Goal: Task Accomplishment & Management: Use online tool/utility

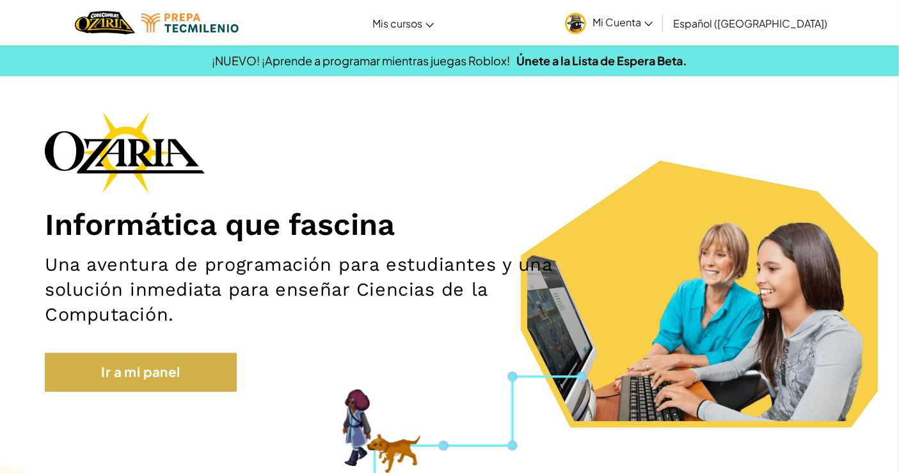
drag, startPoint x: 209, startPoint y: 352, endPoint x: 209, endPoint y: 383, distance: 31.4
click at [209, 383] on div "Informática que fascina Una aventura de programación para estudiantes y una sol…" at bounding box center [449, 257] width 809 height 293
click at [209, 383] on link "Ir a mi panel" at bounding box center [141, 372] width 192 height 39
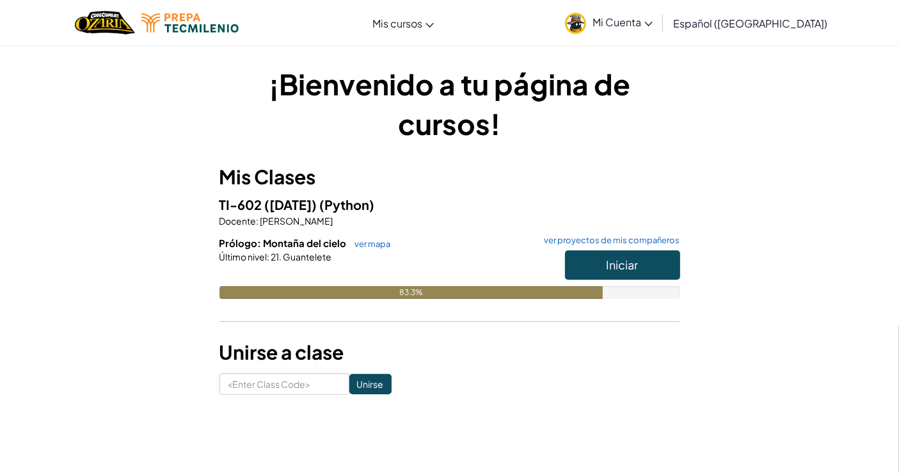
click at [388, 244] on h6 "Prólogo: Montaña del cielo ver mapa ver proyectos de mis compañeros" at bounding box center [449, 243] width 461 height 14
click at [379, 244] on link "ver mapa" at bounding box center [370, 244] width 42 height 10
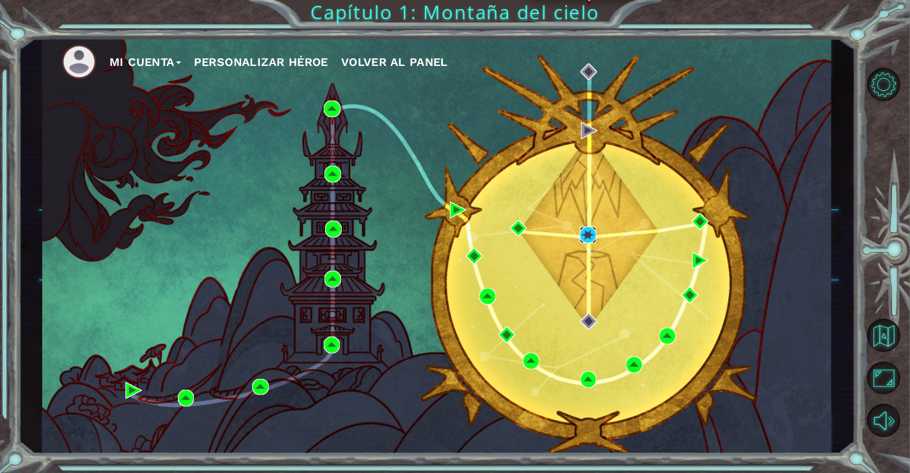
click at [589, 228] on img at bounding box center [588, 235] width 17 height 17
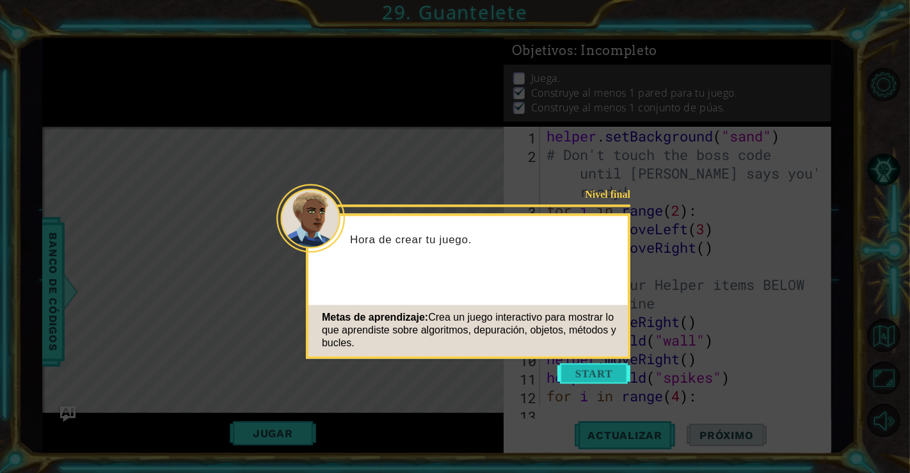
click at [605, 372] on button "Start" at bounding box center [593, 373] width 73 height 20
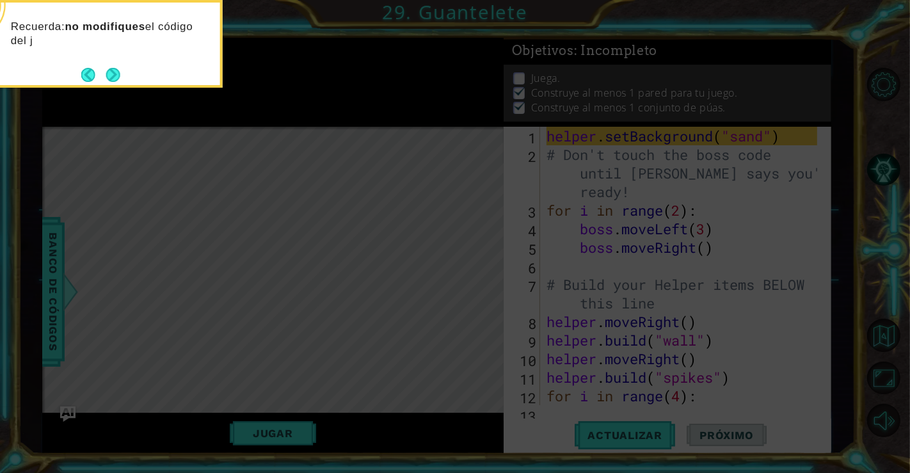
scroll to position [74, 0]
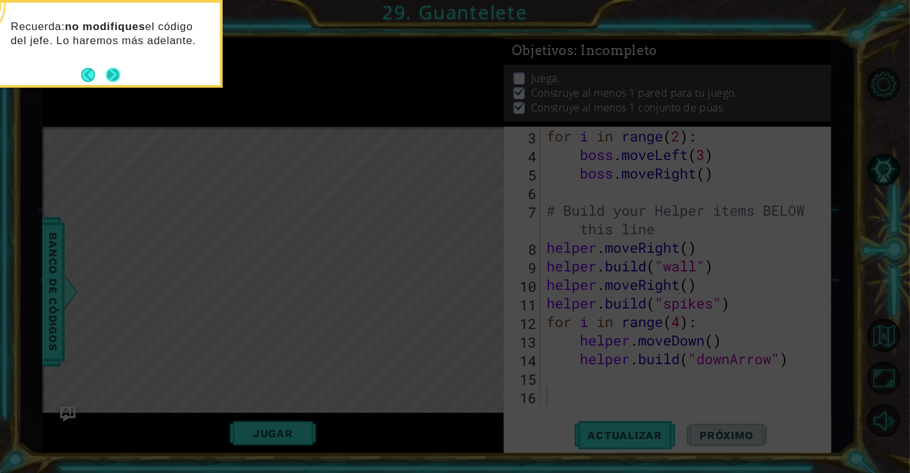
click at [118, 75] on button "Next" at bounding box center [113, 75] width 14 height 14
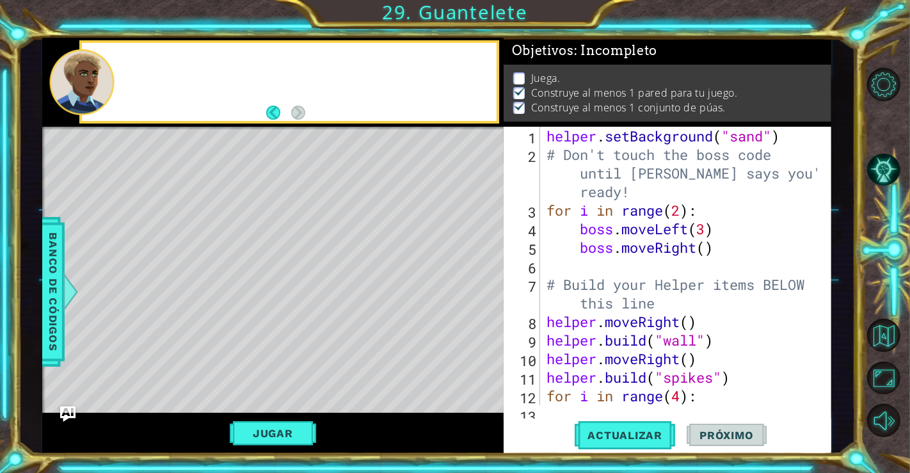
scroll to position [0, 0]
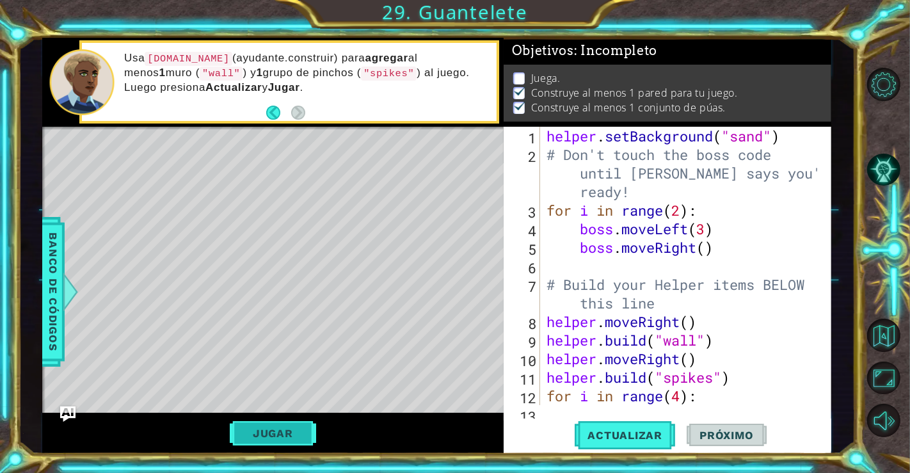
click at [298, 434] on button "Jugar" at bounding box center [273, 433] width 86 height 24
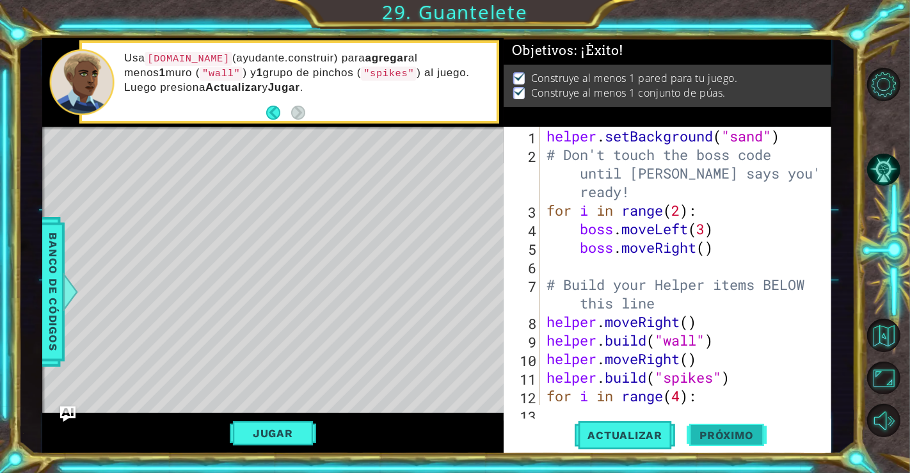
click at [707, 437] on span "Próximo" at bounding box center [726, 435] width 79 height 13
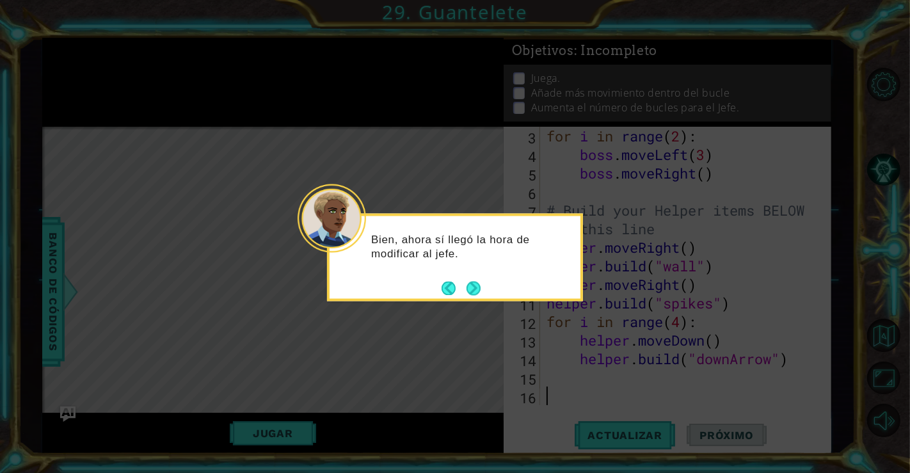
scroll to position [74, 0]
click at [473, 292] on button "Next" at bounding box center [473, 288] width 14 height 14
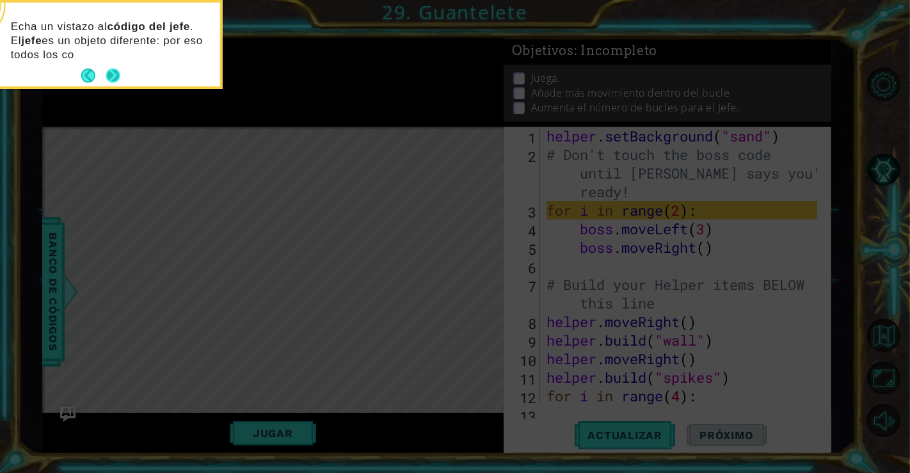
click at [115, 74] on button "Next" at bounding box center [113, 75] width 14 height 14
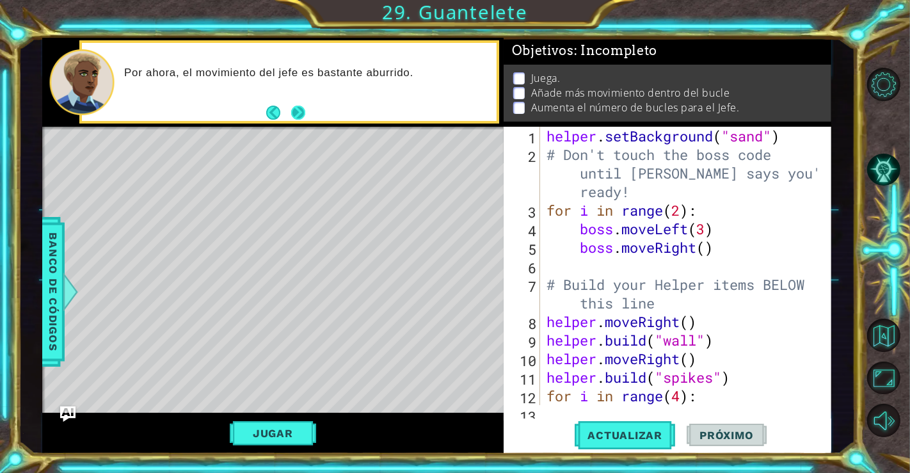
click at [299, 112] on button "Next" at bounding box center [298, 113] width 14 height 14
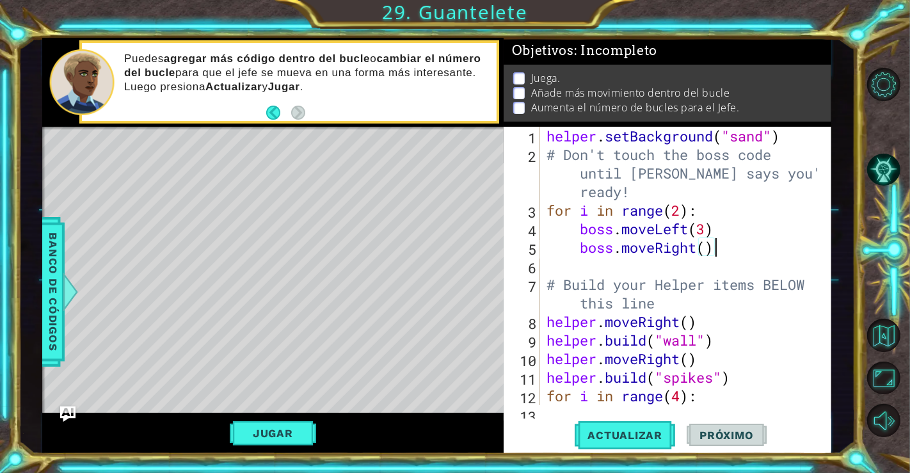
click at [724, 252] on div "helper . setBackground ( "sand" ) # Don't touch the boss code until Vega says y…" at bounding box center [684, 284] width 280 height 315
type textarea "boss.moveRight()"
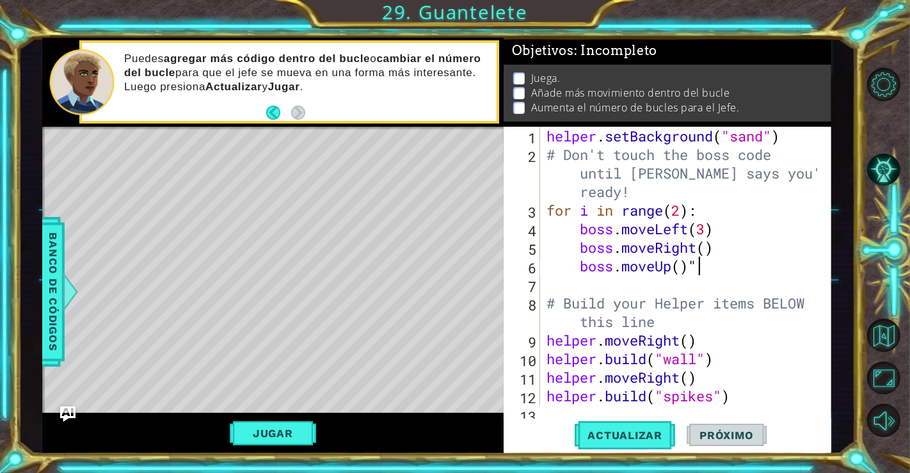
scroll to position [0, 5]
type textarea "boss.moveUp(2)"
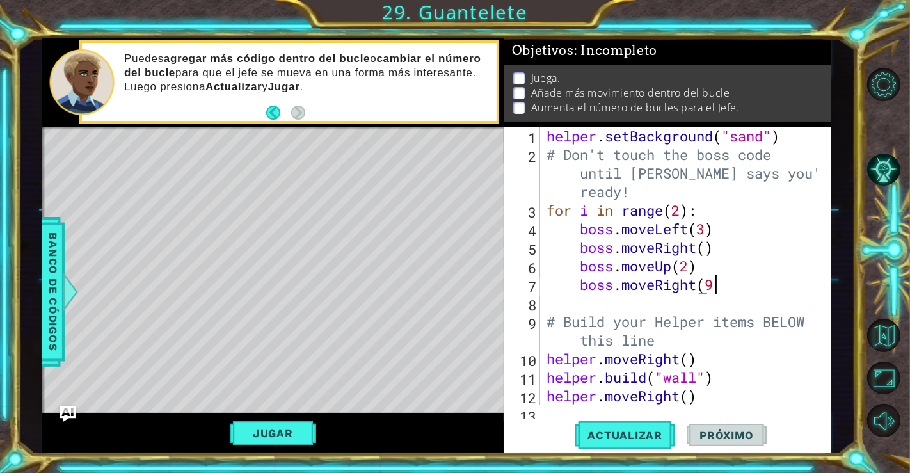
scroll to position [0, 6]
type textarea "boss.moveRight(2)"
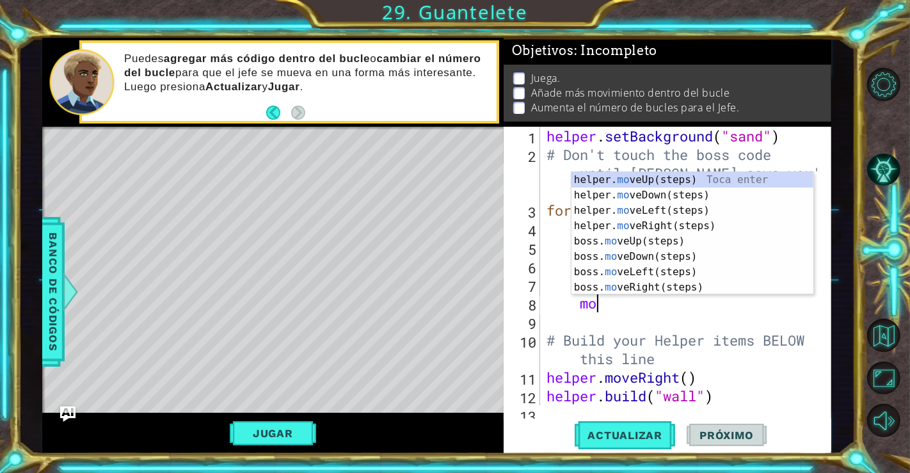
type textarea "m"
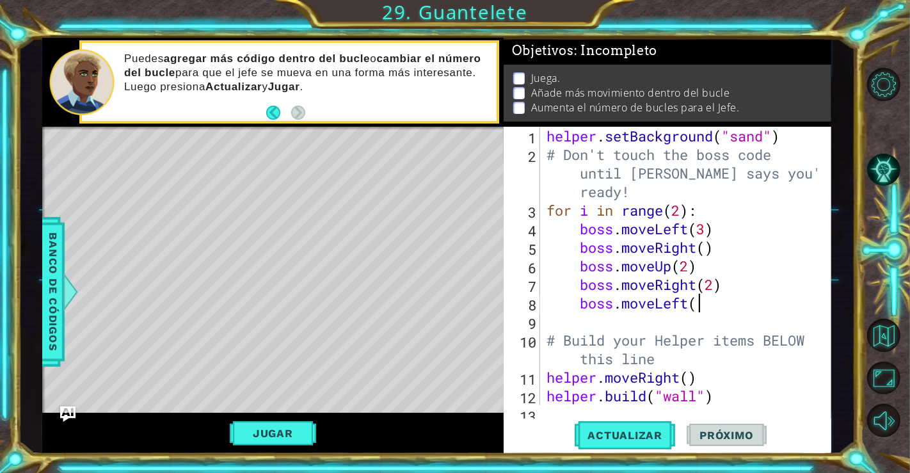
scroll to position [0, 6]
type textarea "boss.moveLeft(4)"
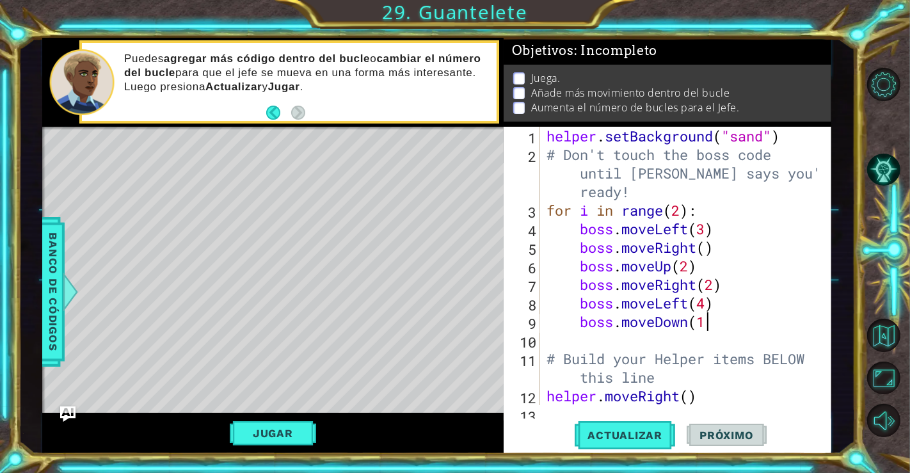
type textarea "boss.moveDown(1)"
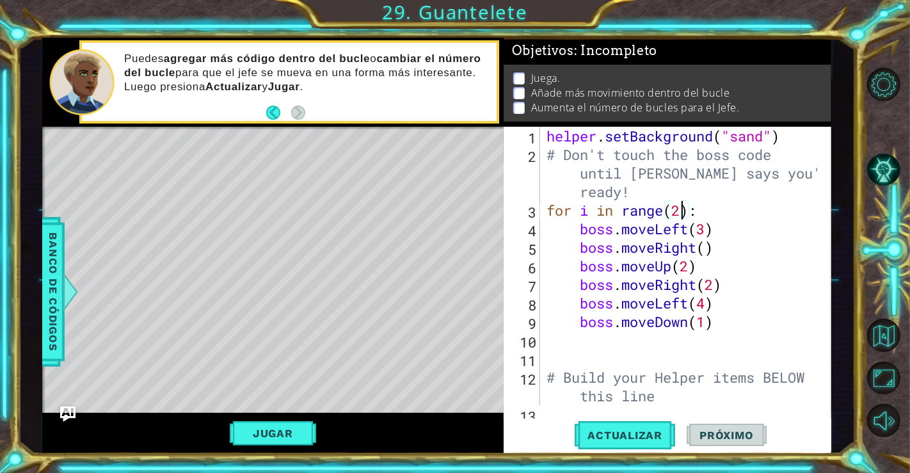
click at [685, 215] on div "helper . setBackground ( "sand" ) # Don't touch the boss code until Vega says y…" at bounding box center [684, 284] width 280 height 315
click at [638, 437] on span "Actualizar" at bounding box center [625, 435] width 100 height 13
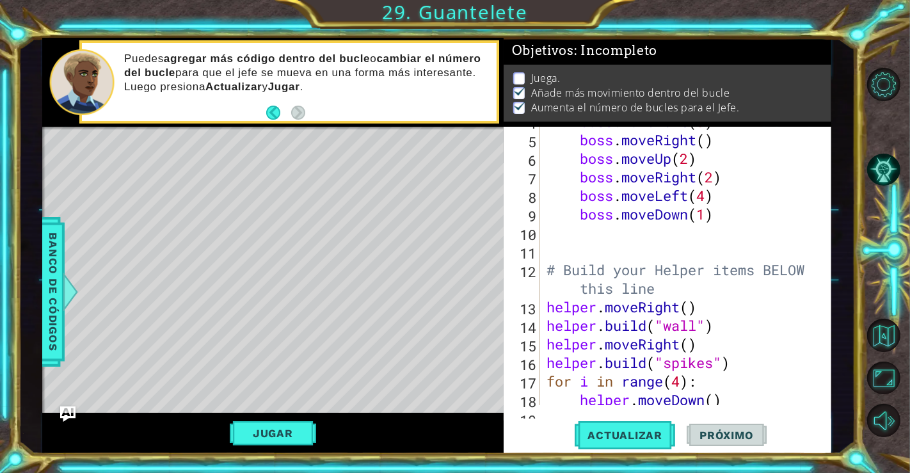
scroll to position [107, 0]
click at [300, 441] on button "Jugar" at bounding box center [273, 433] width 86 height 24
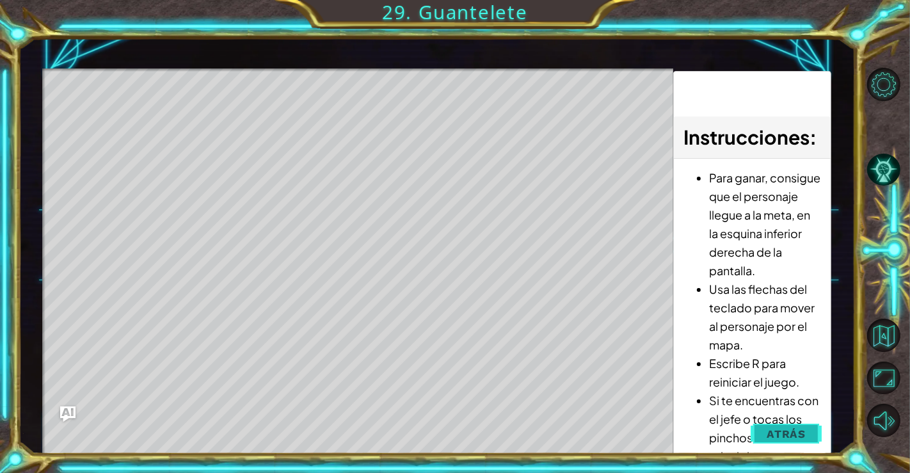
click at [777, 425] on button "Atrás" at bounding box center [786, 434] width 71 height 26
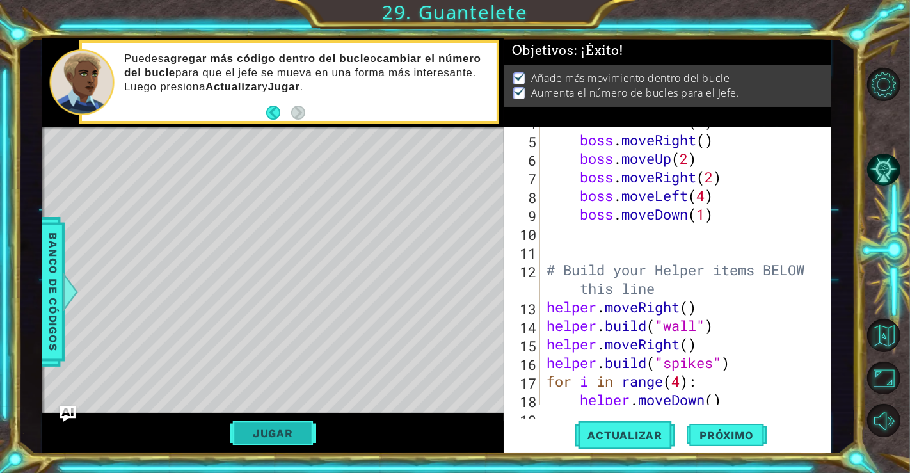
click at [282, 434] on button "Jugar" at bounding box center [273, 433] width 86 height 24
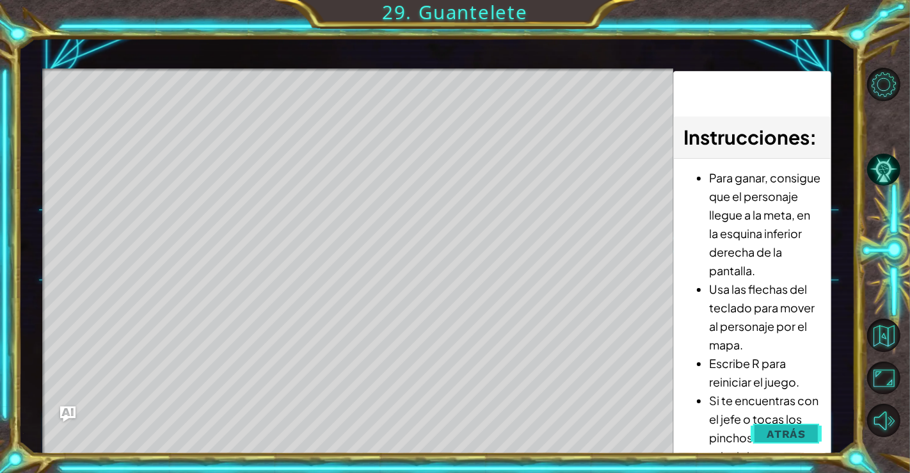
click at [753, 434] on button "Atrás" at bounding box center [786, 434] width 71 height 26
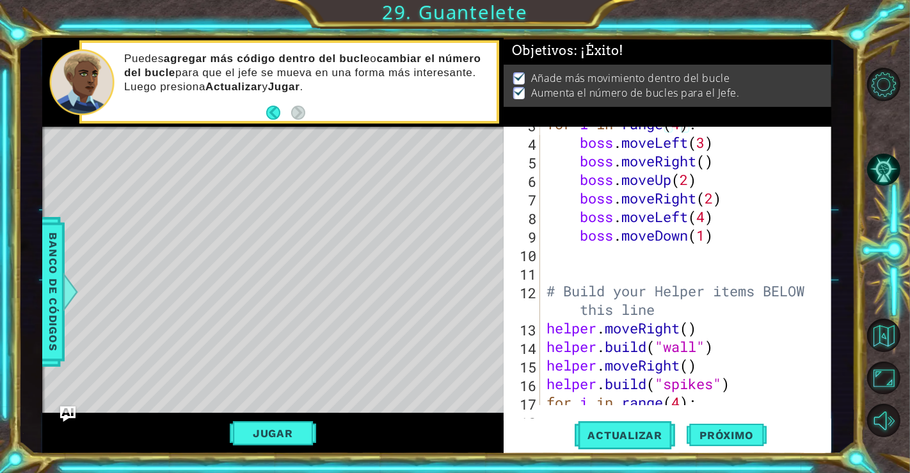
scroll to position [81, 0]
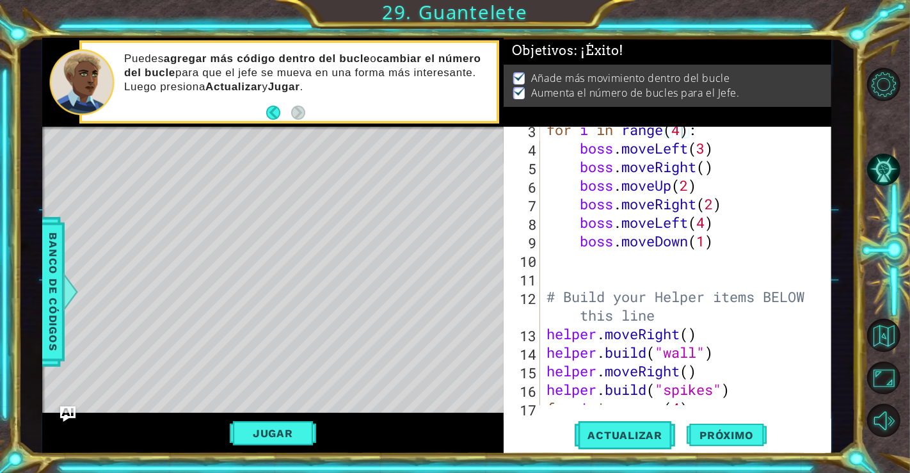
type textarea "boss.moveRight(2)"
click at [722, 211] on div "for i in range ( 4 ) : boss . moveLeft ( 3 ) boss . moveRight ( ) boss . moveUp…" at bounding box center [684, 277] width 280 height 315
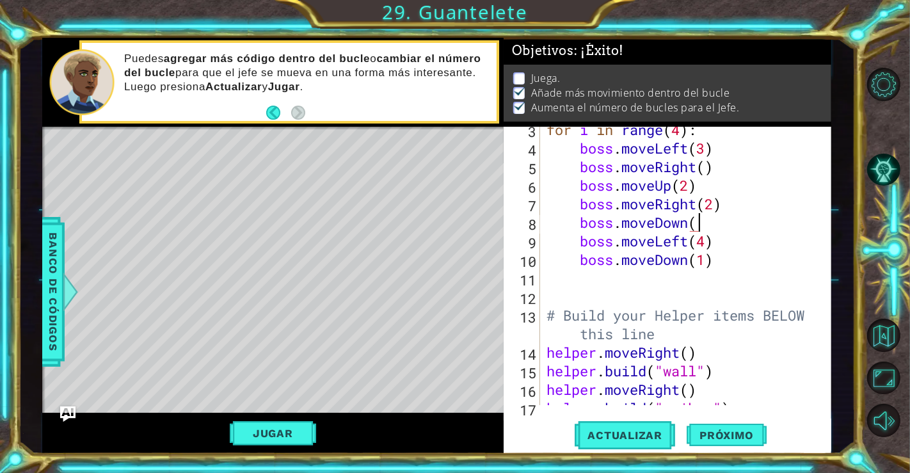
scroll to position [0, 6]
click at [627, 436] on span "Actualizar" at bounding box center [625, 435] width 100 height 13
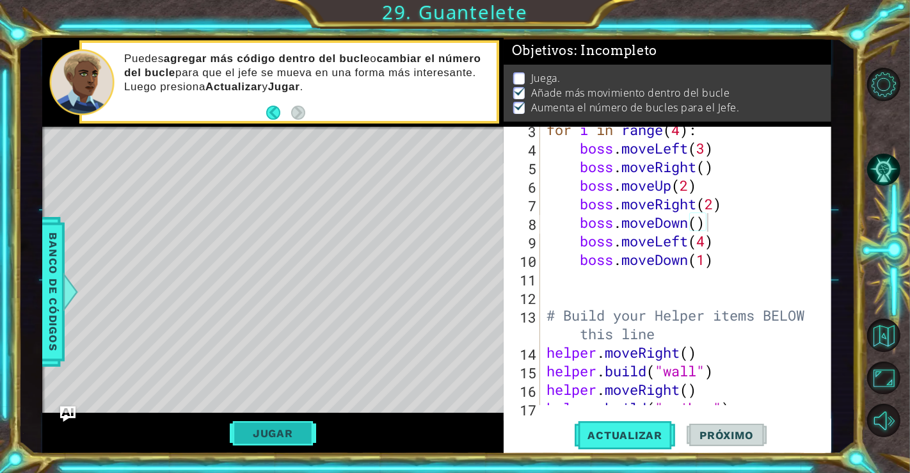
click at [308, 436] on button "Jugar" at bounding box center [273, 433] width 86 height 24
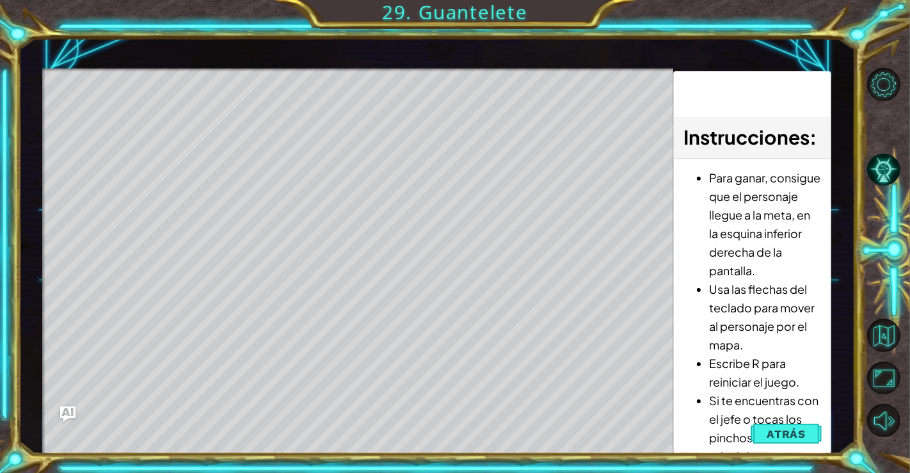
click at [800, 447] on li "Si te encuentras con el jefe o tocas los pinchos, volverás al principio." at bounding box center [765, 428] width 112 height 74
click at [795, 436] on span "Atrás" at bounding box center [786, 433] width 39 height 13
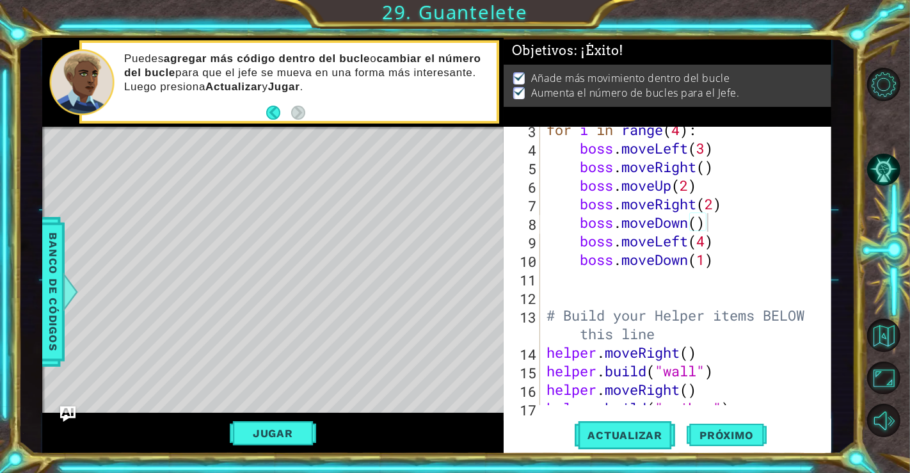
scroll to position [0, 0]
click at [282, 434] on button "Jugar" at bounding box center [273, 433] width 86 height 24
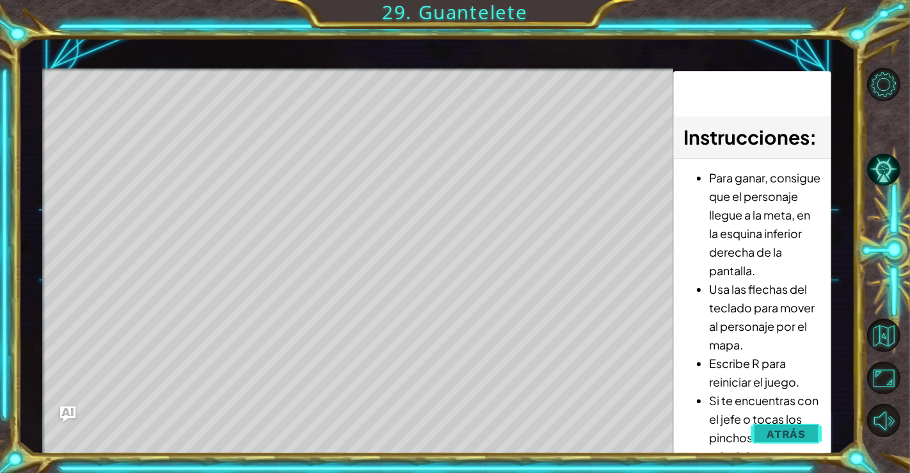
click at [764, 427] on button "Atrás" at bounding box center [786, 434] width 71 height 26
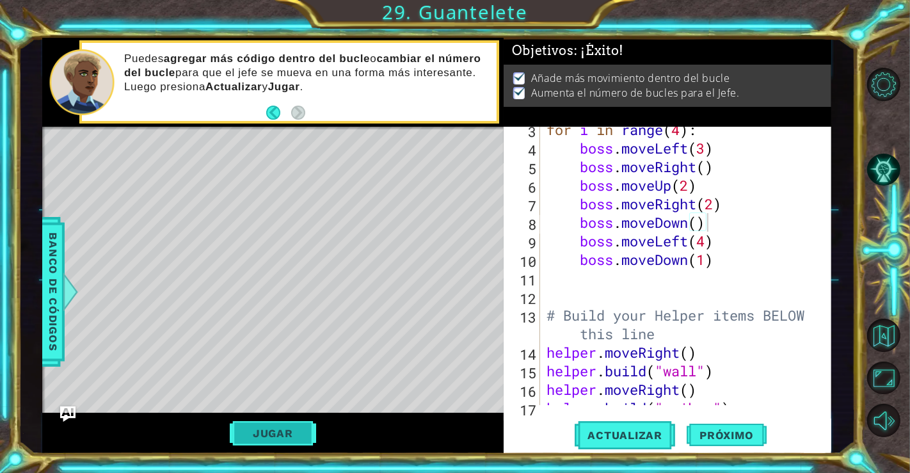
click at [299, 423] on button "Jugar" at bounding box center [273, 433] width 86 height 24
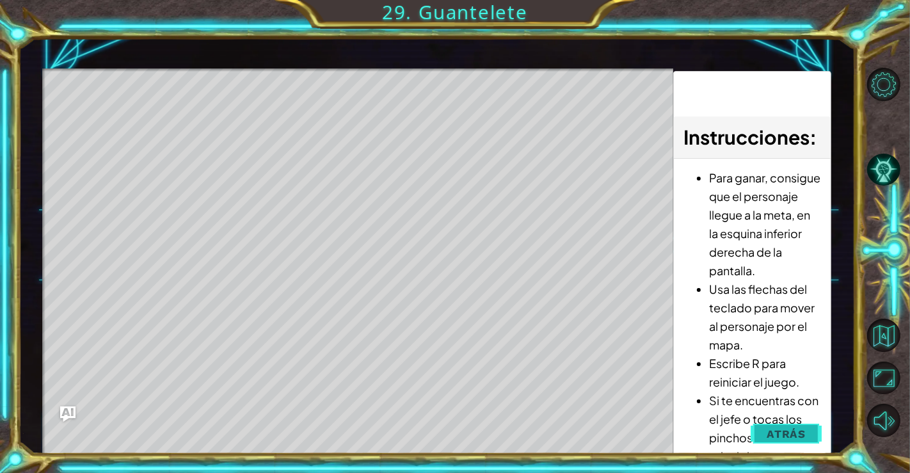
click at [774, 434] on span "Atrás" at bounding box center [786, 433] width 39 height 13
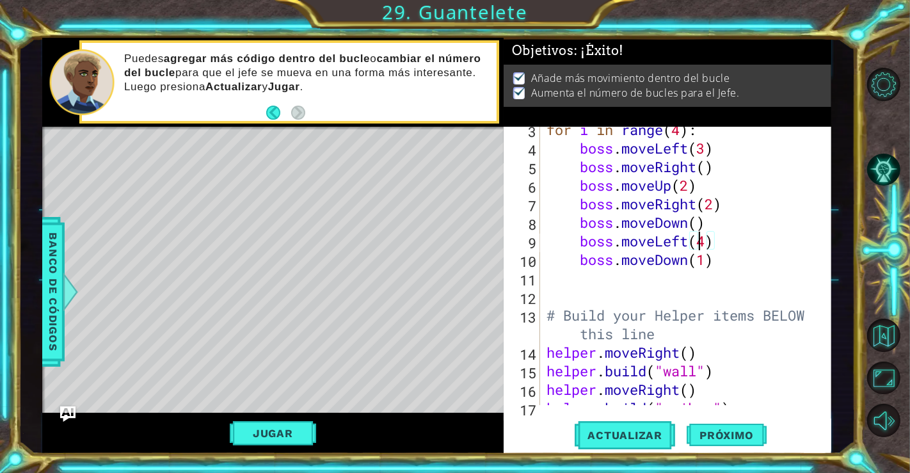
click at [702, 239] on div "for i in range ( 4 ) : boss . moveLeft ( 3 ) boss . moveRight ( ) boss . moveUp…" at bounding box center [684, 277] width 280 height 315
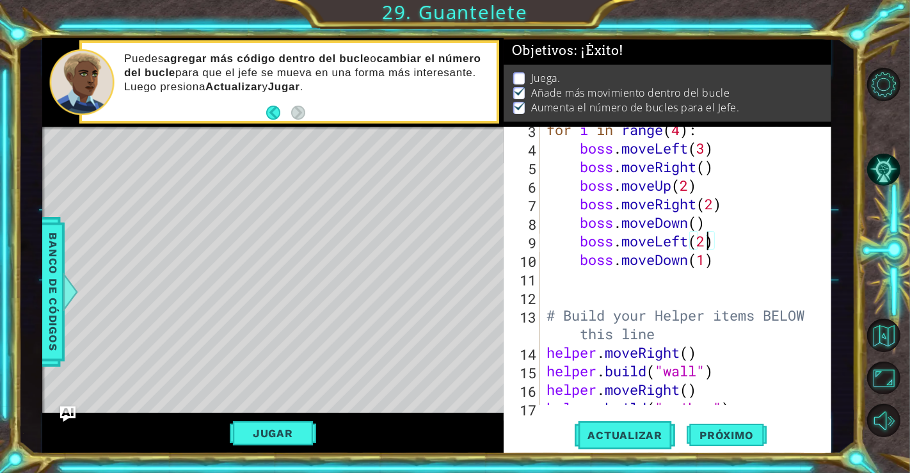
scroll to position [0, 6]
click at [614, 447] on button "Actualizar" at bounding box center [625, 434] width 100 height 33
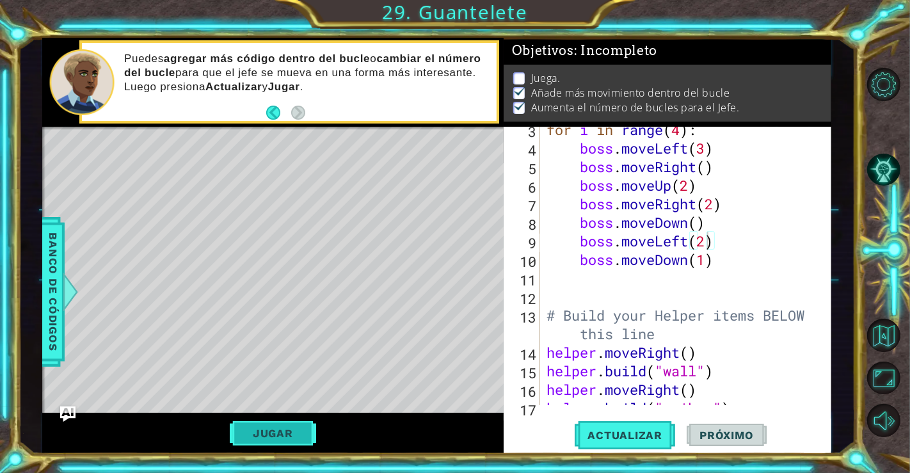
click at [299, 425] on button "Jugar" at bounding box center [273, 433] width 86 height 24
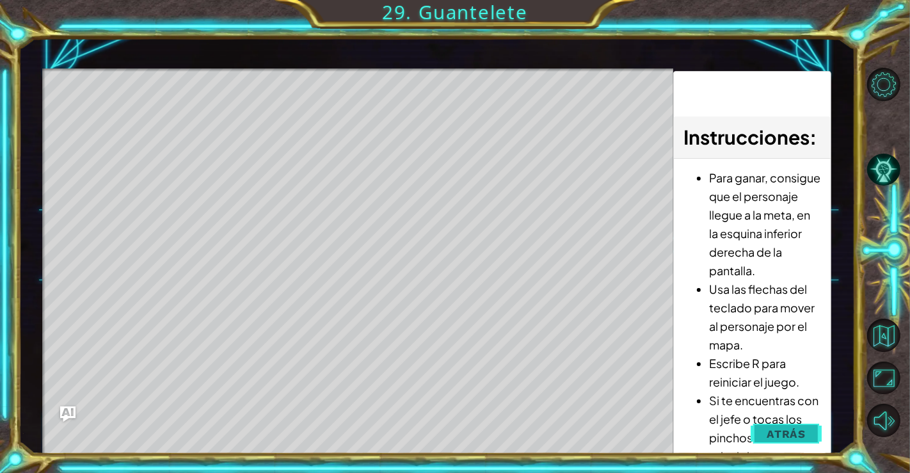
click at [763, 441] on button "Atrás" at bounding box center [786, 434] width 71 height 26
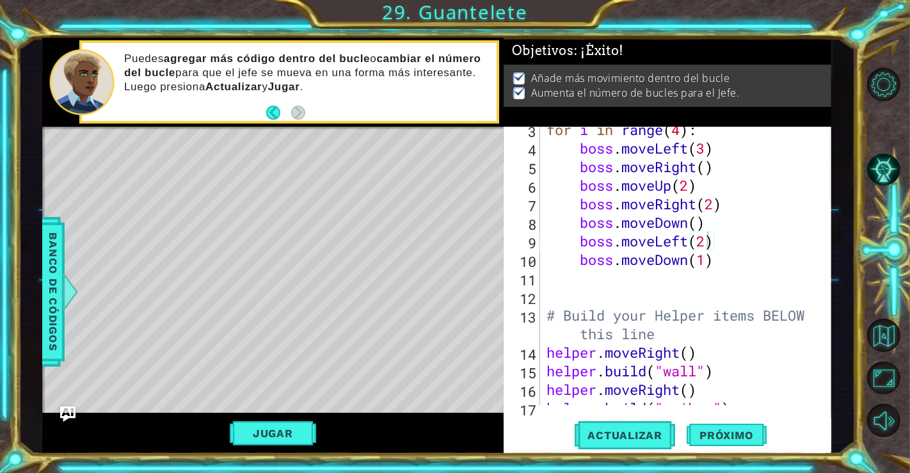
scroll to position [0, 0]
click at [704, 157] on div "for i in range ( 4 ) : boss . moveLeft ( 3 ) boss . moveRight ( ) boss . moveUp…" at bounding box center [684, 277] width 280 height 315
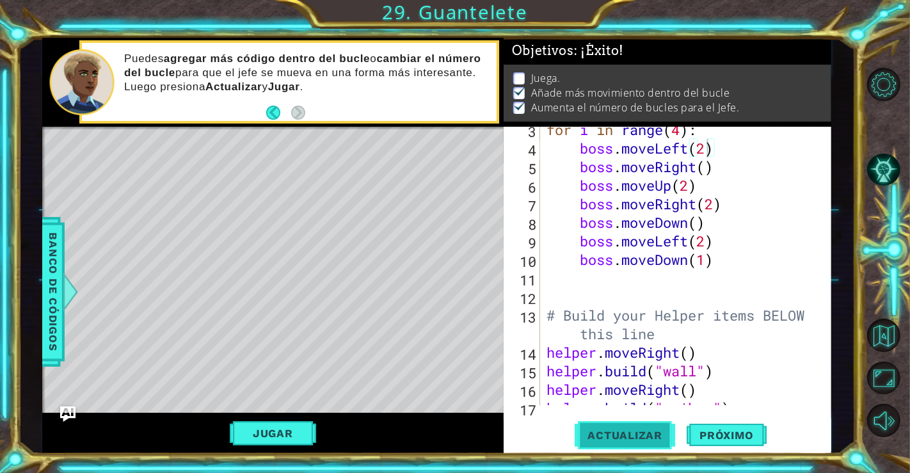
click at [629, 432] on span "Actualizar" at bounding box center [625, 435] width 100 height 13
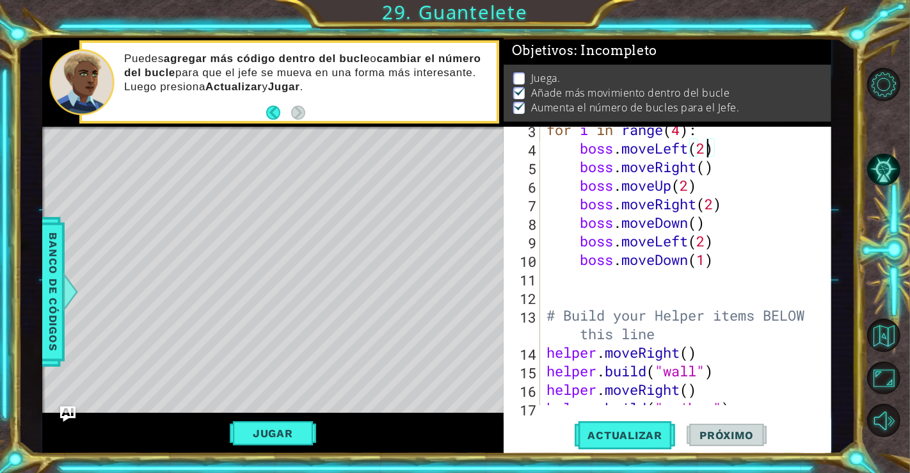
scroll to position [6, 0]
click at [301, 425] on button "Jugar" at bounding box center [273, 433] width 86 height 24
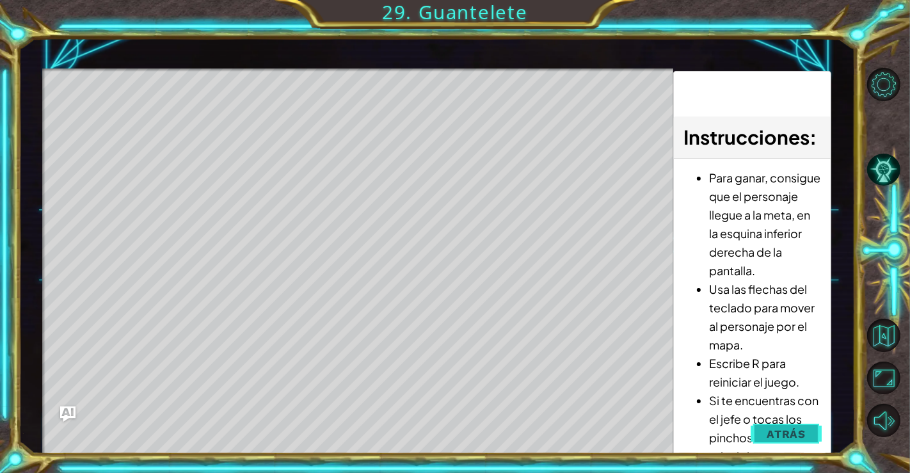
click at [770, 435] on span "Atrás" at bounding box center [786, 433] width 39 height 13
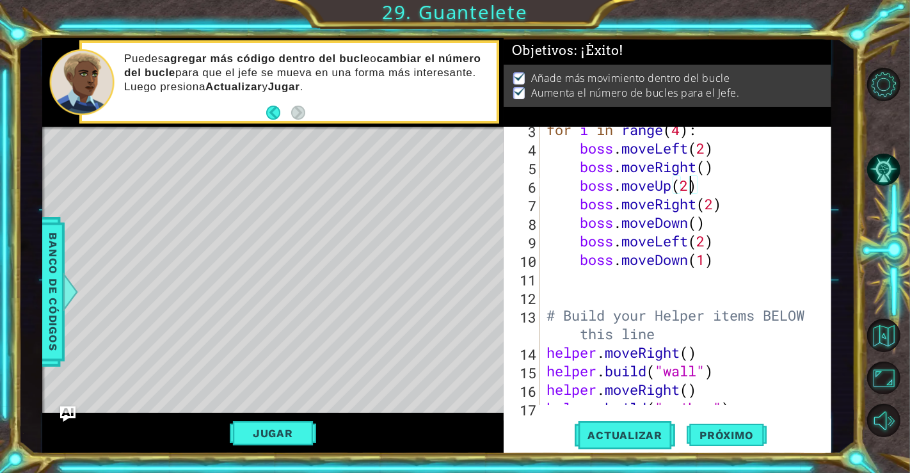
click at [688, 184] on div "for i in range ( 4 ) : boss . moveLeft ( 2 ) boss . moveRight ( ) boss . moveUp…" at bounding box center [684, 277] width 280 height 315
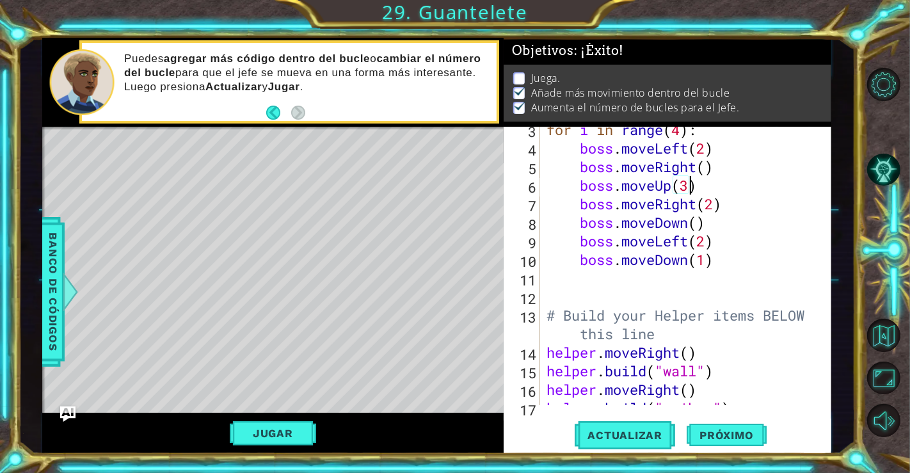
scroll to position [0, 6]
click at [276, 432] on button "Jugar" at bounding box center [273, 433] width 86 height 24
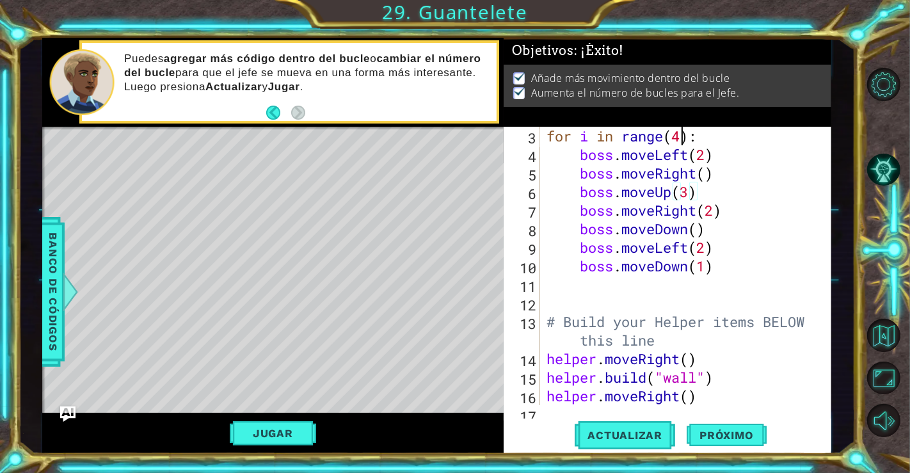
scroll to position [74, 0]
click at [683, 135] on div "for i in range ( 4 ) : boss . moveLeft ( 2 ) boss . moveRight ( ) boss . moveUp…" at bounding box center [684, 284] width 280 height 315
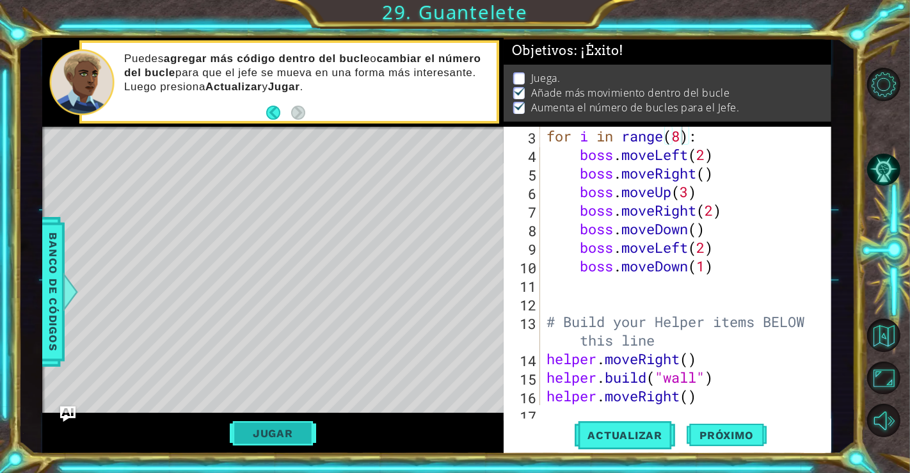
click at [303, 438] on button "Jugar" at bounding box center [273, 433] width 86 height 24
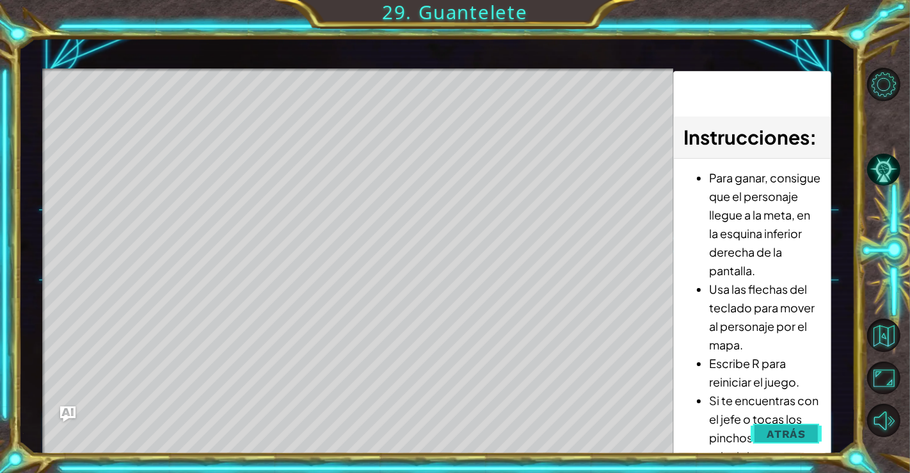
click at [802, 438] on span "Atrás" at bounding box center [786, 433] width 39 height 13
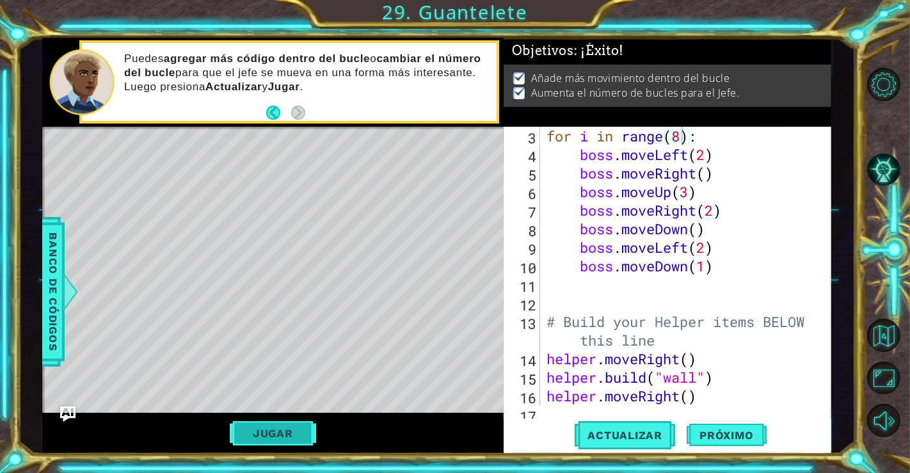
click at [257, 423] on button "Jugar" at bounding box center [273, 433] width 86 height 24
click at [292, 427] on button "Jugar" at bounding box center [273, 433] width 86 height 24
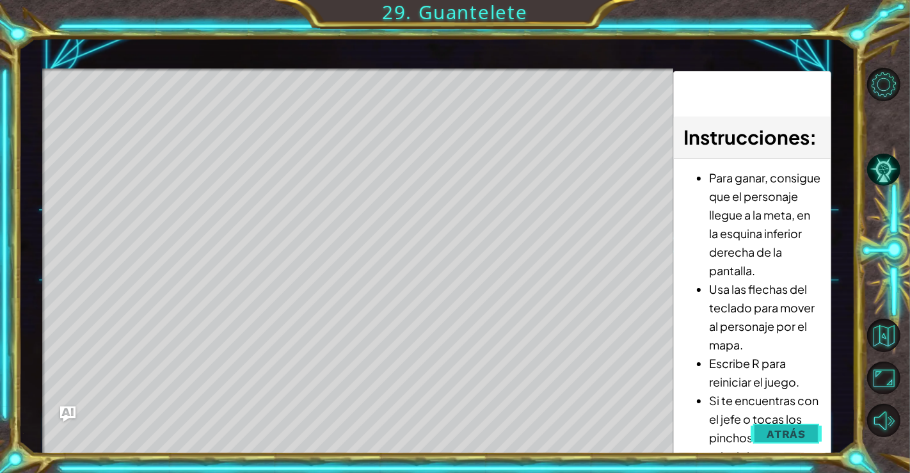
click at [788, 439] on span "Atrás" at bounding box center [786, 433] width 39 height 13
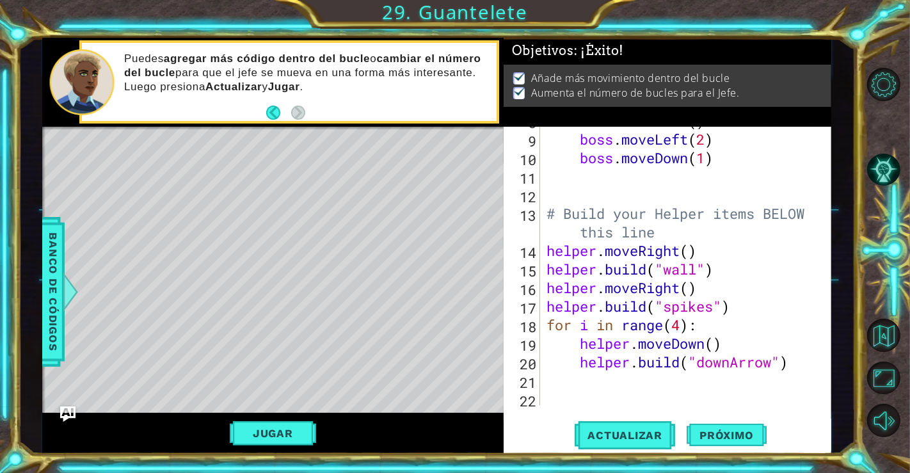
scroll to position [185, 0]
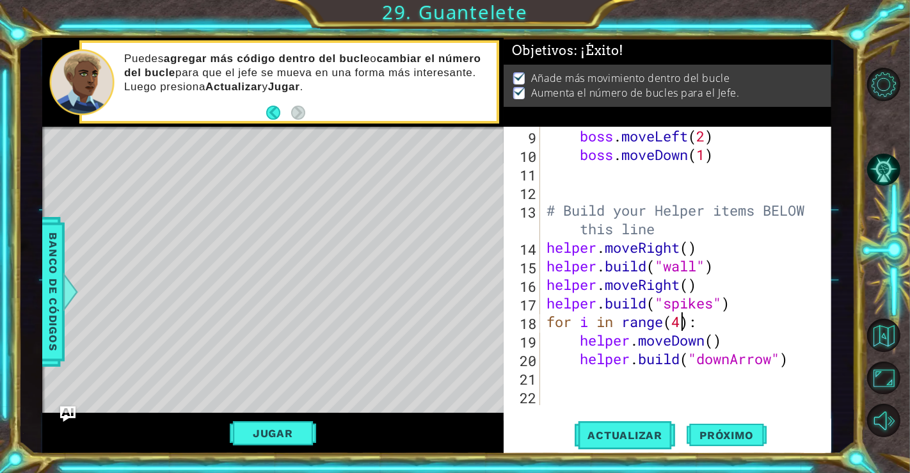
click at [681, 322] on div "boss . moveLeft ( 2 ) boss . moveDown ( 1 ) # Build your Helper items BELOW thi…" at bounding box center [684, 284] width 280 height 315
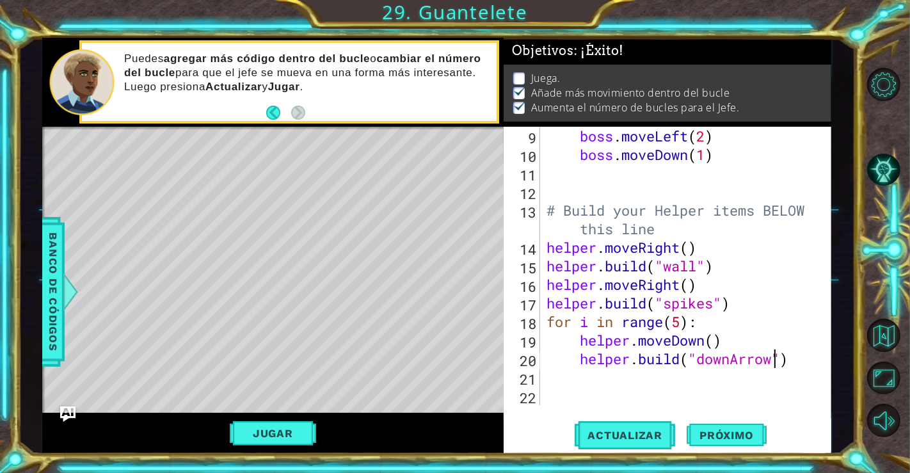
click at [772, 362] on div "boss . moveLeft ( 2 ) boss . moveDown ( 1 ) # Build your Helper items BELOW thi…" at bounding box center [684, 284] width 280 height 315
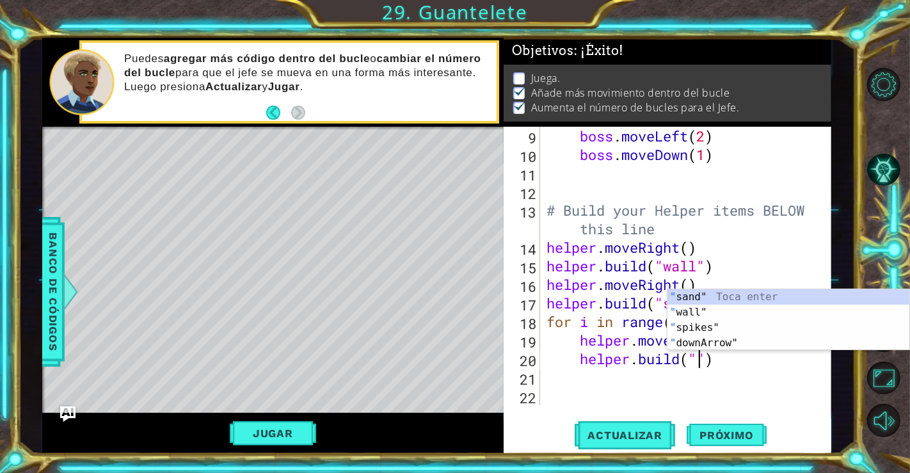
scroll to position [0, 7]
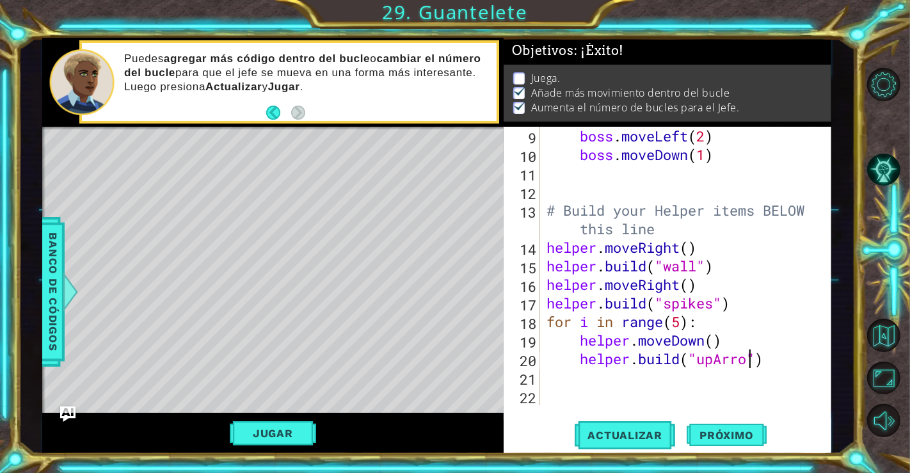
type textarea "helper.build("upArrow")"
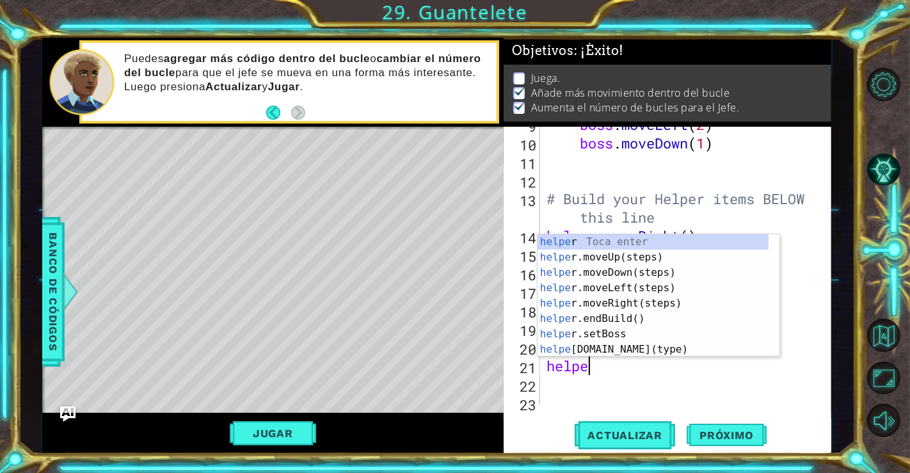
scroll to position [0, 1]
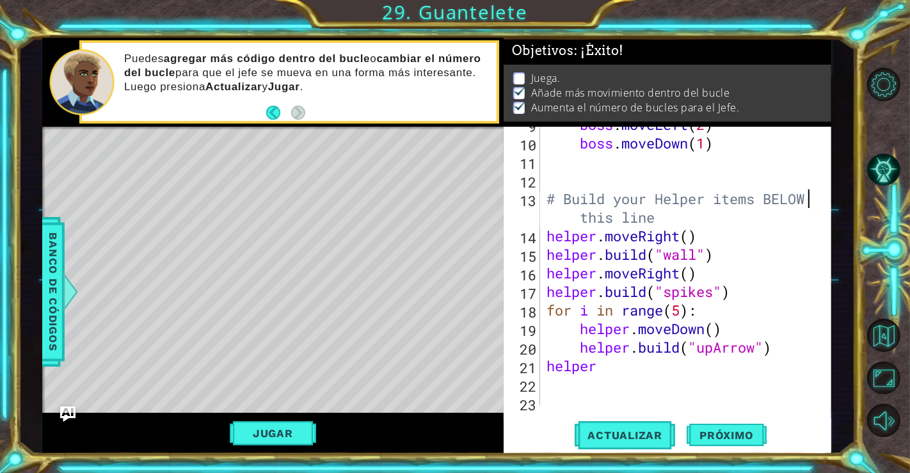
click at [805, 198] on div "boss . moveLeft ( 2 ) boss . moveDown ( 1 ) # Build your Helper items BELOW thi…" at bounding box center [684, 272] width 280 height 315
click at [680, 314] on div "boss . moveLeft ( 2 ) boss . moveDown ( 1 ) # Build your Helper items BELOW thi…" at bounding box center [684, 272] width 280 height 315
click at [622, 372] on div "boss . moveLeft ( 2 ) boss . moveDown ( 1 ) # Build your Helper items BELOW thi…" at bounding box center [684, 272] width 280 height 315
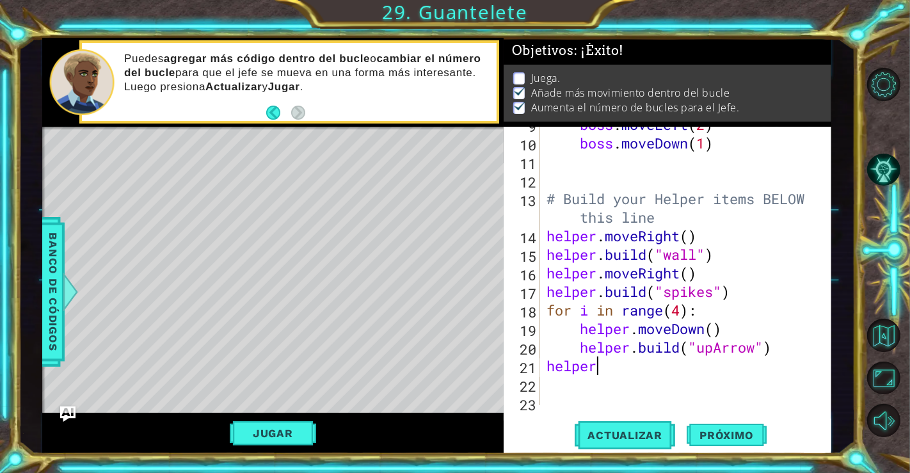
type textarea "helper."
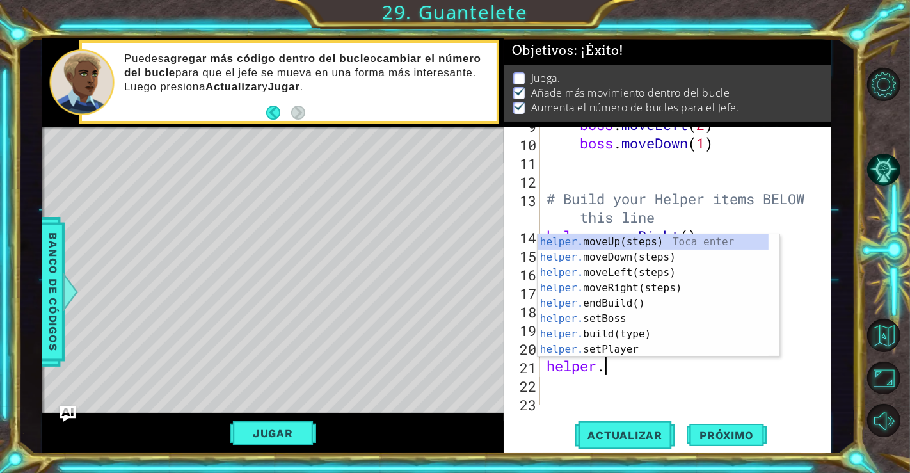
scroll to position [204, 0]
click at [671, 399] on div "boss . moveLeft ( 2 ) boss . moveDown ( 1 ) # Build your Helper items BELOW thi…" at bounding box center [684, 272] width 280 height 315
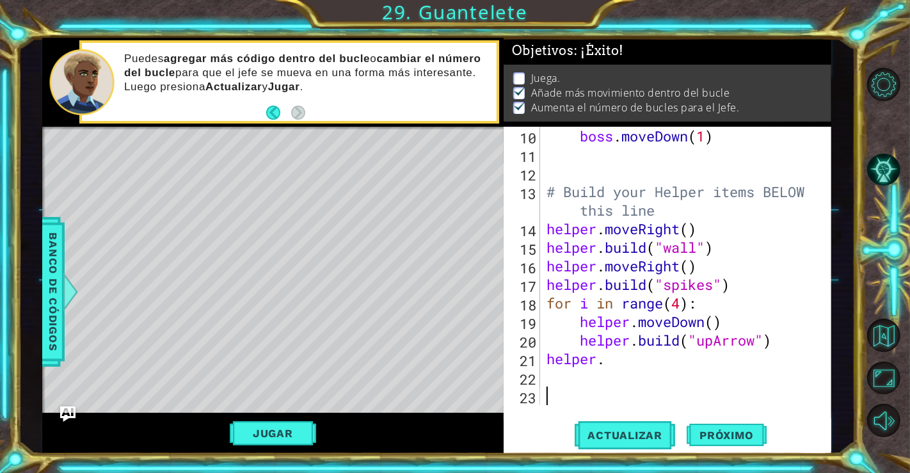
scroll to position [0, 0]
click at [635, 366] on div "boss . moveDown ( 1 ) # Build your Helper items BELOW this line helper . moveRi…" at bounding box center [684, 284] width 280 height 315
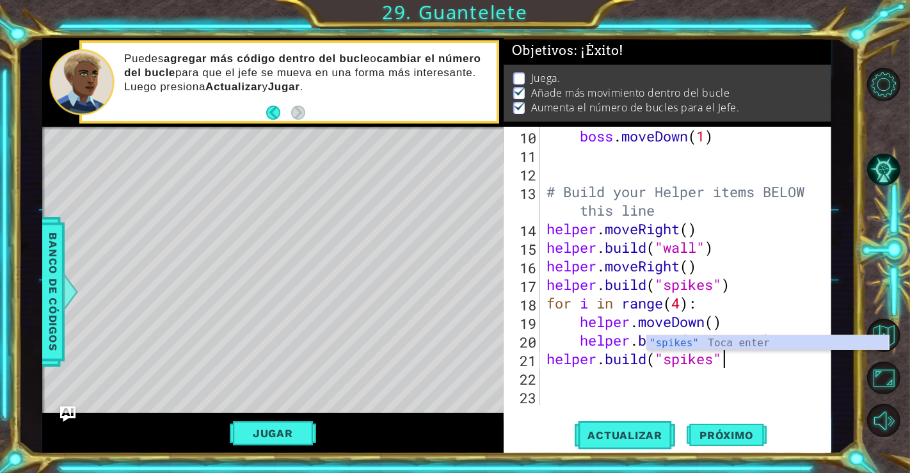
scroll to position [0, 7]
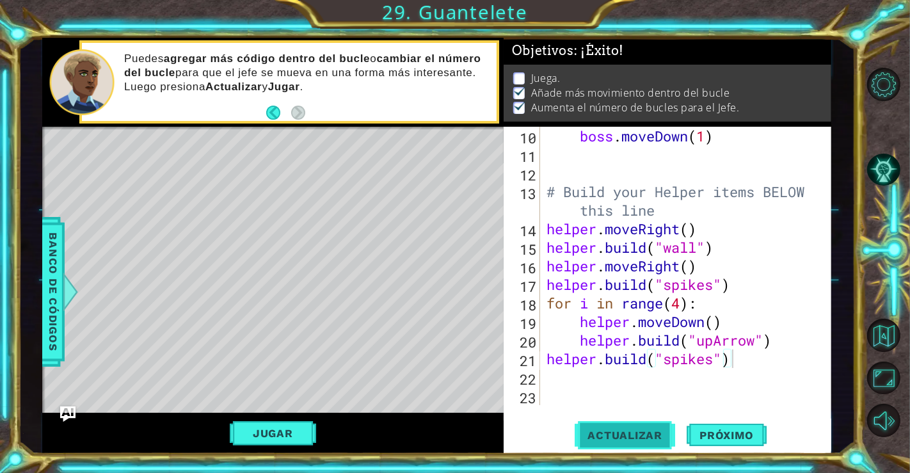
click at [623, 449] on button "Actualizar" at bounding box center [625, 434] width 100 height 33
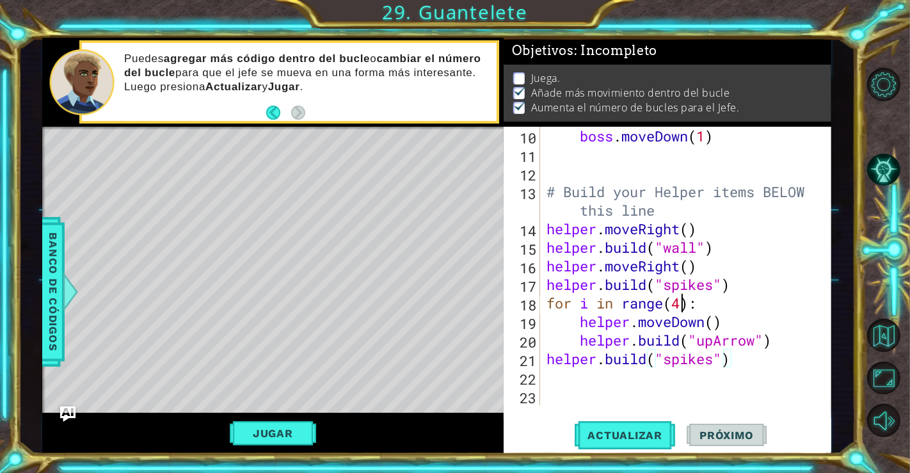
click at [684, 304] on div "boss . moveDown ( 1 ) # Build your Helper items BELOW this line helper . moveRi…" at bounding box center [684, 284] width 280 height 315
click at [662, 428] on button "Actualizar" at bounding box center [625, 434] width 100 height 33
click at [303, 429] on button "Jugar" at bounding box center [273, 433] width 86 height 24
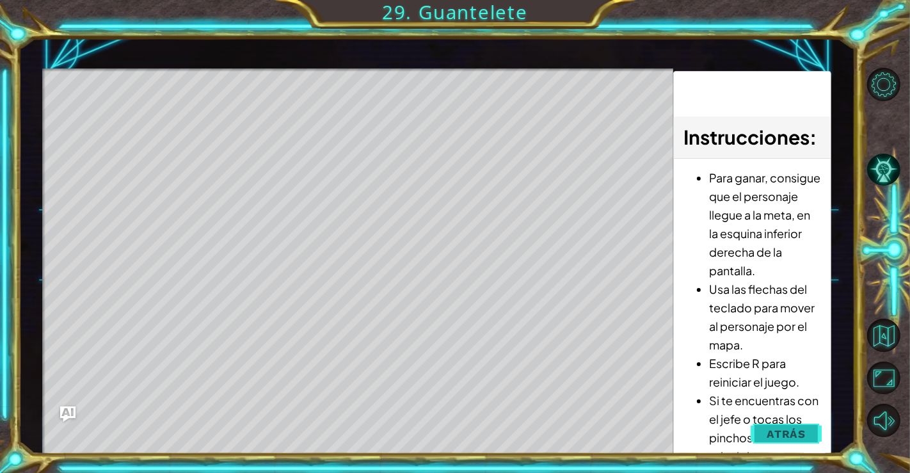
click at [769, 440] on button "Atrás" at bounding box center [786, 434] width 71 height 26
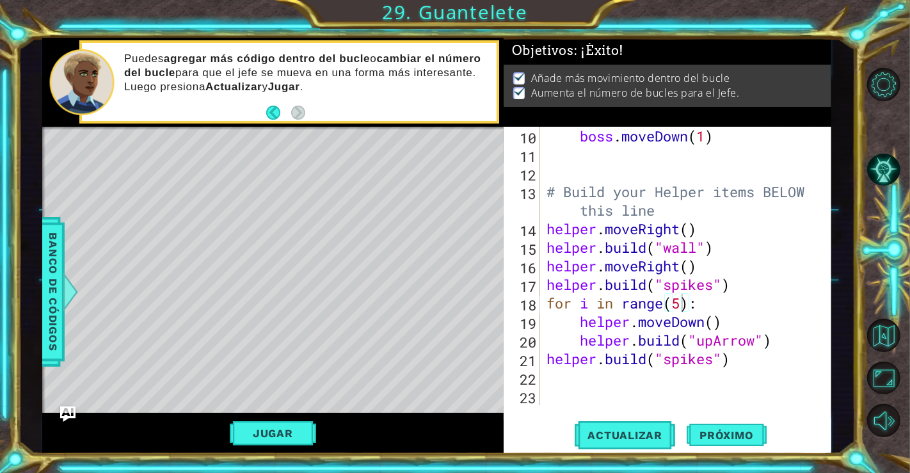
scroll to position [0, 0]
click at [269, 439] on button "Jugar" at bounding box center [273, 433] width 86 height 24
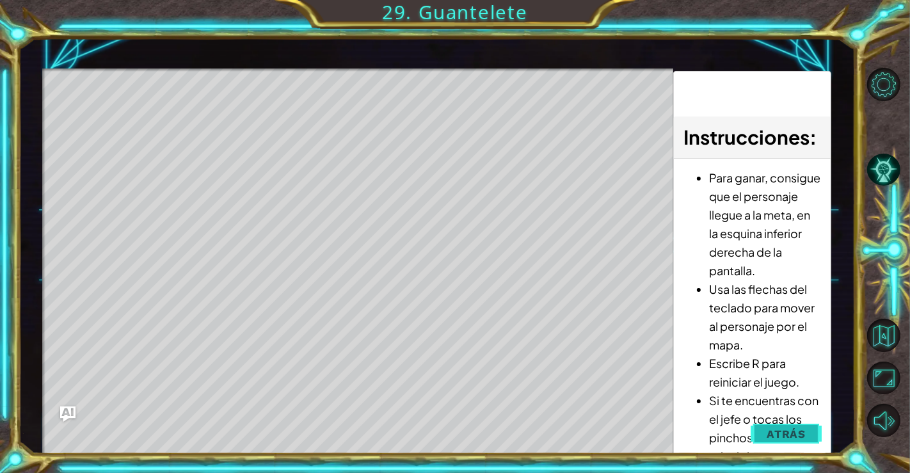
click at [761, 445] on button "Atrás" at bounding box center [786, 434] width 71 height 26
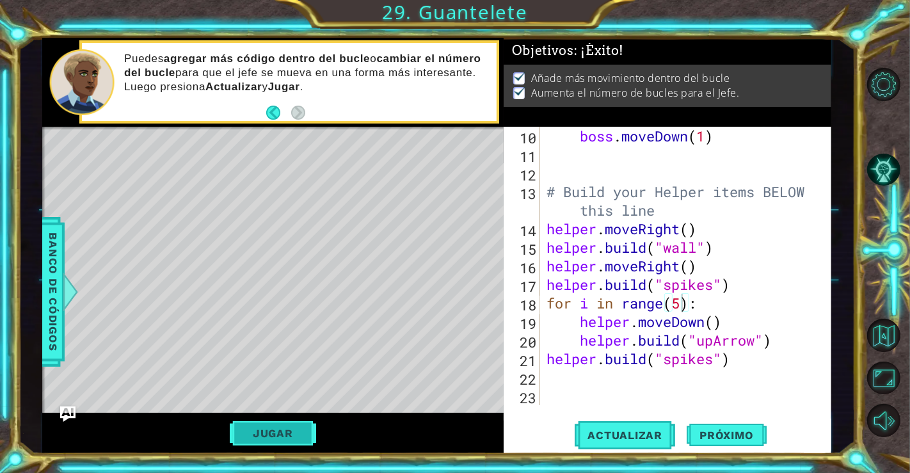
click at [288, 443] on button "Jugar" at bounding box center [273, 433] width 86 height 24
type textarea "helper.build("spikes")"
click at [635, 284] on div "boss . moveDown ( 1 ) # Build your Helper items BELOW this line helper . moveRi…" at bounding box center [684, 284] width 280 height 315
click at [599, 431] on span "Actualizar" at bounding box center [625, 435] width 100 height 13
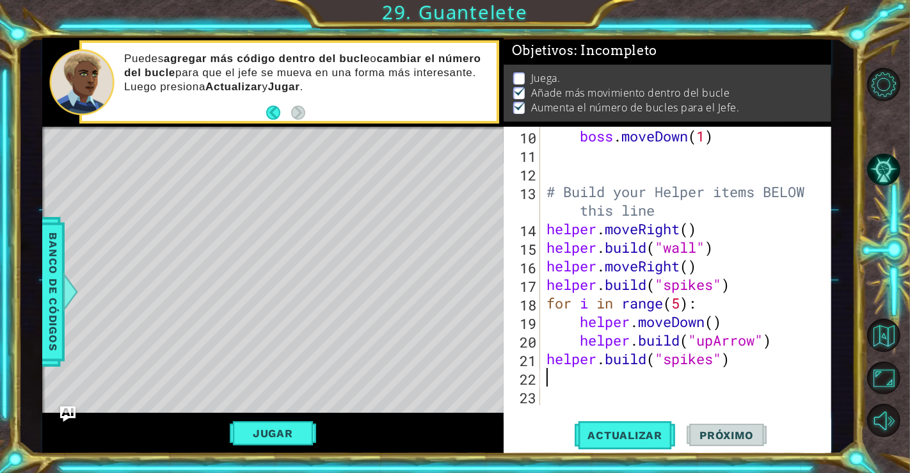
click at [740, 370] on div "boss . moveDown ( 1 ) # Build your Helper items BELOW this line helper . moveRi…" at bounding box center [684, 284] width 280 height 315
type textarea "helper.moveRight(2)"
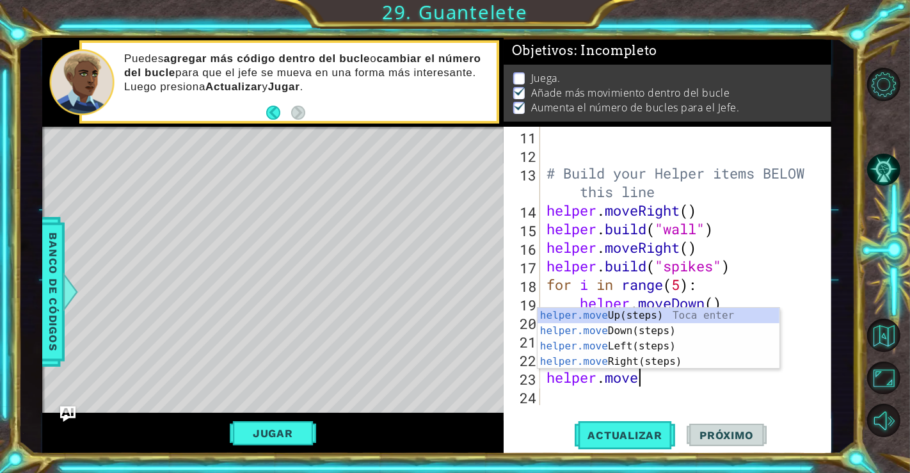
scroll to position [0, 3]
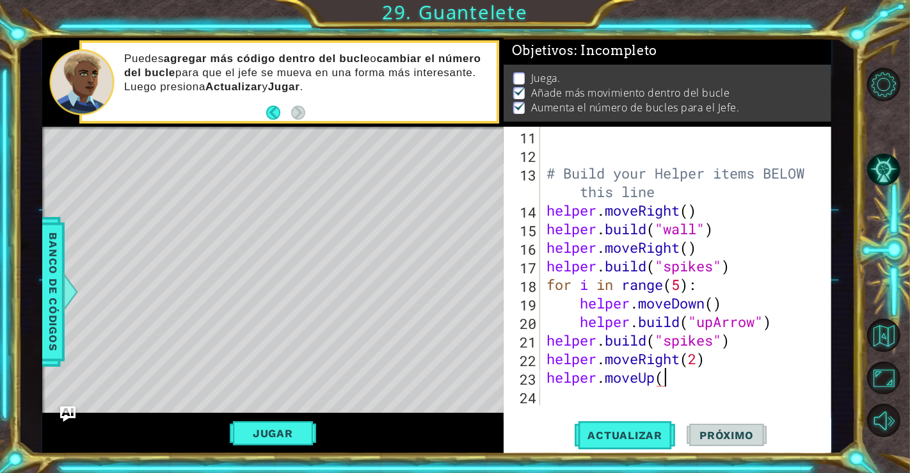
type textarea "helper.moveUp()"
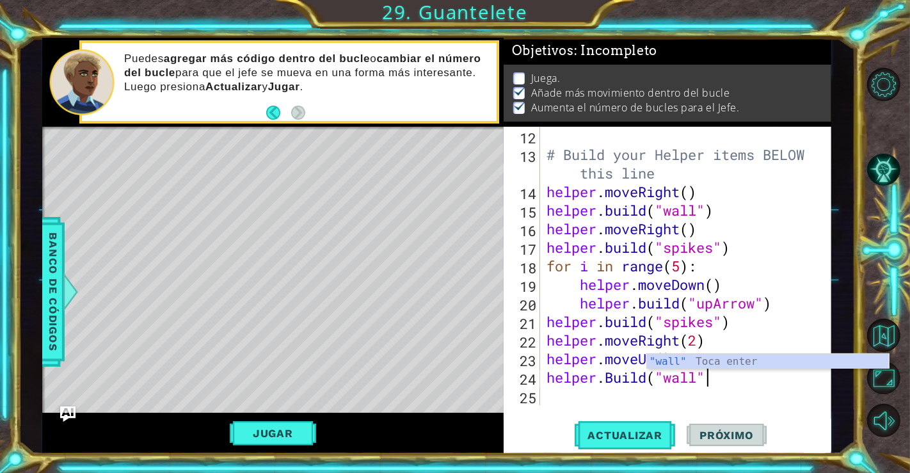
scroll to position [0, 6]
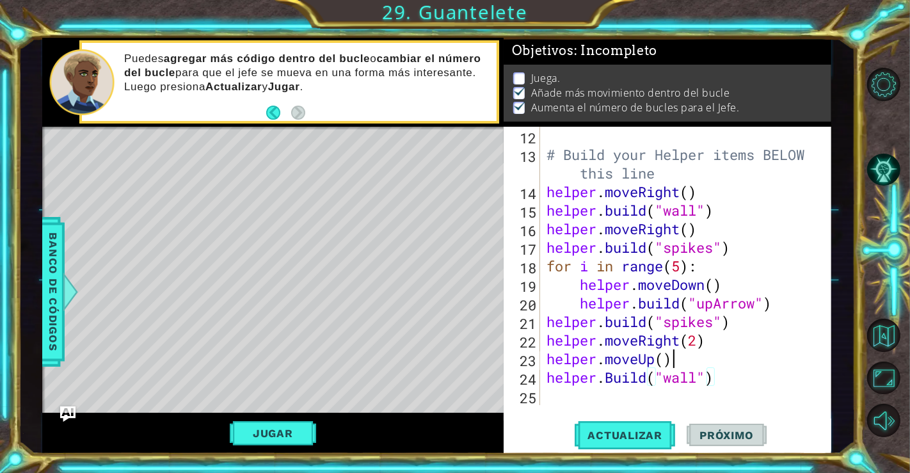
click at [690, 361] on div "# Build your Helper items BELOW this line helper . moveRight ( ) helper . build…" at bounding box center [684, 284] width 280 height 315
type textarea "helper.moveUp()"
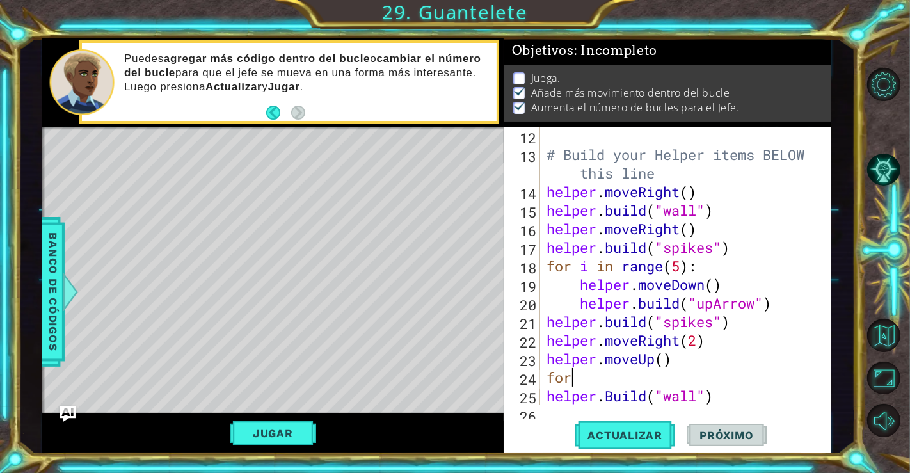
scroll to position [0, 0]
type textarea "f"
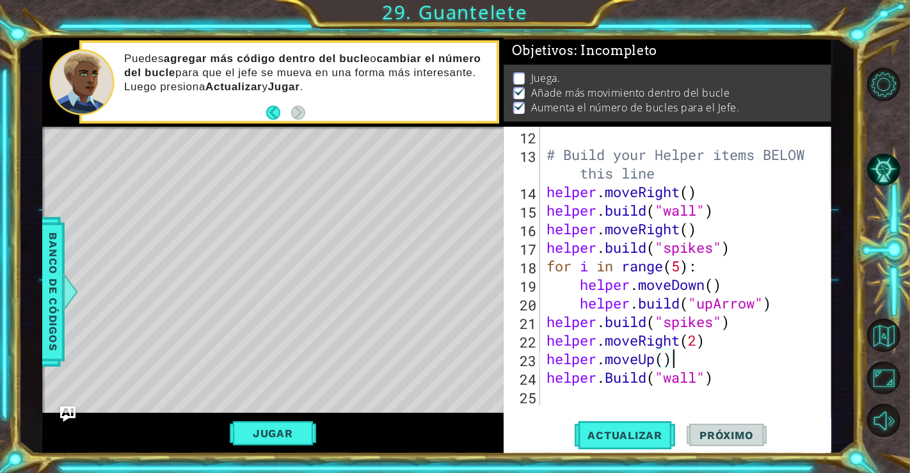
type textarea "helper.moveRight(2)"
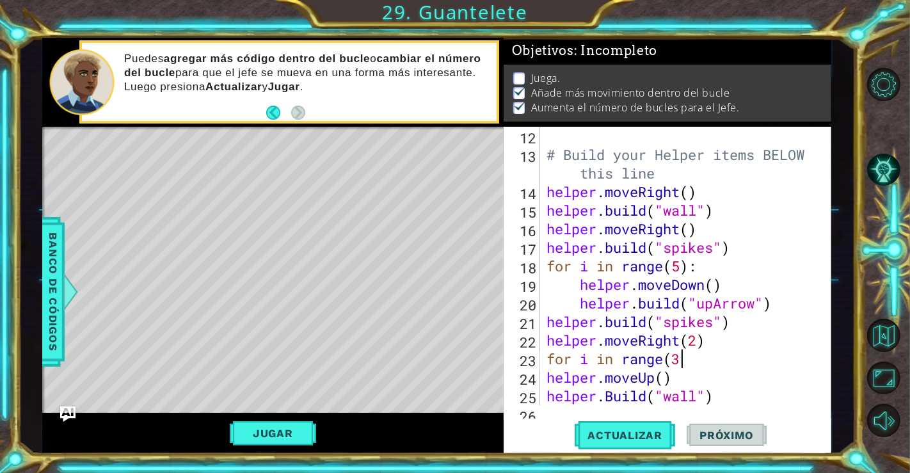
scroll to position [0, 5]
click at [648, 436] on span "Actualizar" at bounding box center [625, 435] width 100 height 13
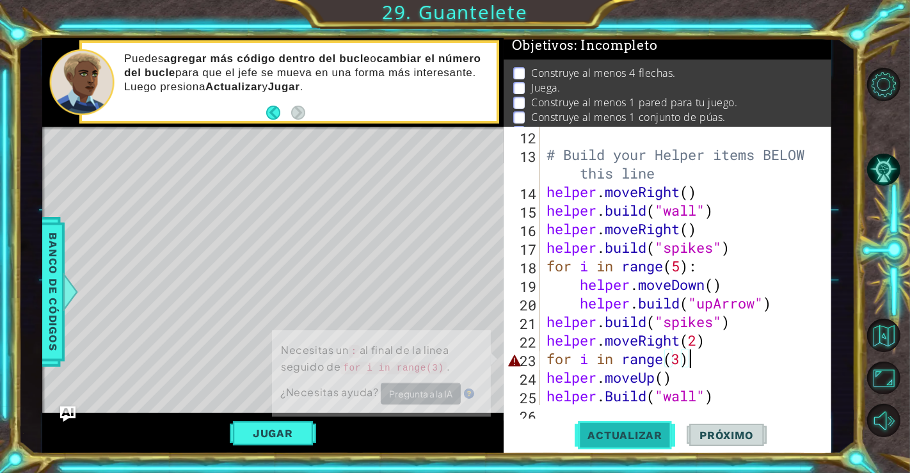
scroll to position [6, 0]
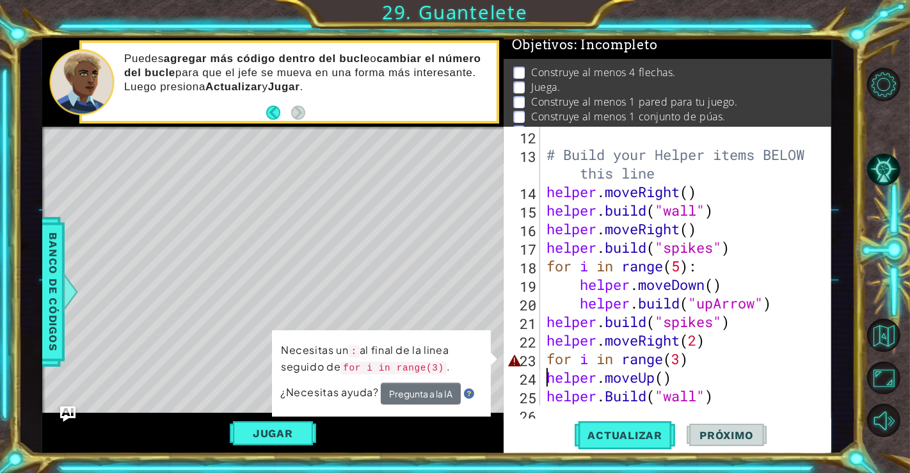
click at [544, 376] on div "# Build your Helper items BELOW this line helper . moveRight ( ) helper . build…" at bounding box center [684, 284] width 280 height 315
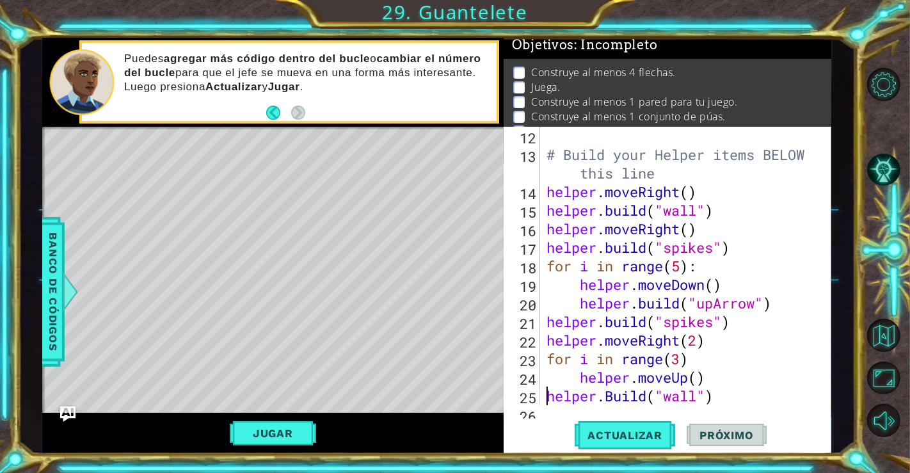
click at [547, 397] on div "# Build your Helper items BELOW this line helper . moveRight ( ) helper . build…" at bounding box center [684, 284] width 280 height 315
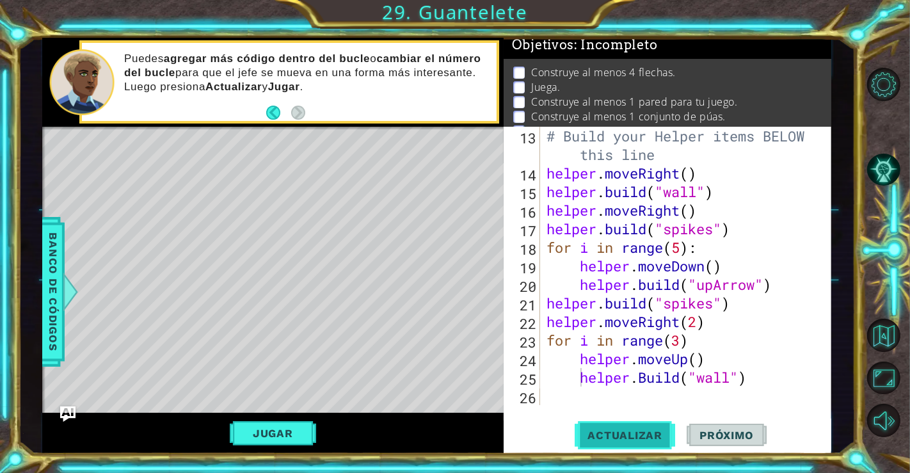
click at [616, 433] on span "Actualizar" at bounding box center [625, 435] width 100 height 13
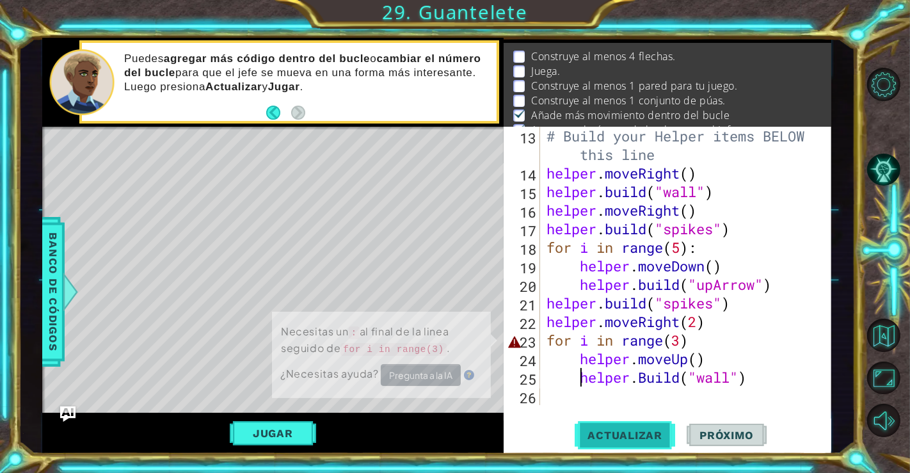
scroll to position [28, 0]
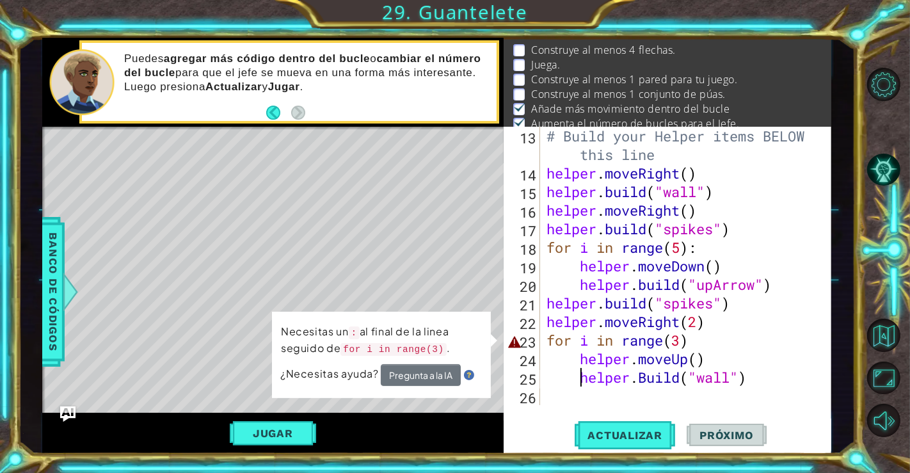
click at [706, 348] on div "# Build your Helper items BELOW this line helper . moveRight ( ) helper . build…" at bounding box center [684, 294] width 280 height 334
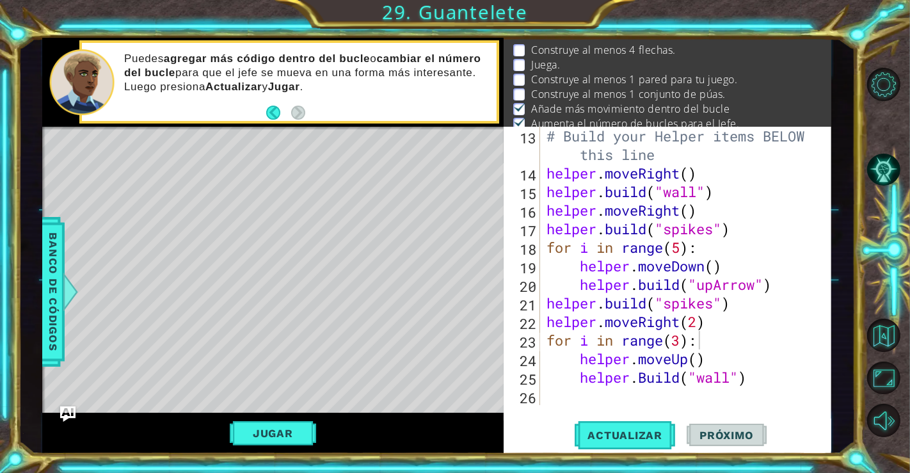
click at [651, 452] on div "for i in range(3): 13 14 15 16 17 18 19 20 21 22 23 24 25 26 # Build your Helpe…" at bounding box center [668, 291] width 328 height 328
click at [651, 445] on button "Actualizar" at bounding box center [625, 434] width 100 height 33
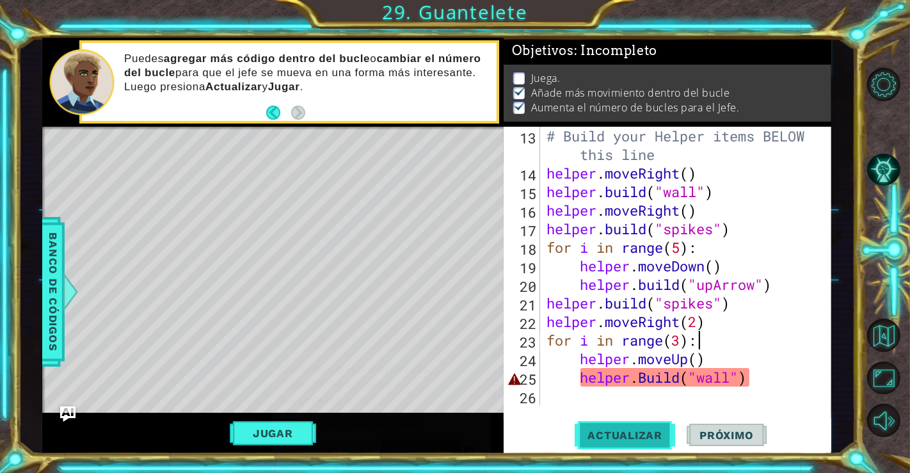
scroll to position [13, 0]
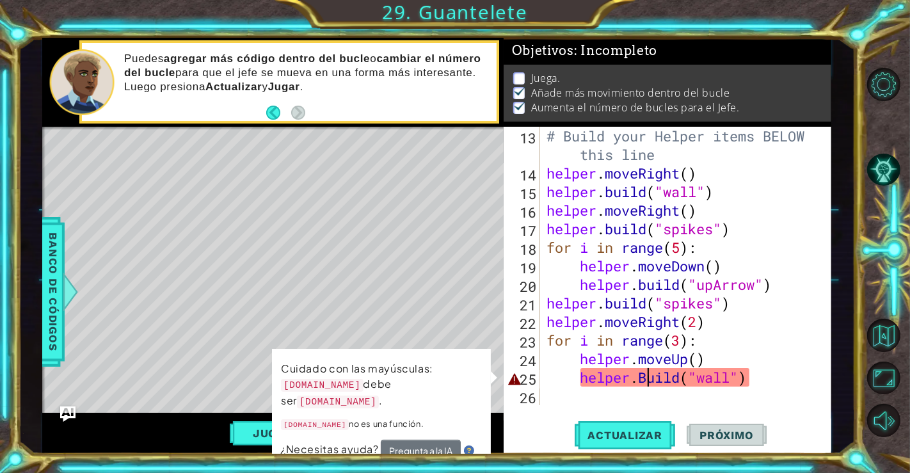
click at [651, 378] on div "# Build your Helper items BELOW this line helper . moveRight ( ) helper . build…" at bounding box center [684, 294] width 280 height 334
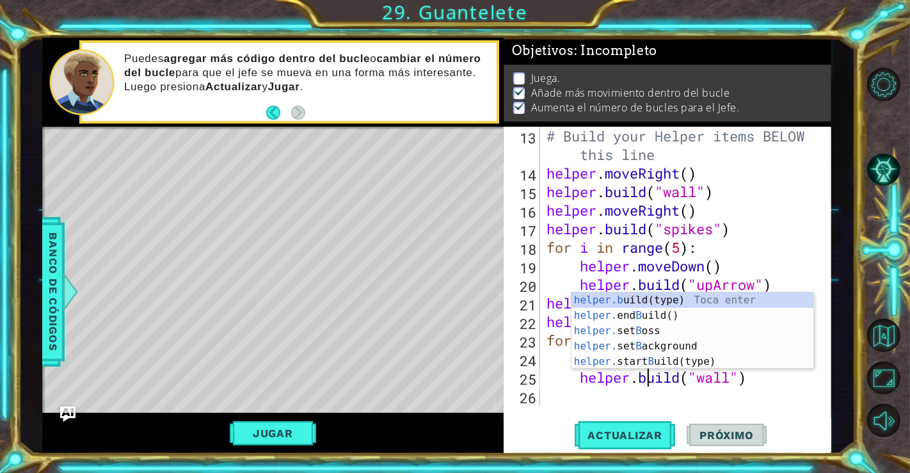
scroll to position [0, 4]
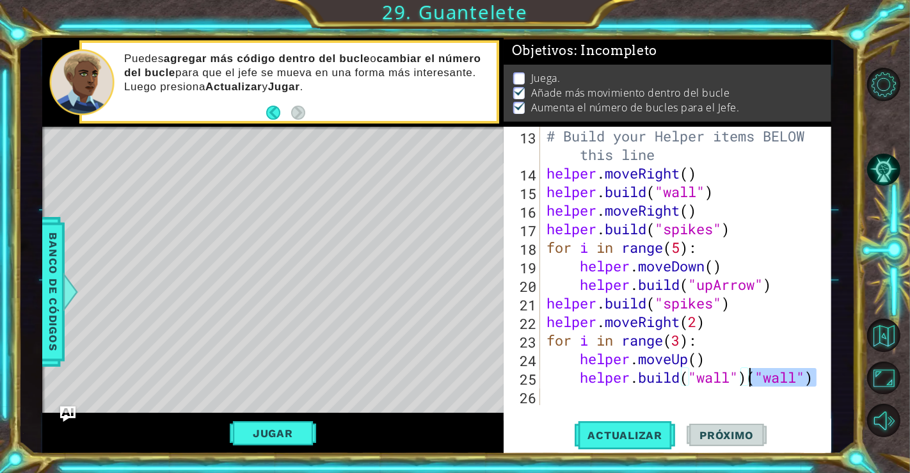
drag, startPoint x: 813, startPoint y: 377, endPoint x: 751, endPoint y: 379, distance: 62.7
click at [751, 379] on div "# Build your Helper items BELOW this line helper . moveRight ( ) helper . build…" at bounding box center [684, 294] width 280 height 334
type textarea "helper.build("wall")"
click at [656, 429] on span "Actualizar" at bounding box center [625, 435] width 100 height 13
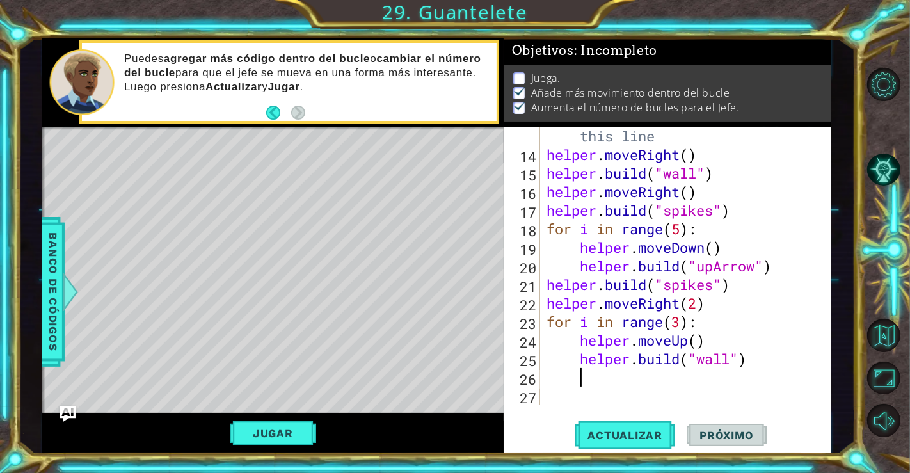
scroll to position [0, 0]
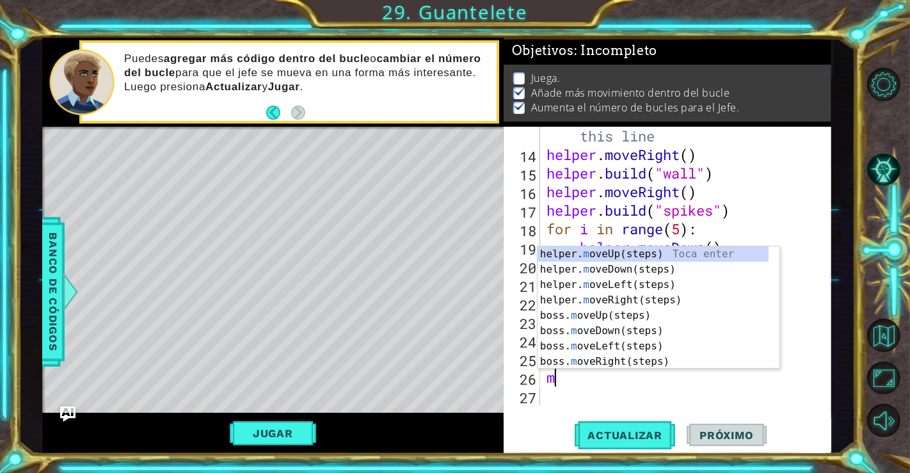
type textarea "m"
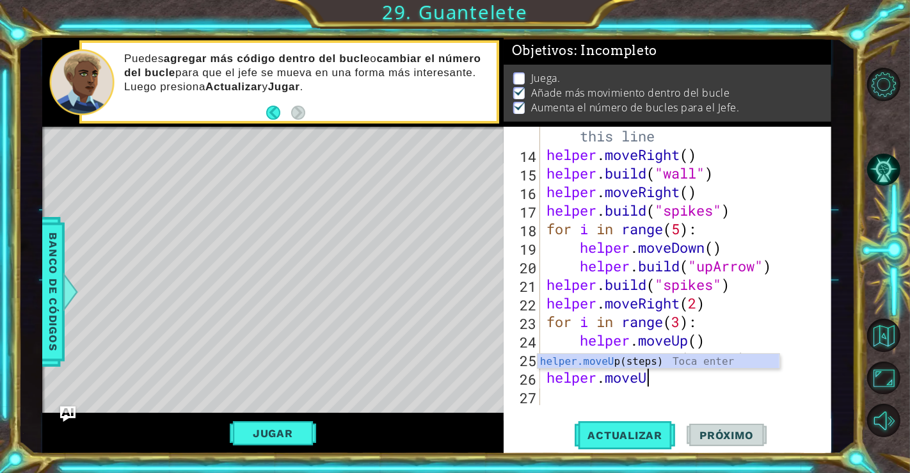
scroll to position [0, 3]
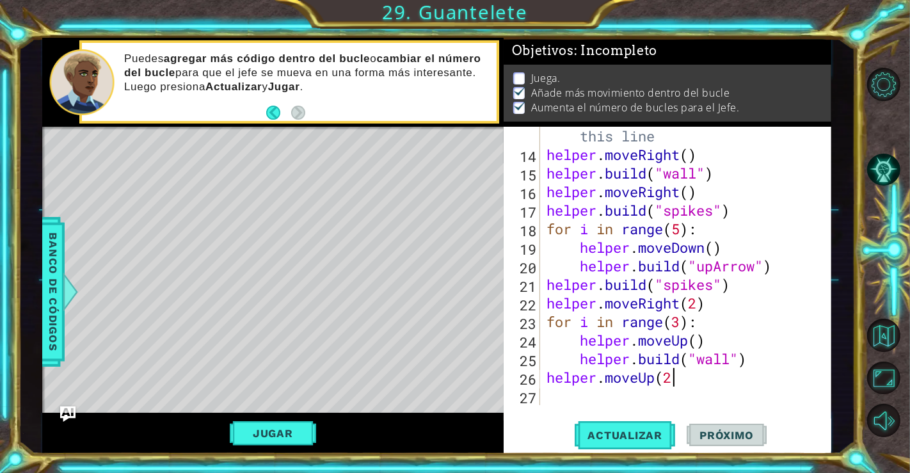
type textarea "helper.moveUp(2)"
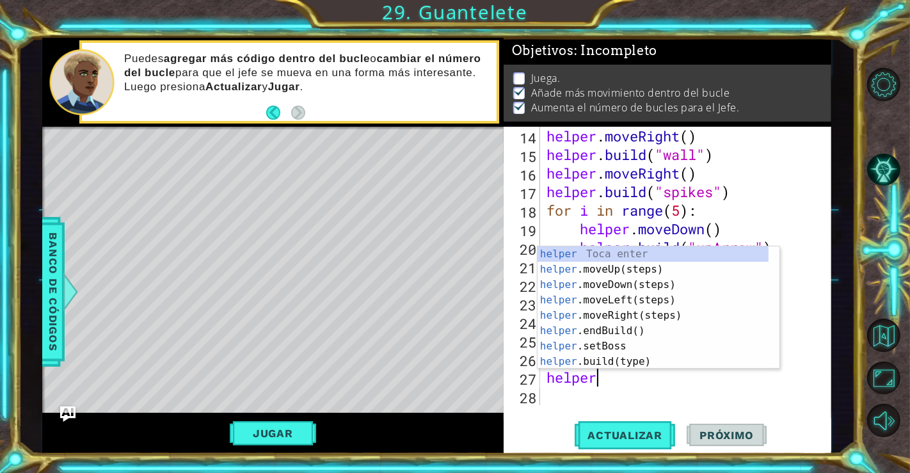
scroll to position [0, 1]
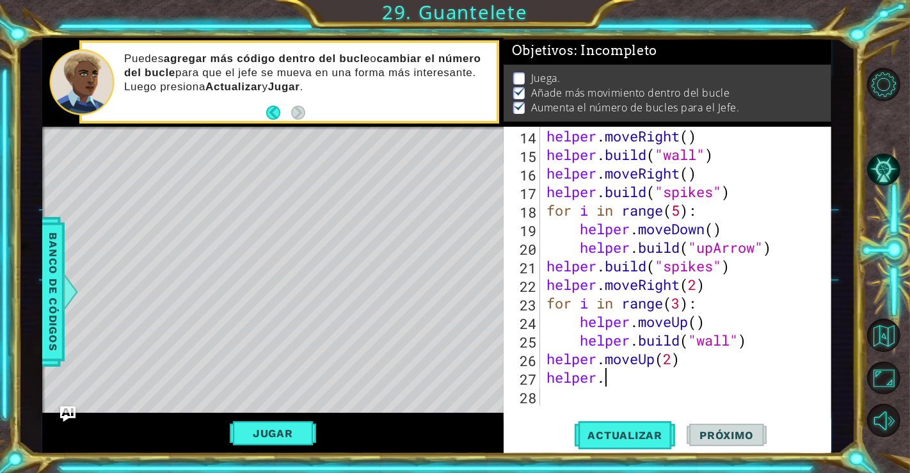
click at [746, 381] on div "helper . moveRight ( ) helper . build ( "wall" ) helper . moveRight ( ) helper …" at bounding box center [684, 284] width 280 height 315
click at [674, 360] on div "helper . moveRight ( ) helper . build ( "wall" ) helper . moveRight ( ) helper …" at bounding box center [684, 284] width 280 height 315
click at [619, 385] on div "helper . moveRight ( ) helper . build ( "wall" ) helper . moveRight ( ) helper …" at bounding box center [684, 284] width 280 height 315
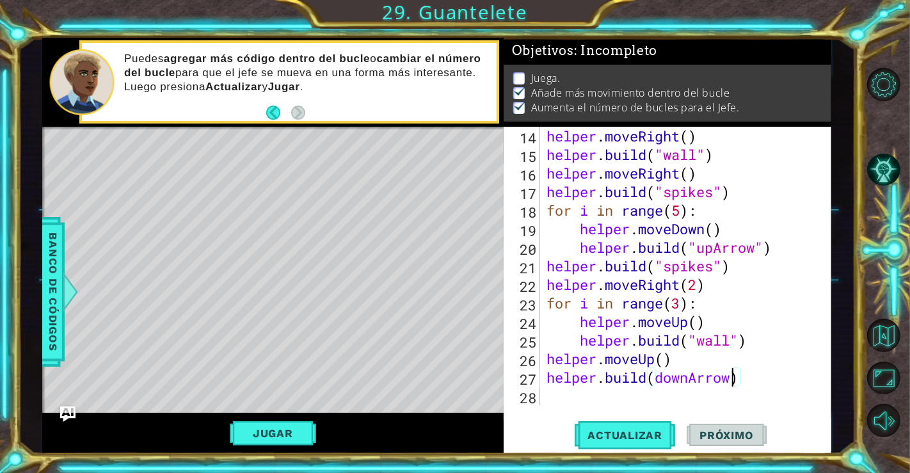
scroll to position [0, 8]
type textarea "helper.build("downArrow")"
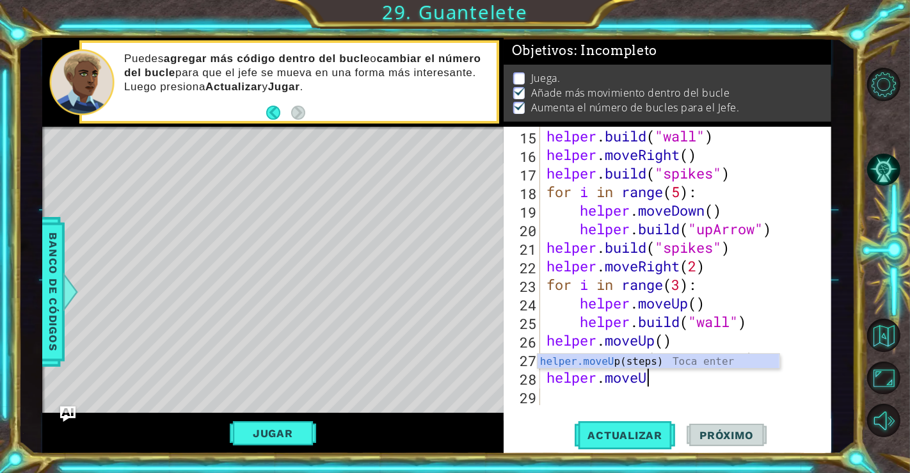
scroll to position [0, 3]
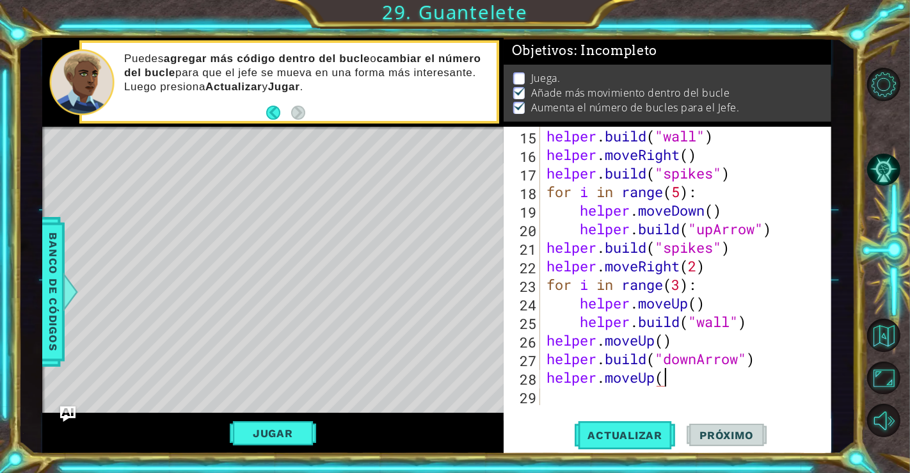
type textarea "helper.moveUp()"
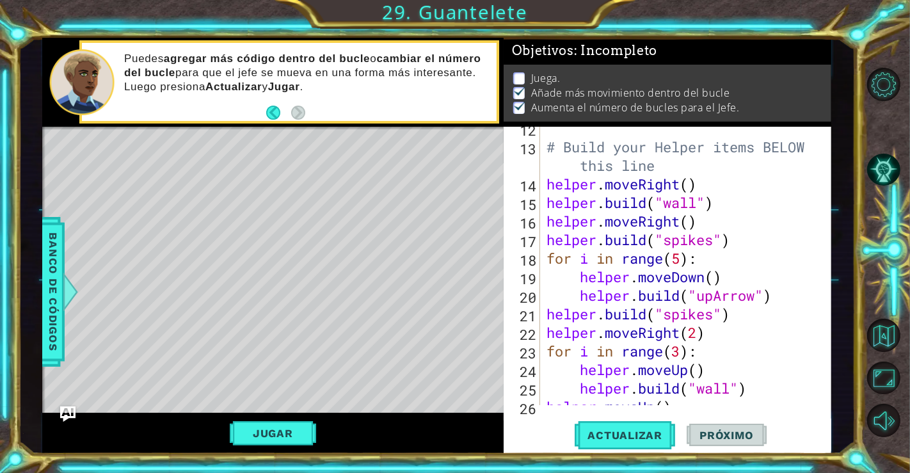
scroll to position [242, 0]
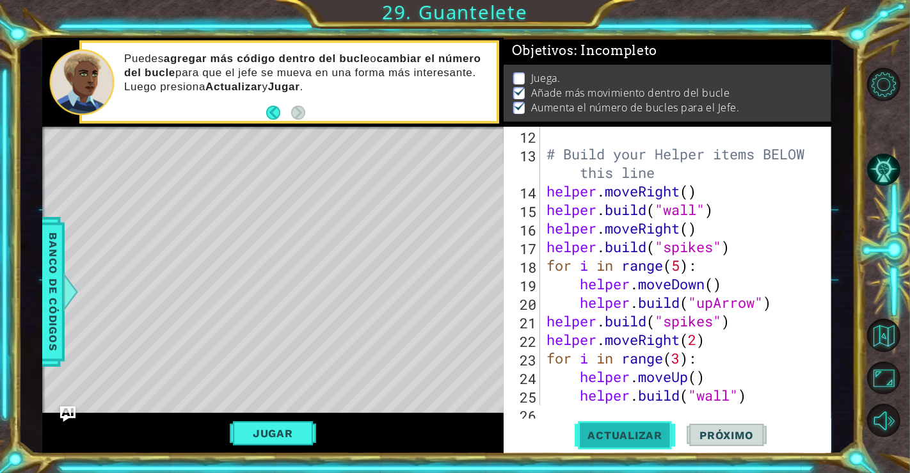
click at [645, 421] on button "Actualizar" at bounding box center [625, 434] width 100 height 33
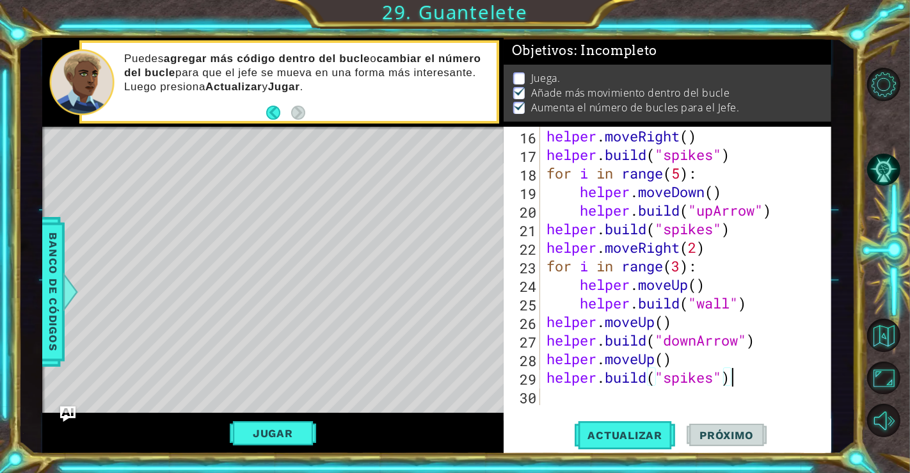
scroll to position [334, 0]
click at [287, 429] on button "Jugar" at bounding box center [273, 433] width 86 height 24
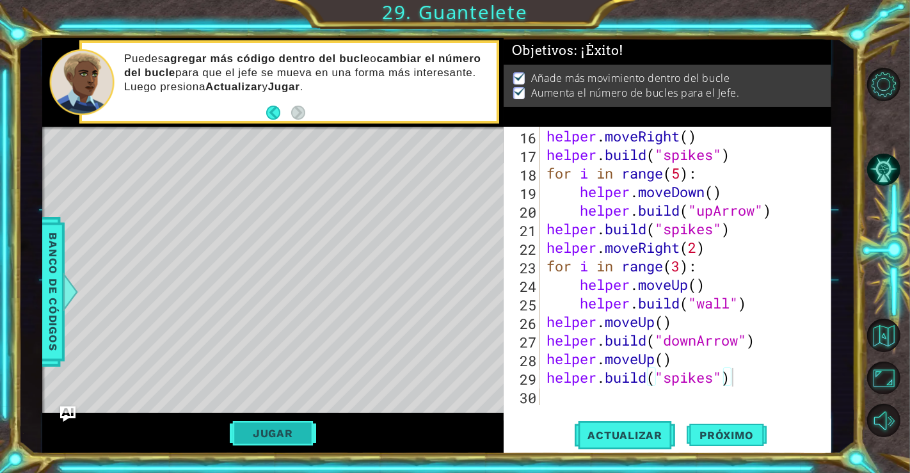
scroll to position [0, 0]
click at [736, 233] on div "helper . moveRight ( ) helper . build ( "spikes" ) for i in range ( 5 ) : helpe…" at bounding box center [684, 284] width 280 height 315
click at [705, 252] on div "helper . moveRight ( ) helper . build ( "spikes" ) for i in range ( 5 ) : helpe…" at bounding box center [684, 284] width 280 height 315
type textarea "helper.moveRight(2)"
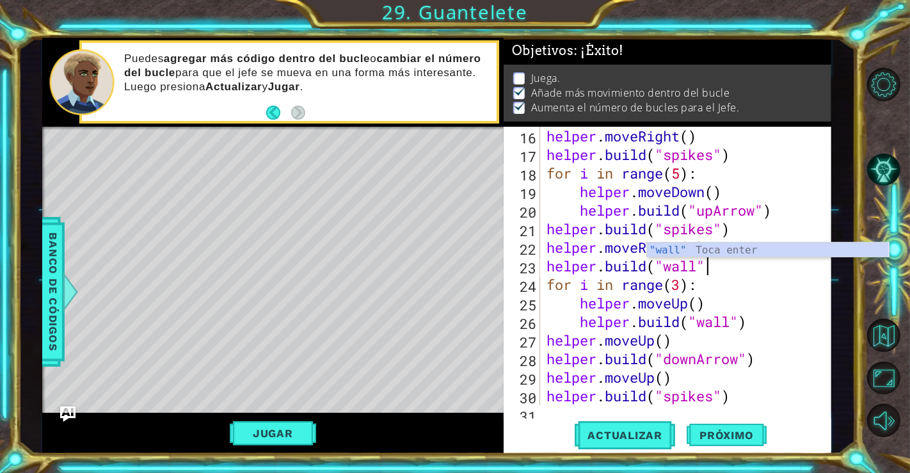
scroll to position [0, 6]
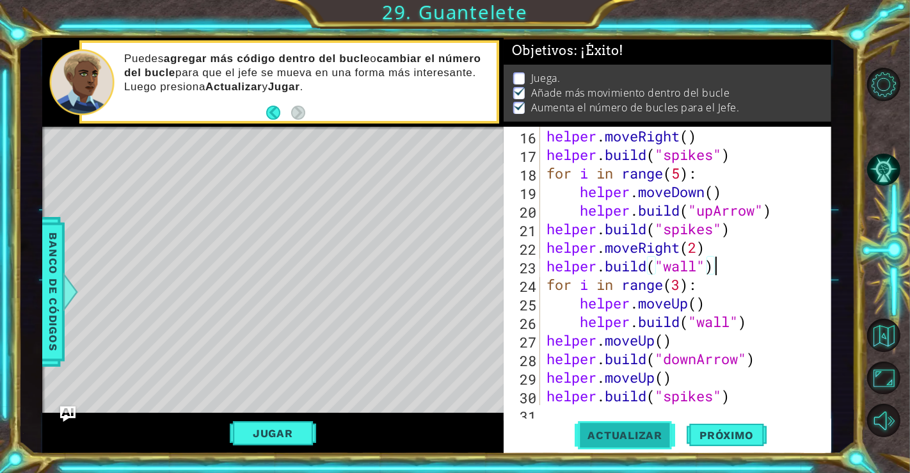
click at [633, 441] on button "Actualizar" at bounding box center [625, 434] width 100 height 33
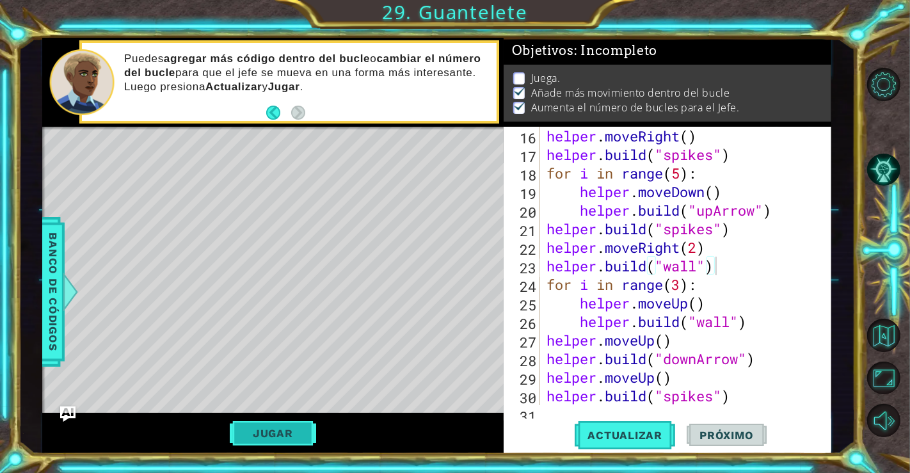
click at [288, 433] on button "Jugar" at bounding box center [273, 433] width 86 height 24
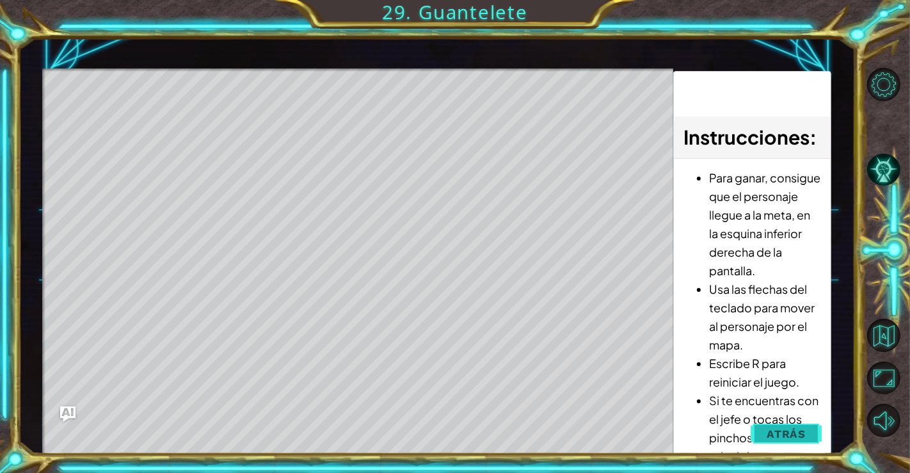
click at [760, 434] on button "Atrás" at bounding box center [786, 434] width 71 height 26
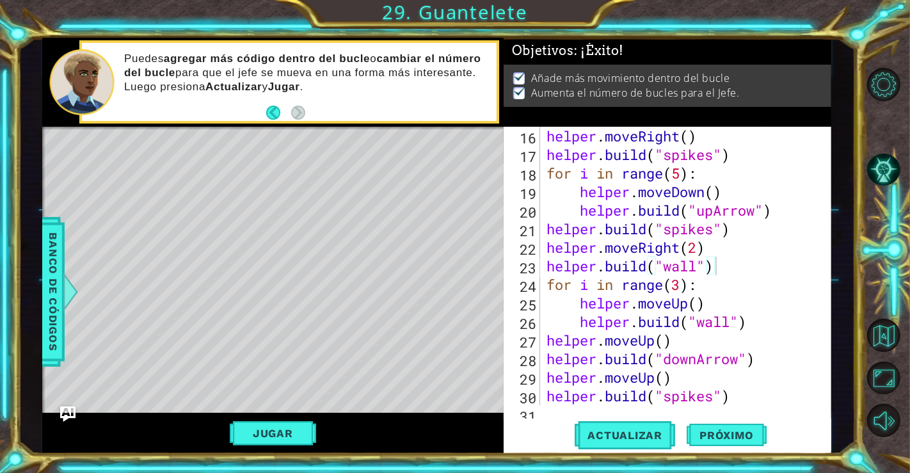
scroll to position [0, 0]
click at [283, 422] on button "Jugar" at bounding box center [273, 433] width 86 height 24
click at [699, 361] on div "helper . moveRight ( ) helper . build ( "spikes" ) for i in range ( 5 ) : helpe…" at bounding box center [684, 284] width 280 height 315
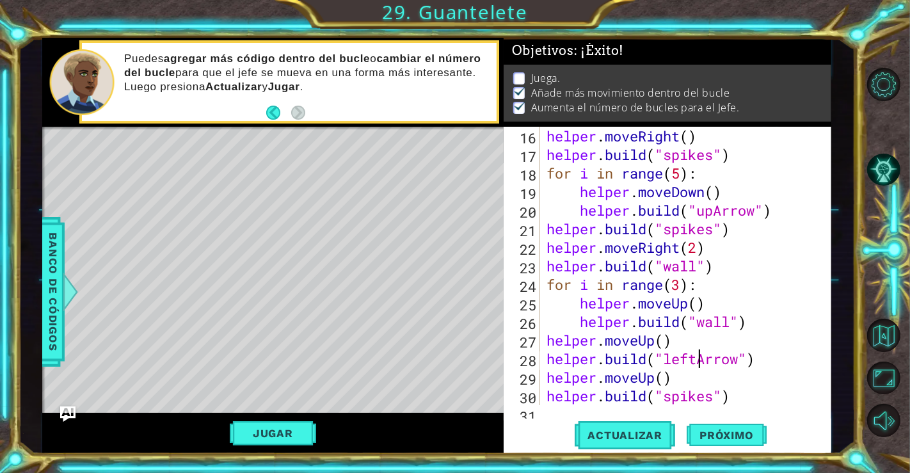
scroll to position [0, 7]
click at [650, 287] on div "helper . moveRight ( ) helper . build ( "spikes" ) for i in range ( 5 ) : helpe…" at bounding box center [684, 284] width 280 height 315
click at [738, 228] on div "helper . moveRight ( ) helper . build ( "spikes" ) for i in range ( 5 ) : helpe…" at bounding box center [684, 284] width 280 height 315
type textarea "helper.build("spikes")"
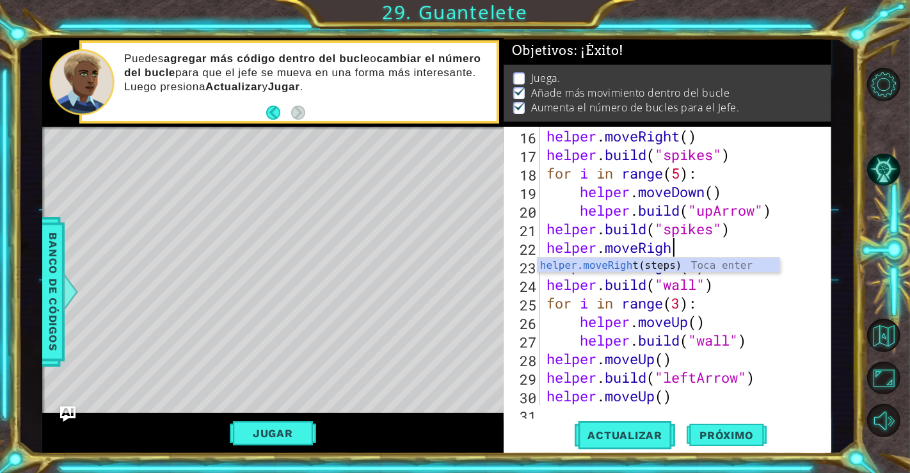
scroll to position [0, 5]
type textarea "helper.moveRight()"
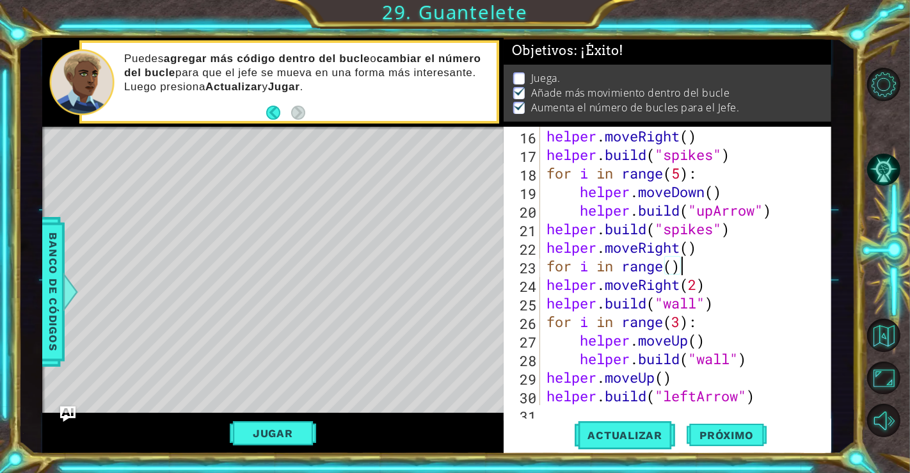
type textarea "for i in range():"
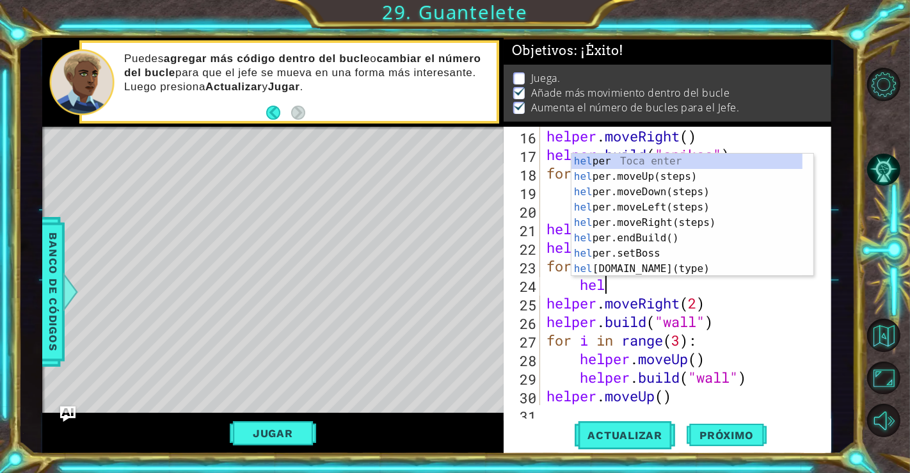
type textarea "h"
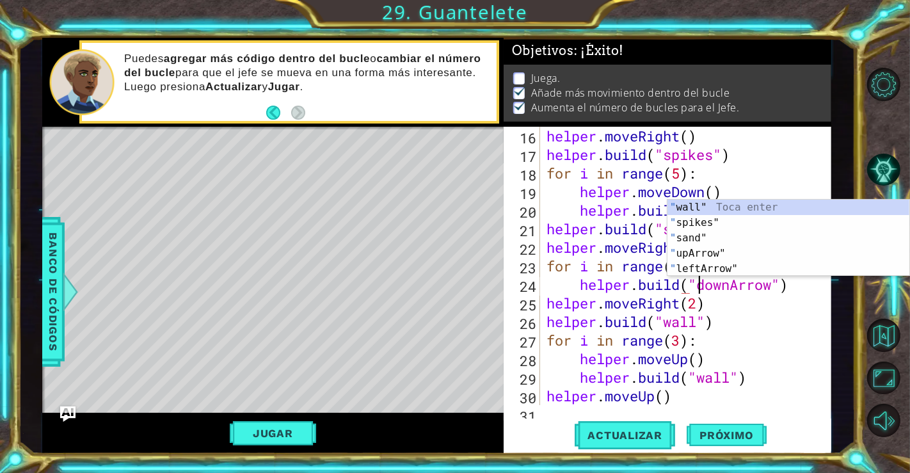
scroll to position [0, 7]
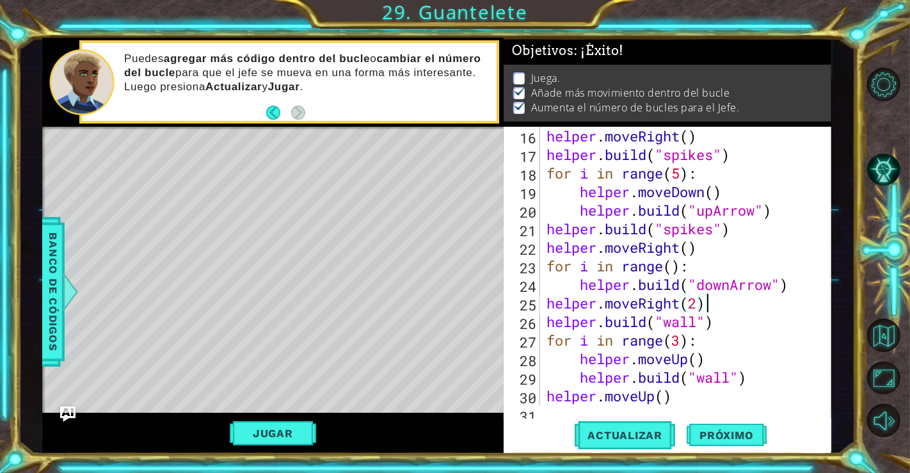
click at [722, 305] on div "helper . moveRight ( ) helper . build ( "spikes" ) for i in range ( 5 ) : helpe…" at bounding box center [684, 284] width 280 height 315
click at [794, 285] on div "helper . moveRight ( ) helper . build ( "spikes" ) for i in range ( 5 ) : helpe…" at bounding box center [684, 284] width 280 height 315
type textarea "helper.build("downArrow")"
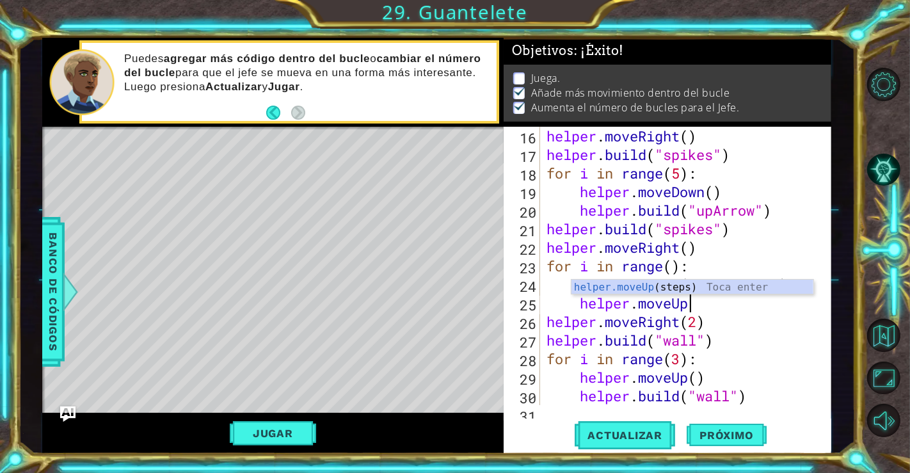
scroll to position [0, 6]
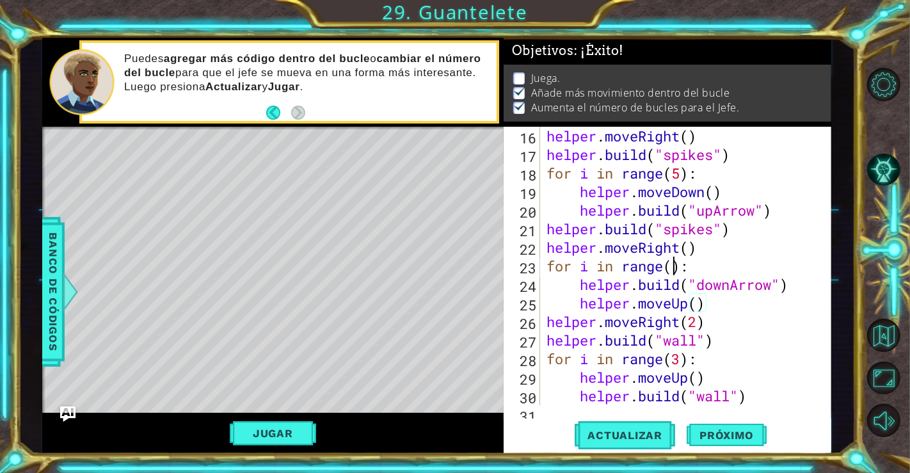
click at [671, 266] on div "helper . moveRight ( ) helper . build ( "spikes" ) for i in range ( 5 ) : helpe…" at bounding box center [684, 284] width 280 height 315
click at [713, 304] on div "helper . moveRight ( ) helper . build ( "spikes" ) for i in range ( 5 ) : helpe…" at bounding box center [684, 284] width 280 height 315
click at [694, 326] on div "helper . moveRight ( ) helper . build ( "spikes" ) for i in range ( 5 ) : helpe…" at bounding box center [684, 284] width 280 height 315
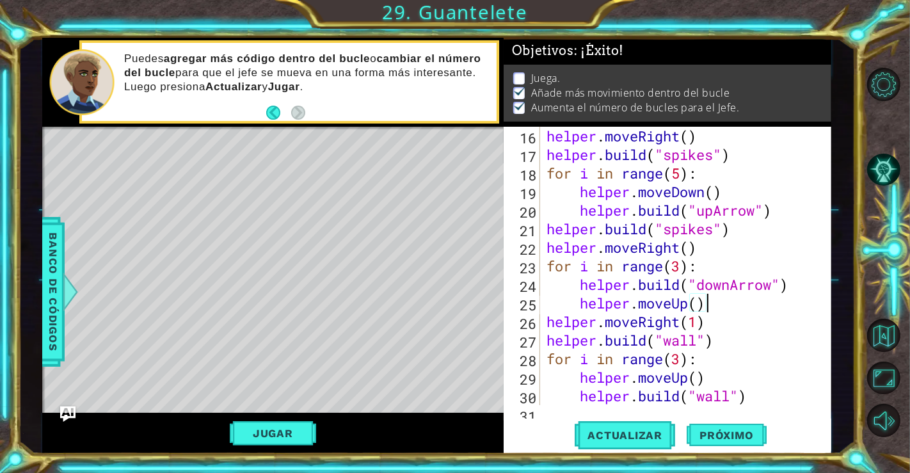
click at [704, 304] on div "helper . moveRight ( ) helper . build ( "spikes" ) for i in range ( 5 ) : helpe…" at bounding box center [684, 284] width 280 height 315
type textarea "helper.moveUp()"
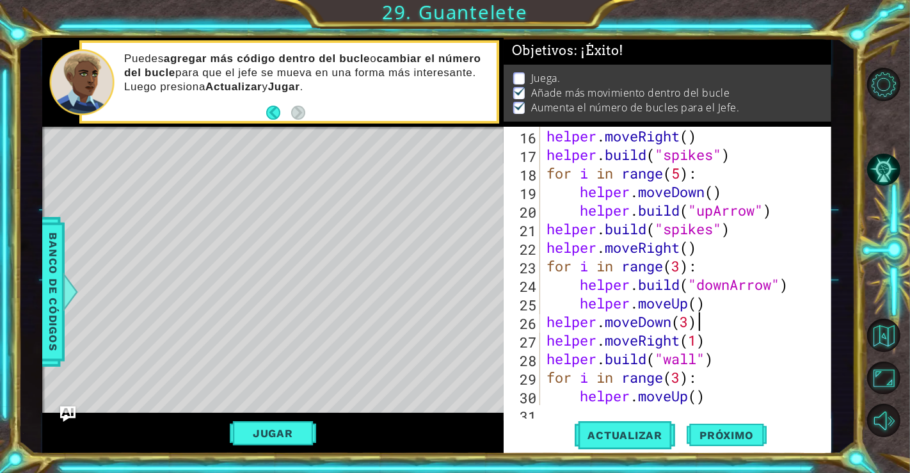
scroll to position [0, 6]
drag, startPoint x: 658, startPoint y: 417, endPoint x: 653, endPoint y: 427, distance: 10.9
click at [653, 427] on div "helper.moveDown(3) 16 17 18 19 20 21 22 23 24 25 26 27 28 29 30 31 helper . mov…" at bounding box center [668, 291] width 328 height 328
click at [653, 427] on button "Actualizar" at bounding box center [625, 434] width 100 height 33
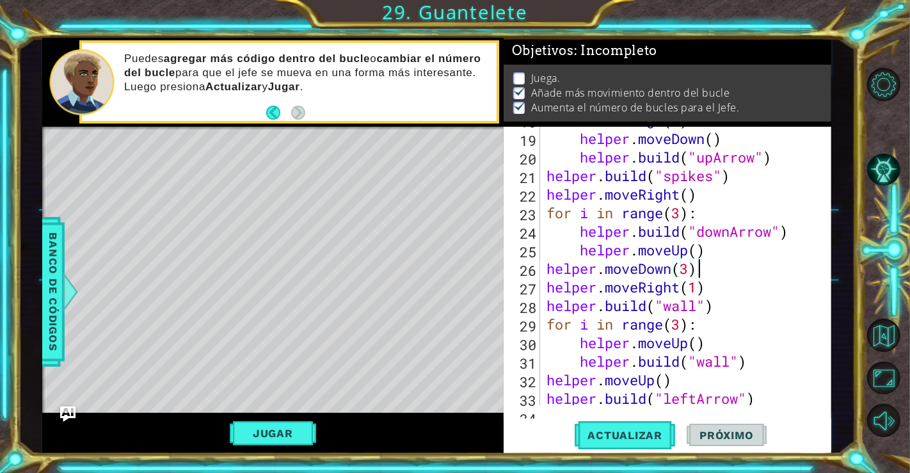
scroll to position [387, 0]
click at [683, 324] on div "for i in range ( 5 ) : helper . moveDown ( ) helper . build ( "upArrow" ) helpe…" at bounding box center [684, 268] width 280 height 315
click at [722, 310] on div "for i in range ( 5 ) : helper . moveDown ( ) helper . build ( "upArrow" ) helpe…" at bounding box center [684, 268] width 280 height 315
click at [680, 328] on div "for i in range ( 5 ) : helper . moveDown ( ) helper . build ( "upArrow" ) helpe…" at bounding box center [684, 268] width 280 height 315
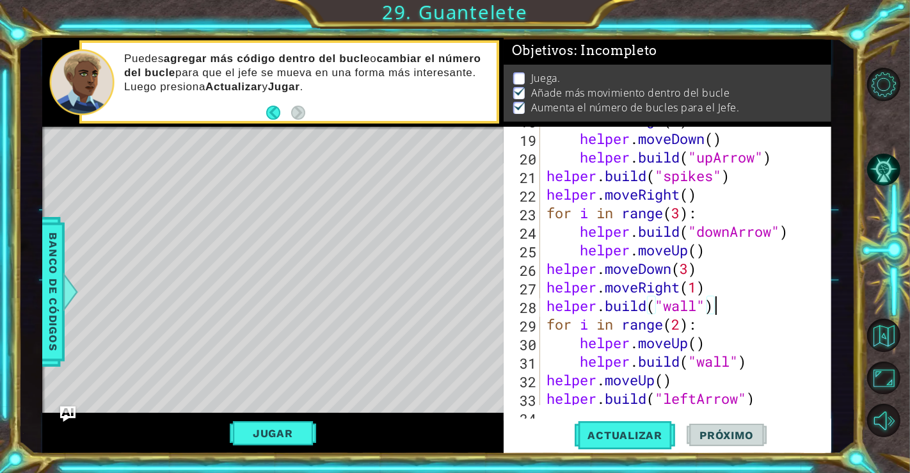
click at [722, 308] on div "for i in range ( 5 ) : helper . moveDown ( ) helper . build ( "upArrow" ) helpe…" at bounding box center [684, 268] width 280 height 315
type textarea "helper.build("wall")"
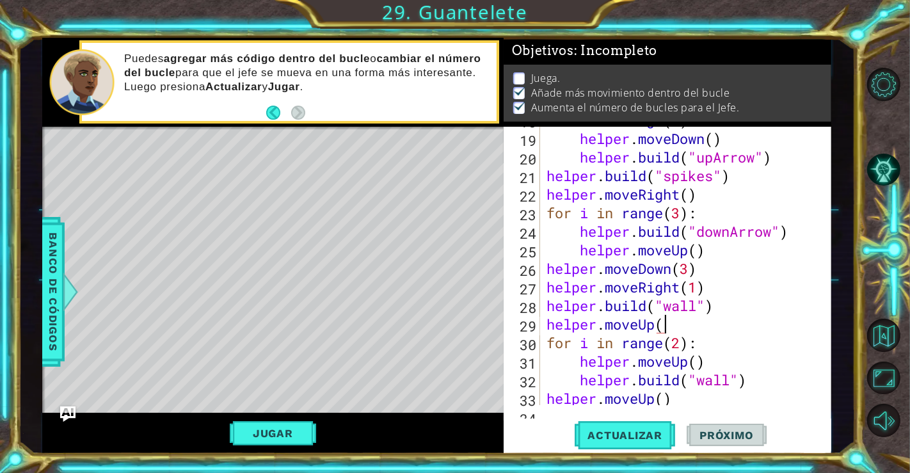
scroll to position [0, 4]
type textarea "helper.moveUp()"
click at [642, 424] on button "Actualizar" at bounding box center [625, 434] width 100 height 33
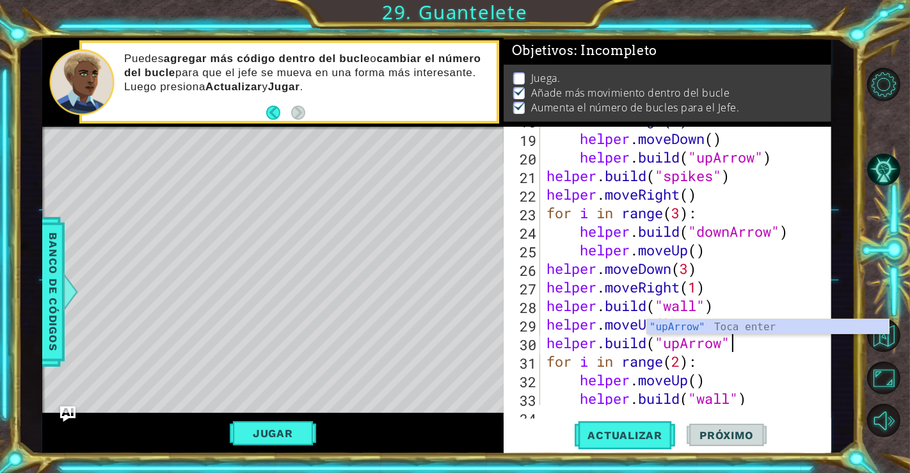
scroll to position [0, 8]
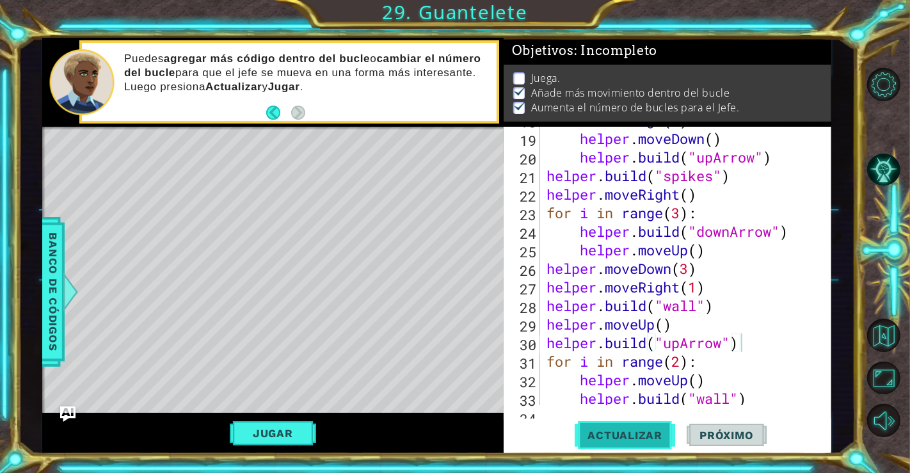
click at [608, 426] on button "Actualizar" at bounding box center [625, 434] width 100 height 33
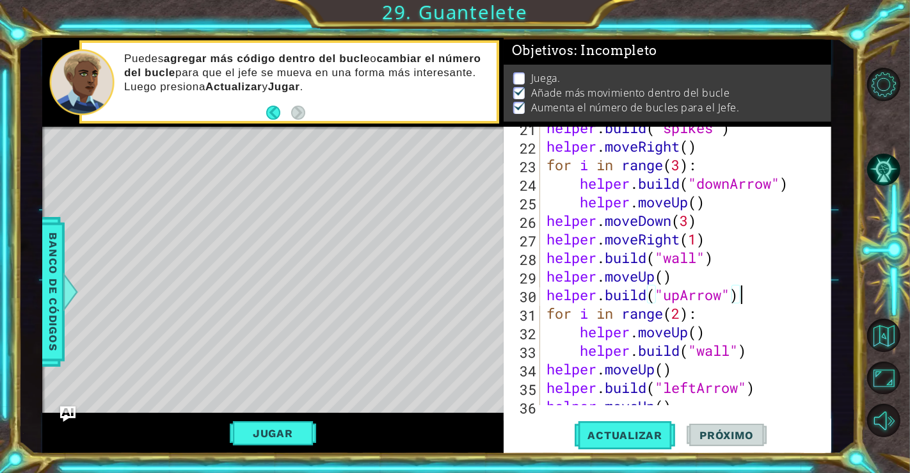
scroll to position [482, 0]
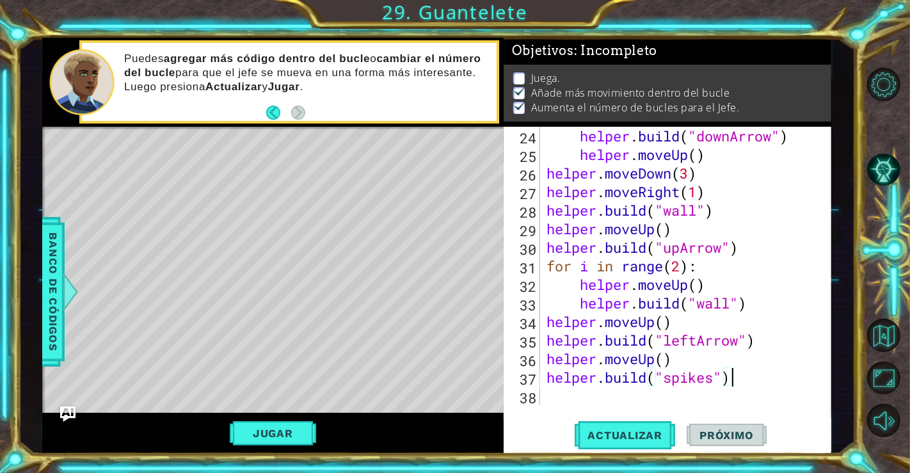
click at [732, 380] on div "helper . build ( "downArrow" ) helper . moveUp ( ) helper . moveDown ( 3 ) help…" at bounding box center [684, 284] width 280 height 315
type textarea "helper.build("spikes")"
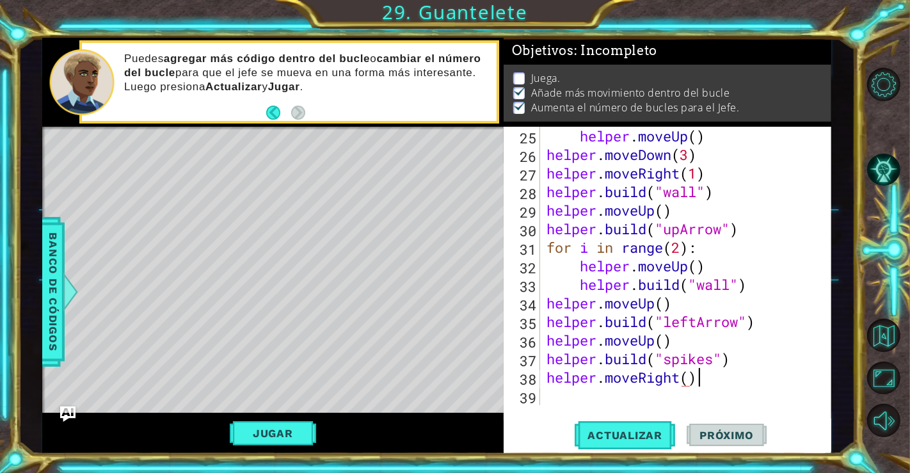
scroll to position [0, 6]
type textarea "helper.moveRight()"
click at [610, 428] on button "Actualizar" at bounding box center [625, 434] width 100 height 33
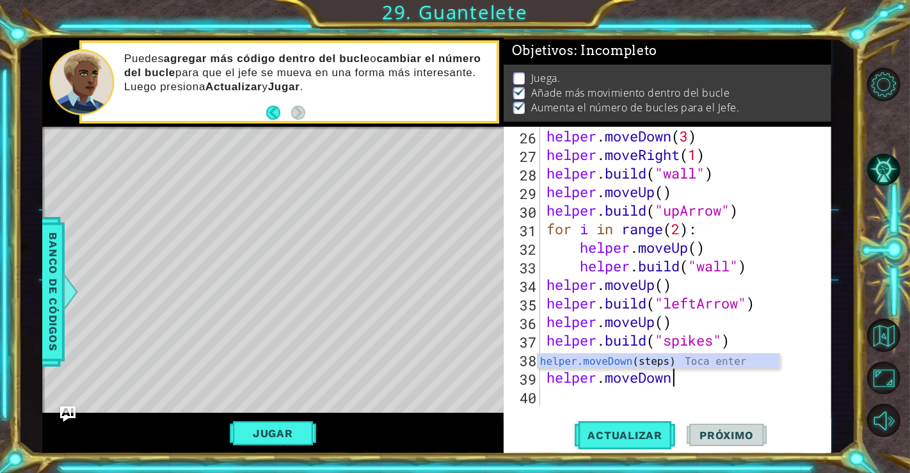
scroll to position [0, 5]
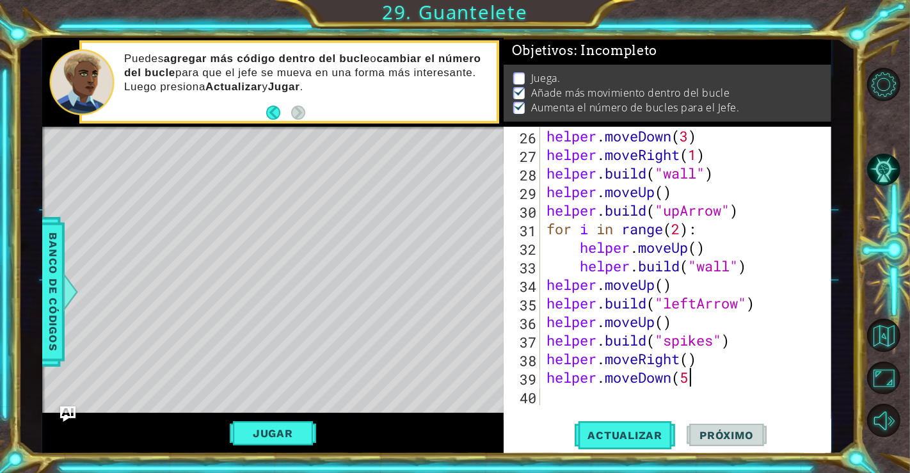
type textarea "helper.moveDown(5)"
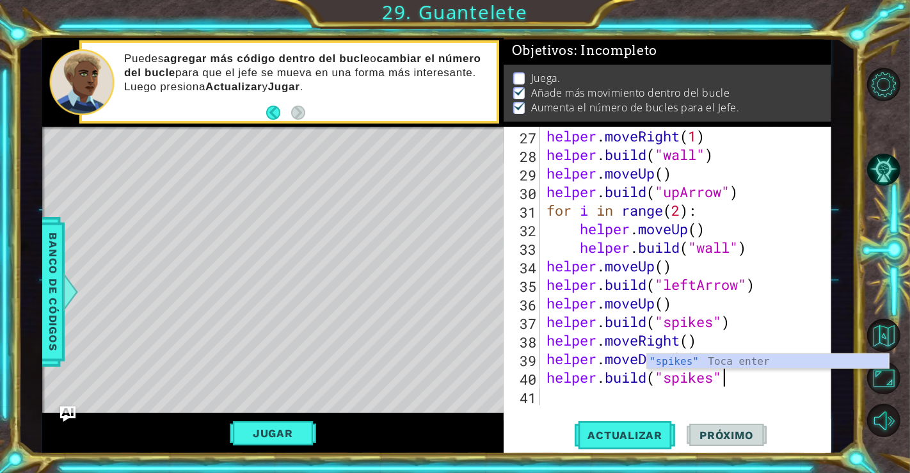
scroll to position [0, 7]
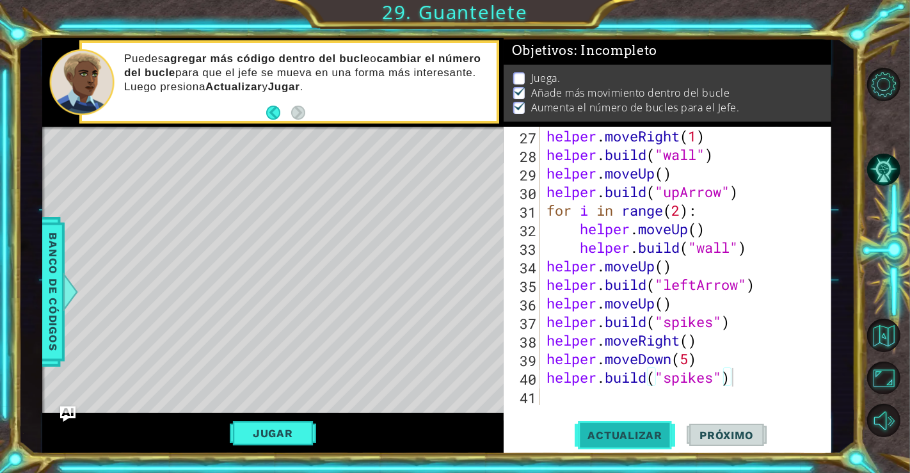
click at [651, 424] on button "Actualizar" at bounding box center [625, 434] width 100 height 33
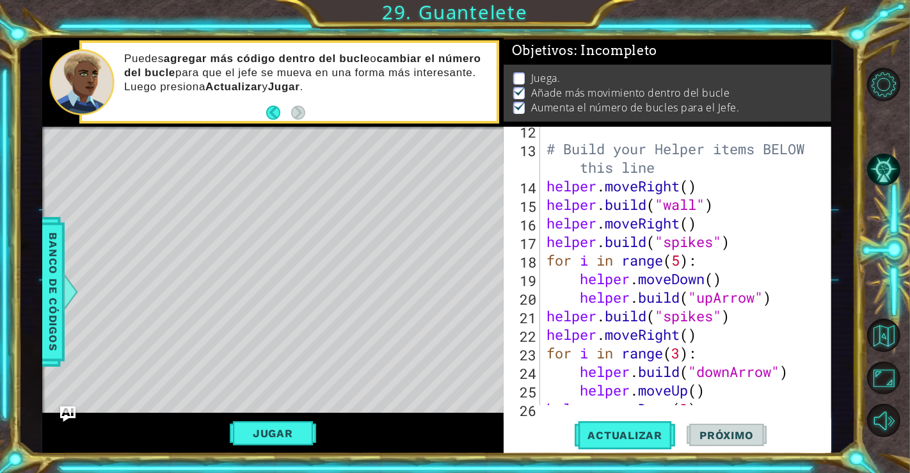
scroll to position [248, 0]
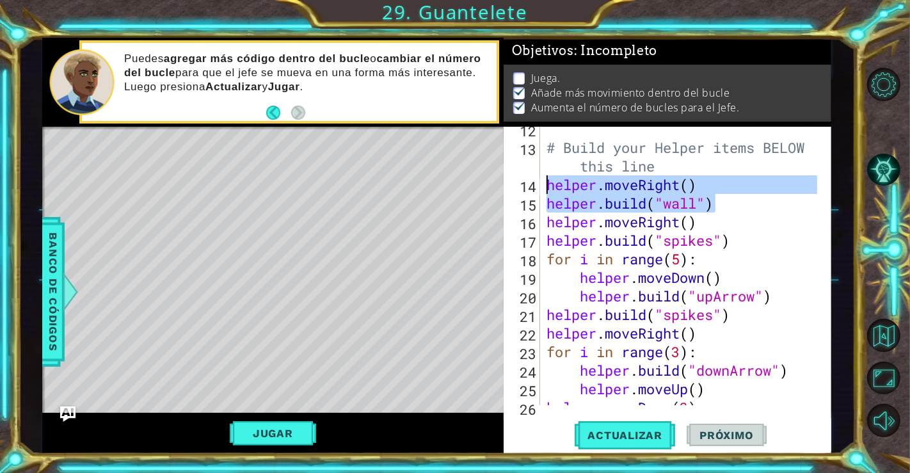
drag, startPoint x: 718, startPoint y: 202, endPoint x: 545, endPoint y: 189, distance: 173.8
click at [545, 189] on div "# Build your Helper items BELOW this line helper . moveRight ( ) helper . build…" at bounding box center [684, 277] width 280 height 315
type textarea "helper.moveRight() helper.build("wall")"
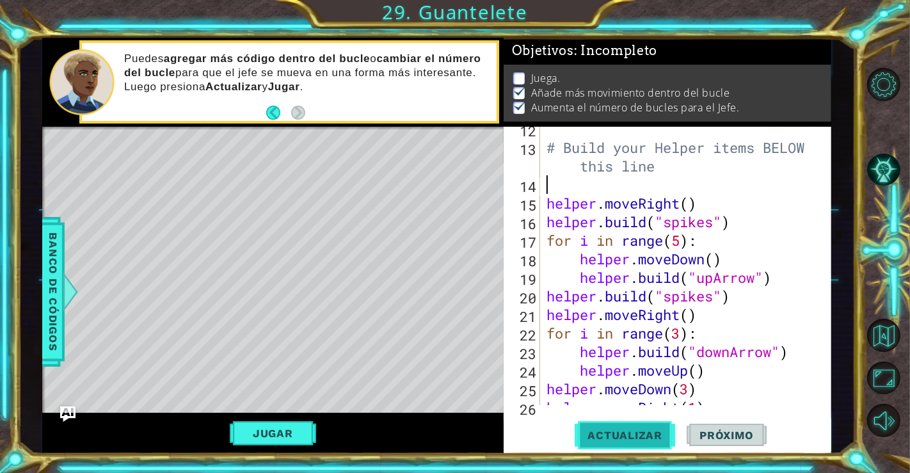
click at [625, 450] on button "Actualizar" at bounding box center [625, 434] width 100 height 33
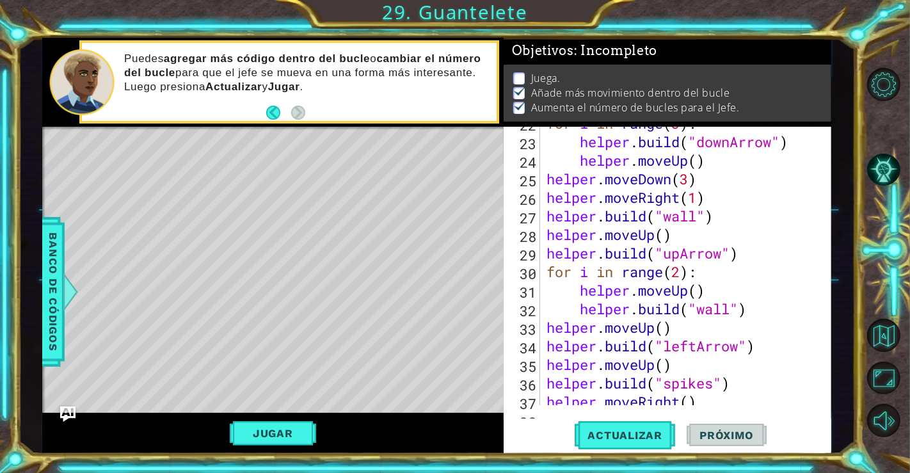
scroll to position [519, 0]
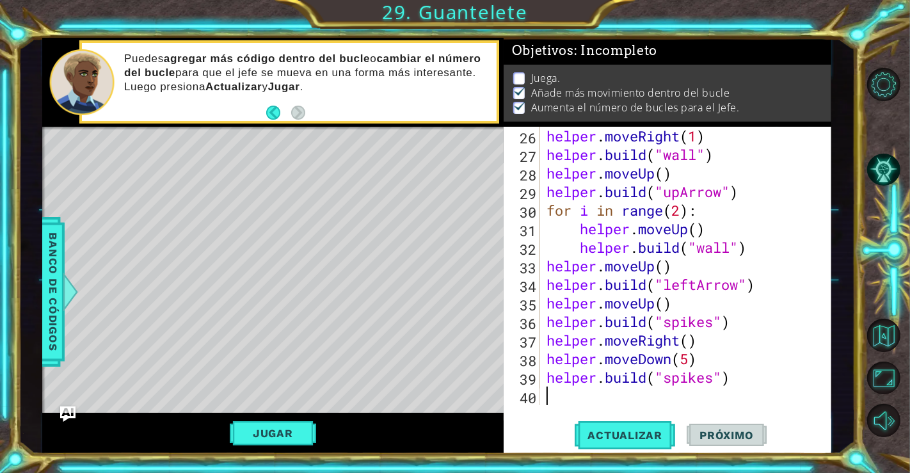
click at [642, 397] on div "helper . moveRight ( 1 ) helper . build ( "wall" ) helper . moveUp ( ) helper .…" at bounding box center [684, 284] width 280 height 315
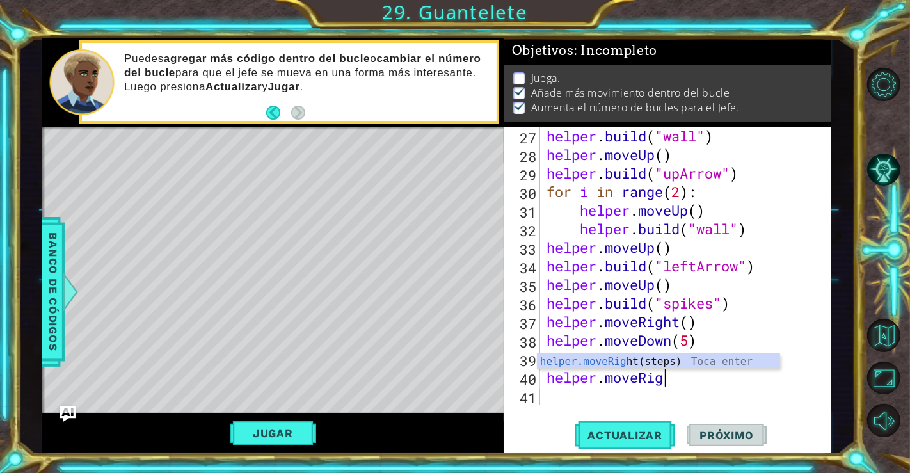
scroll to position [0, 5]
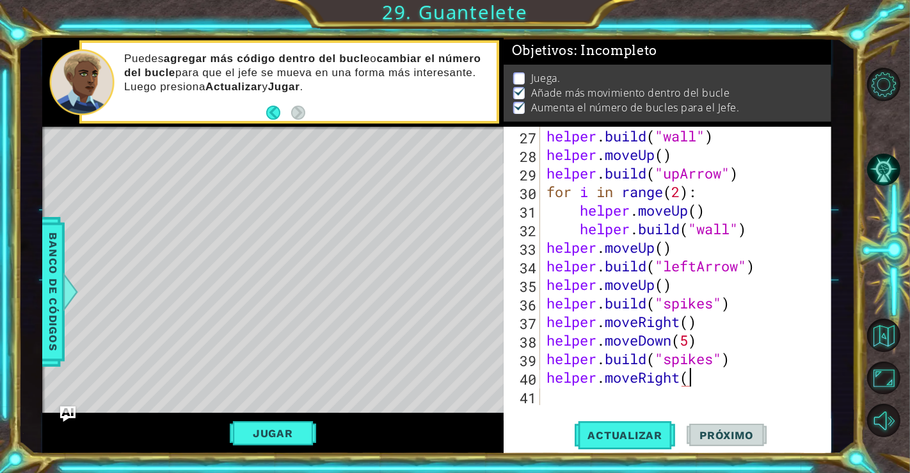
type textarea "helper.moveRight()"
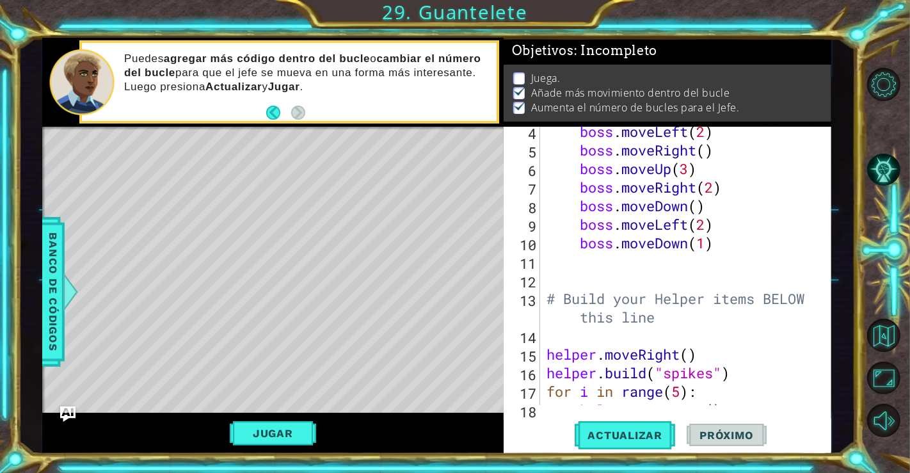
scroll to position [0, 0]
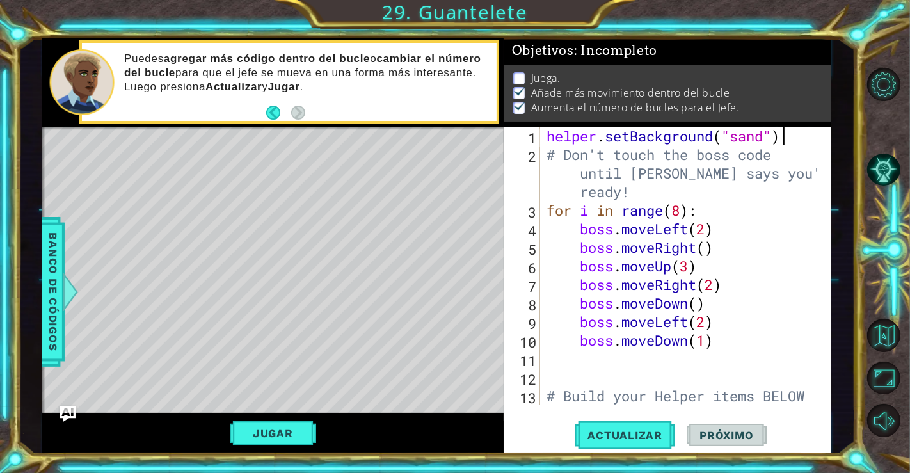
click at [784, 132] on div "helper . setBackground ( "sand" ) # Don't touch the boss code until Vega says y…" at bounding box center [684, 294] width 280 height 334
type textarea "helper.setBackground("sand")"
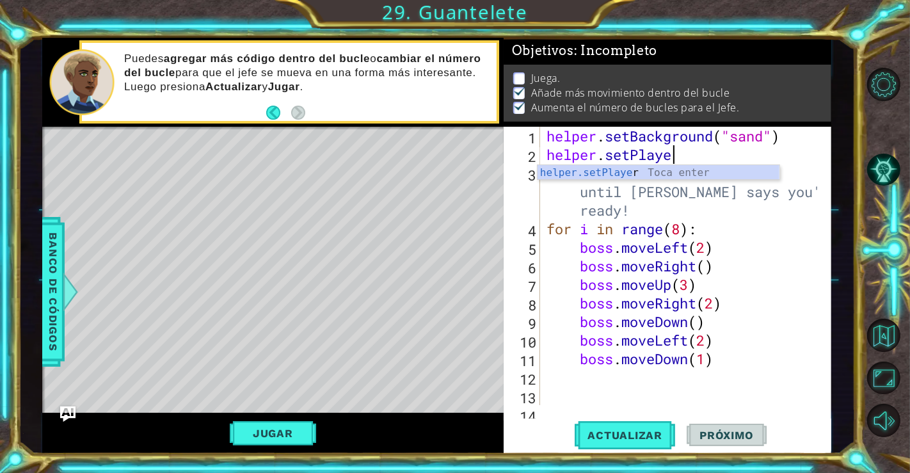
scroll to position [0, 5]
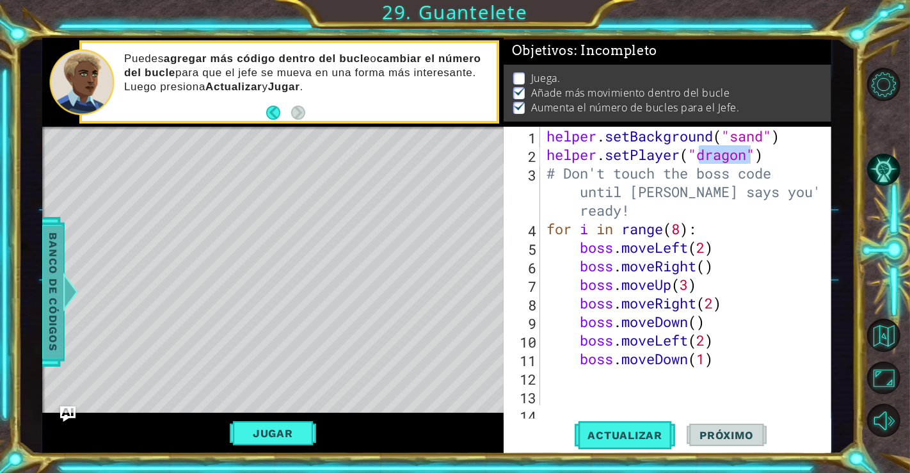
click at [72, 275] on div at bounding box center [71, 292] width 16 height 38
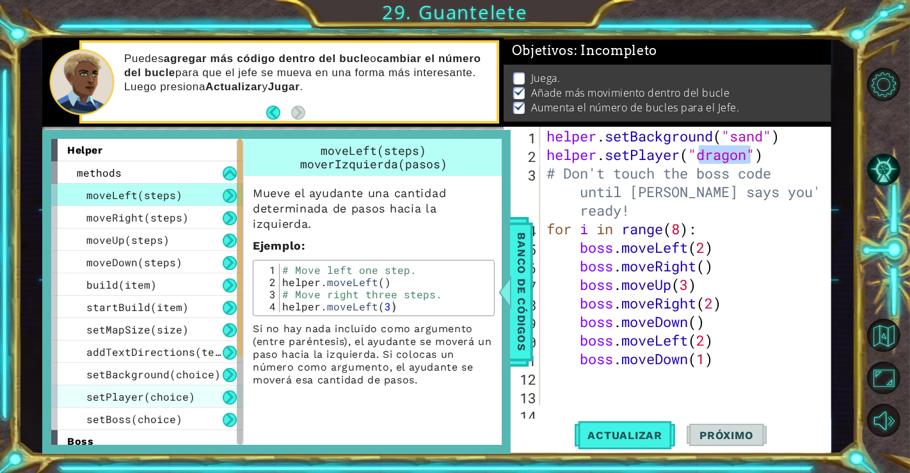
click at [191, 387] on div "setPlayer(choice)" at bounding box center [147, 396] width 192 height 22
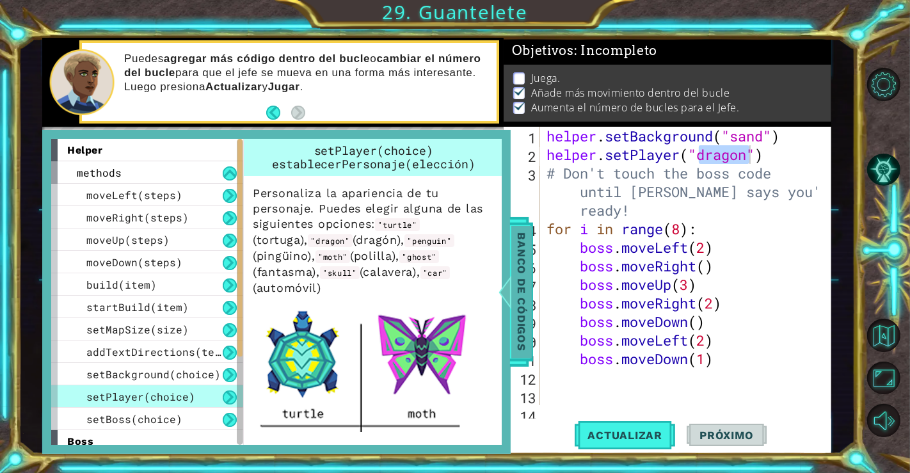
click at [523, 279] on span "Banco de códigos" at bounding box center [521, 292] width 20 height 132
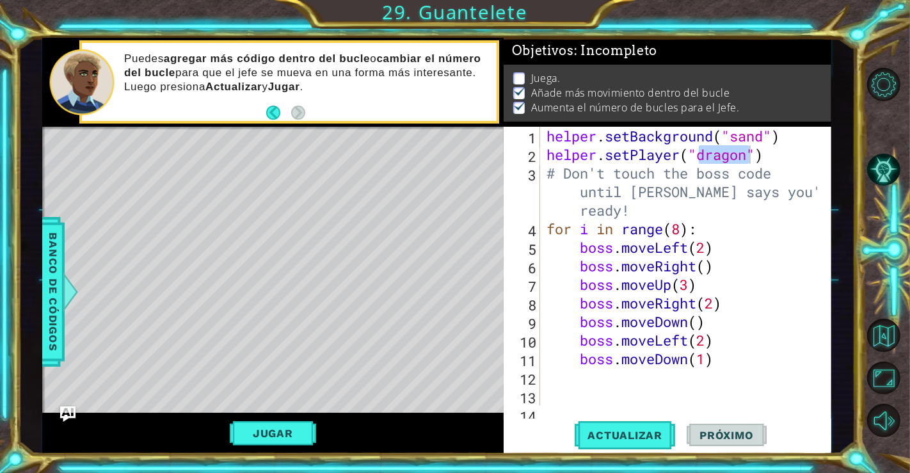
click at [747, 161] on div "helper . setBackground ( "sand" ) helper . setPlayer ( "dragon" ) # Don't touch…" at bounding box center [680, 266] width 273 height 278
click at [648, 421] on button "Actualizar" at bounding box center [625, 434] width 100 height 33
click at [296, 430] on button "Jugar" at bounding box center [273, 433] width 86 height 24
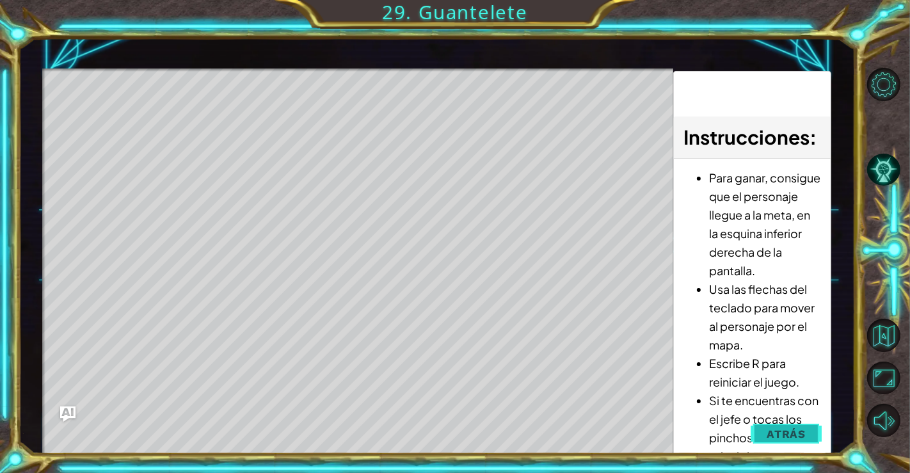
click at [805, 435] on span "Atrás" at bounding box center [786, 433] width 39 height 13
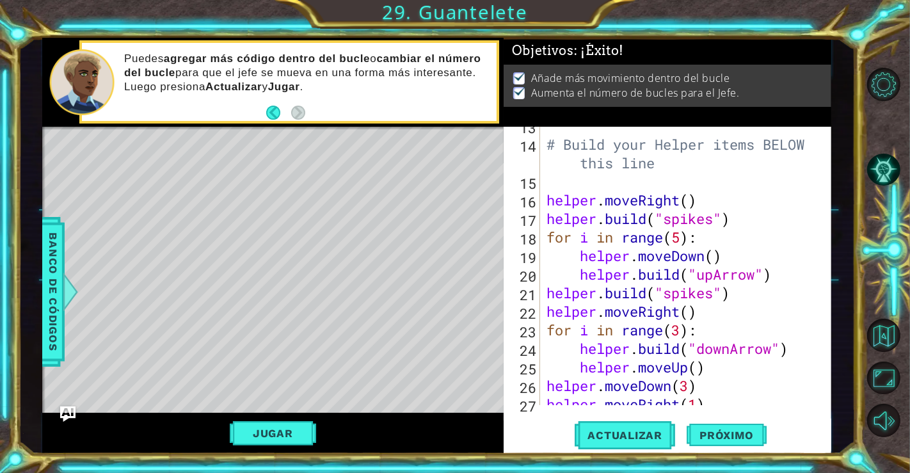
scroll to position [270, 0]
click at [681, 330] on div "# Build your Helper items BELOW this line helper . moveRight ( ) helper . build…" at bounding box center [684, 273] width 280 height 315
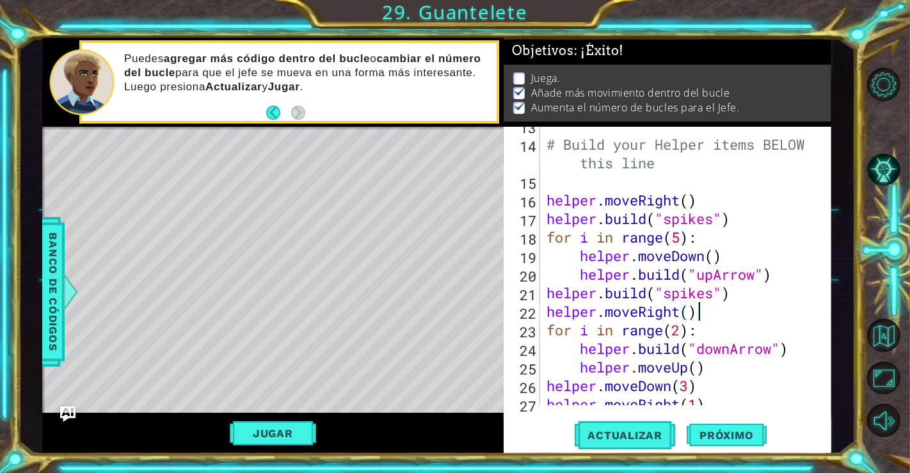
click at [698, 314] on div "# Build your Helper items BELOW this line helper . moveRight ( ) helper . build…" at bounding box center [684, 273] width 280 height 315
type textarea "helper.moveRight()"
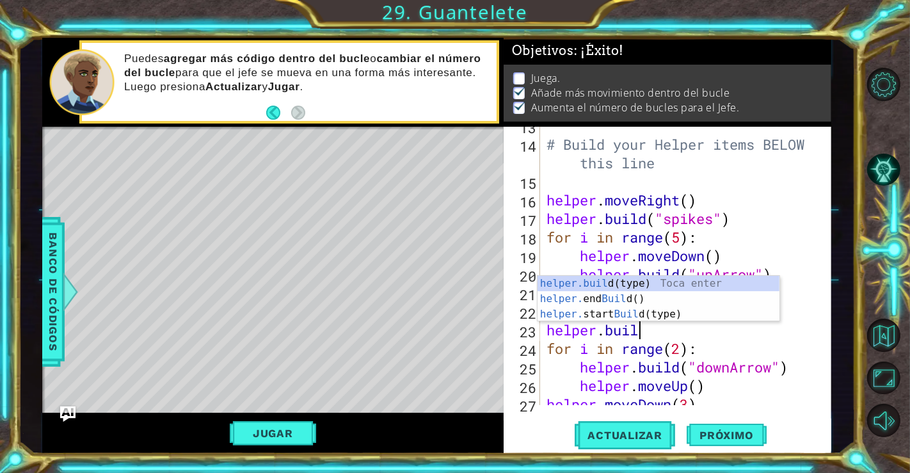
scroll to position [0, 3]
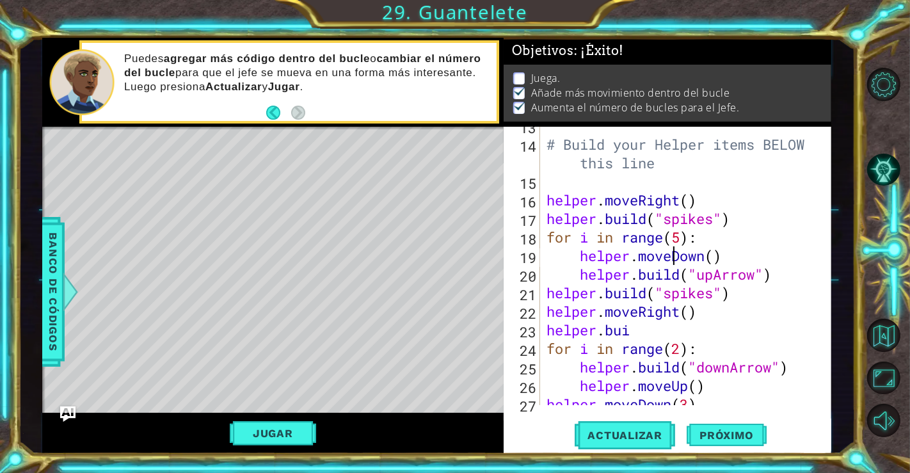
click at [674, 251] on div "# Build your Helper items BELOW this line helper . moveRight ( ) helper . build…" at bounding box center [684, 273] width 280 height 315
click at [655, 326] on div "# Build your Helper items BELOW this line helper . moveRight ( ) helper . build…" at bounding box center [684, 273] width 280 height 315
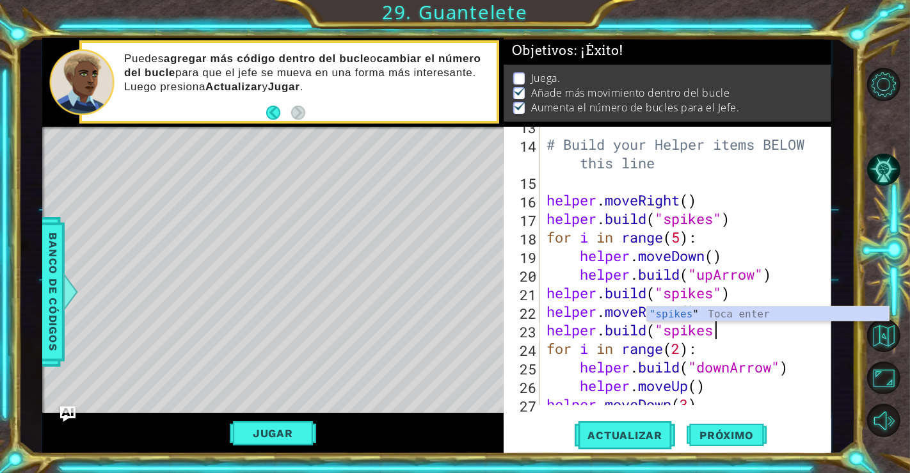
scroll to position [0, 7]
type textarea "helper.build("spikes")"
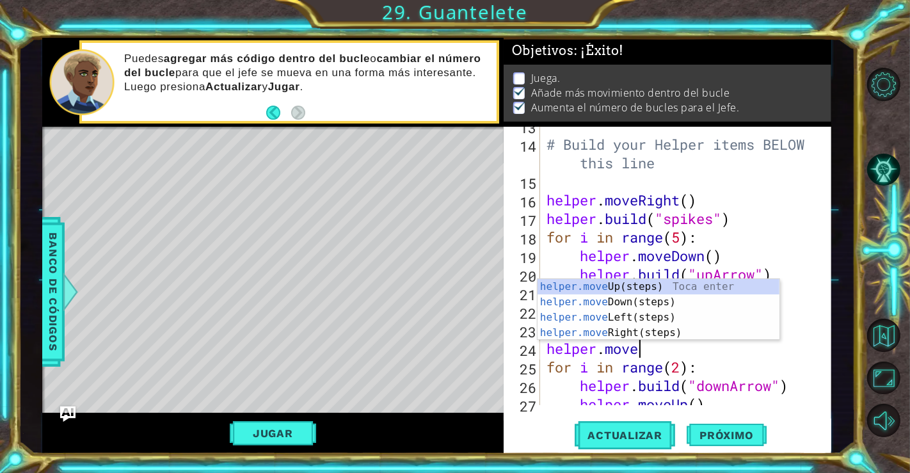
scroll to position [0, 3]
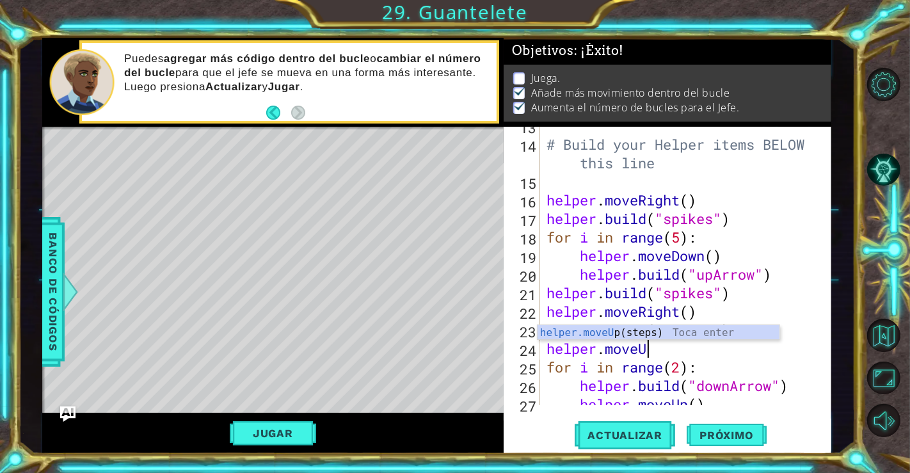
type textarea "helper.moveUp"
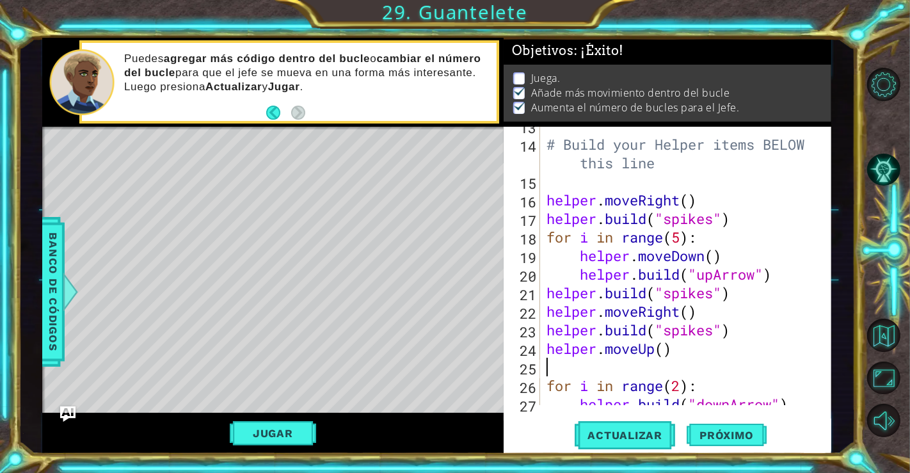
scroll to position [0, 0]
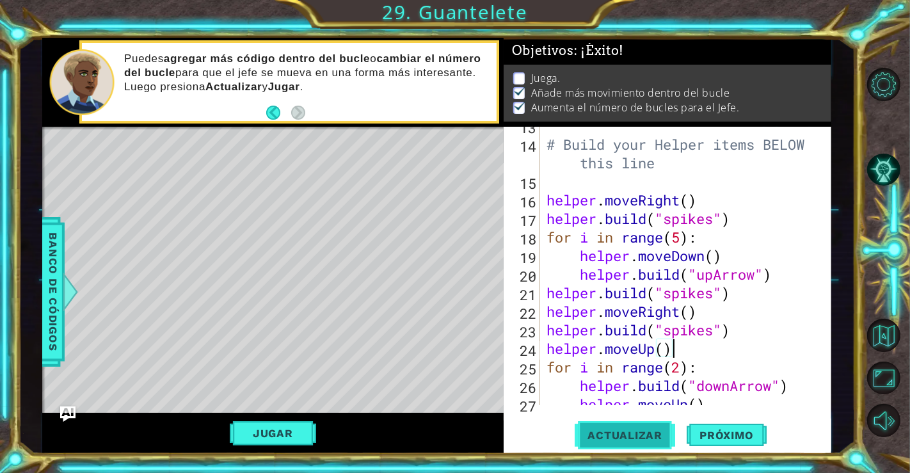
type textarea "helper.moveUp()"
click at [632, 430] on span "Actualizar" at bounding box center [625, 435] width 100 height 13
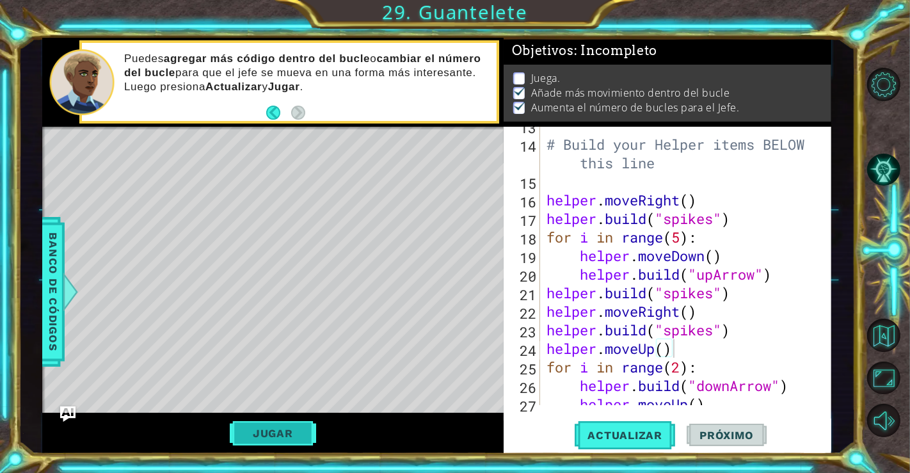
click at [282, 430] on button "Jugar" at bounding box center [273, 433] width 86 height 24
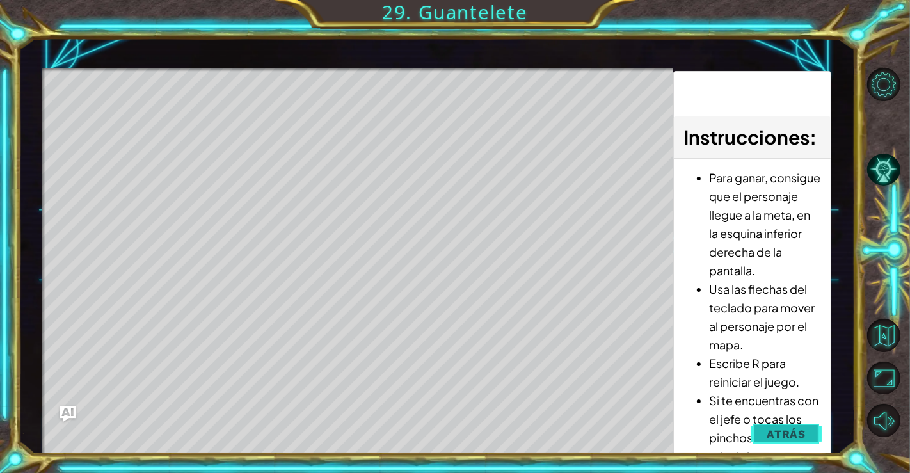
click at [795, 440] on button "Atrás" at bounding box center [786, 434] width 71 height 26
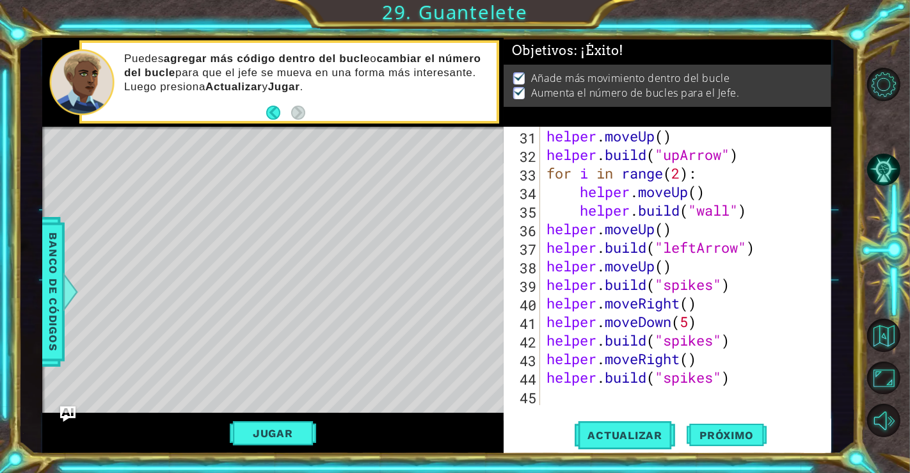
scroll to position [612, 0]
click at [745, 389] on div "helper . moveUp ( ) helper . build ( "upArrow" ) for i in range ( 2 ) : helper …" at bounding box center [684, 284] width 280 height 315
click at [625, 434] on span "Actualizar" at bounding box center [625, 435] width 100 height 13
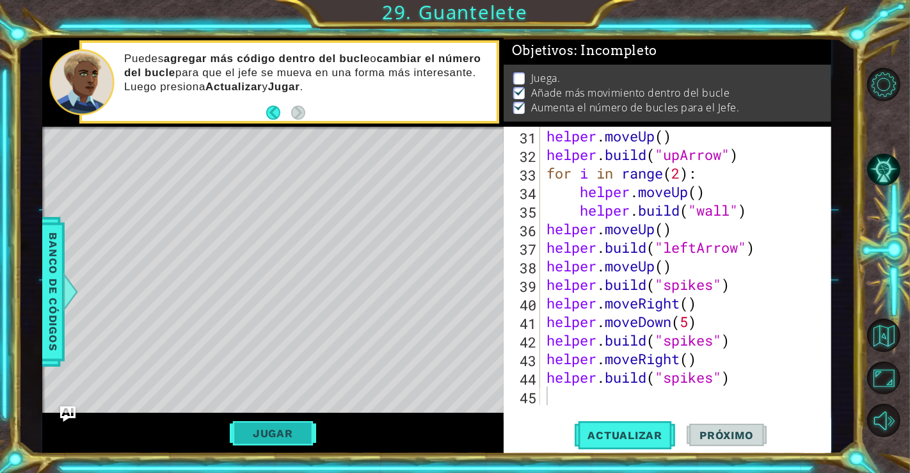
click at [273, 428] on button "Jugar" at bounding box center [273, 433] width 86 height 24
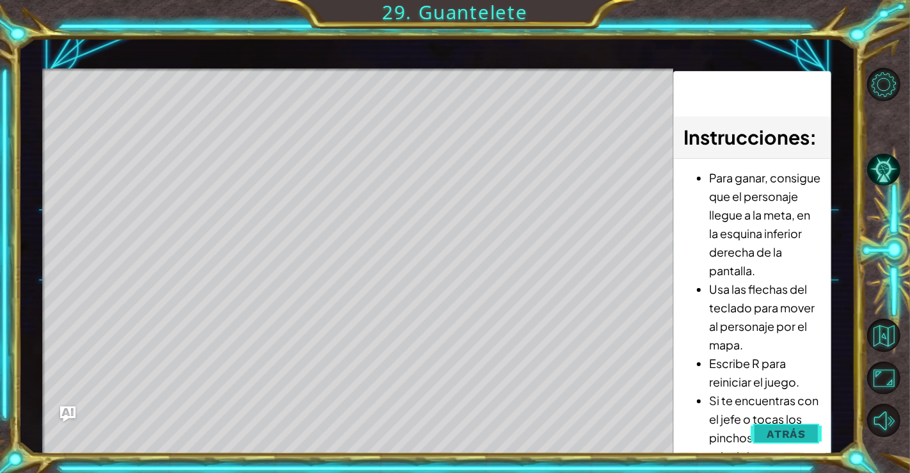
click at [811, 436] on button "Atrás" at bounding box center [786, 434] width 71 height 26
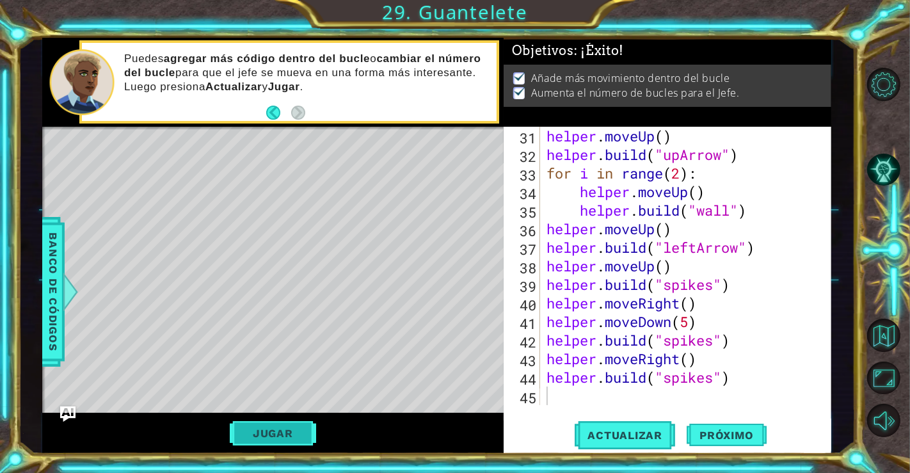
click at [264, 443] on button "Jugar" at bounding box center [273, 433] width 86 height 24
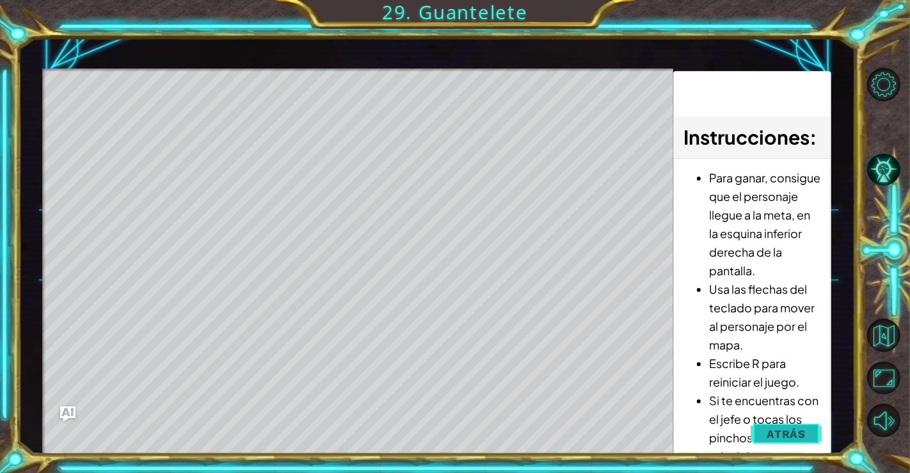
click at [778, 432] on span "Atrás" at bounding box center [786, 433] width 39 height 13
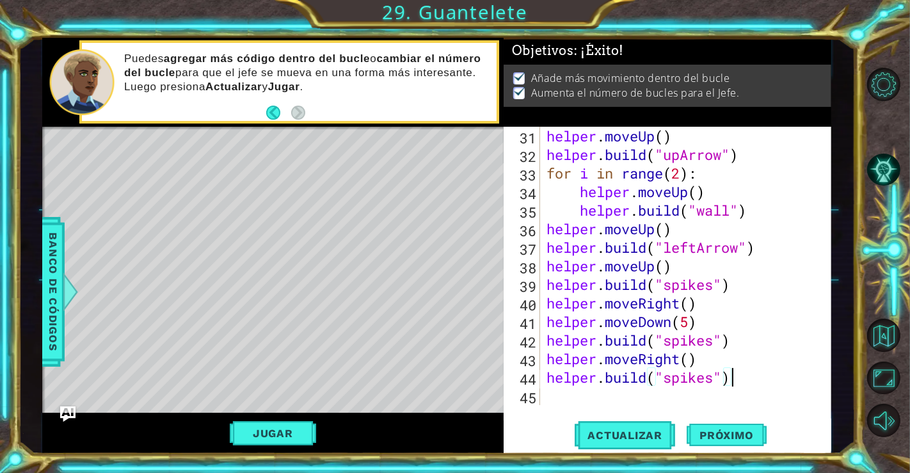
click at [733, 385] on div "helper . moveUp ( ) helper . build ( "upArrow" ) for i in range ( 2 ) : helper …" at bounding box center [684, 284] width 280 height 315
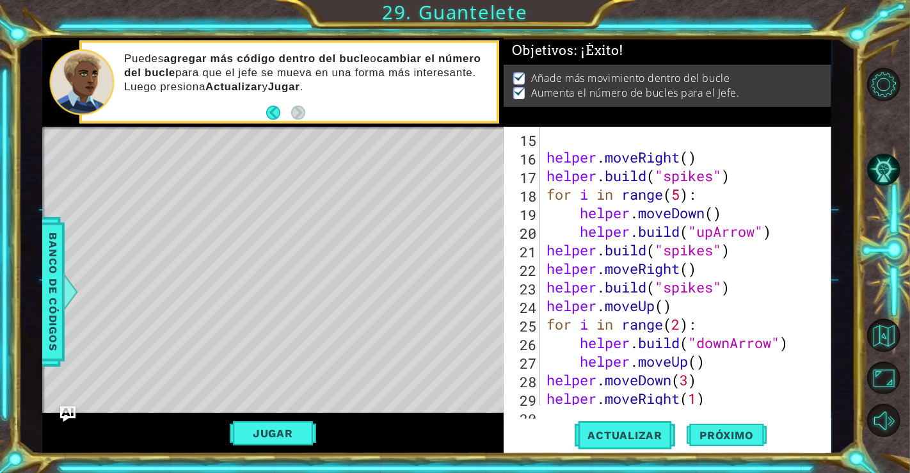
scroll to position [312, 0]
click at [696, 328] on div "# Build your Helper items BELOW this line helper . moveRight ( ) helper . build…" at bounding box center [684, 260] width 280 height 334
click at [680, 325] on div "# Build your Helper items BELOW this line helper . moveRight ( ) helper . build…" at bounding box center [684, 260] width 280 height 334
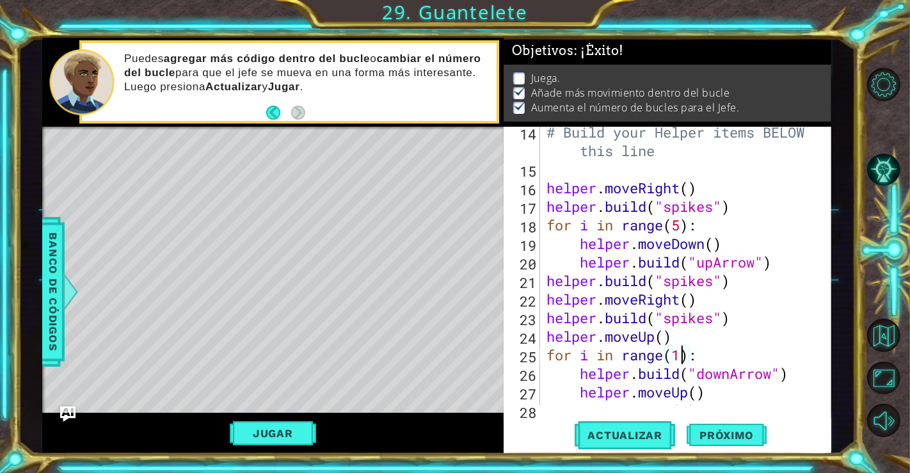
scroll to position [278, 0]
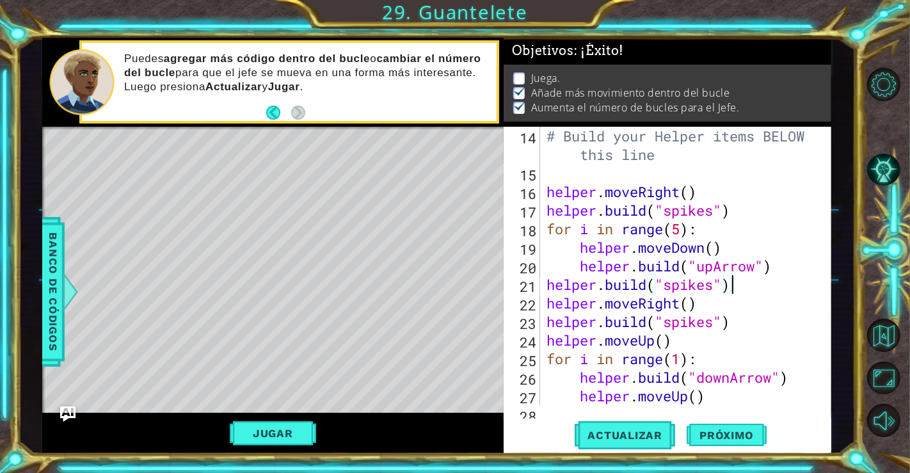
click at [741, 286] on div "# Build your Helper items BELOW this line helper . moveRight ( ) helper . build…" at bounding box center [684, 294] width 280 height 334
type textarea "helper.build("spikes")"
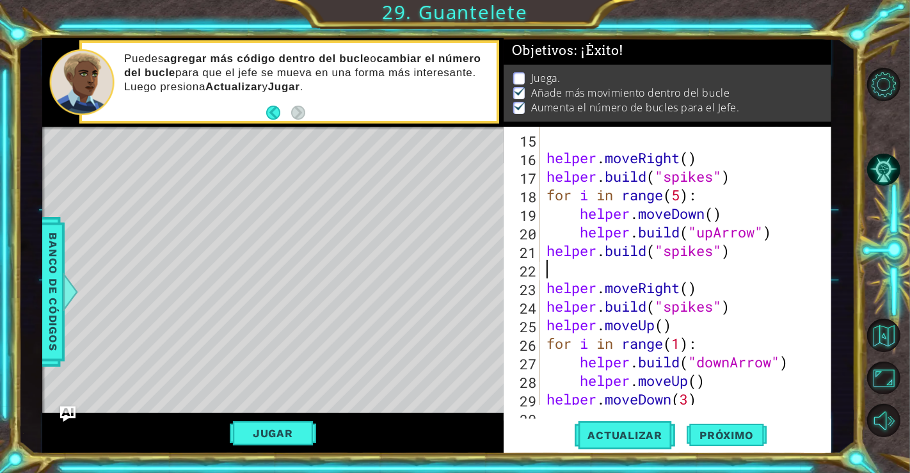
scroll to position [318, 0]
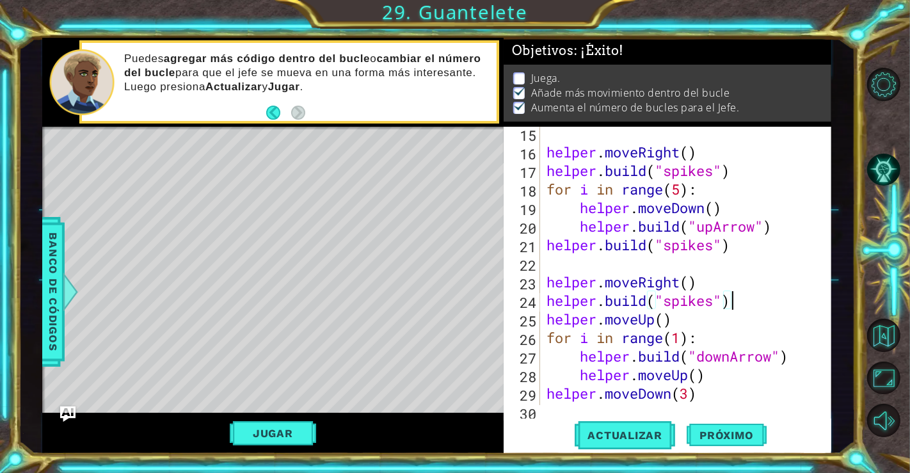
click at [740, 304] on div "helper . moveRight ( ) helper . build ( "spikes" ) for i in range ( 5 ) : helpe…" at bounding box center [684, 281] width 280 height 315
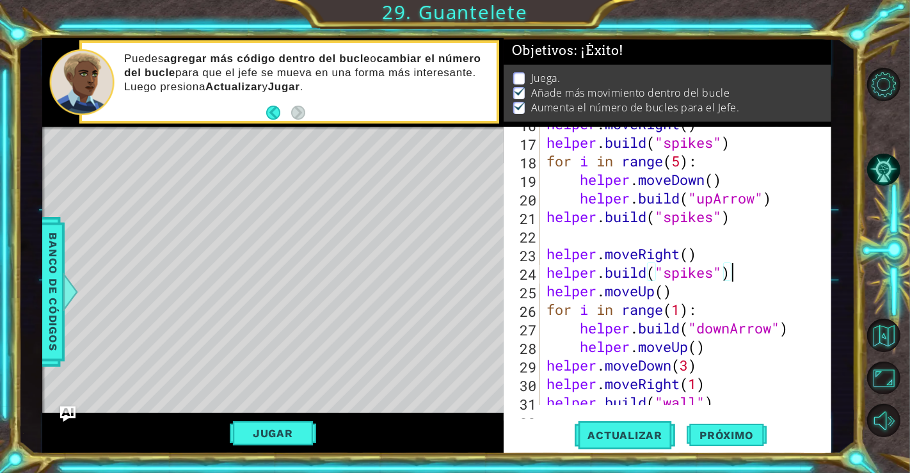
scroll to position [346, 0]
click at [682, 292] on div "helper . moveRight ( ) helper . build ( "spikes" ) for i in range ( 5 ) : helpe…" at bounding box center [684, 272] width 280 height 315
drag, startPoint x: 700, startPoint y: 310, endPoint x: 548, endPoint y: 311, distance: 151.6
click at [548, 311] on div "helper . moveRight ( ) helper . build ( "spikes" ) for i in range ( 5 ) : helpe…" at bounding box center [684, 272] width 280 height 315
type textarea "for i in range(1):"
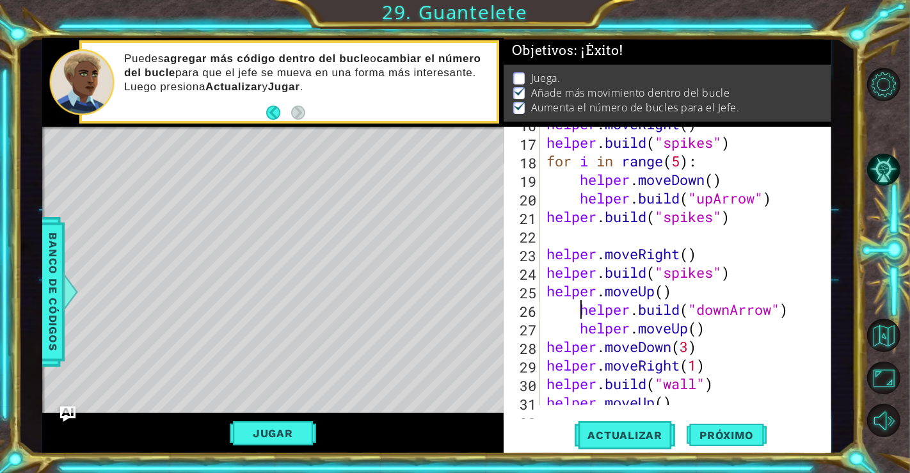
click at [577, 308] on div "helper . moveRight ( ) helper . build ( "spikes" ) for i in range ( 5 ) : helpe…" at bounding box center [684, 272] width 280 height 315
click at [578, 321] on div "helper . moveRight ( ) helper . build ( "spikes" ) for i in range ( 5 ) : helpe…" at bounding box center [684, 272] width 280 height 315
type textarea "helper.moveUp()"
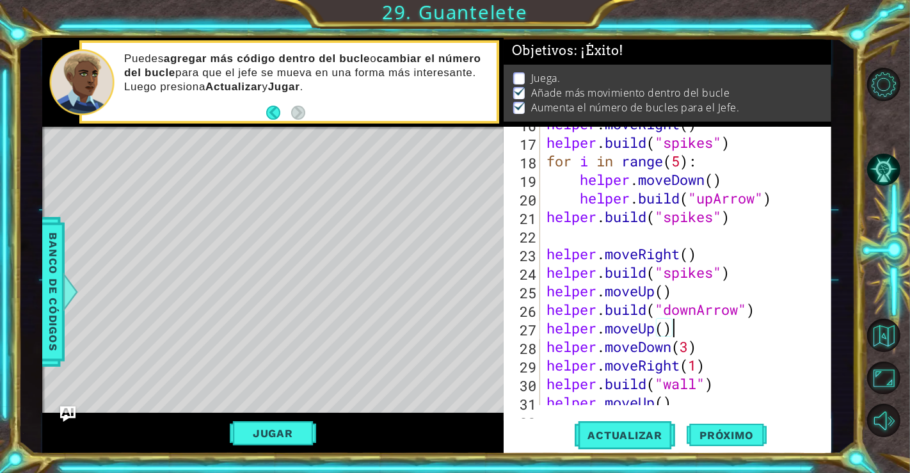
click at [674, 330] on div "helper . moveRight ( ) helper . build ( "spikes" ) for i in range ( 5 ) : helpe…" at bounding box center [684, 272] width 280 height 315
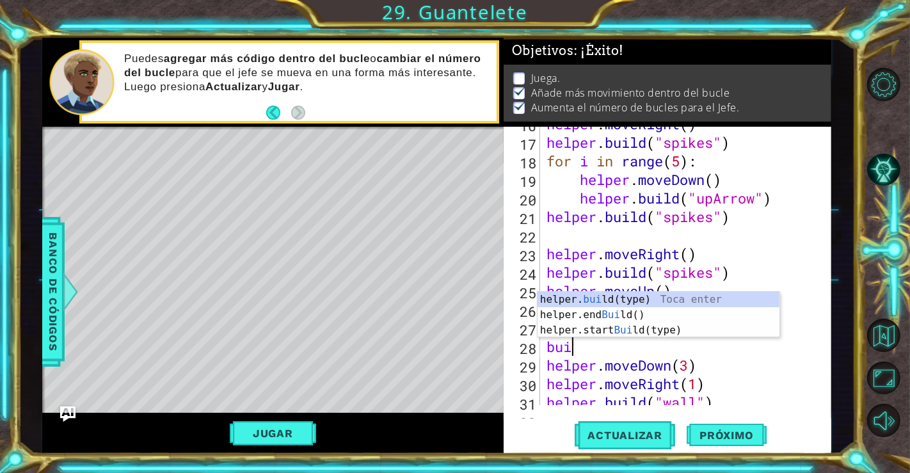
scroll to position [0, 0]
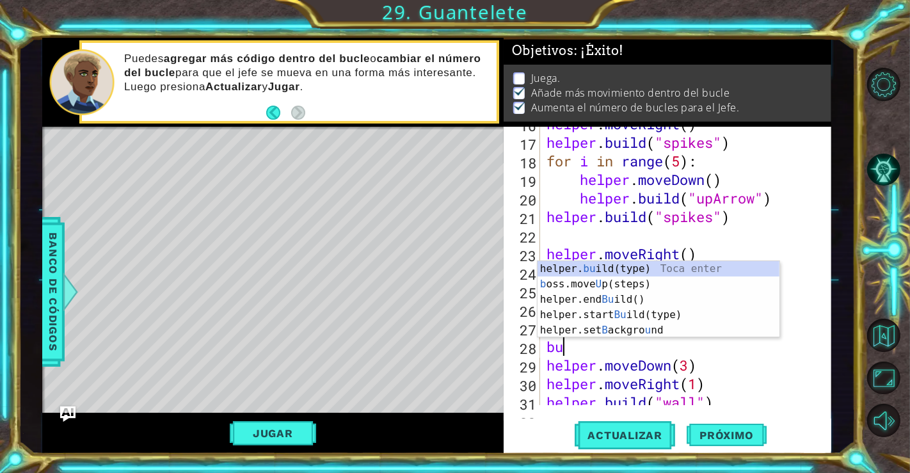
type textarea "b"
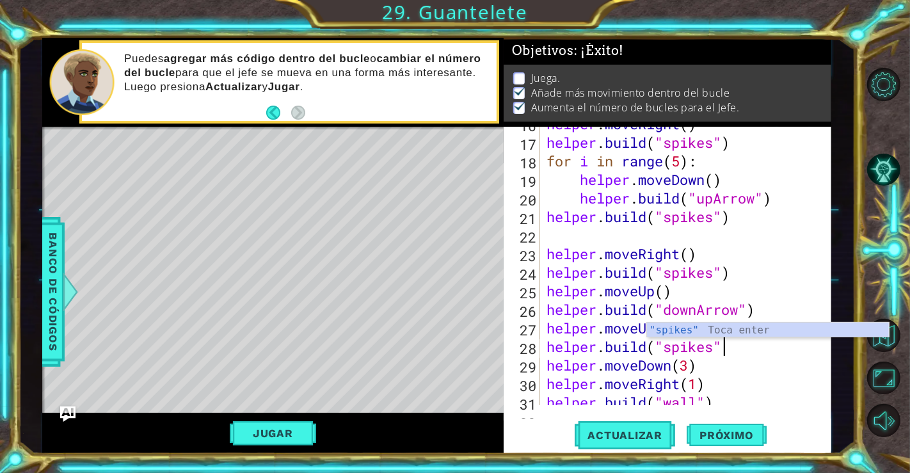
scroll to position [0, 7]
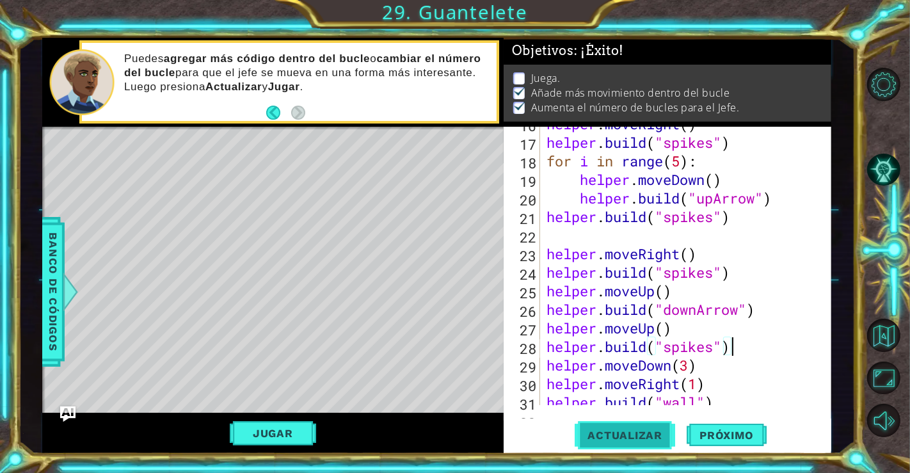
type textarea "helper.build("spikes")"
click at [640, 427] on button "Actualizar" at bounding box center [625, 434] width 100 height 33
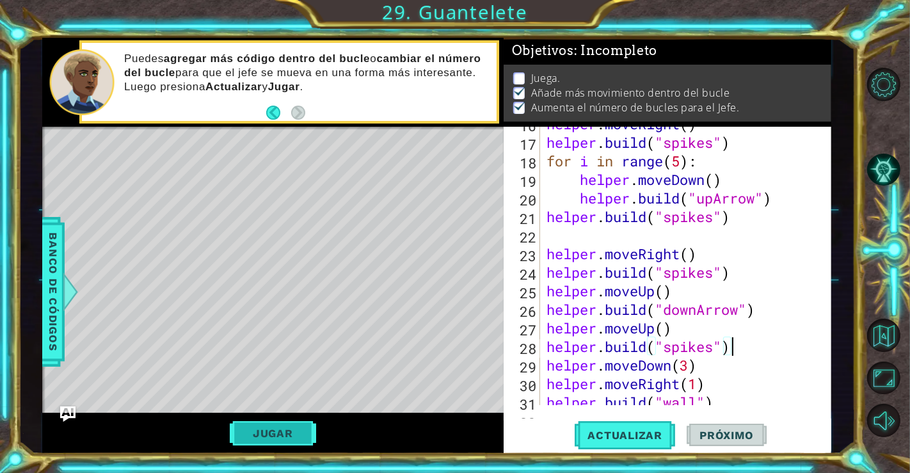
click at [283, 430] on button "Jugar" at bounding box center [273, 433] width 86 height 24
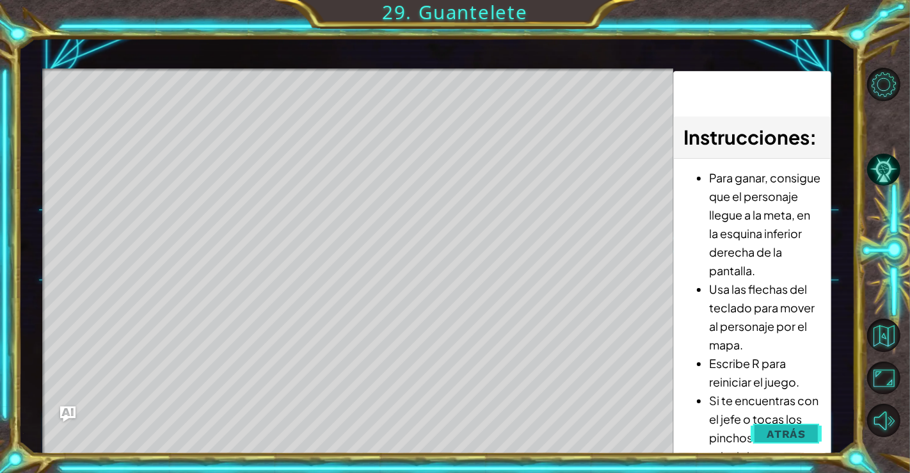
click at [768, 422] on button "Atrás" at bounding box center [786, 434] width 71 height 26
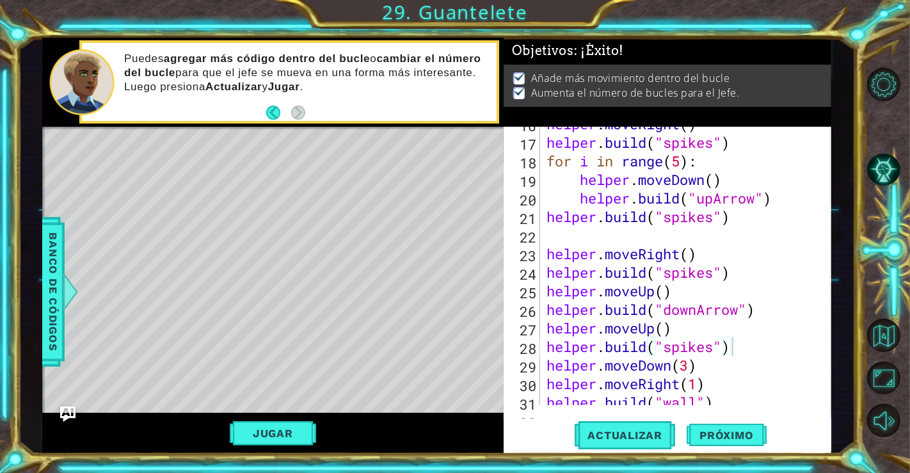
scroll to position [0, 0]
click at [256, 430] on button "Jugar" at bounding box center [273, 433] width 86 height 24
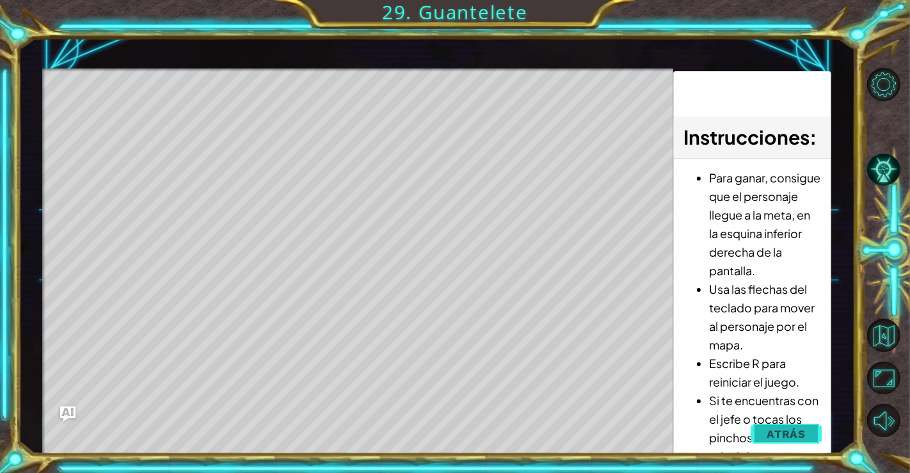
click at [763, 434] on button "Atrás" at bounding box center [786, 434] width 71 height 26
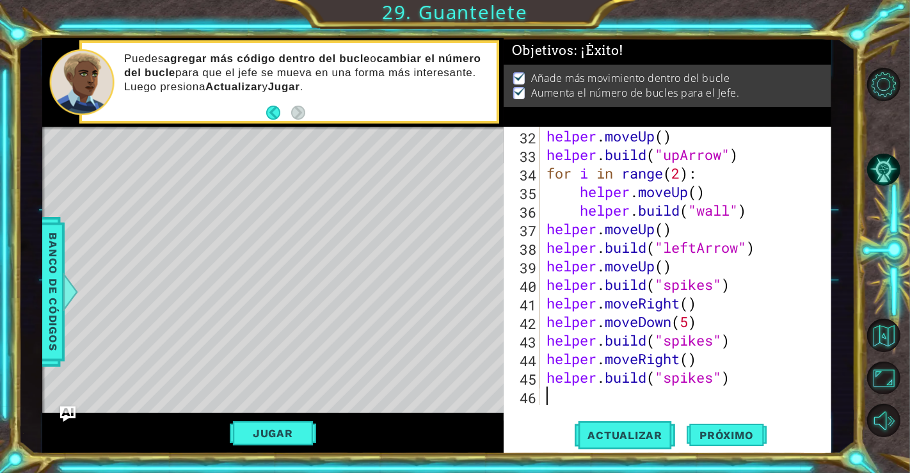
click at [719, 401] on div "helper . moveUp ( ) helper . build ( "upArrow" ) for i in range ( 2 ) : helper …" at bounding box center [684, 284] width 280 height 315
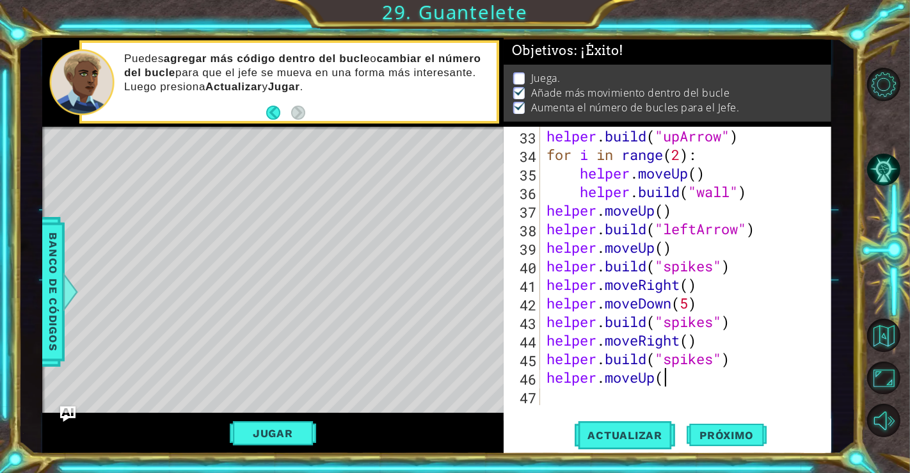
scroll to position [0, 4]
type textarea "helper.moveUp()"
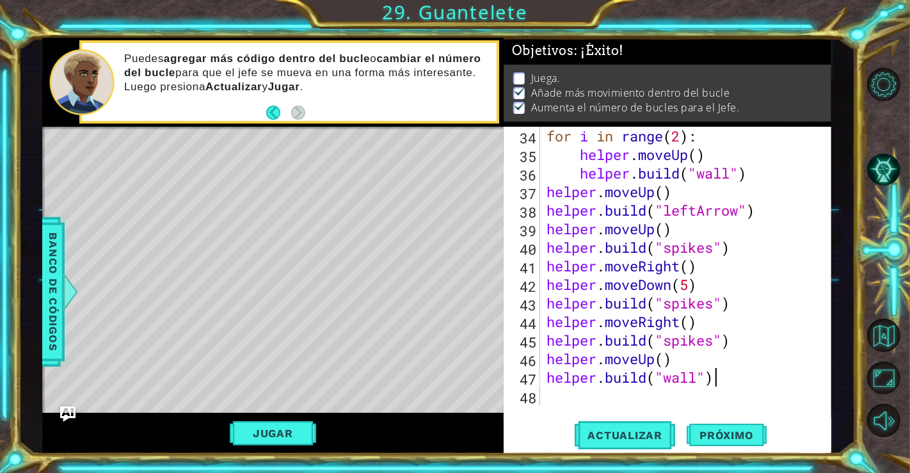
scroll to position [0, 6]
click at [657, 431] on span "Actualizar" at bounding box center [625, 435] width 100 height 13
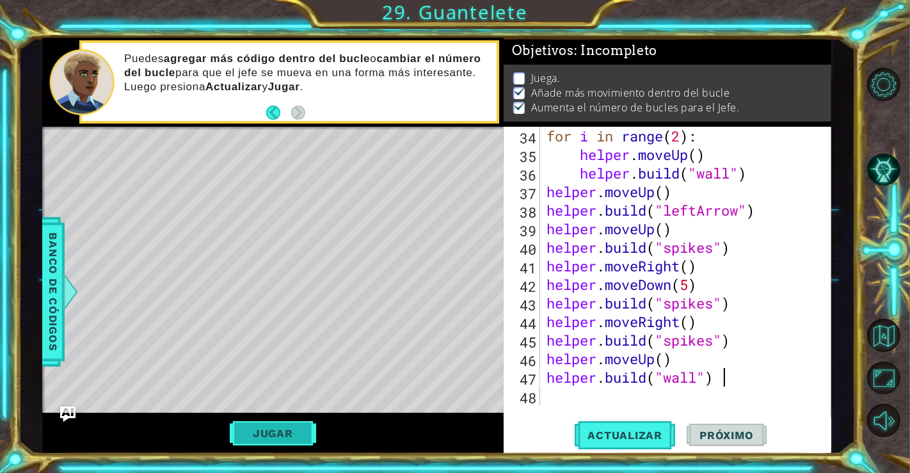
click at [294, 432] on button "Jugar" at bounding box center [273, 433] width 86 height 24
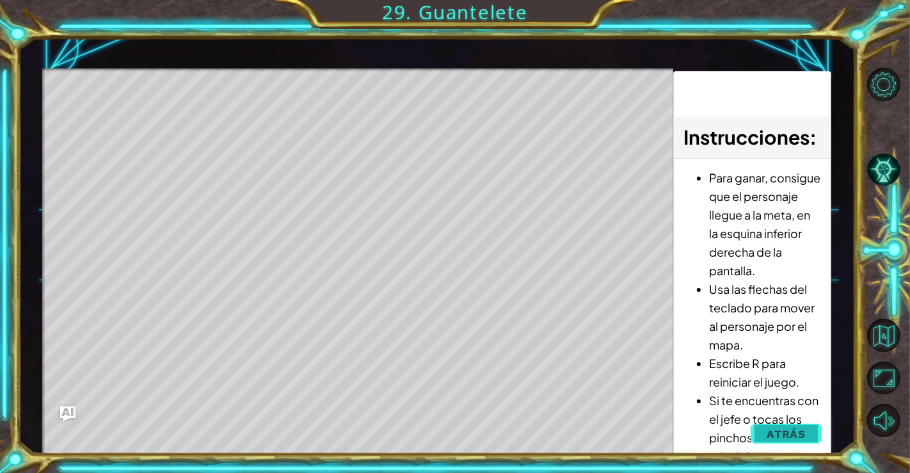
click at [786, 421] on button "Atrás" at bounding box center [786, 434] width 71 height 26
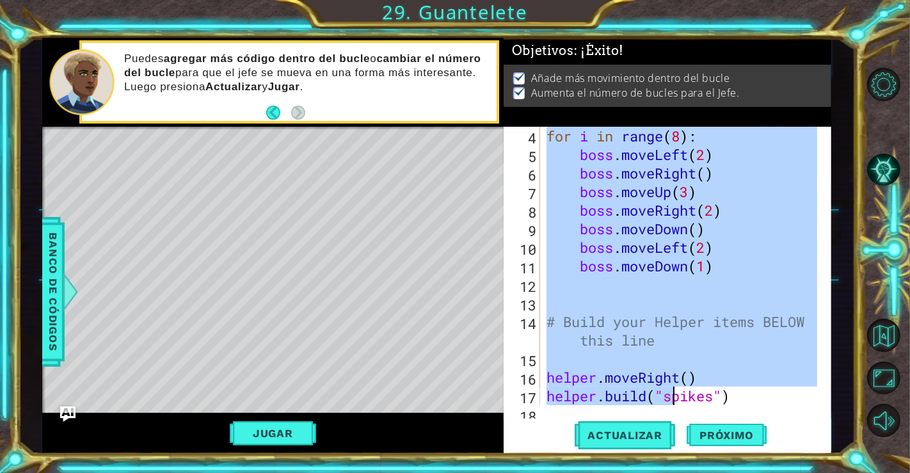
scroll to position [667, 0]
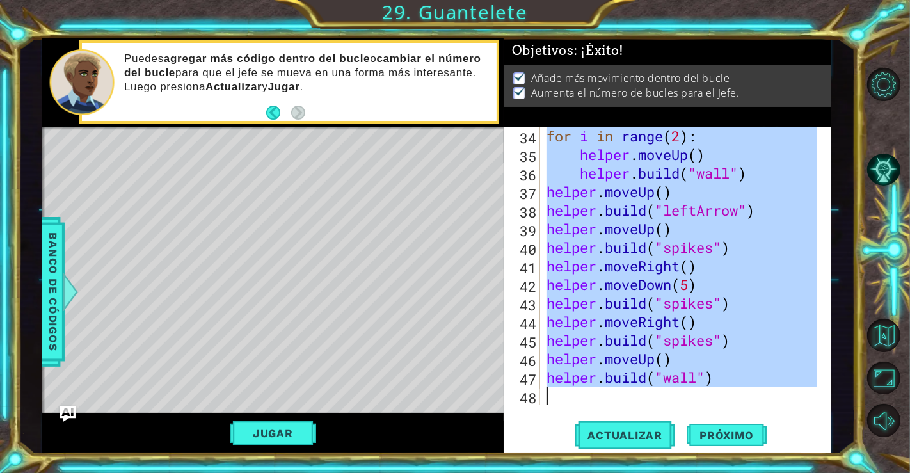
drag, startPoint x: 546, startPoint y: 136, endPoint x: 738, endPoint y: 397, distance: 324.5
click at [738, 397] on div "for i in range ( 2 ) : helper . moveUp ( ) helper . build ( "wall" ) helper . m…" at bounding box center [684, 284] width 280 height 315
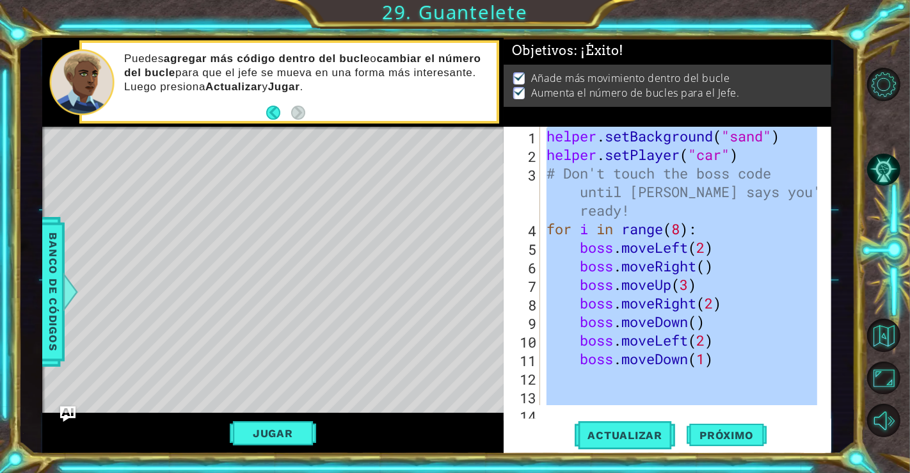
scroll to position [0, 0]
click at [768, 147] on div "helper . setBackground ( "sand" ) helper . setPlayer ( "car" ) # Don't touch th…" at bounding box center [680, 266] width 273 height 278
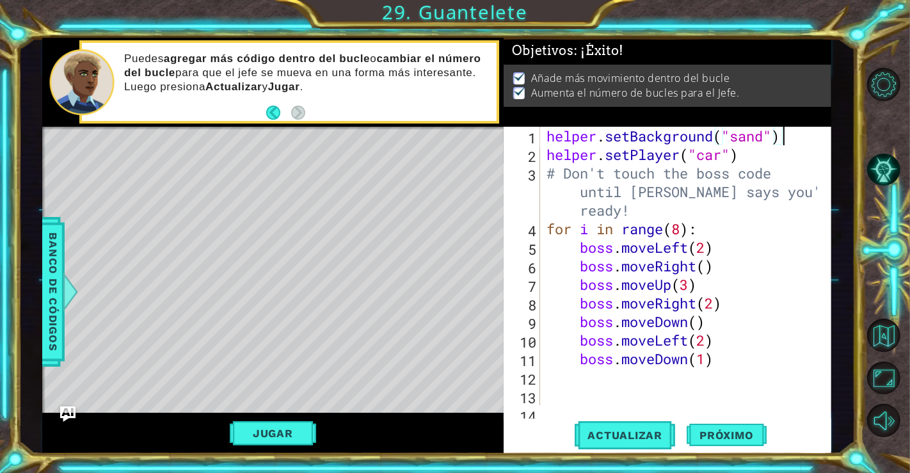
click at [789, 133] on div "helper . setBackground ( "sand" ) helper . setPlayer ( "car" ) # Don't touch th…" at bounding box center [684, 294] width 280 height 334
type textarea "helper.setBackground("sand")"
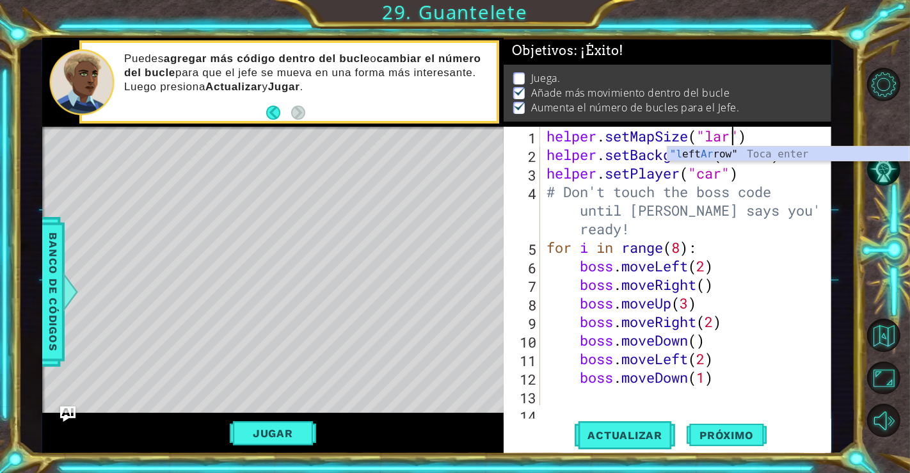
scroll to position [0, 9]
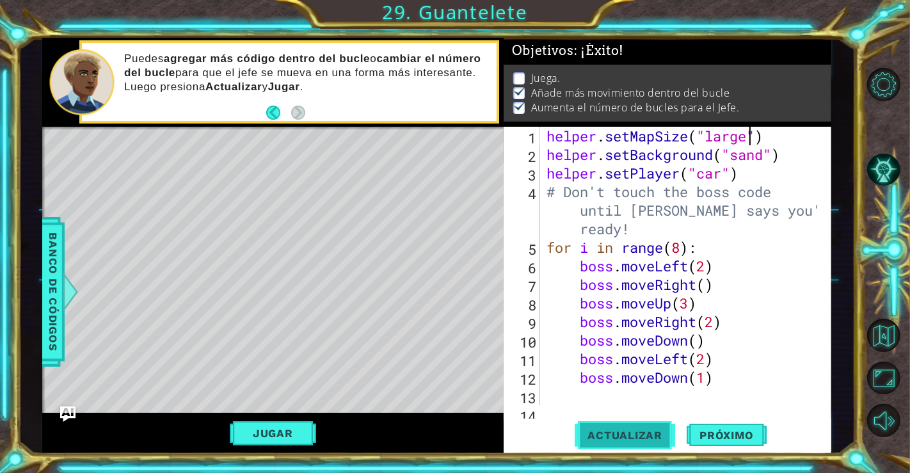
click at [664, 429] on span "Actualizar" at bounding box center [625, 435] width 100 height 13
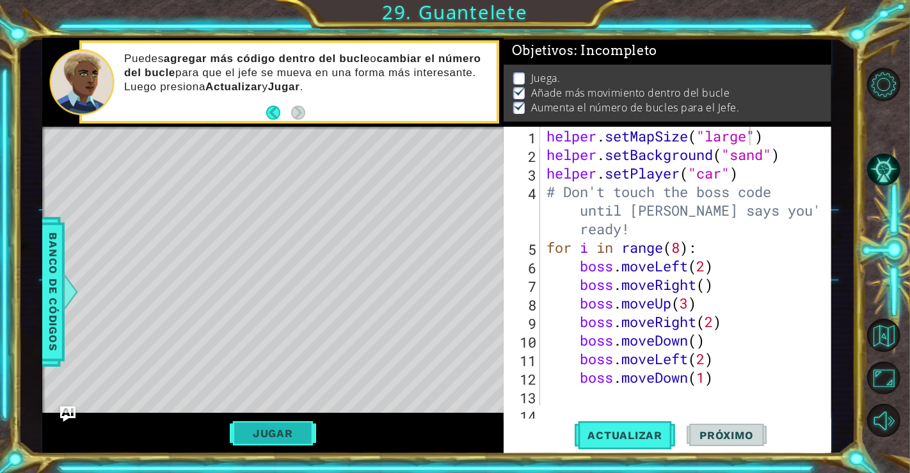
click at [290, 440] on button "Jugar" at bounding box center [273, 433] width 86 height 24
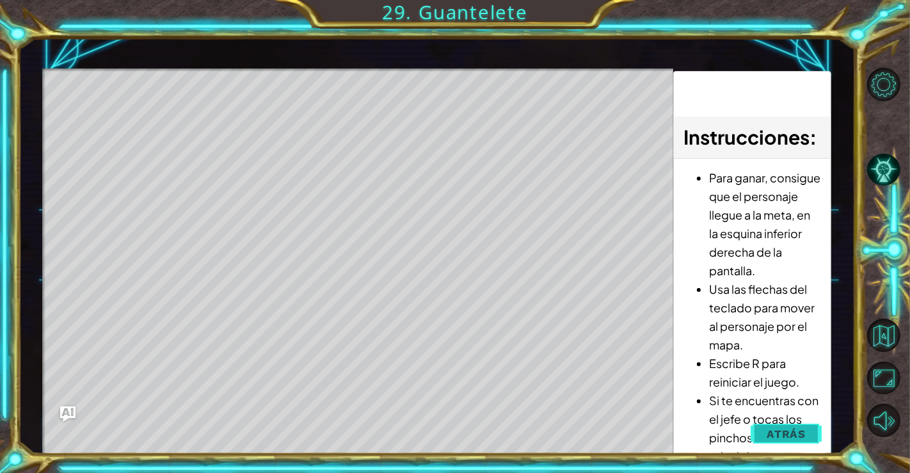
click at [786, 435] on span "Atrás" at bounding box center [786, 433] width 39 height 13
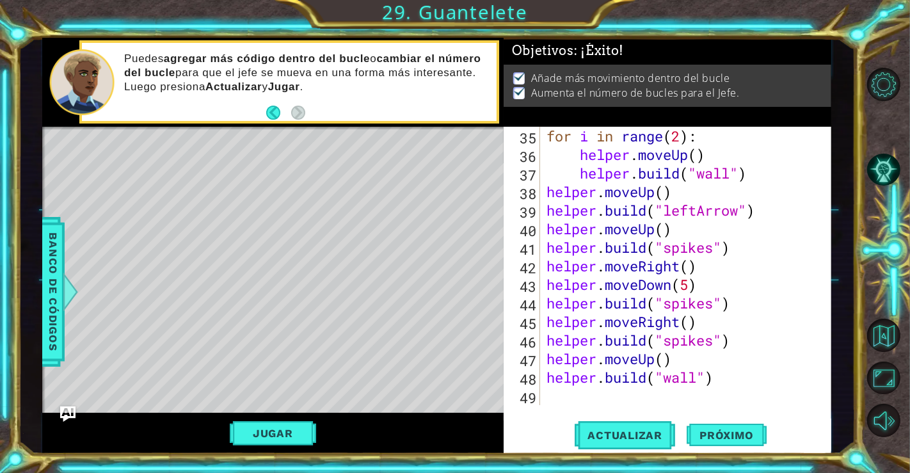
scroll to position [687, 0]
click at [689, 286] on div "for i in range ( 2 ) : helper . moveUp ( ) helper . build ( "wall" ) helper . m…" at bounding box center [684, 284] width 280 height 315
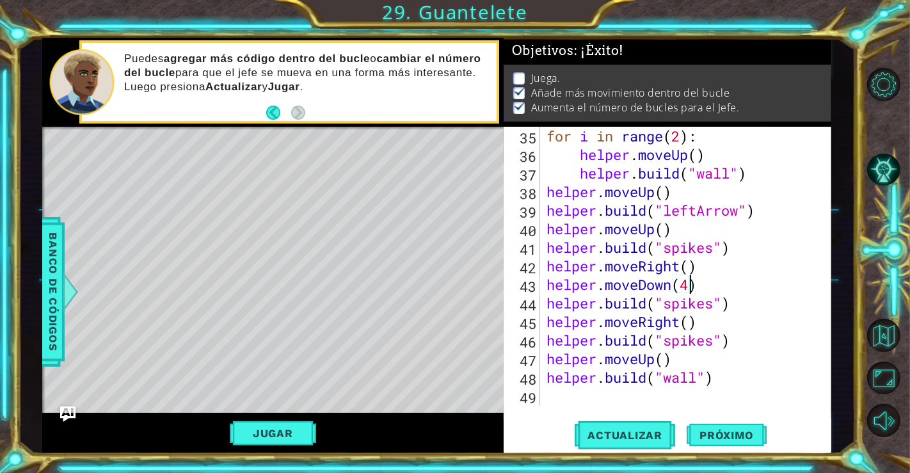
scroll to position [0, 6]
click at [662, 428] on button "Actualizar" at bounding box center [625, 434] width 100 height 33
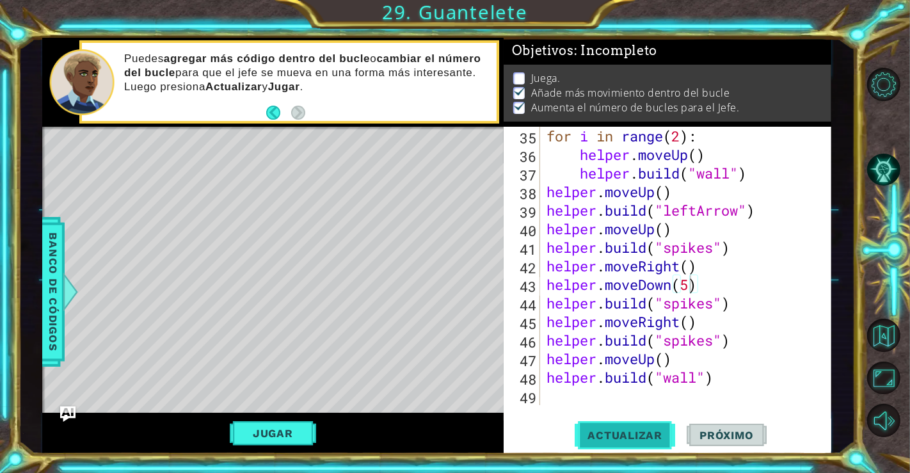
click at [640, 444] on button "Actualizar" at bounding box center [625, 434] width 100 height 33
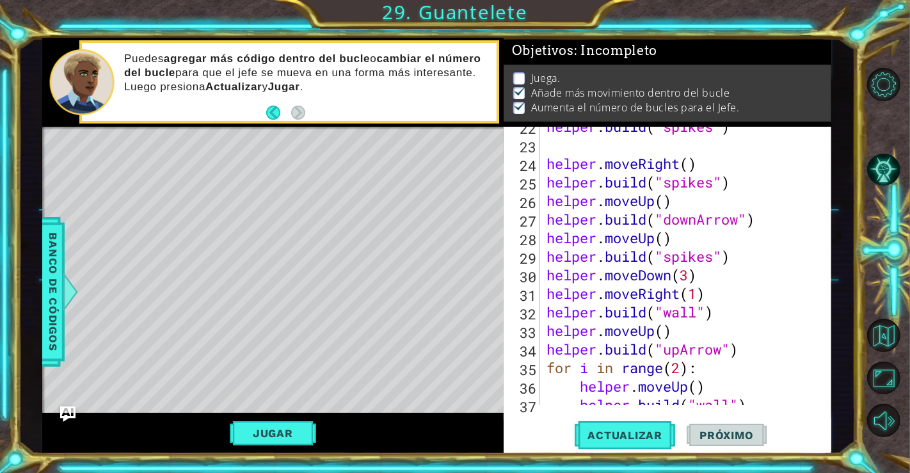
scroll to position [454, 0]
click at [688, 278] on div "helper . build ( "spikes" ) helper . moveRight ( ) helper . build ( "spikes" ) …" at bounding box center [684, 275] width 280 height 315
click at [603, 440] on span "Actualizar" at bounding box center [625, 435] width 100 height 13
click at [306, 424] on button "Jugar" at bounding box center [273, 433] width 86 height 24
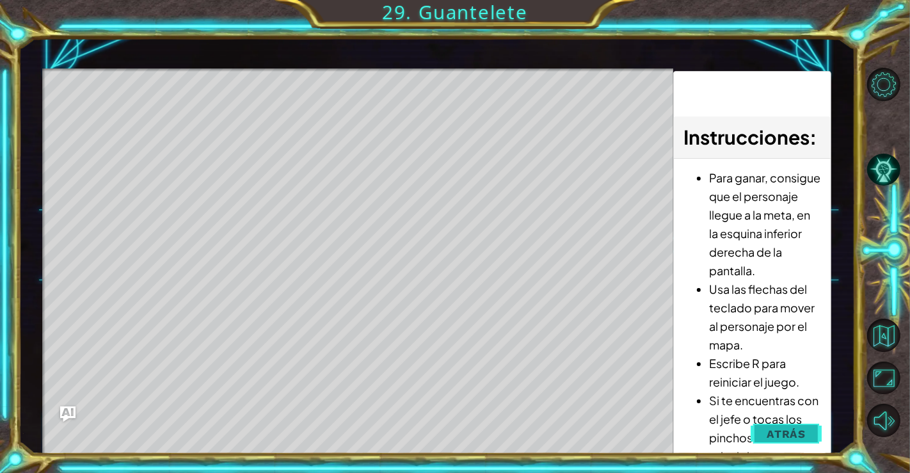
click at [785, 430] on span "Atrás" at bounding box center [786, 433] width 39 height 13
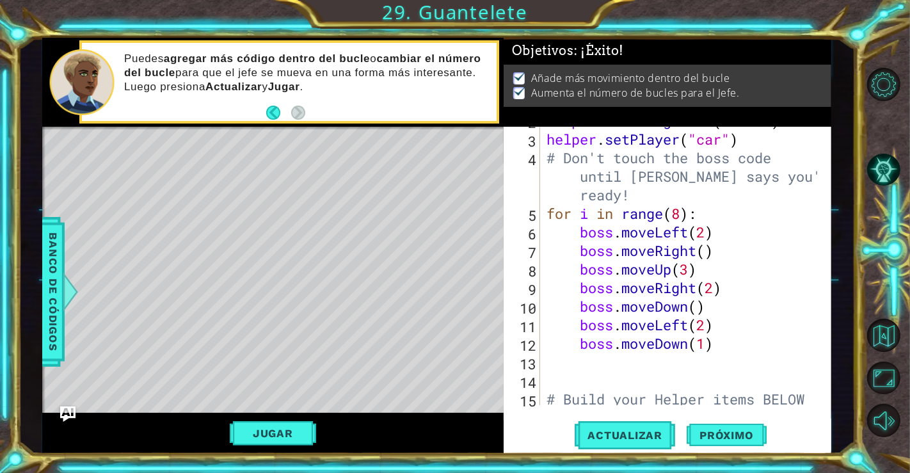
scroll to position [0, 0]
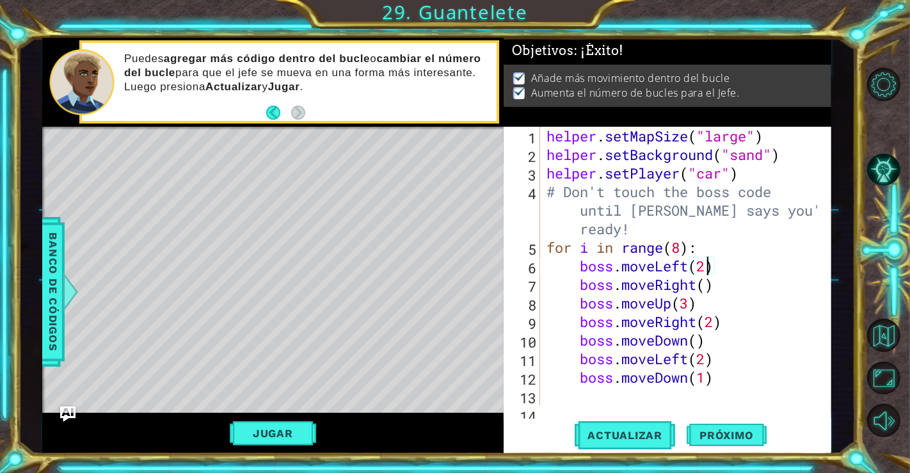
click at [709, 266] on div "helper . setMapSize ( "large" ) helper . setBackground ( "sand" ) helper . setP…" at bounding box center [684, 284] width 280 height 315
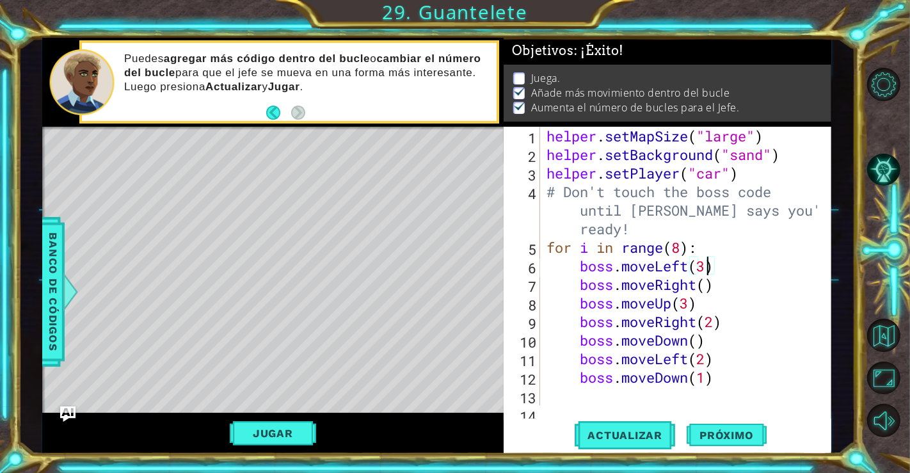
scroll to position [0, 6]
click at [706, 290] on div "helper . setMapSize ( "large" ) helper . setBackground ( "sand" ) helper . setP…" at bounding box center [684, 284] width 280 height 315
click at [689, 305] on div "helper . setMapSize ( "large" ) helper . setBackground ( "sand" ) helper . setP…" at bounding box center [684, 284] width 280 height 315
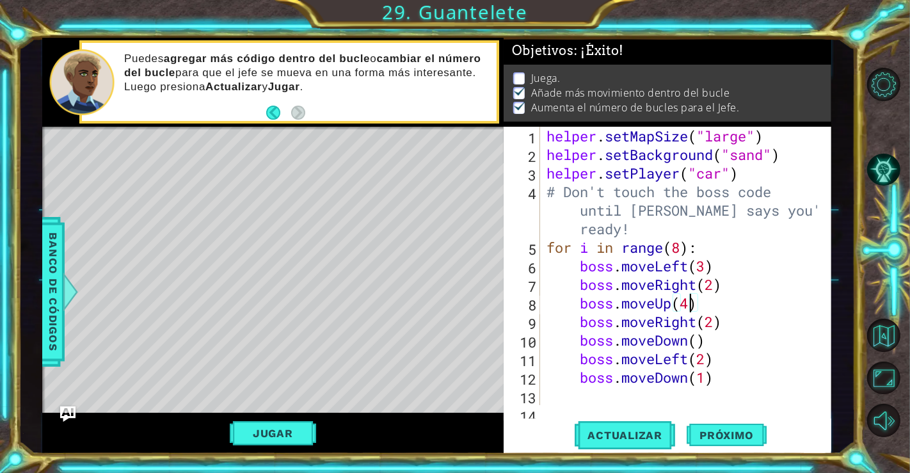
click at [714, 319] on div "helper . setMapSize ( "large" ) helper . setBackground ( "sand" ) helper . setP…" at bounding box center [684, 284] width 280 height 315
click at [697, 335] on div "helper . setMapSize ( "large" ) helper . setBackground ( "sand" ) helper . setP…" at bounding box center [684, 284] width 280 height 315
click at [705, 354] on div "helper . setMapSize ( "large" ) helper . setBackground ( "sand" ) helper . setP…" at bounding box center [684, 284] width 280 height 315
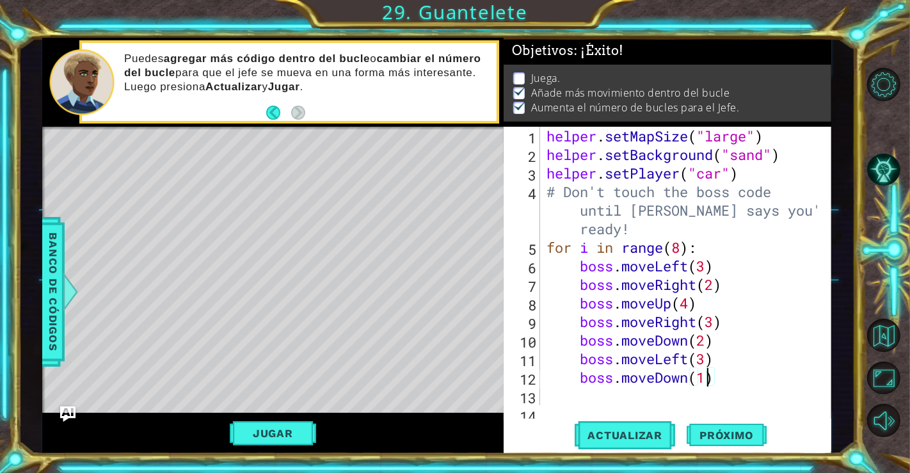
click at [705, 376] on div "helper . setMapSize ( "large" ) helper . setBackground ( "sand" ) helper . setP…" at bounding box center [684, 284] width 280 height 315
click at [635, 434] on span "Actualizar" at bounding box center [625, 435] width 100 height 13
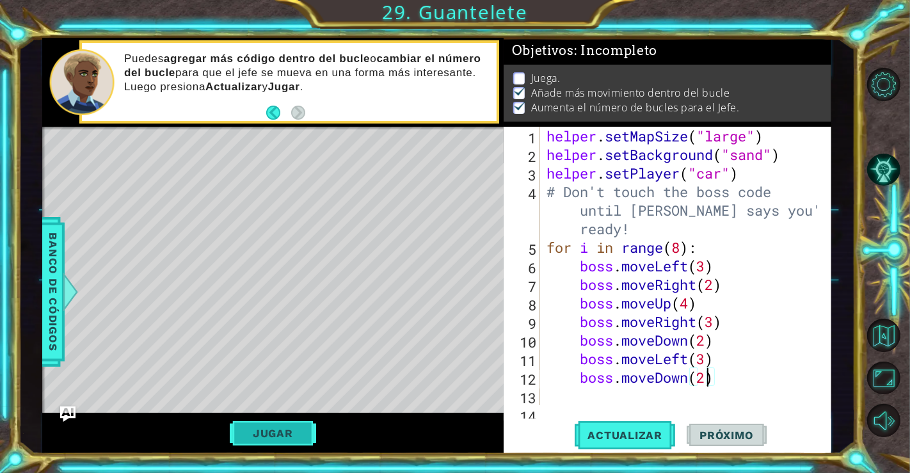
scroll to position [6, 0]
click at [292, 420] on div "Jugar" at bounding box center [272, 434] width 461 height 42
click at [294, 434] on button "Jugar" at bounding box center [273, 433] width 86 height 24
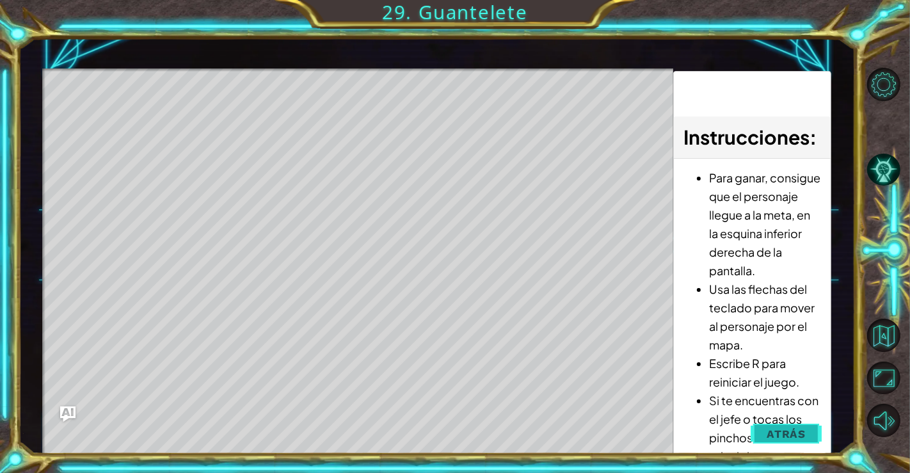
click at [802, 429] on span "Atrás" at bounding box center [786, 433] width 39 height 13
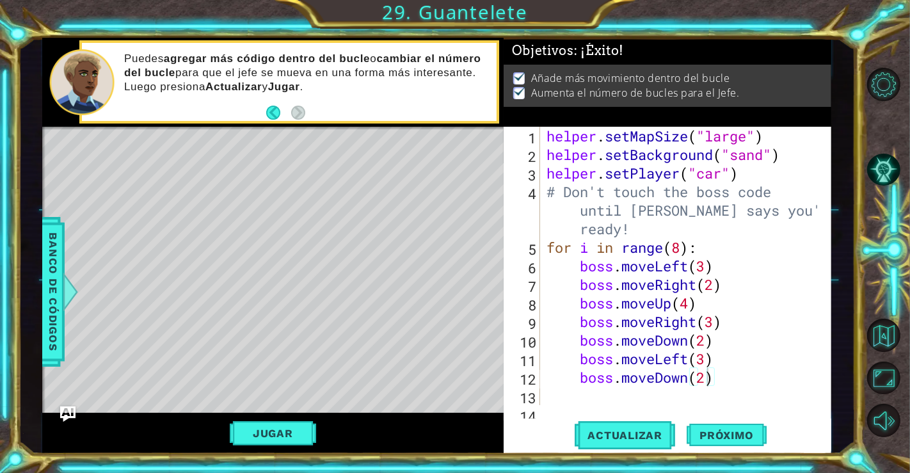
scroll to position [0, 0]
click at [282, 438] on button "Jugar" at bounding box center [273, 433] width 86 height 24
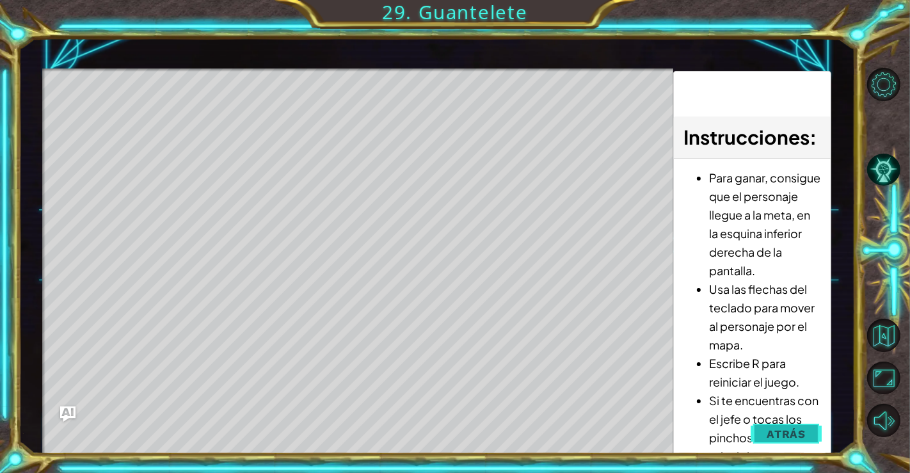
click at [773, 435] on span "Atrás" at bounding box center [786, 433] width 39 height 13
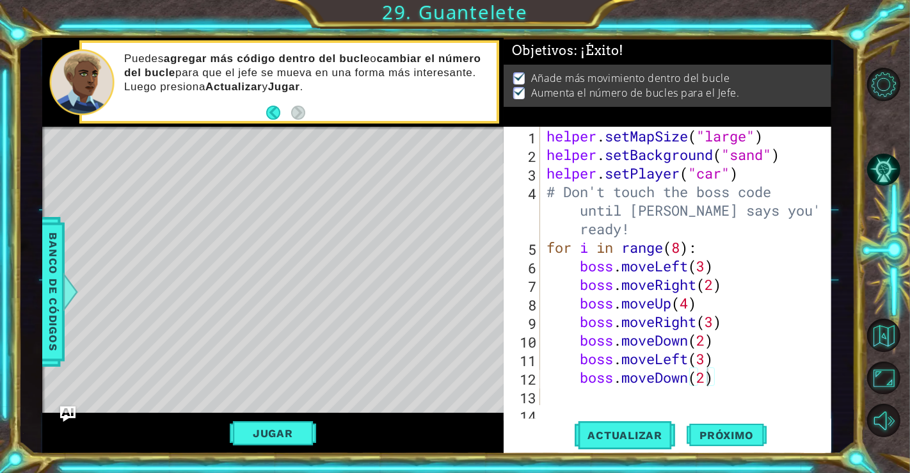
click at [749, 138] on div "helper . setMapSize ( "large" ) helper . setBackground ( "sand" ) helper . setP…" at bounding box center [684, 284] width 280 height 315
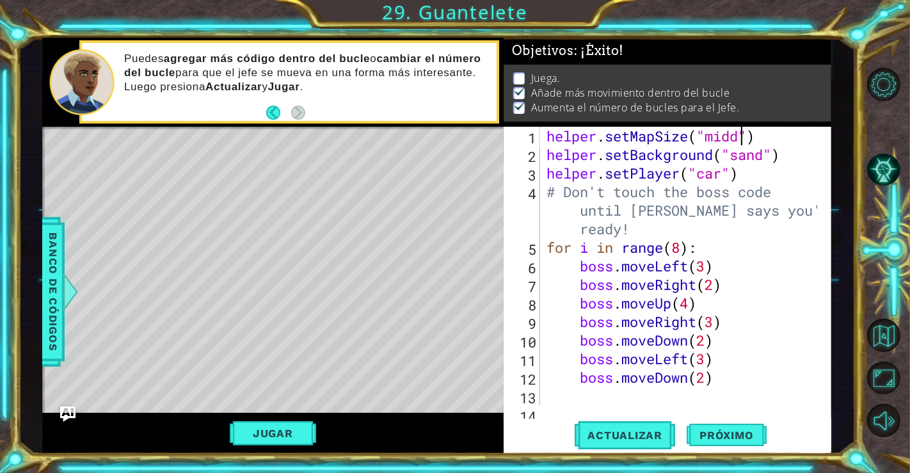
scroll to position [0, 9]
click at [630, 431] on span "Actualizar" at bounding box center [625, 435] width 100 height 13
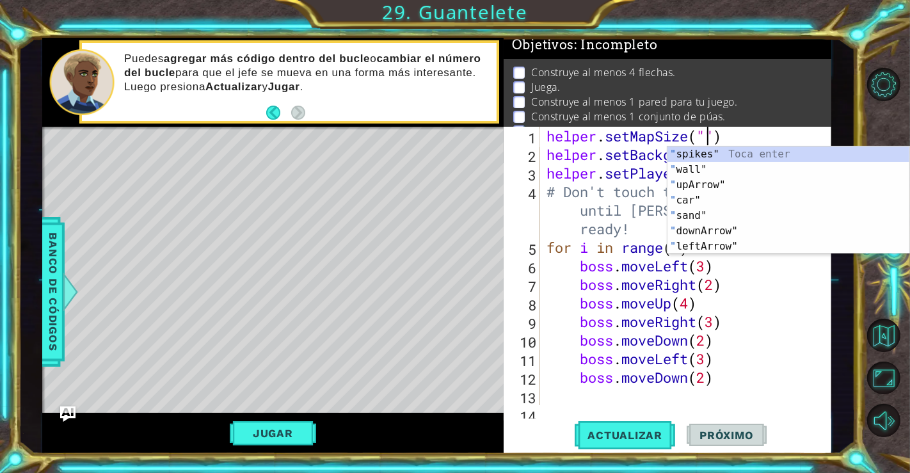
scroll to position [0, 7]
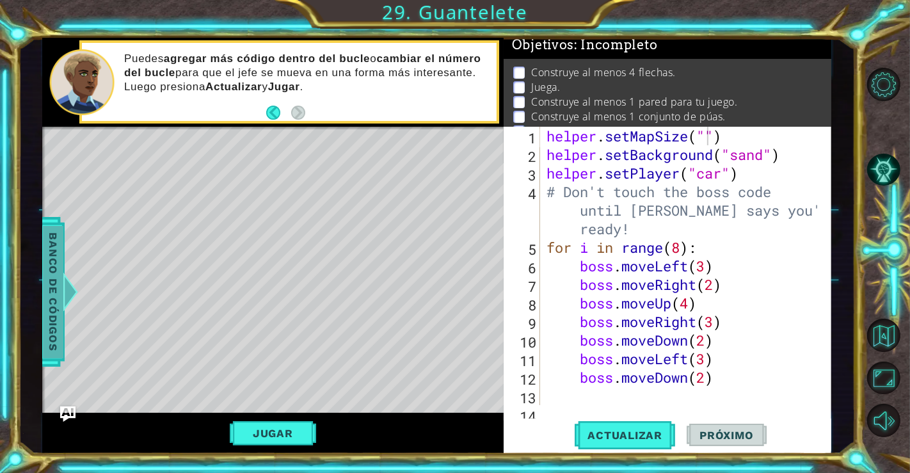
click at [54, 299] on span "Banco de códigos" at bounding box center [53, 292] width 20 height 132
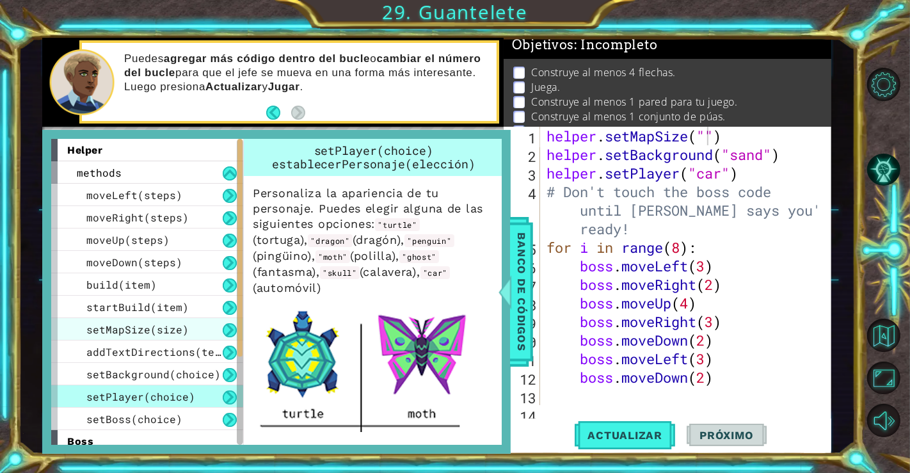
click at [172, 335] on span "setMapSize(size)" at bounding box center [137, 328] width 102 height 13
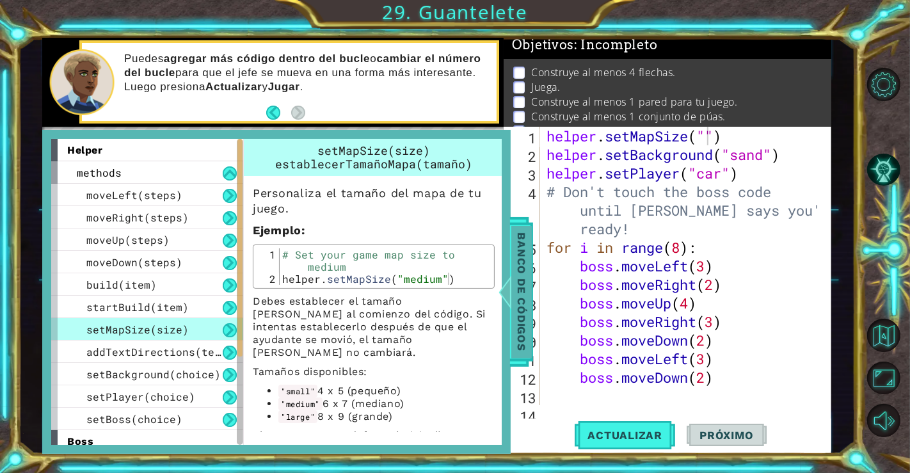
click at [503, 303] on div at bounding box center [505, 292] width 16 height 38
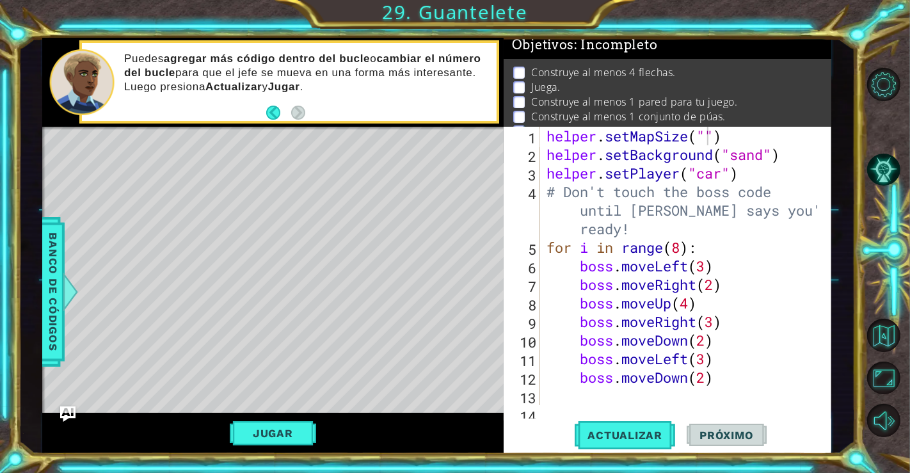
click at [707, 145] on div "helper . setMapSize ( "" ) helper . setBackground ( "sand" ) helper . setPlayer…" at bounding box center [684, 284] width 280 height 315
click at [707, 134] on div "helper . setMapSize ( "" ) helper . setBackground ( "sand" ) helper . setPlayer…" at bounding box center [684, 284] width 280 height 315
click at [630, 433] on span "Actualizar" at bounding box center [625, 435] width 100 height 13
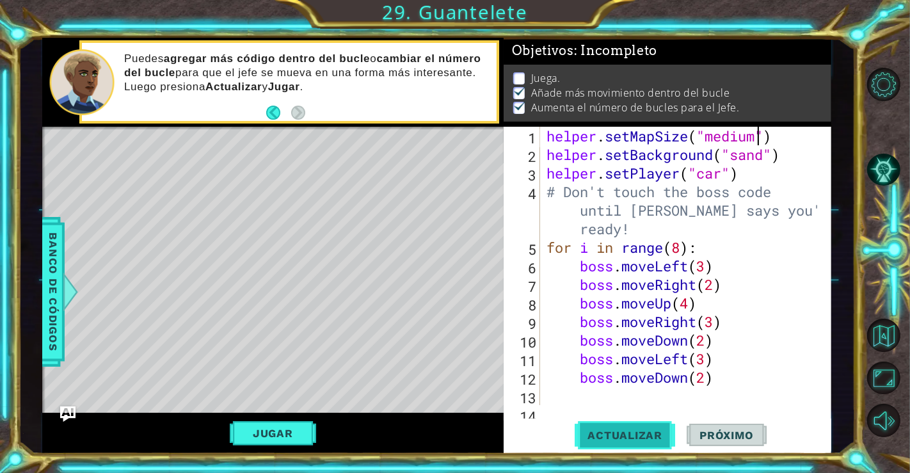
scroll to position [13, 0]
click at [290, 440] on button "Jugar" at bounding box center [273, 433] width 86 height 24
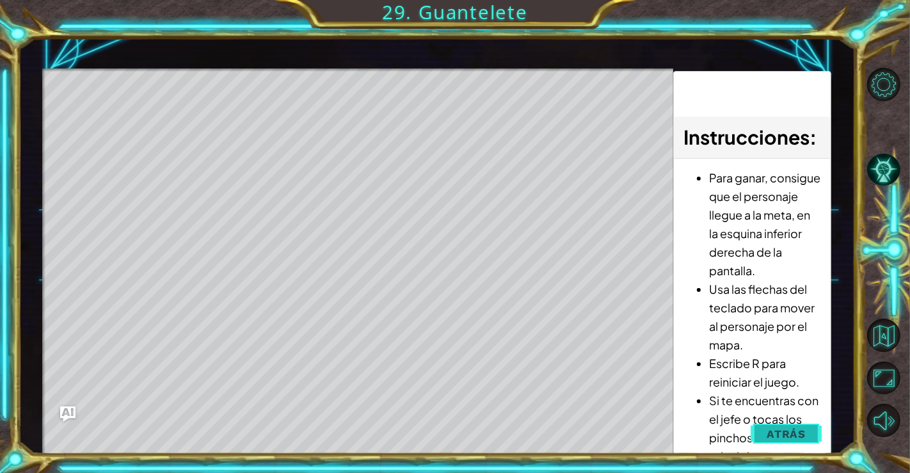
click at [765, 431] on button "Atrás" at bounding box center [786, 434] width 71 height 26
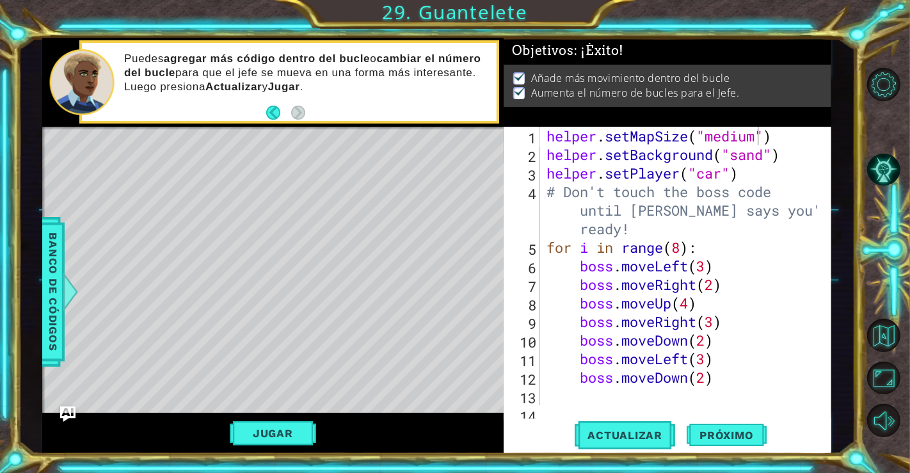
scroll to position [0, 6]
click at [707, 272] on div "helper . setMapSize ( "medium" ) helper . setBackground ( "sand" ) helper . set…" at bounding box center [684, 284] width 280 height 315
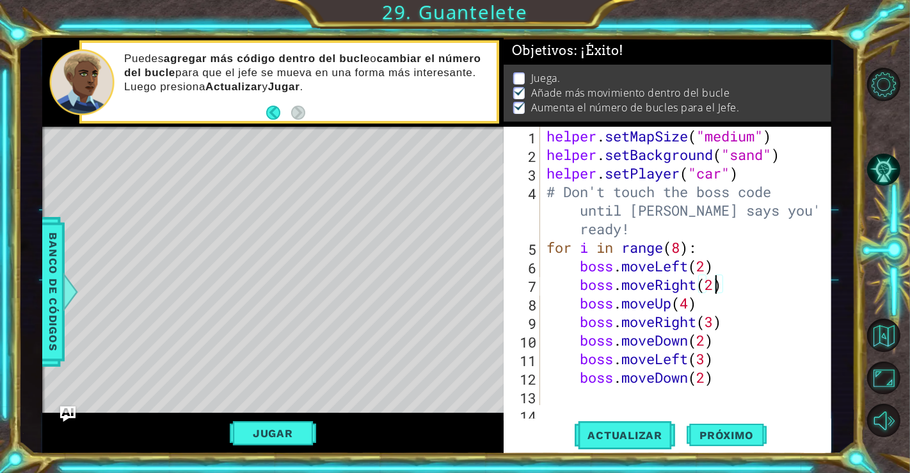
click at [713, 283] on div "helper . setMapSize ( "medium" ) helper . setBackground ( "sand" ) helper . set…" at bounding box center [684, 284] width 280 height 315
click at [687, 308] on div "helper . setMapSize ( "medium" ) helper . setBackground ( "sand" ) helper . set…" at bounding box center [684, 284] width 280 height 315
click at [714, 321] on div "helper . setMapSize ( "medium" ) helper . setBackground ( "sand" ) helper . set…" at bounding box center [684, 284] width 280 height 315
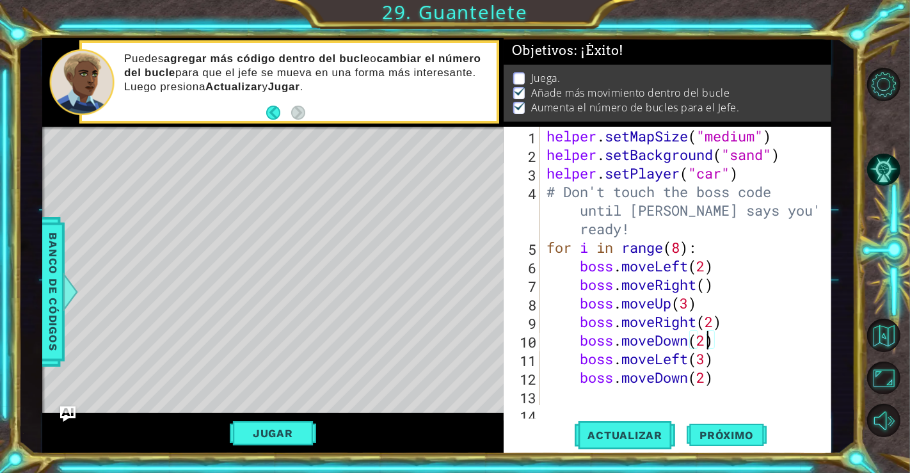
click at [704, 339] on div "helper . setMapSize ( "medium" ) helper . setBackground ( "sand" ) helper . set…" at bounding box center [684, 284] width 280 height 315
click at [706, 365] on div "helper . setMapSize ( "medium" ) helper . setBackground ( "sand" ) helper . set…" at bounding box center [684, 284] width 280 height 315
click at [706, 381] on div "helper . setMapSize ( "medium" ) helper . setBackground ( "sand" ) helper . set…" at bounding box center [684, 284] width 280 height 315
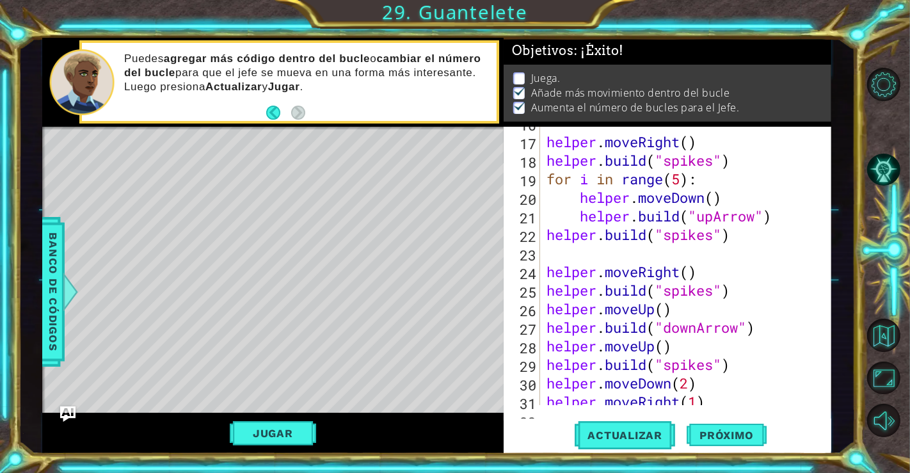
scroll to position [349, 0]
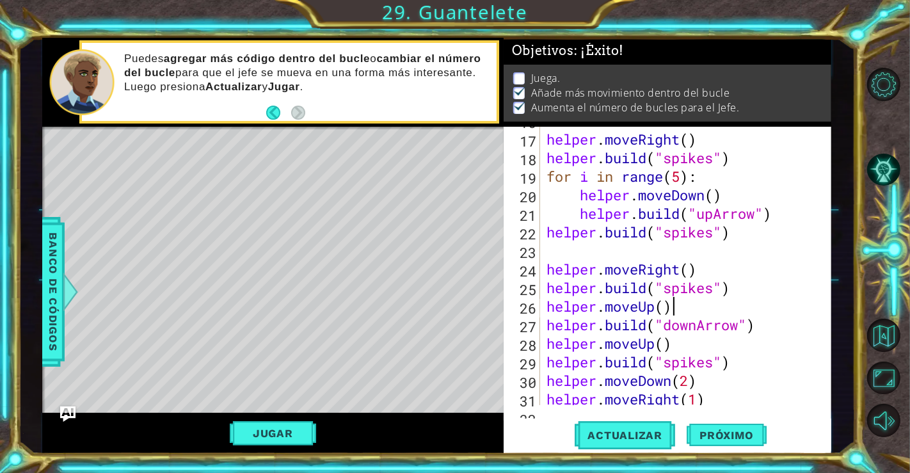
click at [678, 314] on div "helper . moveRight ( ) helper . build ( "spikes" ) for i in range ( 5 ) : helpe…" at bounding box center [684, 268] width 280 height 315
click at [742, 293] on div "helper . moveRight ( ) helper . build ( "spikes" ) for i in range ( 5 ) : helpe…" at bounding box center [684, 268] width 280 height 315
type textarea "helper.build("spikes")"
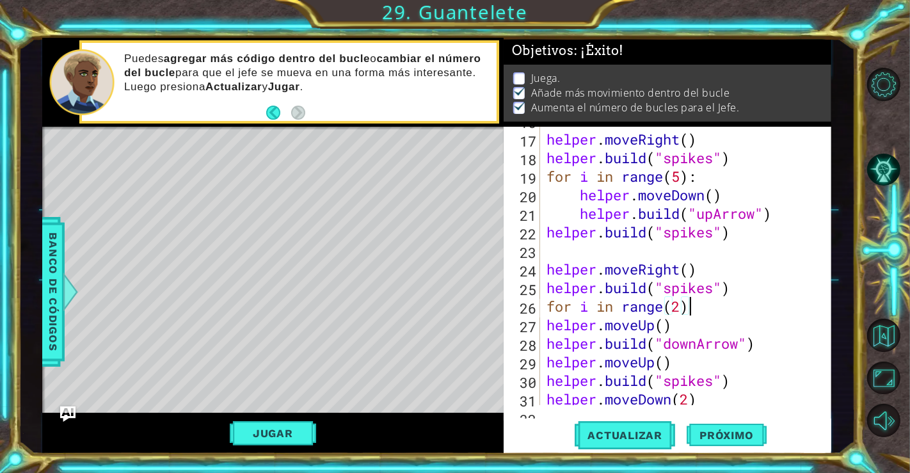
scroll to position [0, 6]
click at [545, 326] on div "helper . moveRight ( ) helper . build ( "spikes" ) for i in range ( 5 ) : helpe…" at bounding box center [684, 268] width 280 height 315
click at [545, 342] on div "helper . moveRight ( ) helper . build ( "spikes" ) for i in range ( 5 ) : helpe…" at bounding box center [684, 268] width 280 height 315
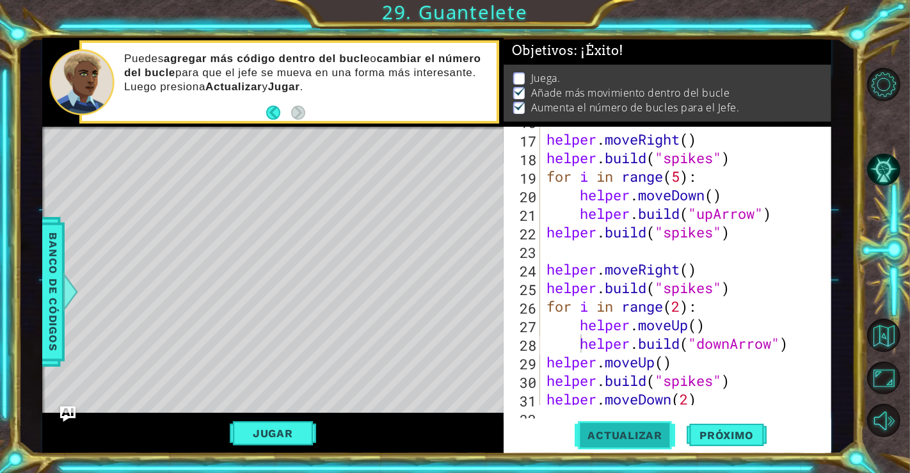
click at [640, 427] on button "Actualizar" at bounding box center [625, 434] width 100 height 33
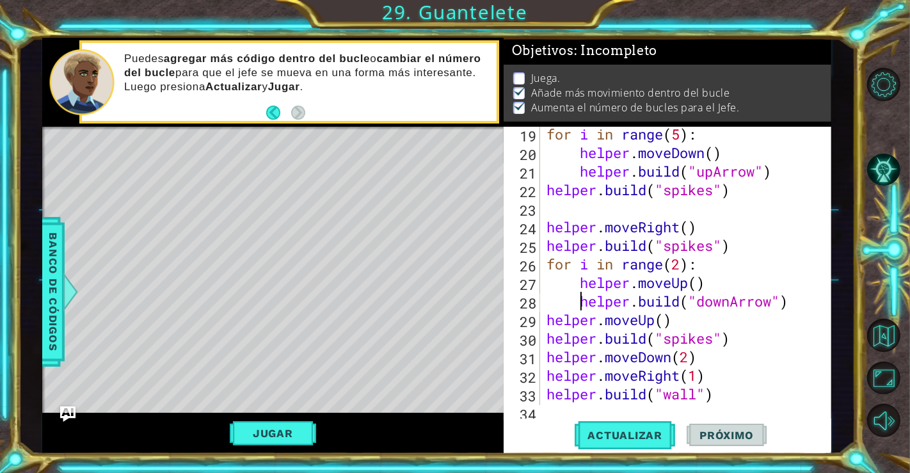
scroll to position [392, 0]
click at [675, 320] on div "for i in range ( 5 ) : helper . moveDown ( ) helper . build ( "upArrow" ) helpe…" at bounding box center [684, 282] width 280 height 315
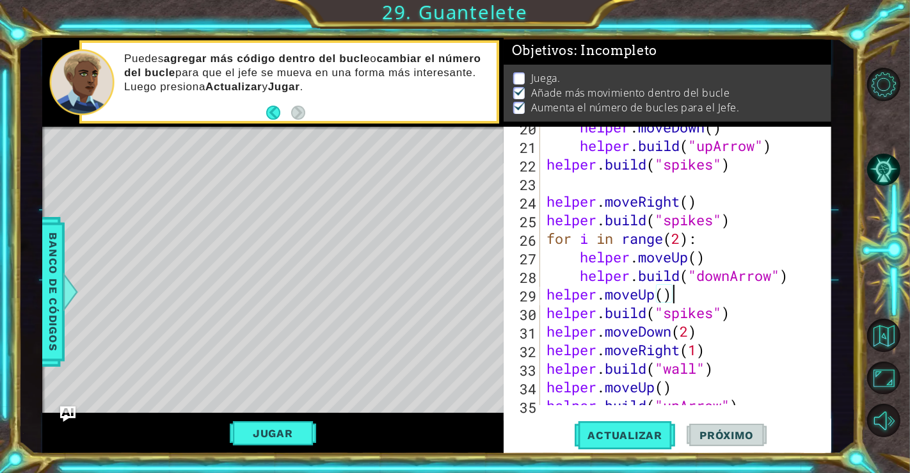
scroll to position [417, 0]
click at [687, 333] on div "helper . moveDown ( ) helper . build ( "upArrow" ) helper . build ( "spikes" ) …" at bounding box center [684, 275] width 280 height 315
click at [603, 436] on span "Actualizar" at bounding box center [625, 435] width 100 height 13
click at [301, 432] on button "Jugar" at bounding box center [273, 433] width 86 height 24
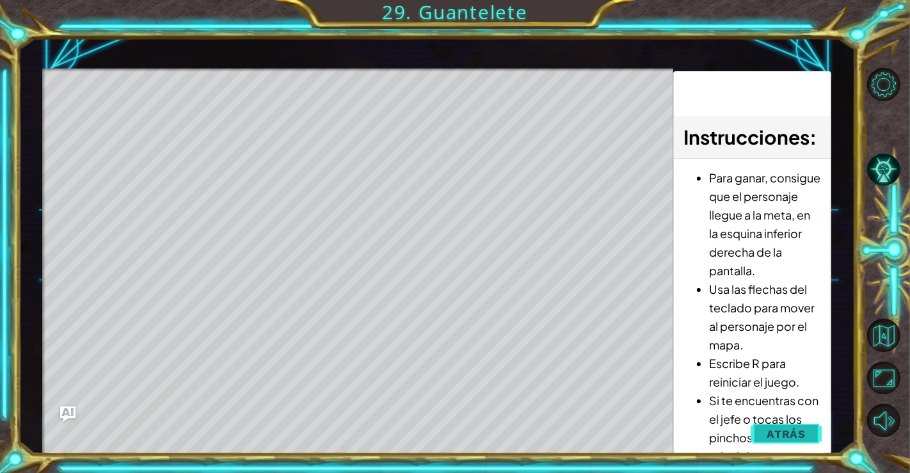
click at [762, 423] on button "Atrás" at bounding box center [786, 434] width 71 height 26
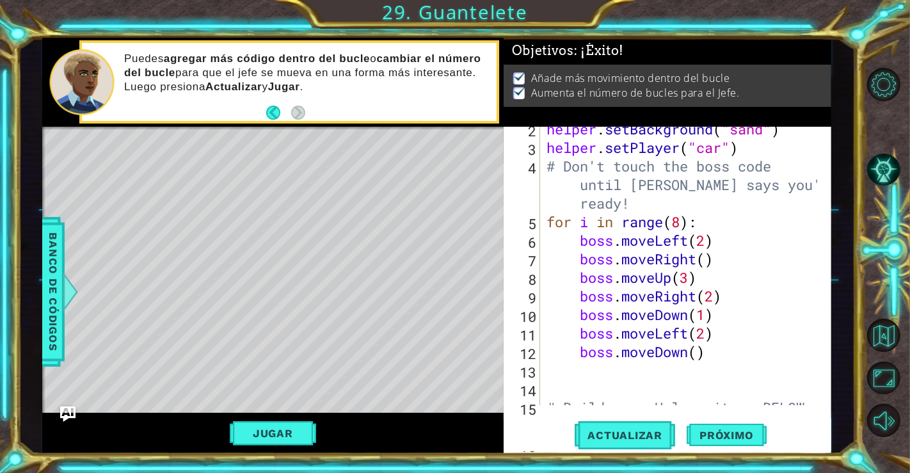
scroll to position [0, 0]
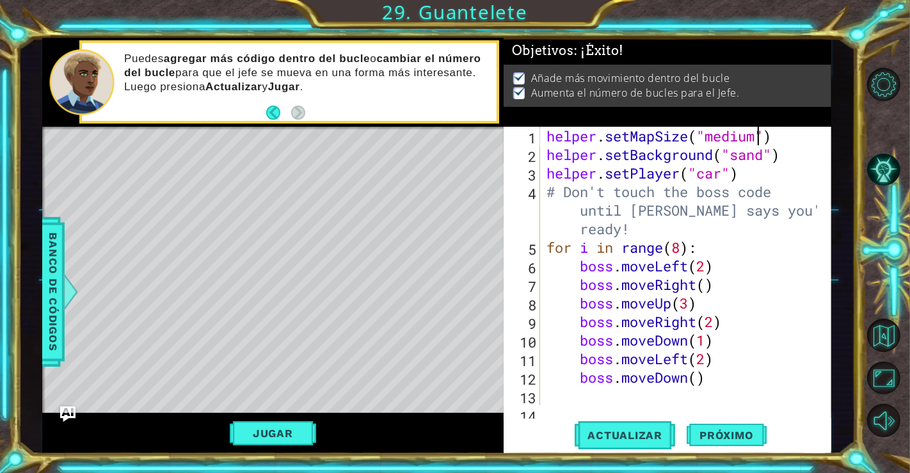
click at [755, 143] on div "helper . setMapSize ( "medium" ) helper . setBackground ( "sand" ) helper . set…" at bounding box center [684, 284] width 280 height 315
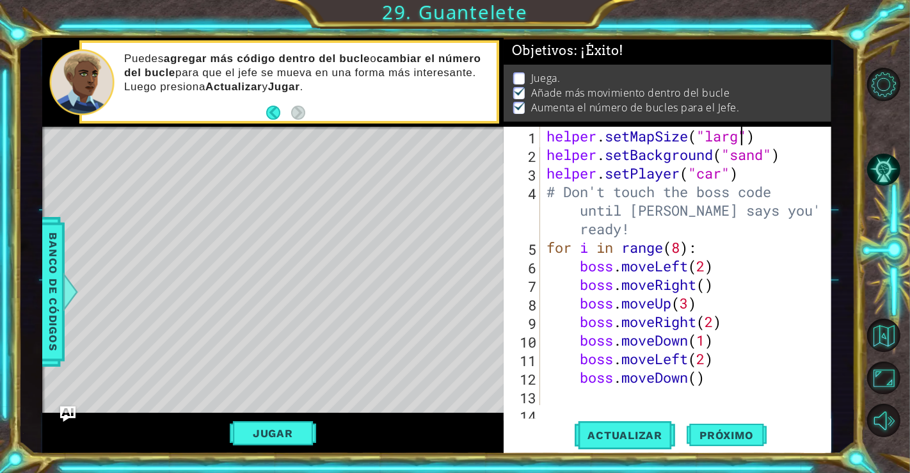
scroll to position [0, 9]
click at [617, 436] on span "Actualizar" at bounding box center [625, 435] width 100 height 13
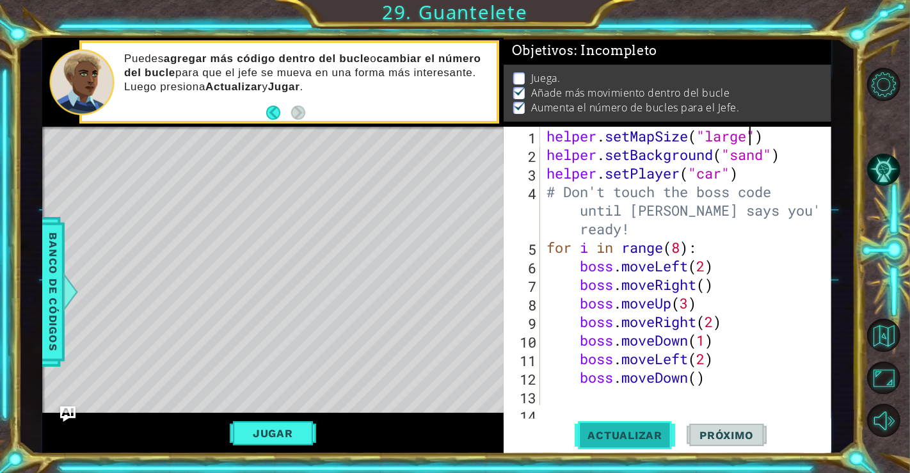
scroll to position [6, 0]
click at [276, 441] on button "Jugar" at bounding box center [273, 433] width 86 height 24
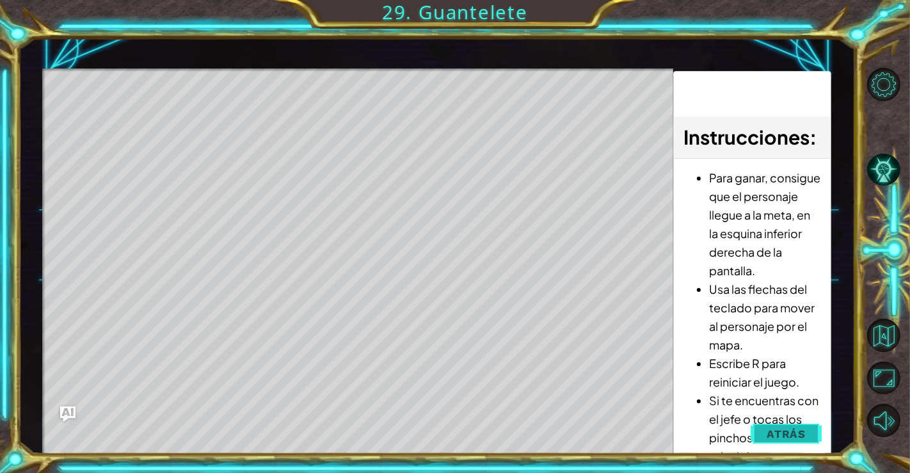
click at [764, 429] on button "Atrás" at bounding box center [786, 434] width 71 height 26
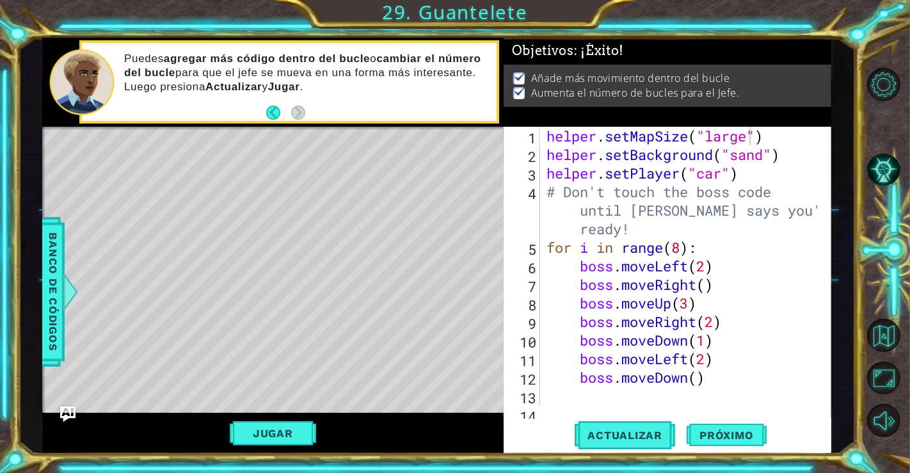
scroll to position [0, 0]
click at [638, 422] on button "Actualizar" at bounding box center [625, 434] width 100 height 33
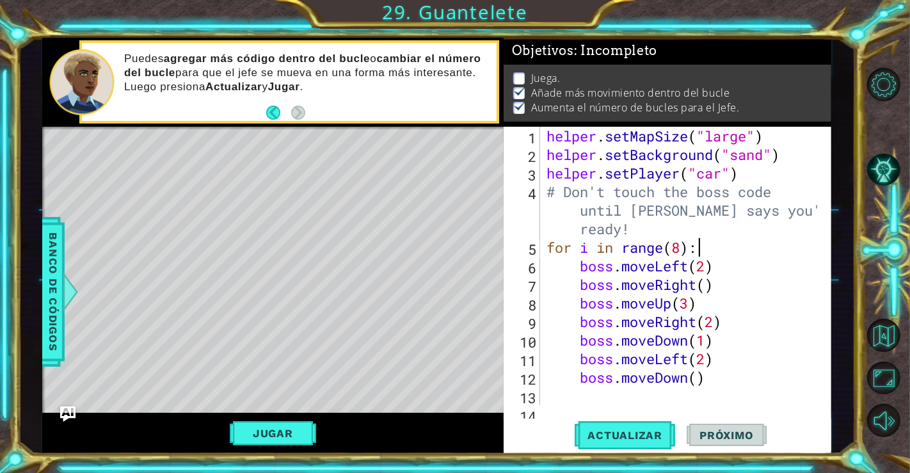
click at [702, 247] on div "helper . setMapSize ( "large" ) helper . setBackground ( "sand" ) helper . setP…" at bounding box center [684, 284] width 280 height 315
click at [700, 233] on div "helper . setMapSize ( "large" ) helper . setBackground ( "sand" ) helper . setP…" at bounding box center [684, 284] width 280 height 315
type textarea "# Don't touch the boss code until Vega says you're ready!"
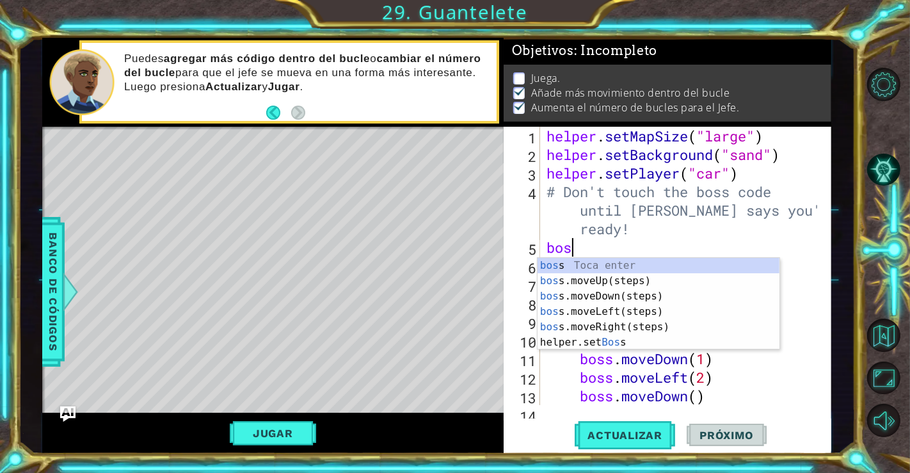
scroll to position [0, 0]
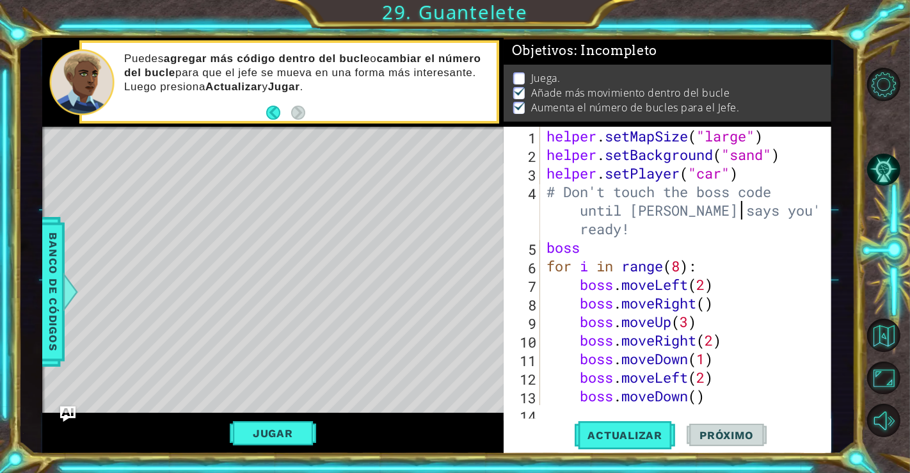
click at [744, 216] on div "helper . setMapSize ( "large" ) helper . setBackground ( "sand" ) helper . setP…" at bounding box center [684, 284] width 280 height 315
click at [621, 251] on div "helper . setMapSize ( "large" ) helper . setBackground ( "sand" ) helper . setP…" at bounding box center [684, 284] width 280 height 315
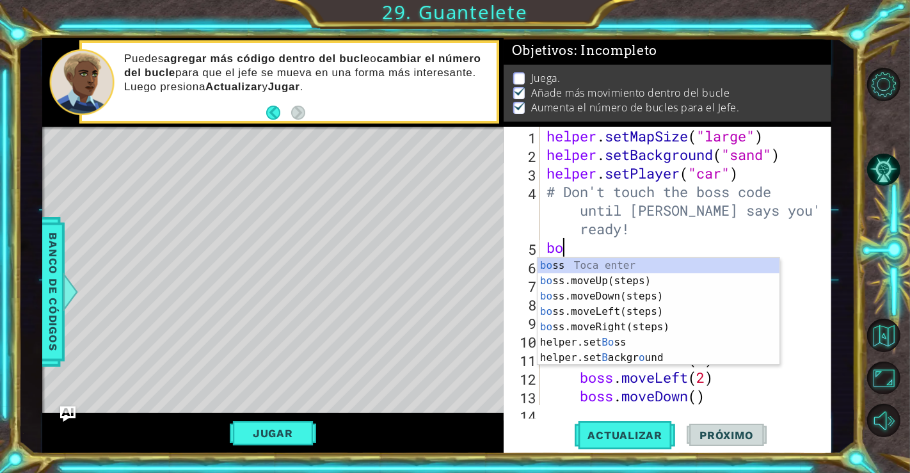
type textarea "b"
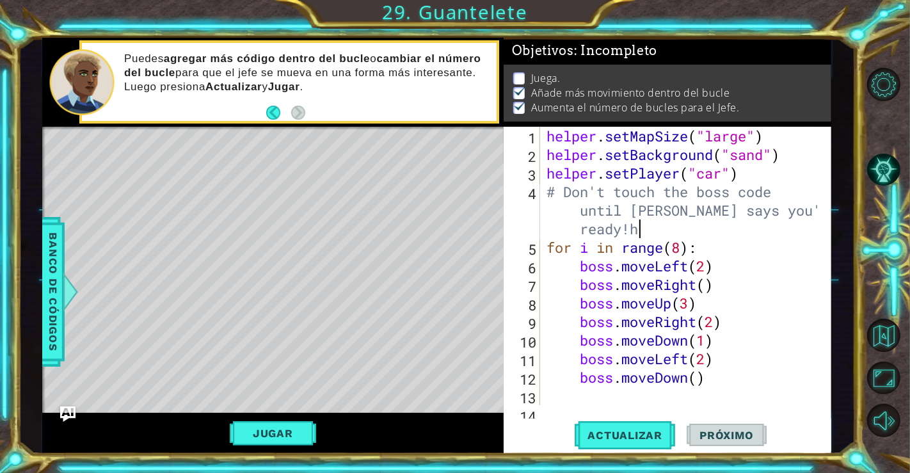
type textarea "# Don't touch the boss code until Vega says you're ready!"
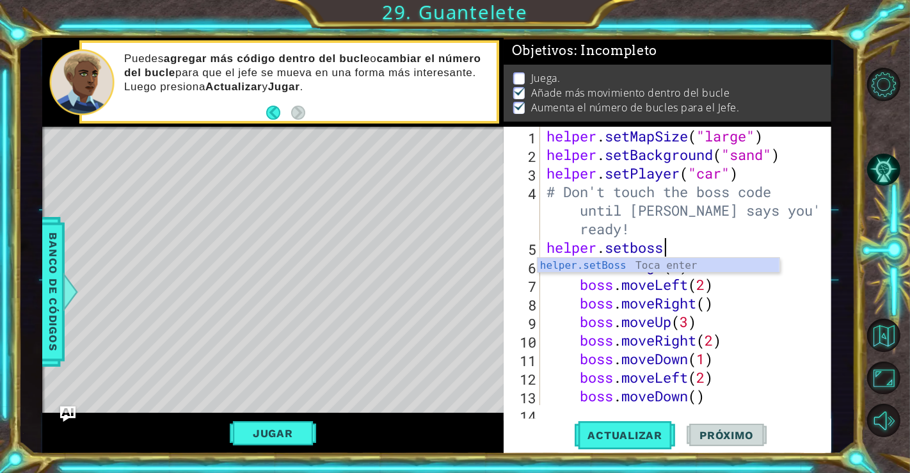
scroll to position [0, 4]
click at [735, 246] on div "helper . setMapSize ( "large" ) helper . setBackground ( "sand" ) helper . setP…" at bounding box center [684, 284] width 280 height 315
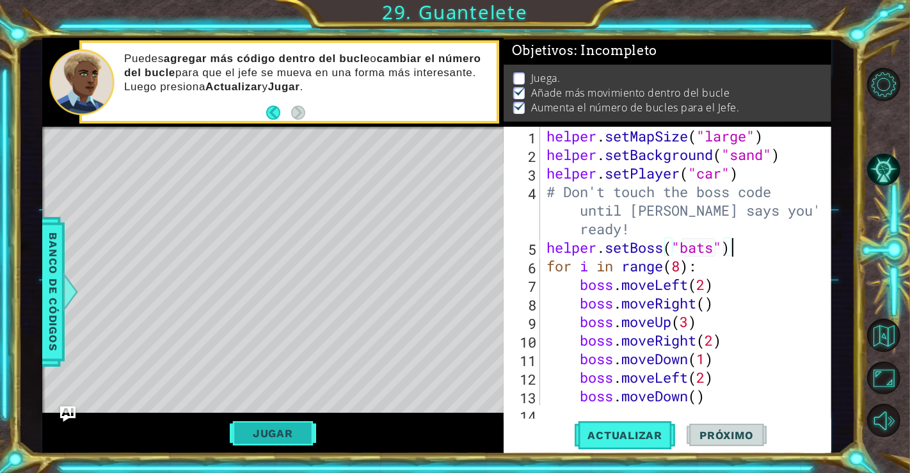
type textarea "helper.setBoss("bats")"
click at [276, 439] on button "Jugar" at bounding box center [273, 433] width 86 height 24
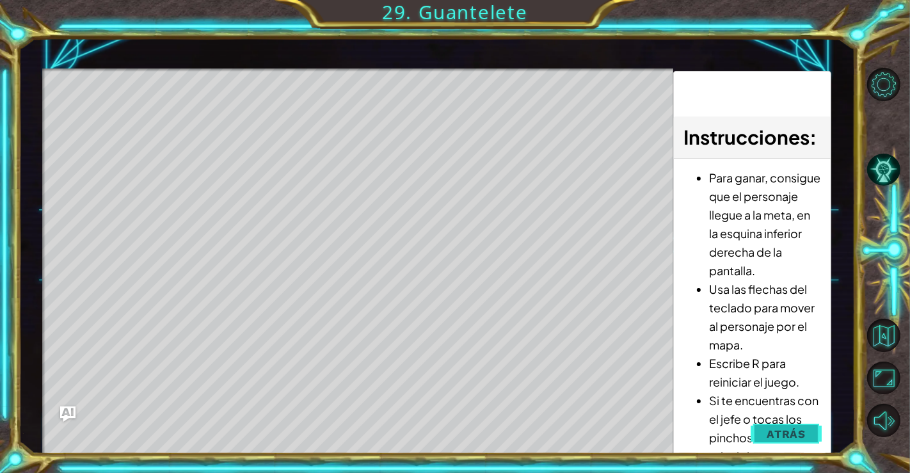
click at [796, 430] on span "Atrás" at bounding box center [786, 433] width 39 height 13
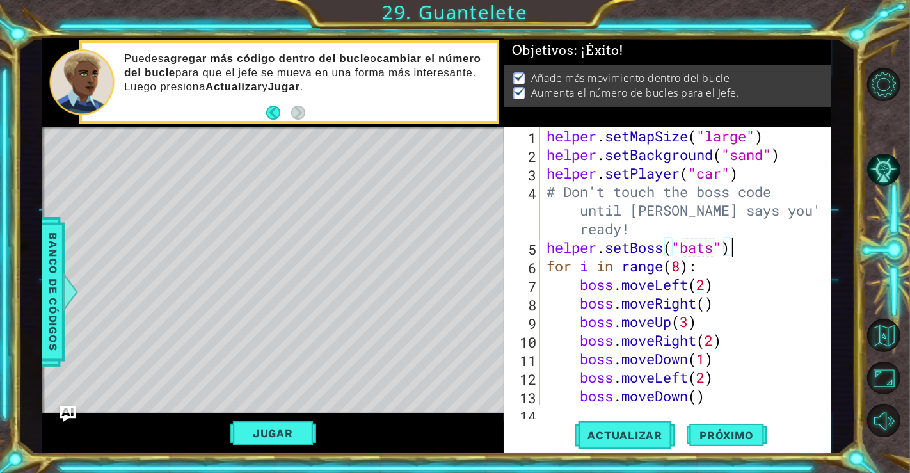
click at [744, 248] on div "helper . setMapSize ( "large" ) helper . setBackground ( "sand" ) helper . setP…" at bounding box center [684, 284] width 280 height 315
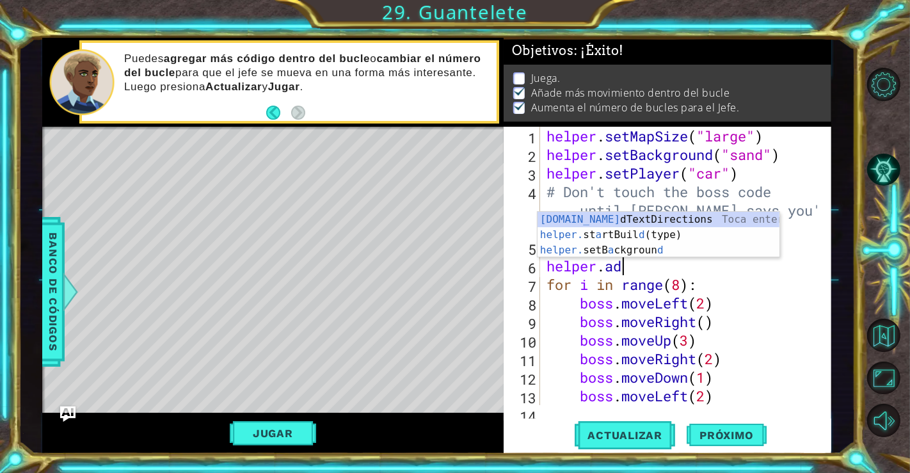
scroll to position [0, 3]
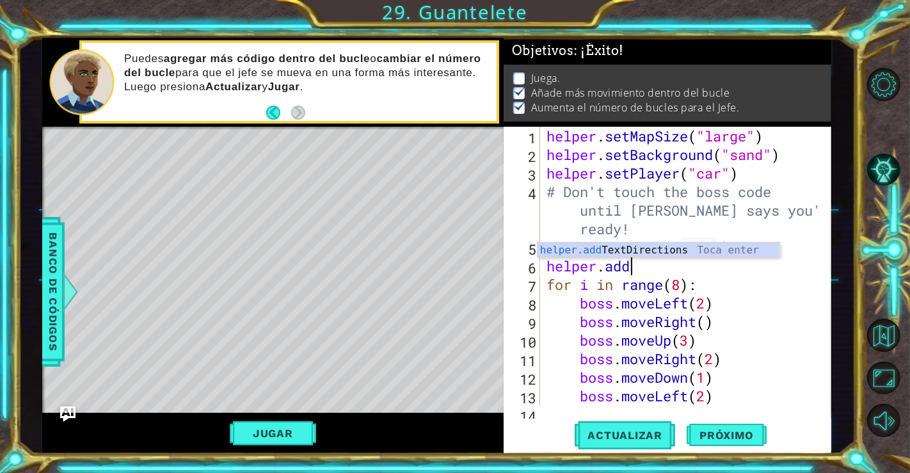
click at [740, 253] on div "helper.add TextDirections Toca enter" at bounding box center [658, 266] width 243 height 46
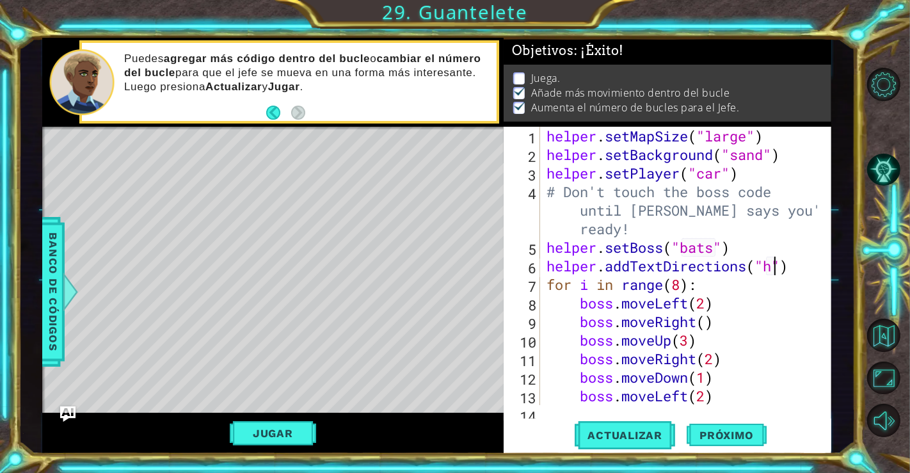
type textarea "helper.addTextDirections("hi")"
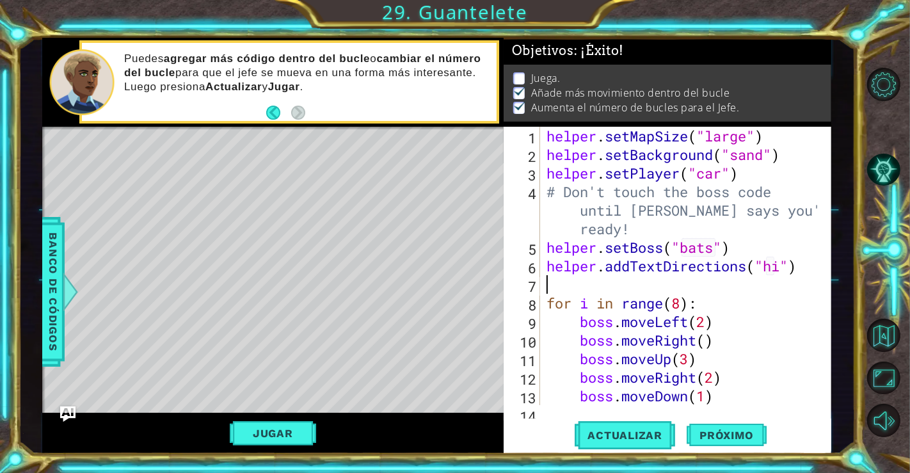
scroll to position [0, 0]
click at [644, 433] on span "Actualizar" at bounding box center [625, 435] width 100 height 13
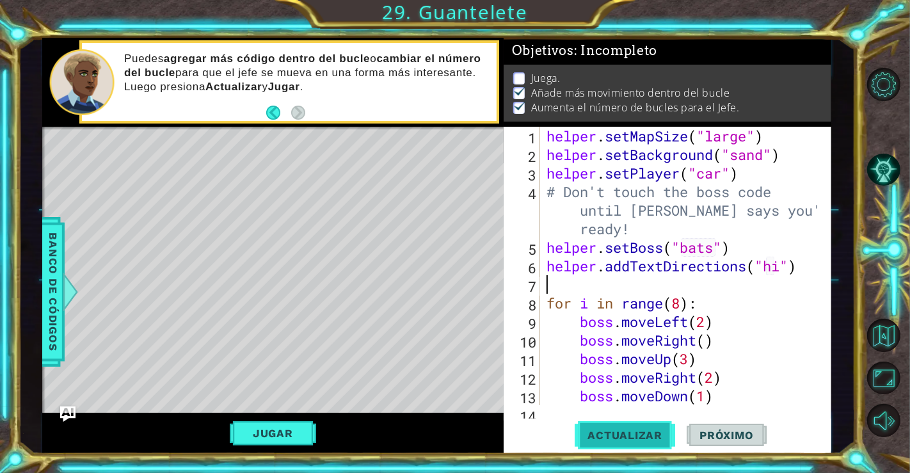
scroll to position [6, 0]
click at [290, 429] on button "Jugar" at bounding box center [273, 433] width 86 height 24
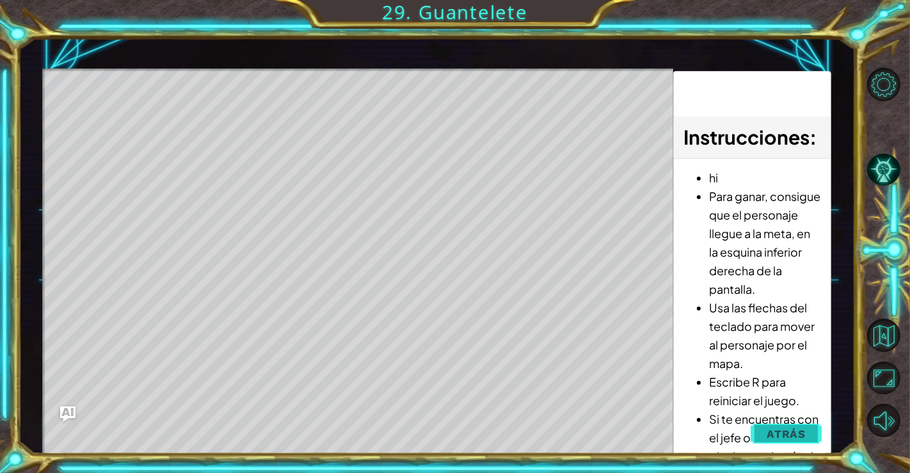
click at [768, 438] on span "Atrás" at bounding box center [786, 433] width 39 height 13
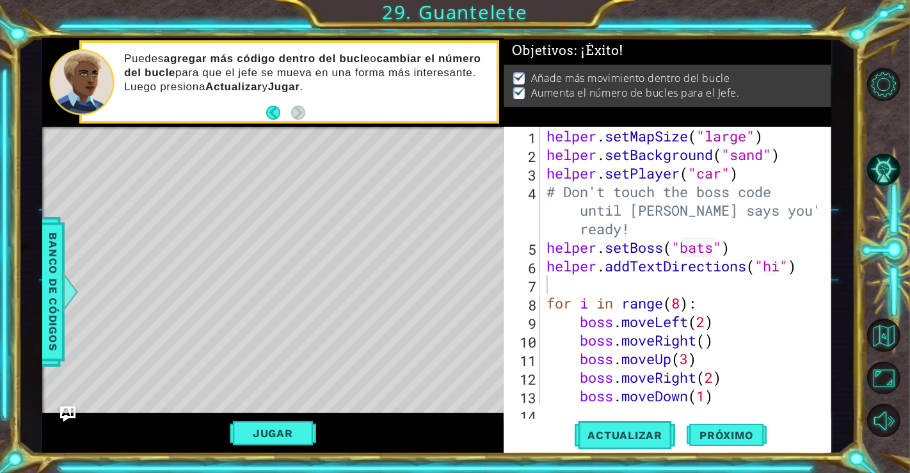
scroll to position [0, 0]
type textarea "helper.addTextDirections("hi")"
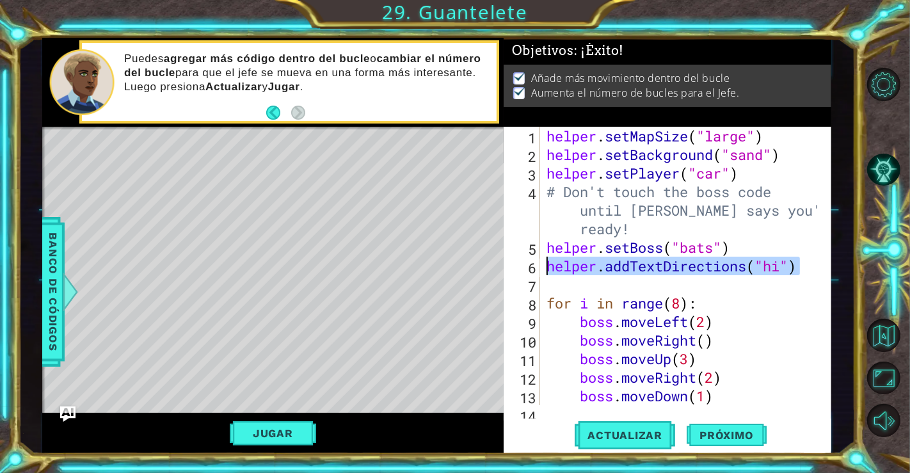
drag, startPoint x: 806, startPoint y: 262, endPoint x: 549, endPoint y: 266, distance: 257.2
click at [549, 266] on div "helper . setMapSize ( "large" ) helper . setBackground ( "sand" ) helper . setP…" at bounding box center [684, 284] width 280 height 315
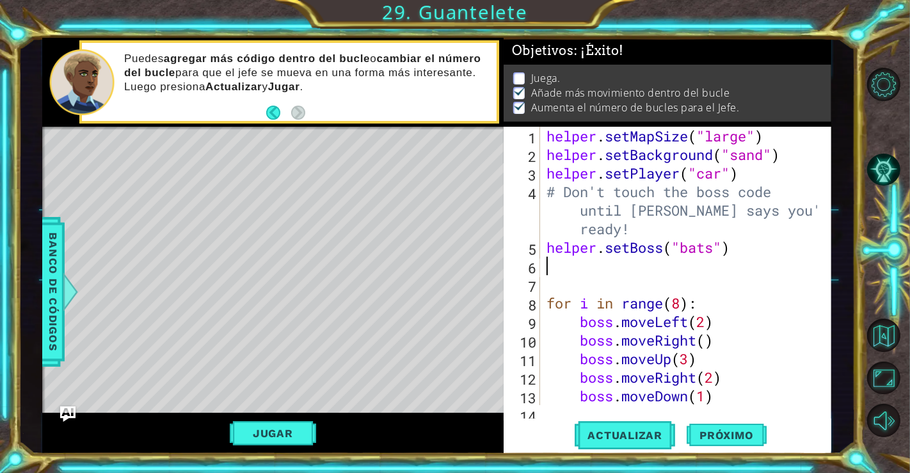
type textarea "helper.setBoss("bats")"
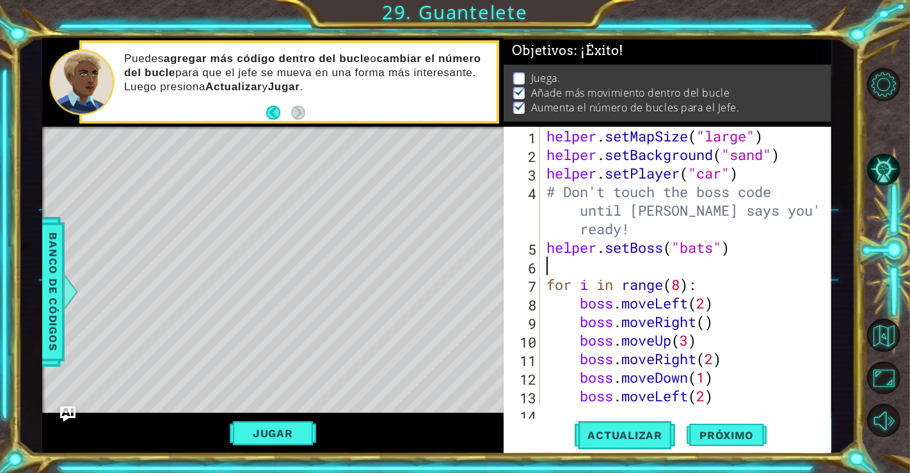
click at [549, 266] on div "helper . setMapSize ( "large" ) helper . setBackground ( "sand" ) helper . setP…" at bounding box center [684, 284] width 280 height 315
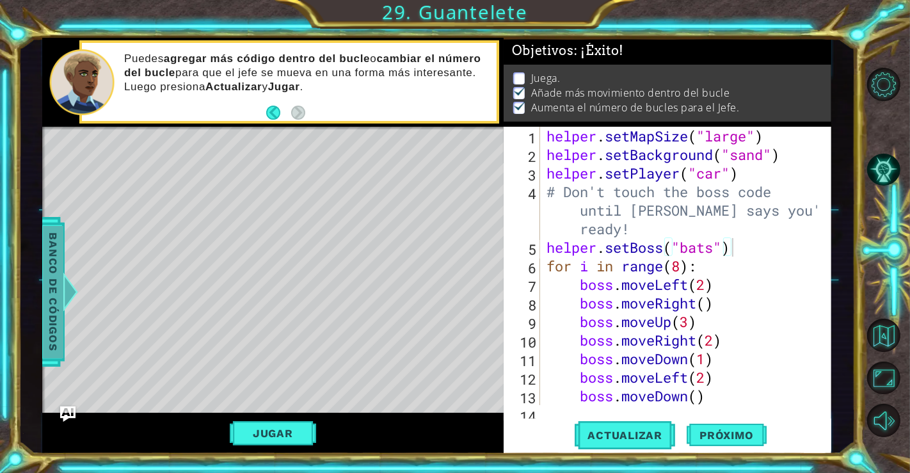
click at [47, 289] on span "Banco de códigos" at bounding box center [53, 292] width 20 height 132
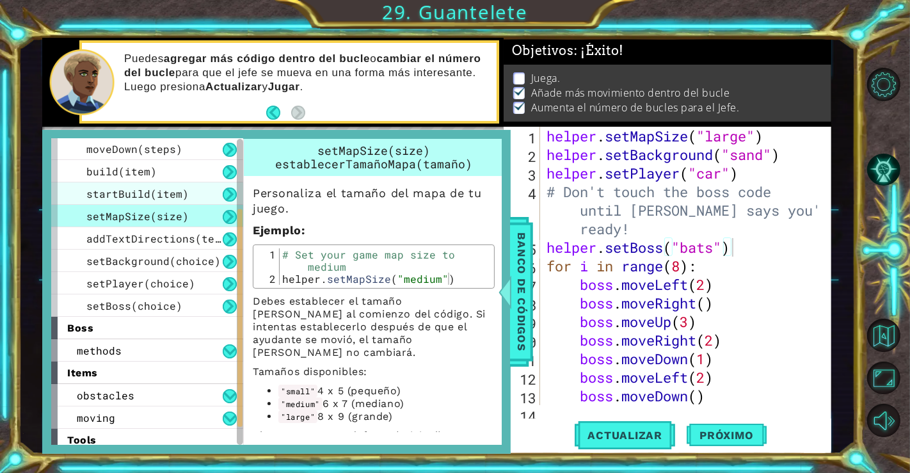
scroll to position [113, 0]
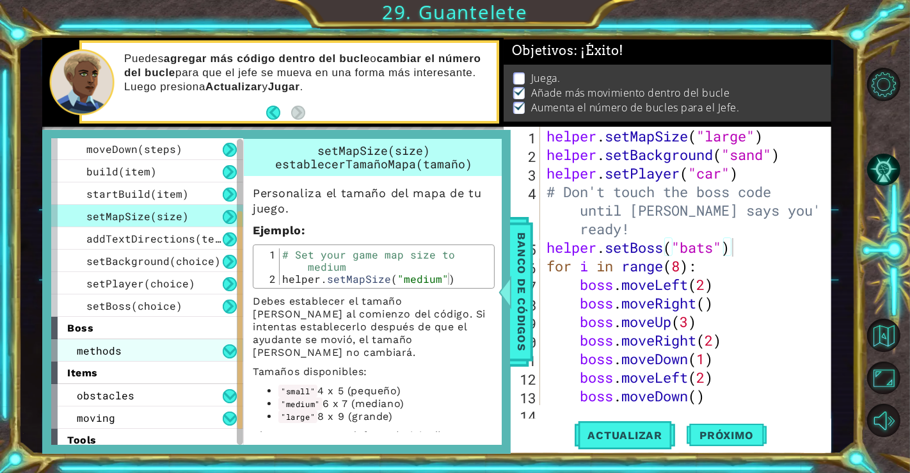
click at [174, 340] on div "methods" at bounding box center [147, 350] width 192 height 22
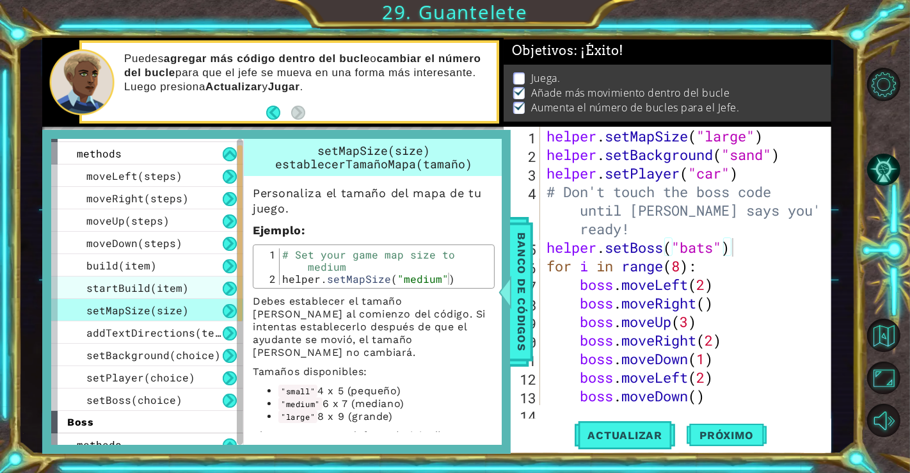
scroll to position [0, 0]
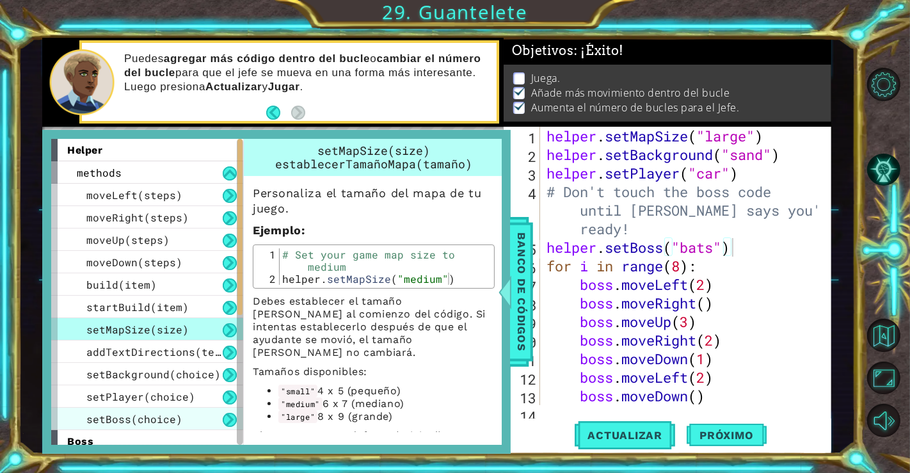
click at [148, 412] on span "setBoss(choice)" at bounding box center [134, 418] width 96 height 13
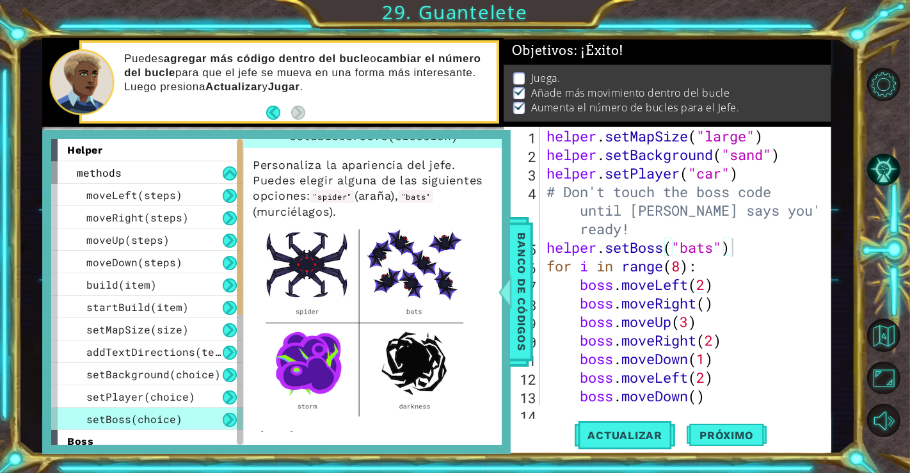
scroll to position [38, 0]
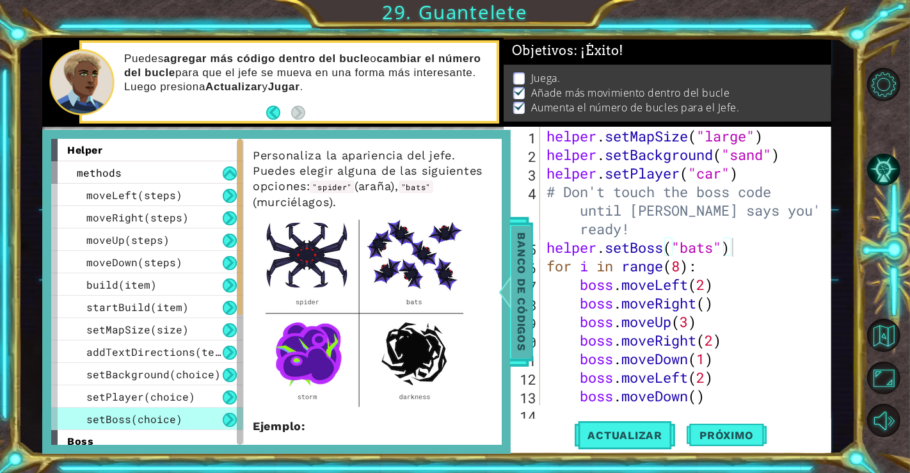
click at [518, 283] on span "Banco de códigos" at bounding box center [521, 292] width 20 height 132
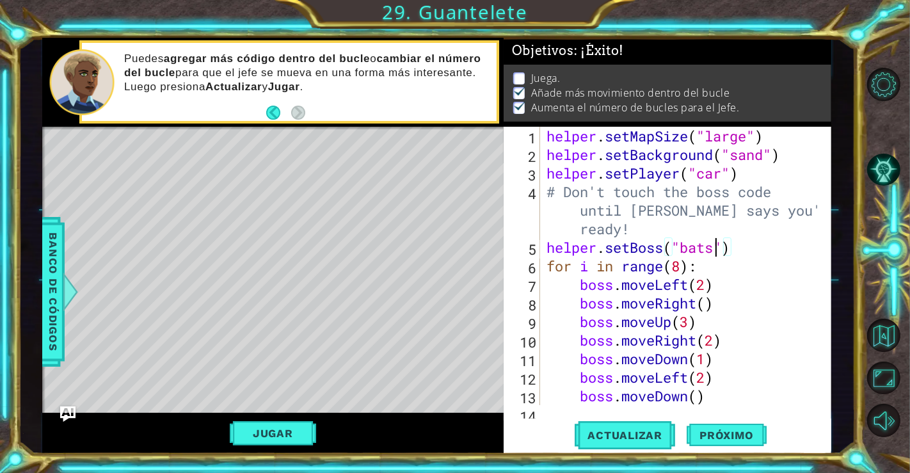
click at [713, 248] on div "helper . setMapSize ( "large" ) helper . setBackground ( "sand" ) helper . setP…" at bounding box center [684, 284] width 280 height 315
click at [639, 438] on span "Actualizar" at bounding box center [625, 435] width 100 height 13
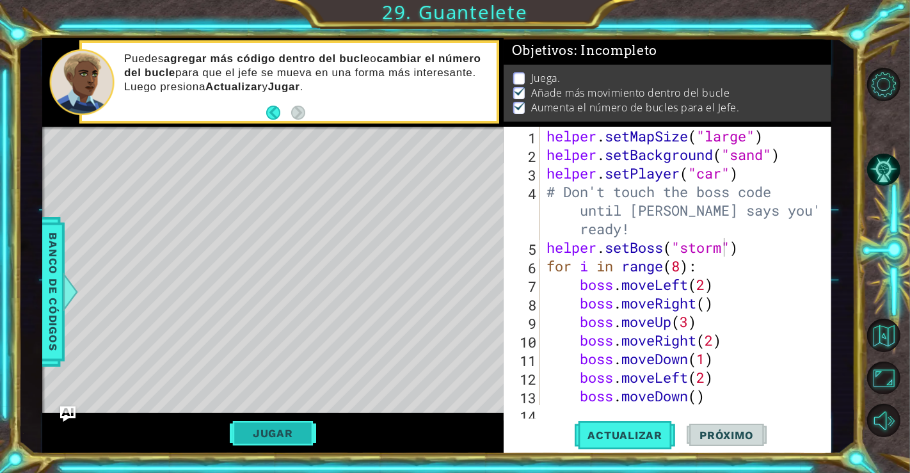
click at [278, 437] on button "Jugar" at bounding box center [273, 433] width 86 height 24
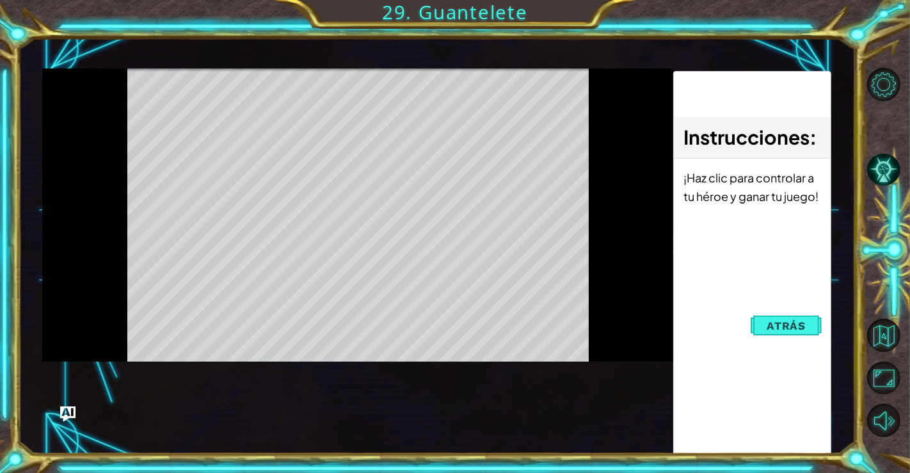
scroll to position [0, 0]
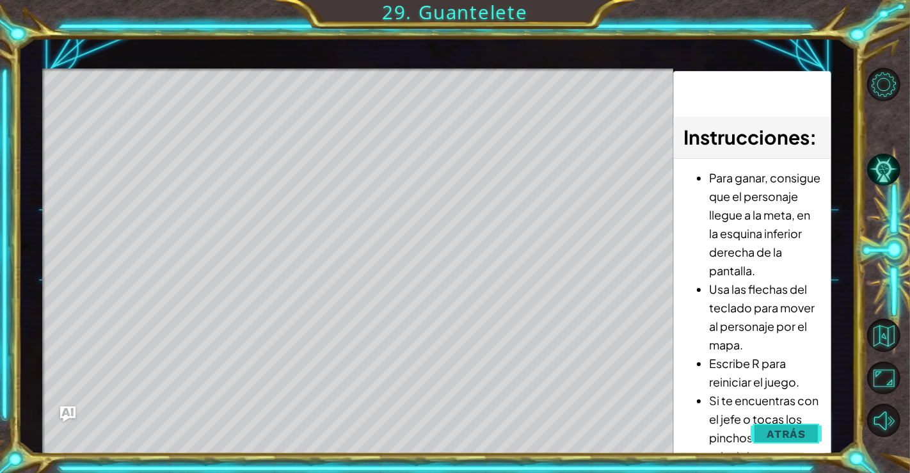
click at [756, 430] on button "Atrás" at bounding box center [786, 434] width 71 height 26
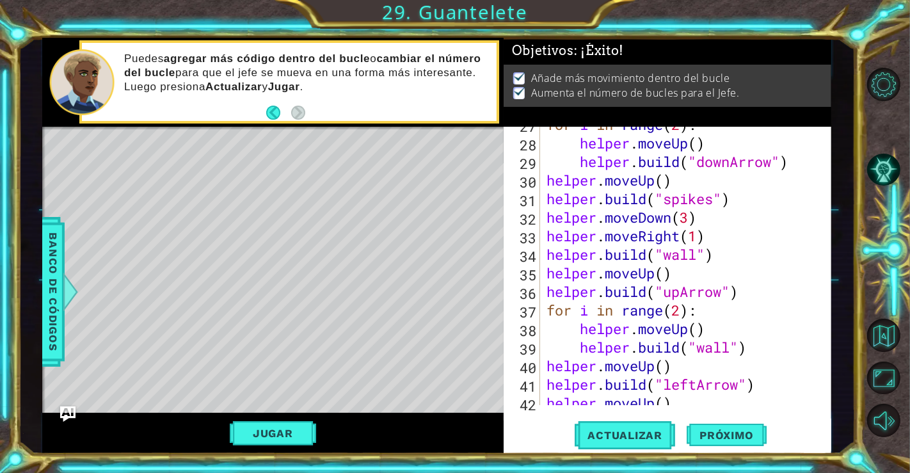
scroll to position [724, 0]
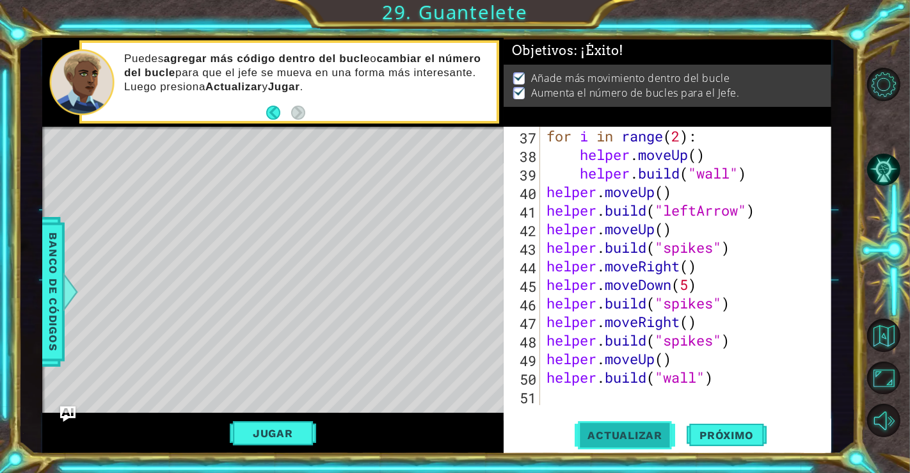
click at [652, 440] on span "Actualizar" at bounding box center [625, 435] width 100 height 13
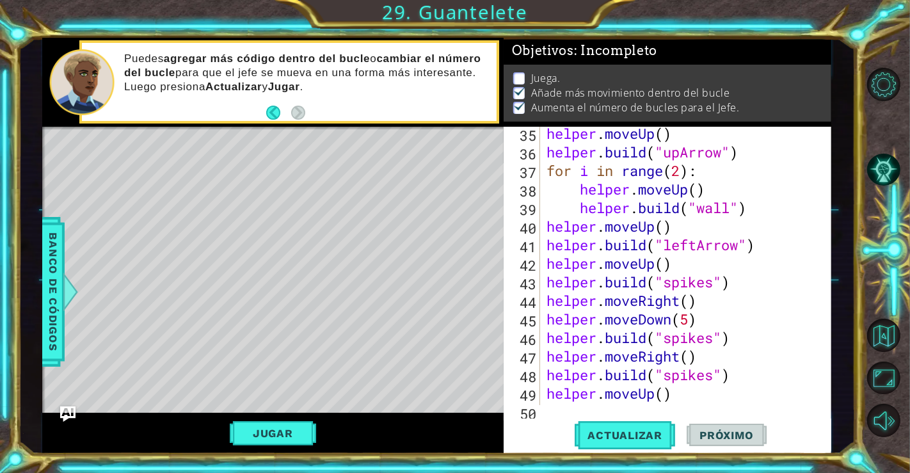
scroll to position [690, 0]
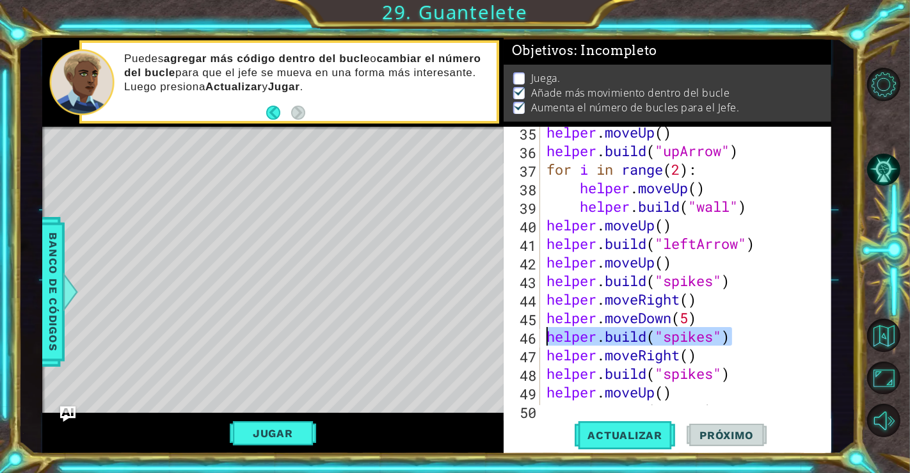
drag, startPoint x: 732, startPoint y: 330, endPoint x: 543, endPoint y: 342, distance: 189.2
click at [544, 342] on div "helper . moveUp ( ) helper . build ( "upArrow" ) for i in range ( 2 ) : helper …" at bounding box center [684, 280] width 280 height 315
click at [721, 340] on div "helper . moveUp ( ) helper . build ( "upArrow" ) for i in range ( 2 ) : helper …" at bounding box center [680, 266] width 273 height 278
click at [690, 315] on div "helper . moveUp ( ) helper . build ( "upArrow" ) for i in range ( 2 ) : helper …" at bounding box center [684, 280] width 280 height 315
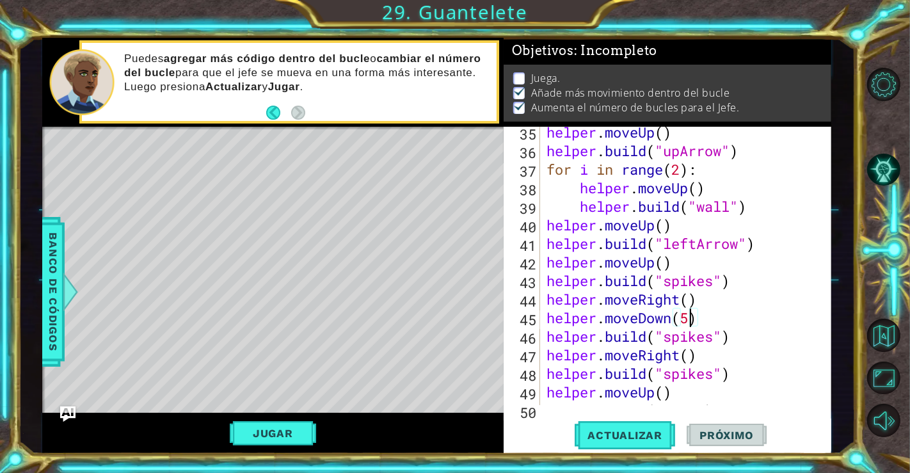
scroll to position [0, 6]
type textarea "helper.moveDown(6)"
click at [707, 321] on div "helper . moveUp ( ) helper . build ( "upArrow" ) for i in range ( 2 ) : helper …" at bounding box center [684, 280] width 280 height 315
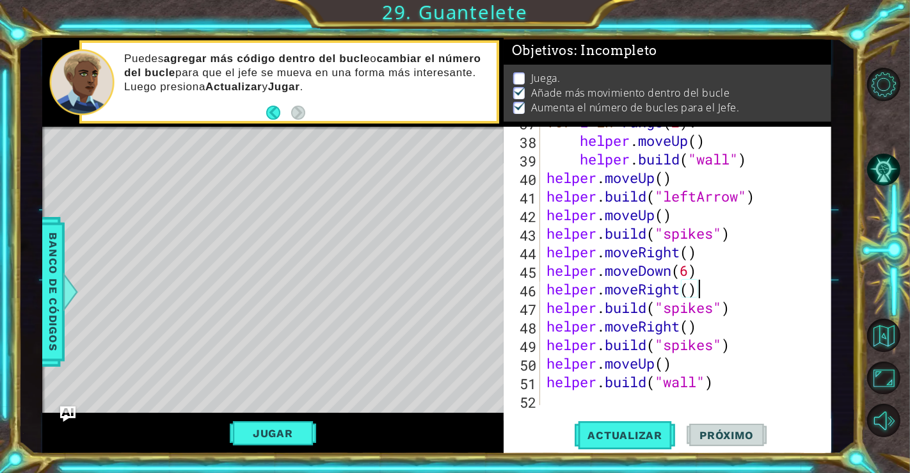
scroll to position [738, 0]
click at [605, 432] on span "Actualizar" at bounding box center [625, 435] width 100 height 13
click at [679, 328] on div "for i in range ( 2 ) : helper . moveUp ( ) helper . build ( "wall" ) helper . m…" at bounding box center [684, 270] width 280 height 315
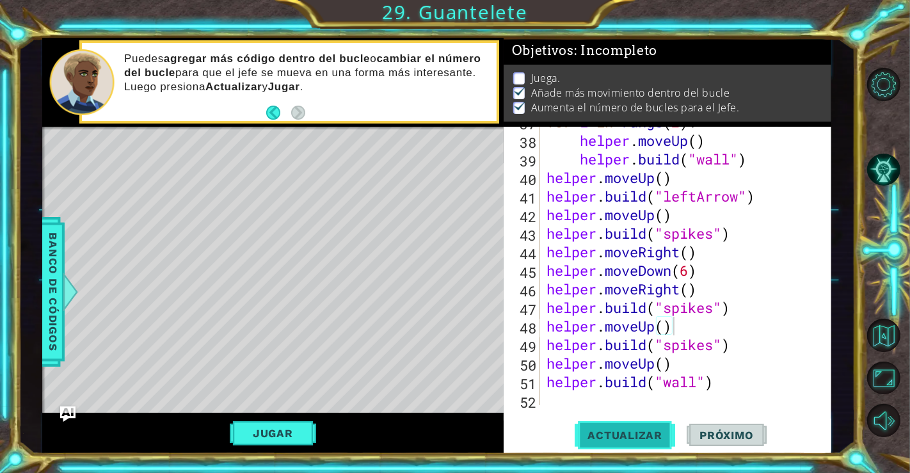
click at [639, 443] on button "Actualizar" at bounding box center [625, 434] width 100 height 33
click at [721, 384] on div "for i in range ( 2 ) : helper . moveUp ( ) helper . build ( "wall" ) helper . m…" at bounding box center [684, 270] width 280 height 315
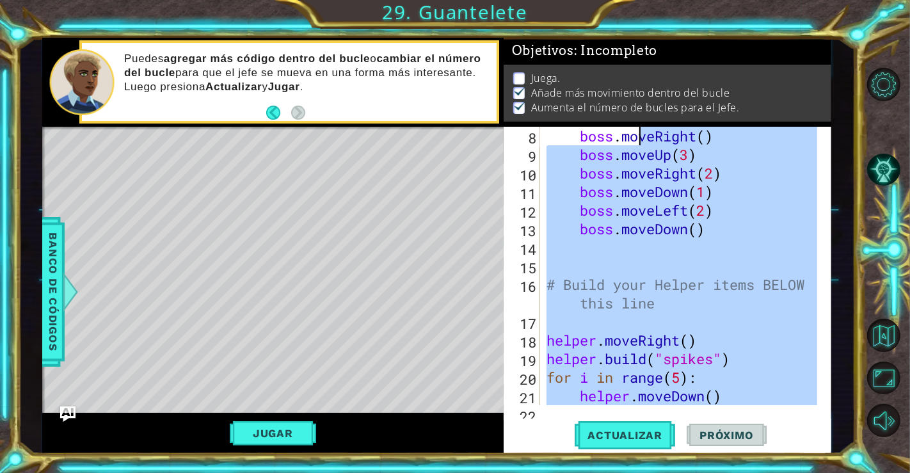
scroll to position [0, 0]
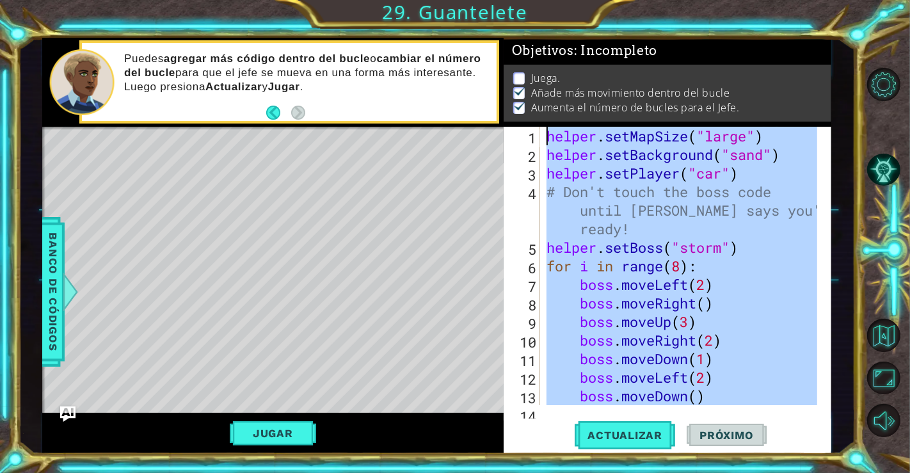
drag, startPoint x: 731, startPoint y: 387, endPoint x: 623, endPoint y: 85, distance: 321.0
click at [623, 85] on div "Objetivos : Incompleto Juega. Añade más movimiento dentro del bucle Aumenta el …" at bounding box center [668, 246] width 328 height 416
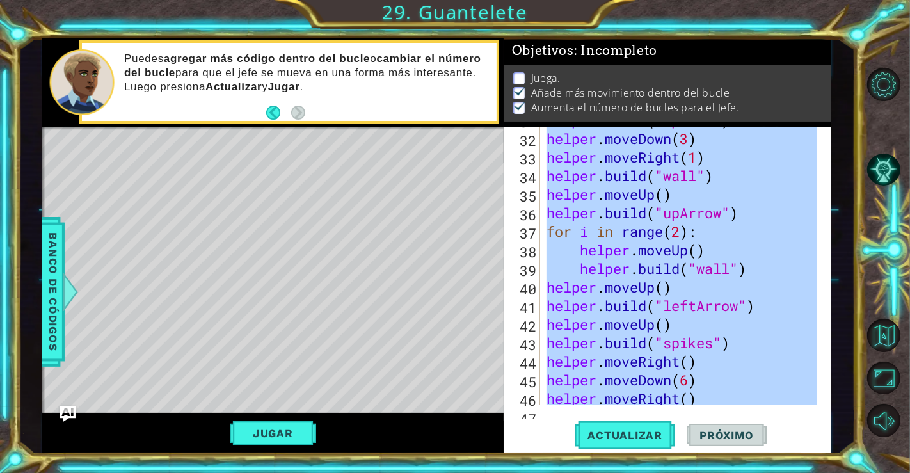
scroll to position [742, 0]
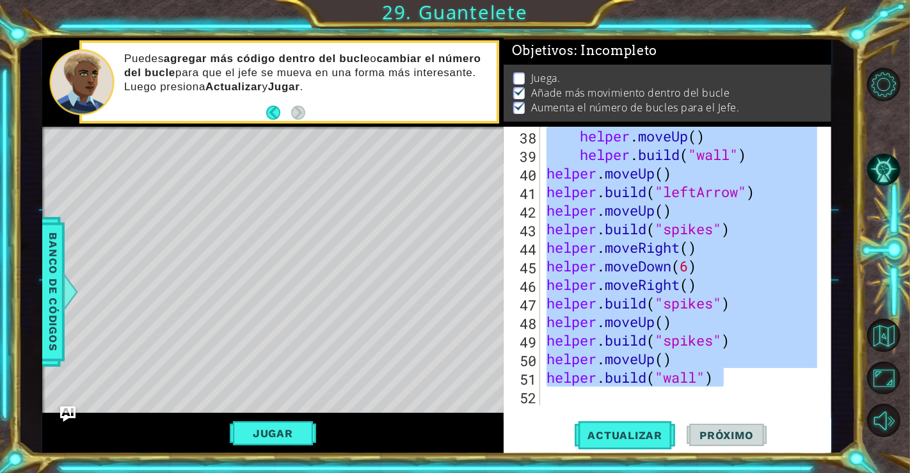
click at [399, 321] on div "Level Map" at bounding box center [337, 315] width 591 height 377
click at [310, 425] on button "Jugar" at bounding box center [273, 433] width 86 height 24
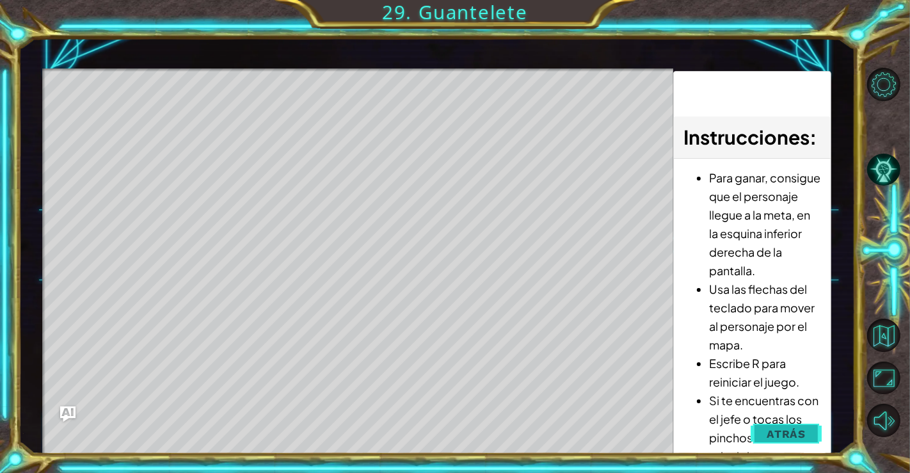
click at [791, 427] on span "Atrás" at bounding box center [786, 433] width 39 height 13
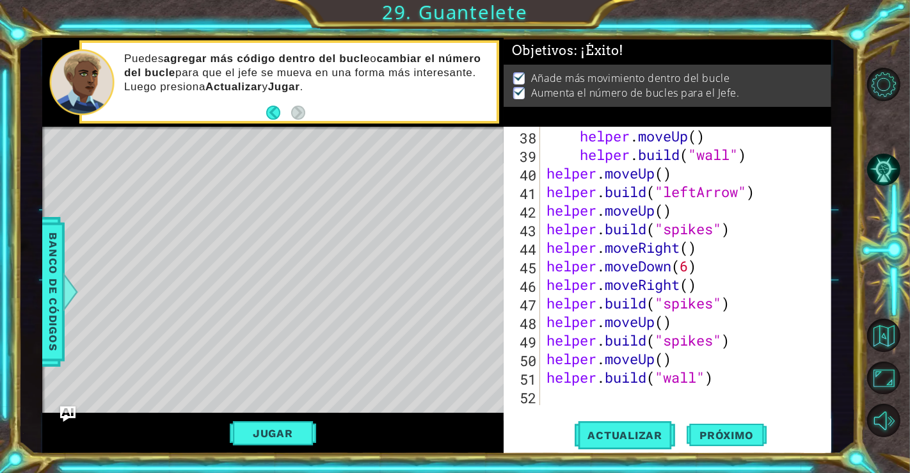
type textarea "helper.build("wall")"
click at [744, 380] on div "helper . moveUp ( ) helper . build ( "wall" ) helper . moveUp ( ) helper . buil…" at bounding box center [684, 284] width 280 height 315
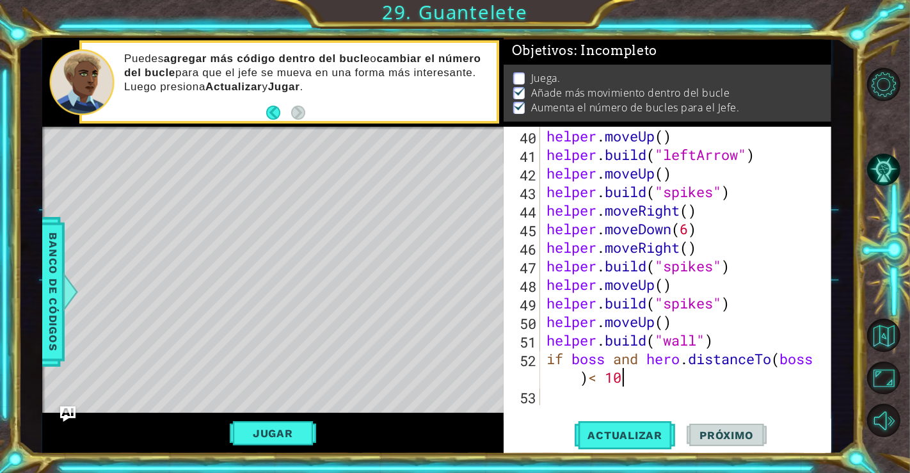
scroll to position [0, 13]
type textarea "if boss and hero.distanceTo(boss)< 10:"
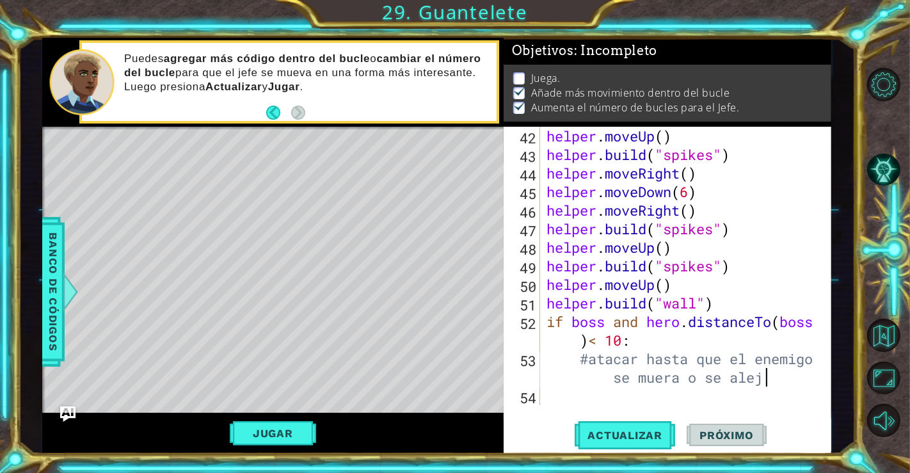
scroll to position [0, 19]
type textarea "#atacar hasta que el enemigo se muera o se aleje"
click at [641, 420] on button "Actualizar" at bounding box center [625, 434] width 100 height 33
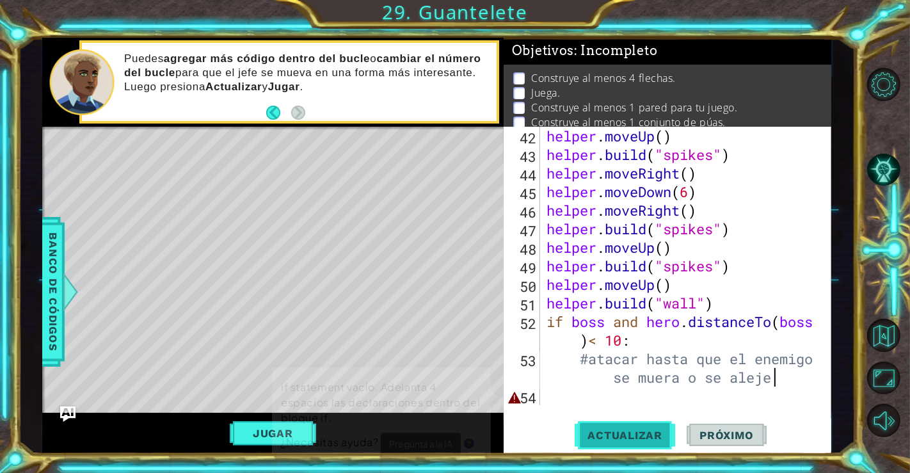
scroll to position [6, 0]
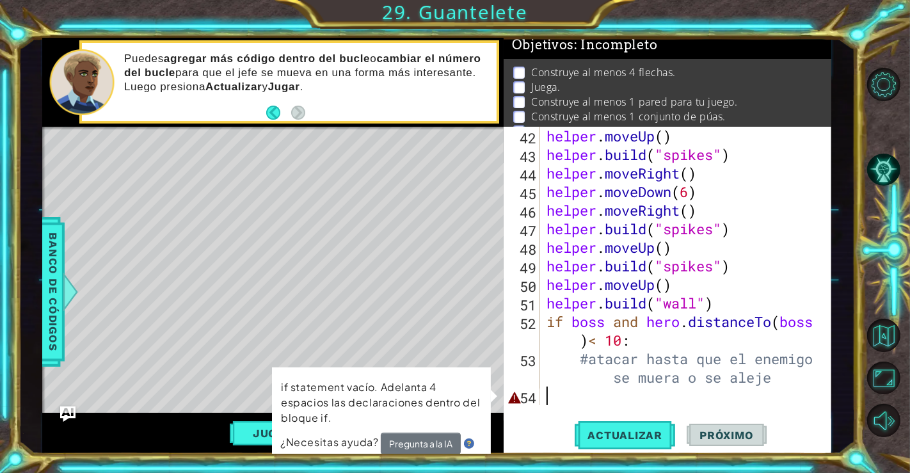
click at [573, 399] on div "helper . moveUp ( ) helper . build ( "spikes" ) helper . moveRight ( ) helper .…" at bounding box center [684, 284] width 280 height 315
click at [455, 436] on button "Pregunta a la IA" at bounding box center [421, 444] width 80 height 22
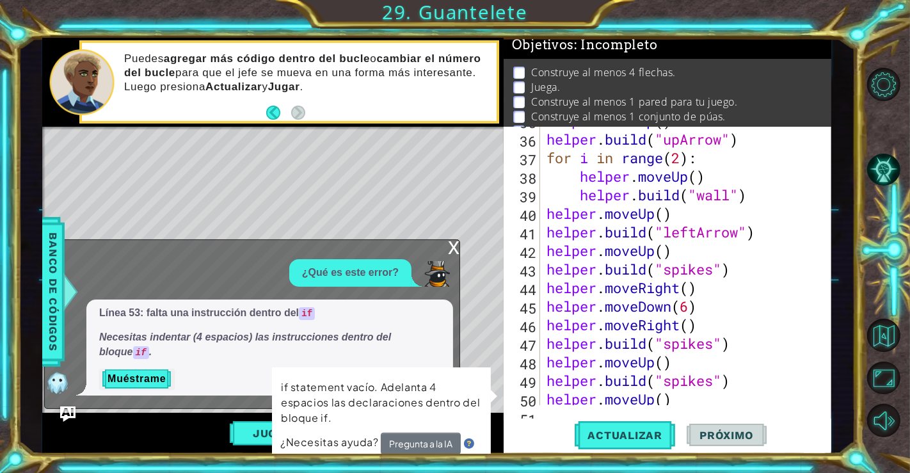
scroll to position [816, 0]
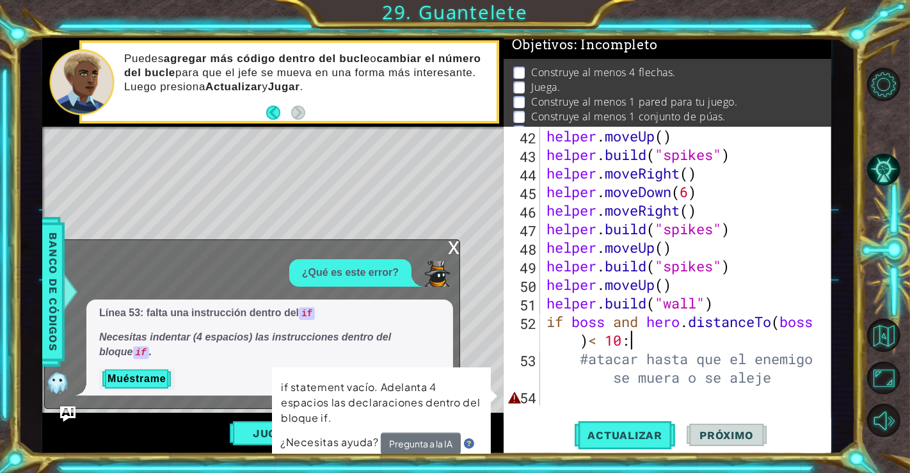
click at [638, 343] on div "helper . moveUp ( ) helper . build ( "spikes" ) helper . moveRight ( ) helper .…" at bounding box center [684, 284] width 280 height 315
type textarea "if boss and hero.distanceTo(boss)< 10:"
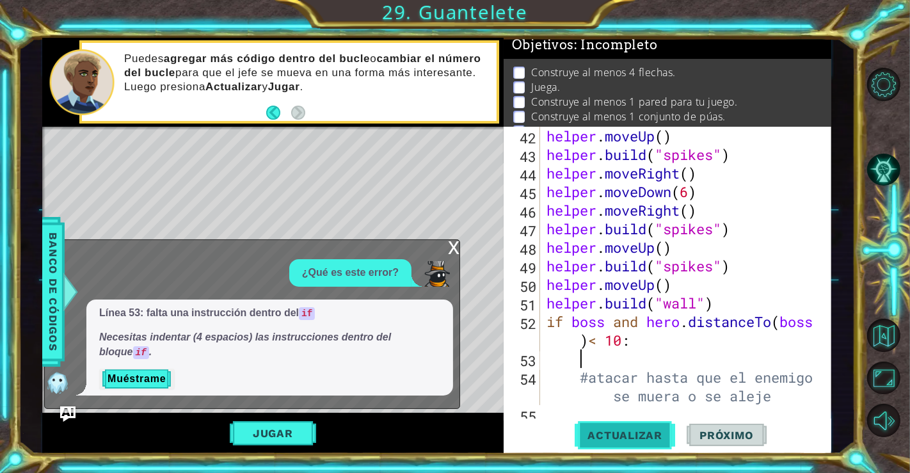
click at [591, 441] on span "Actualizar" at bounding box center [625, 435] width 100 height 13
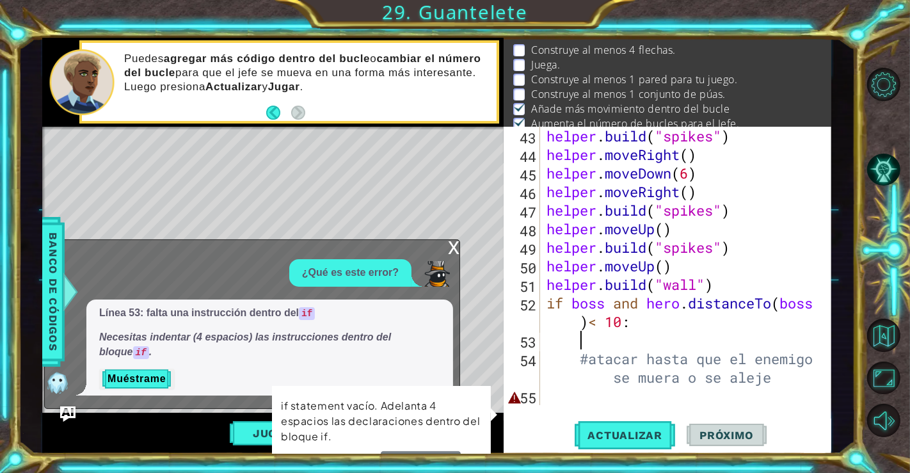
scroll to position [835, 0]
click at [787, 381] on div "helper . build ( "spikes" ) helper . moveRight ( ) helper . moveDown ( 6 ) help…" at bounding box center [684, 284] width 280 height 315
type textarea "#atacar hasta que el enemigo se muera o se aleje"
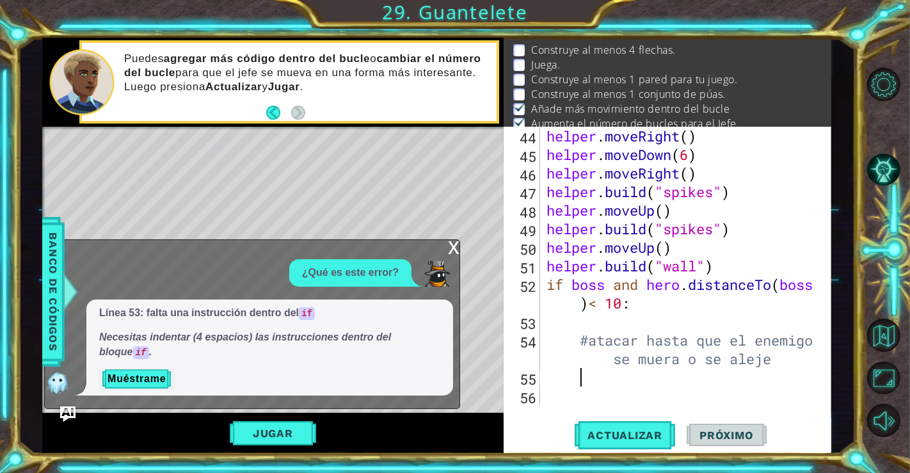
scroll to position [854, 0]
click at [638, 431] on span "Actualizar" at bounding box center [625, 435] width 100 height 13
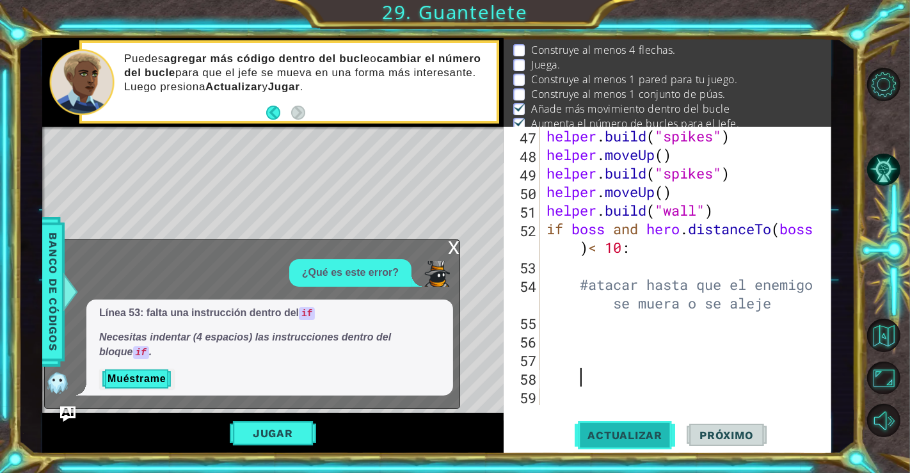
scroll to position [909, 0]
click at [638, 431] on span "Actualizar" at bounding box center [625, 435] width 100 height 13
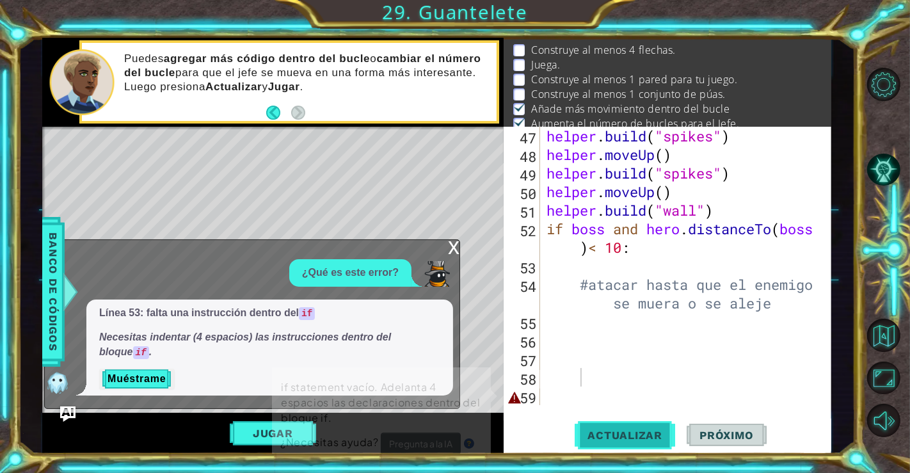
click at [638, 431] on span "Actualizar" at bounding box center [625, 435] width 100 height 13
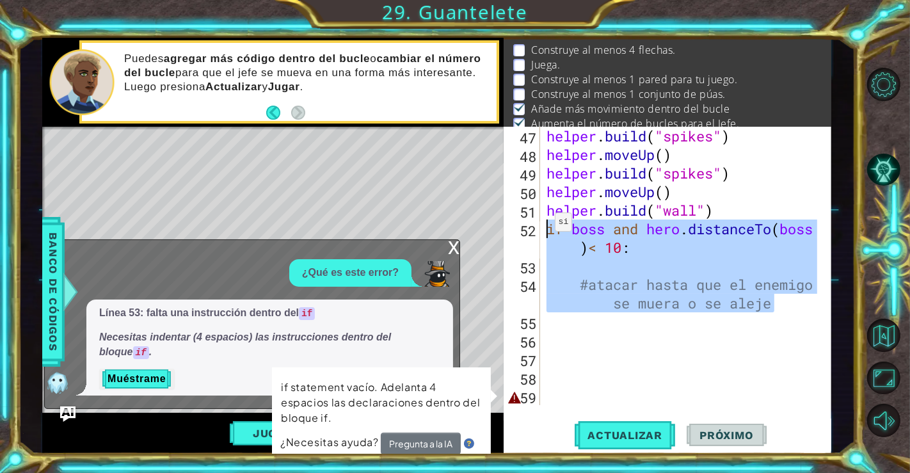
drag, startPoint x: 788, startPoint y: 302, endPoint x: 541, endPoint y: 224, distance: 259.0
click at [541, 224] on div "47 48 49 50 51 52 53 54 55 56 57 58 59 helper . build ( "spikes" ) helper . mov…" at bounding box center [666, 266] width 324 height 278
type textarea "if boss and hero.distanceTo(boss)< 10:"
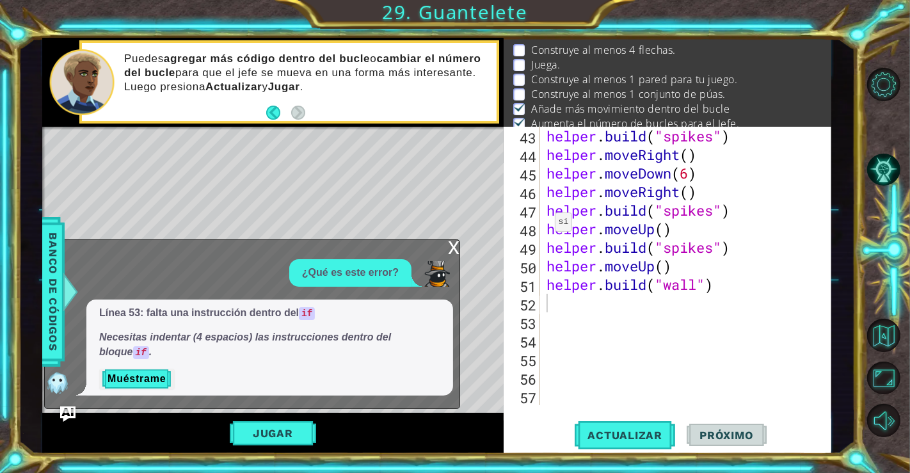
click at [447, 238] on div "Level Map" at bounding box center [337, 315] width 591 height 377
click at [450, 244] on div "x" at bounding box center [454, 246] width 12 height 13
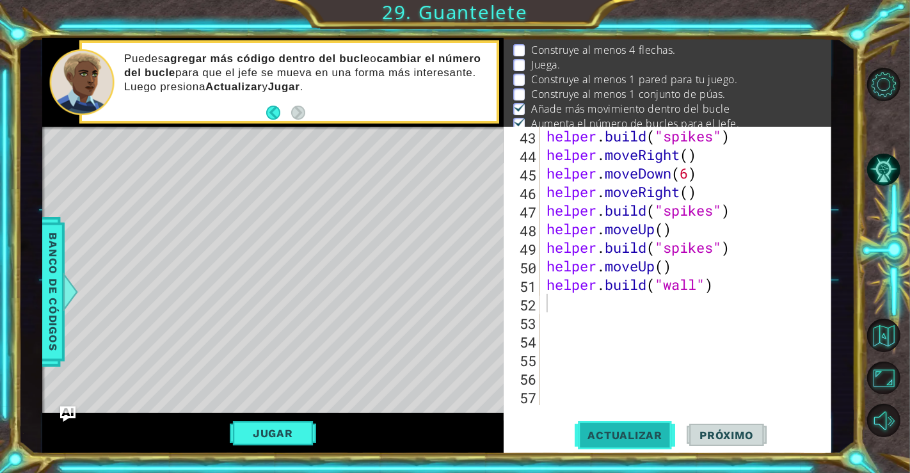
click at [594, 447] on button "Actualizar" at bounding box center [625, 434] width 100 height 33
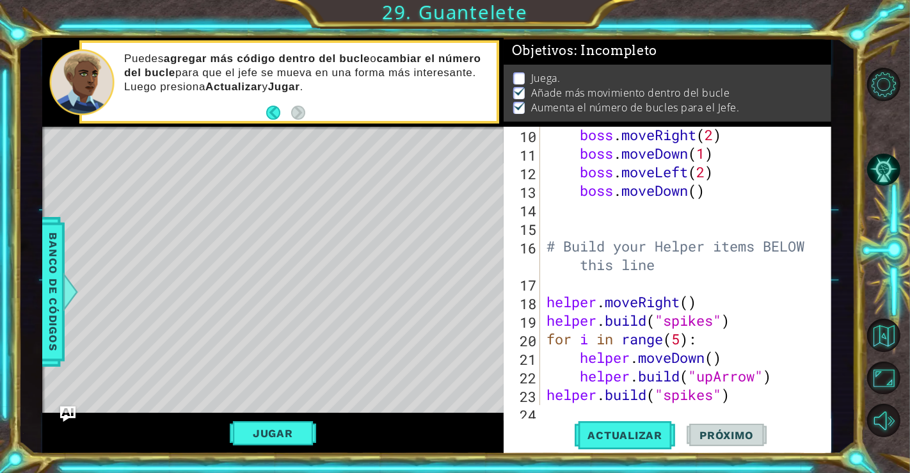
scroll to position [205, 0]
click at [680, 338] on div "boss . moveRight ( 2 ) boss . moveDown ( 1 ) boss . moveLeft ( 2 ) boss . moveD…" at bounding box center [684, 282] width 280 height 315
type textarea "for i in range(4):"
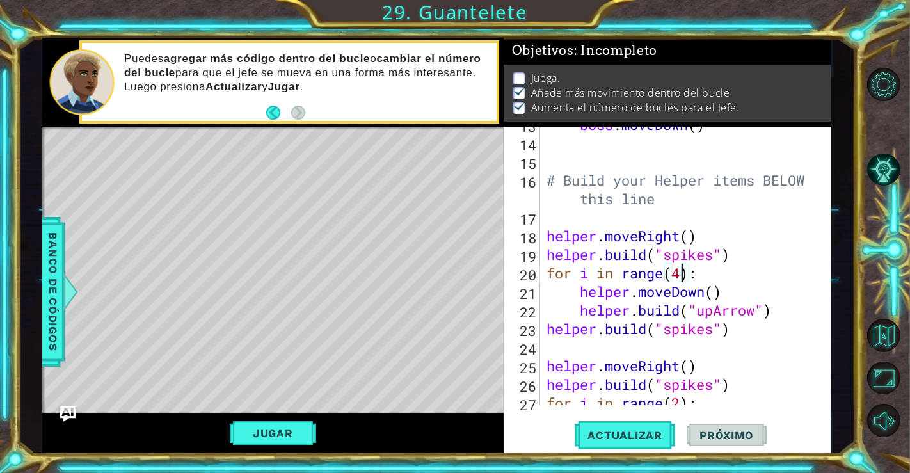
scroll to position [274, 0]
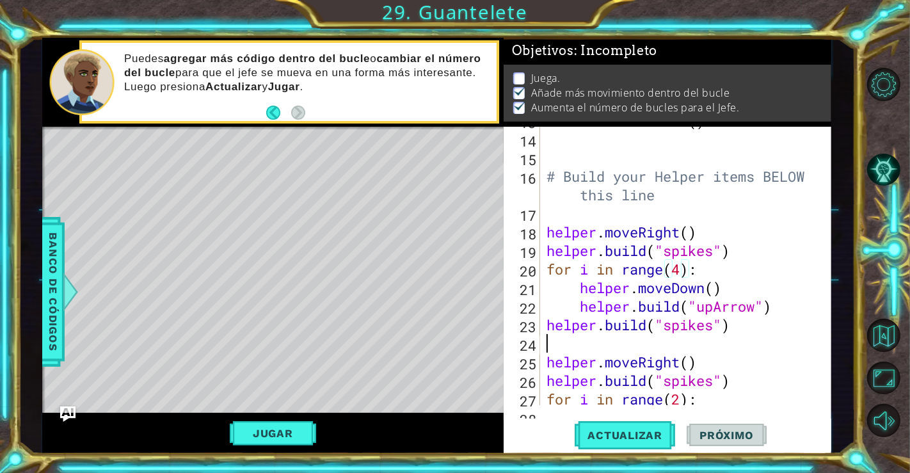
click at [665, 335] on div "boss . moveDown ( ) # Build your Helper items BELOW this line helper . moveRigh…" at bounding box center [684, 268] width 280 height 315
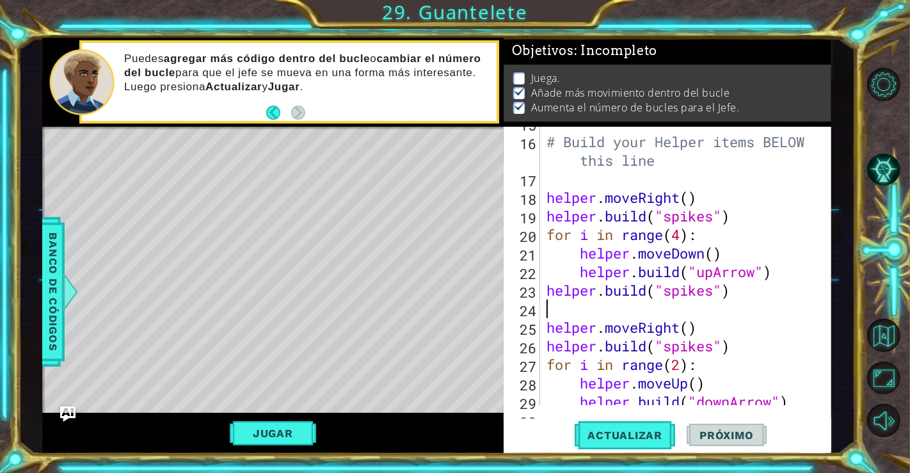
scroll to position [310, 0]
click at [614, 434] on span "Actualizar" at bounding box center [625, 435] width 100 height 13
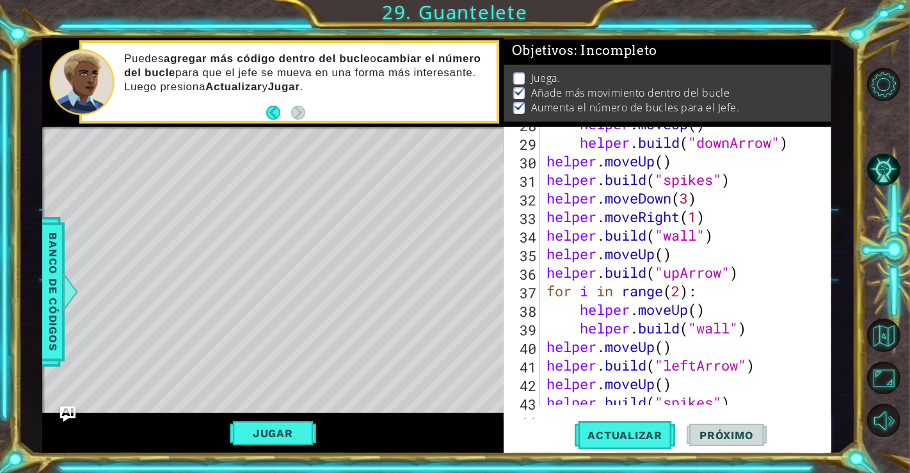
scroll to position [569, 0]
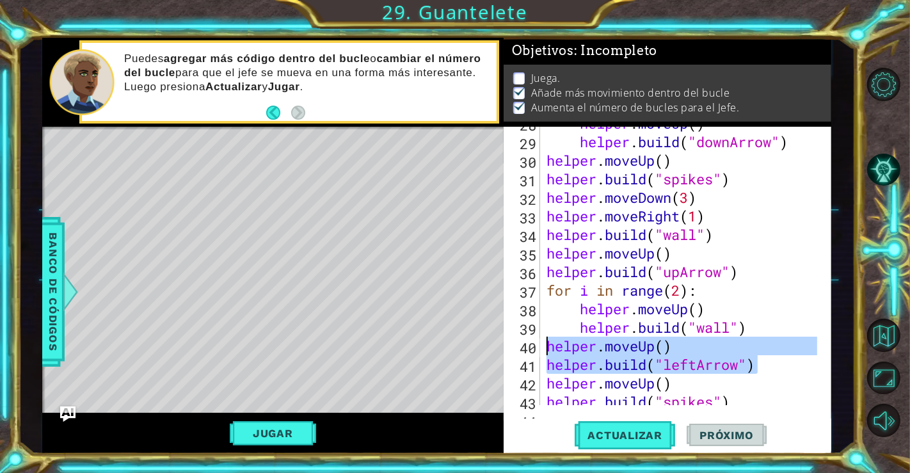
drag, startPoint x: 758, startPoint y: 367, endPoint x: 542, endPoint y: 340, distance: 217.2
click at [542, 340] on div "28 29 30 31 32 33 34 35 36 37 38 39 40 41 42 43 44 helper . moveUp ( ) helper .…" at bounding box center [666, 266] width 324 height 278
type textarea "helper.moveUp() helper.build("leftArrow")"
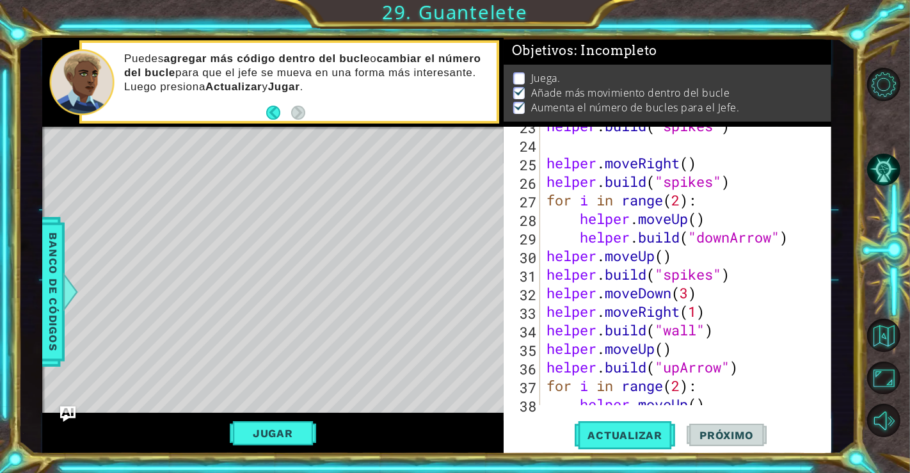
scroll to position [475, 0]
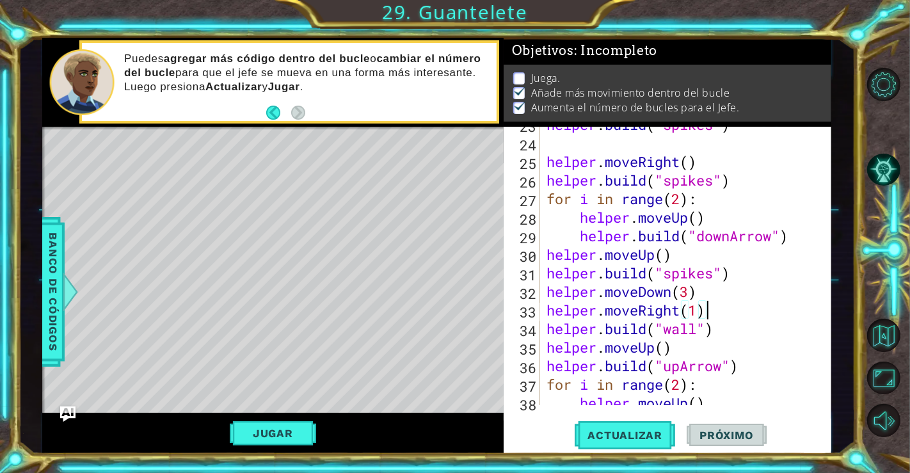
click at [706, 314] on div "helper . build ( "spikes" ) helper . moveRight ( ) helper . build ( "spikes" ) …" at bounding box center [684, 272] width 280 height 315
type textarea "helper.moveRight(1)"
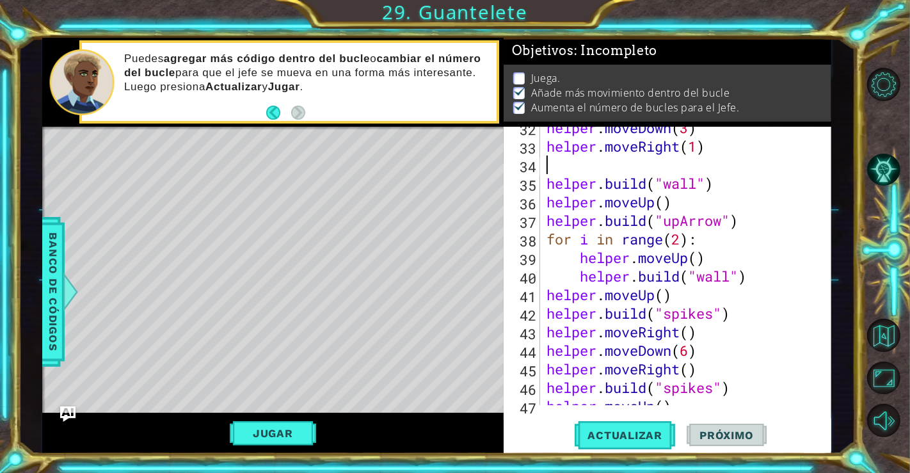
scroll to position [639, 0]
click at [735, 312] on div "helper . moveDown ( 3 ) helper . moveRight ( 1 ) helper . build ( "wall" ) help…" at bounding box center [684, 275] width 280 height 315
type textarea "helper.build("spikes")"
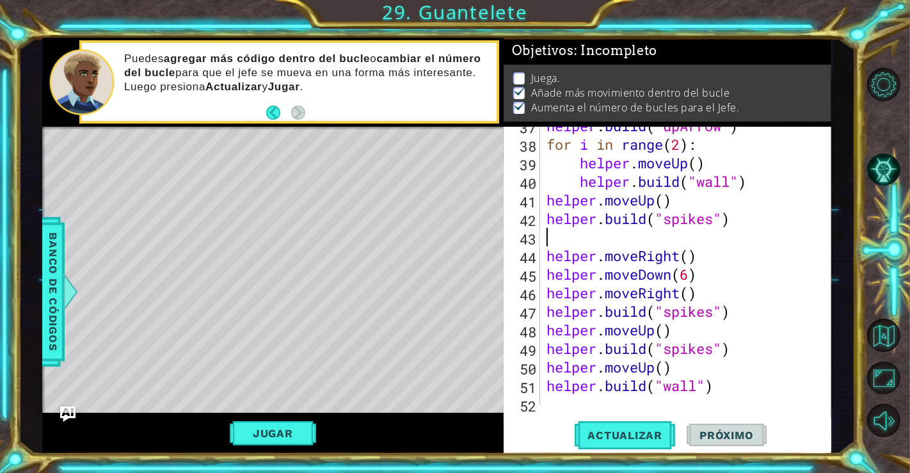
scroll to position [734, 0]
click at [651, 438] on span "Actualizar" at bounding box center [625, 435] width 100 height 13
click at [248, 430] on button "Jugar" at bounding box center [273, 433] width 86 height 24
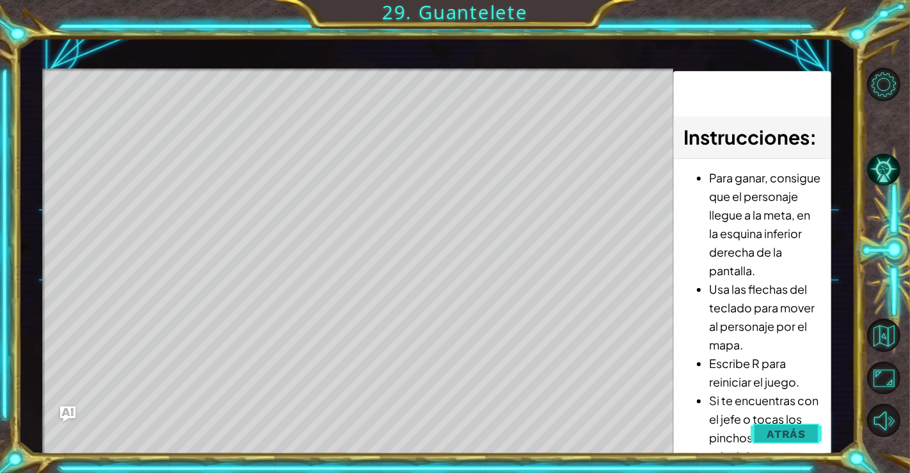
click at [781, 432] on span "Atrás" at bounding box center [786, 433] width 39 height 13
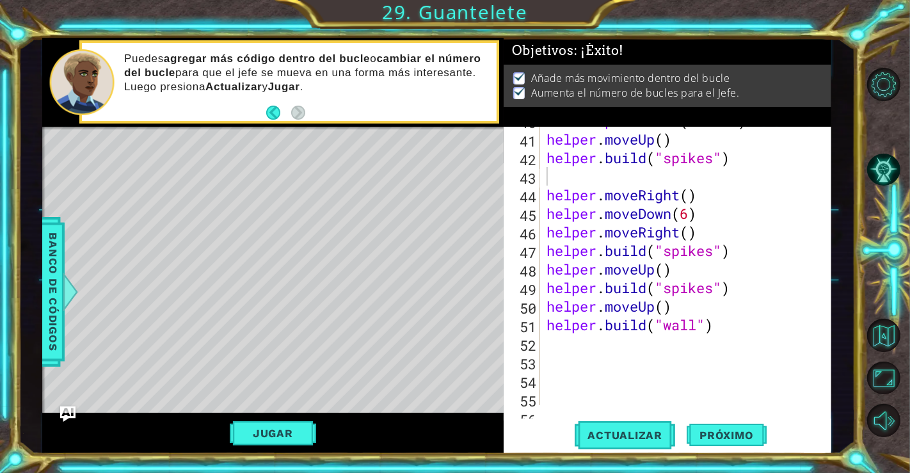
scroll to position [795, 0]
type textarea "helper.build("wall")"
click at [725, 326] on div "helper . build ( "wall" ) helper . moveUp ( ) helper . build ( "spikes" ) helpe…" at bounding box center [684, 268] width 280 height 315
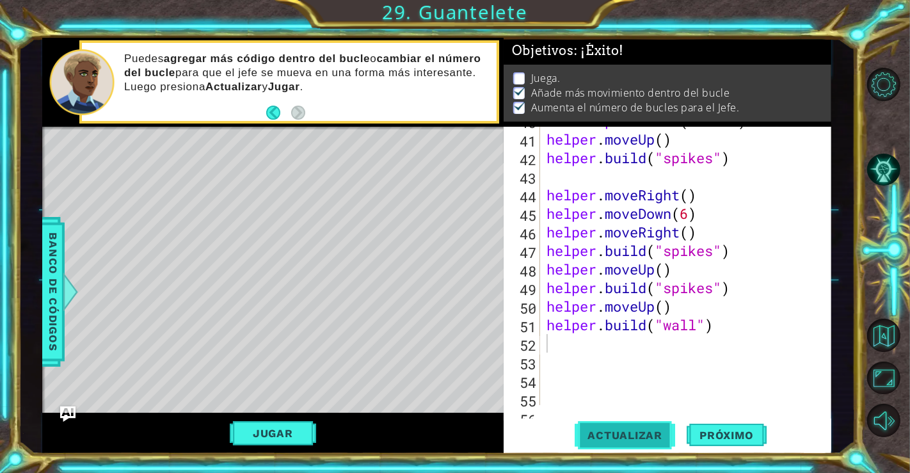
click at [660, 433] on span "Actualizar" at bounding box center [625, 435] width 100 height 13
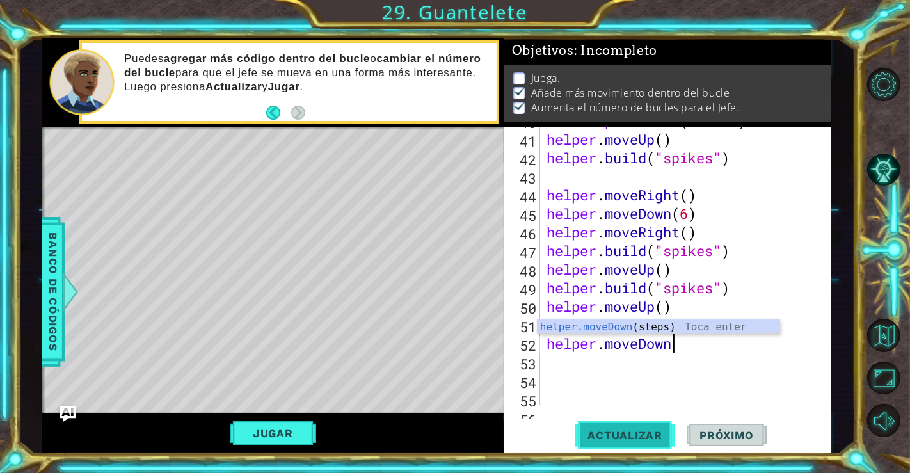
scroll to position [0, 5]
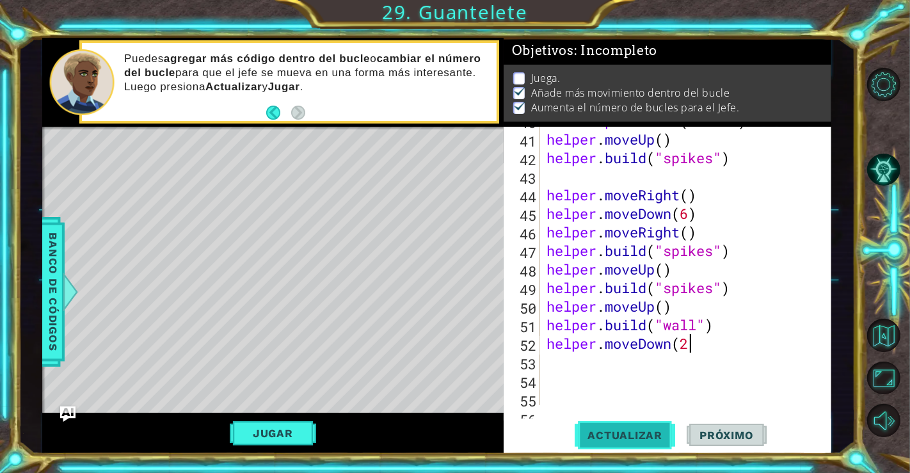
type textarea "helper.moveDown(2)"
type textarea "for i in range():"
type textarea "helper.moveLeft()"
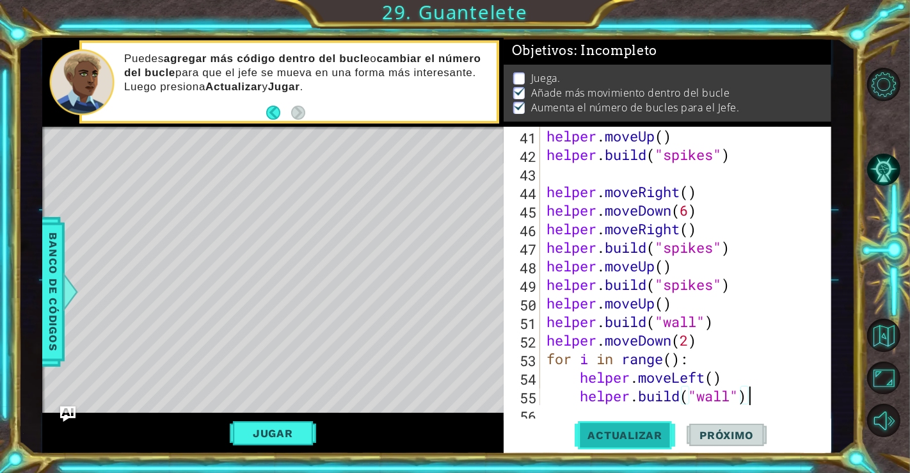
scroll to position [0, 8]
click at [660, 433] on span "Actualizar" at bounding box center [625, 435] width 100 height 13
click at [672, 365] on div "helper . moveUp ( ) helper . build ( "spikes" ) helper . moveRight ( ) helper .…" at bounding box center [684, 284] width 280 height 315
click at [648, 440] on span "Actualizar" at bounding box center [625, 435] width 100 height 13
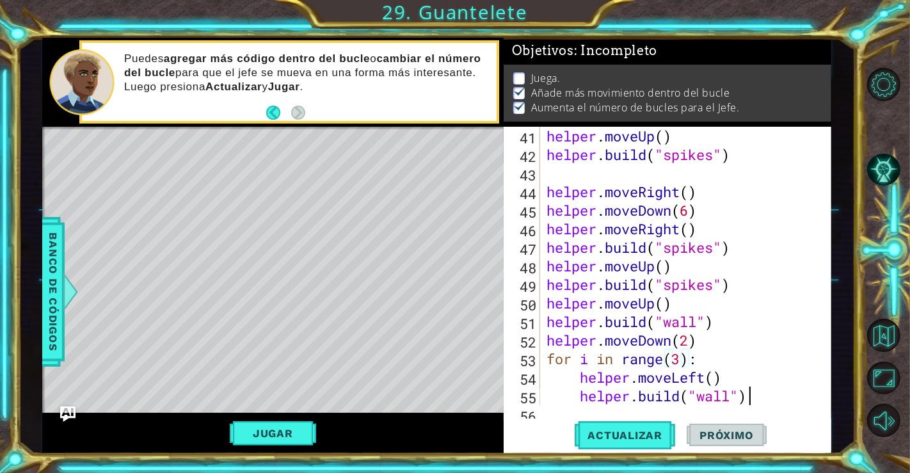
click at [751, 395] on div "helper . moveUp ( ) helper . build ( "spikes" ) helper . moveRight ( ) helper .…" at bounding box center [684, 284] width 280 height 315
type textarea "helper.build("wall")"
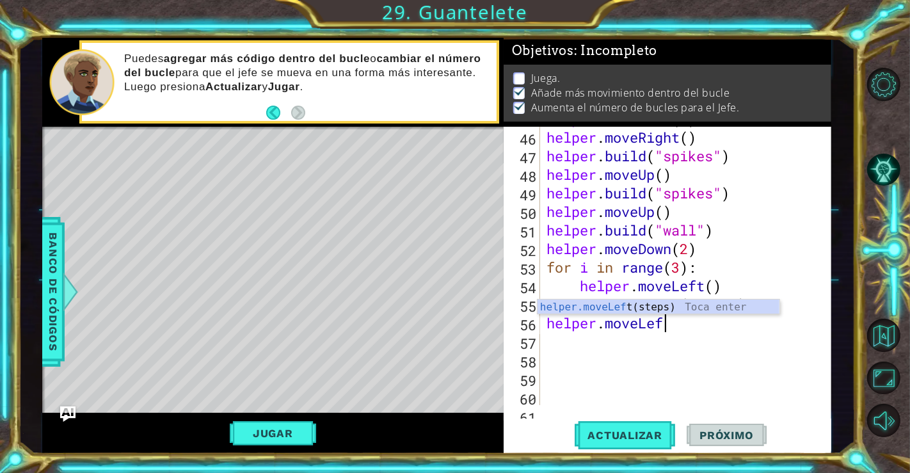
scroll to position [0, 4]
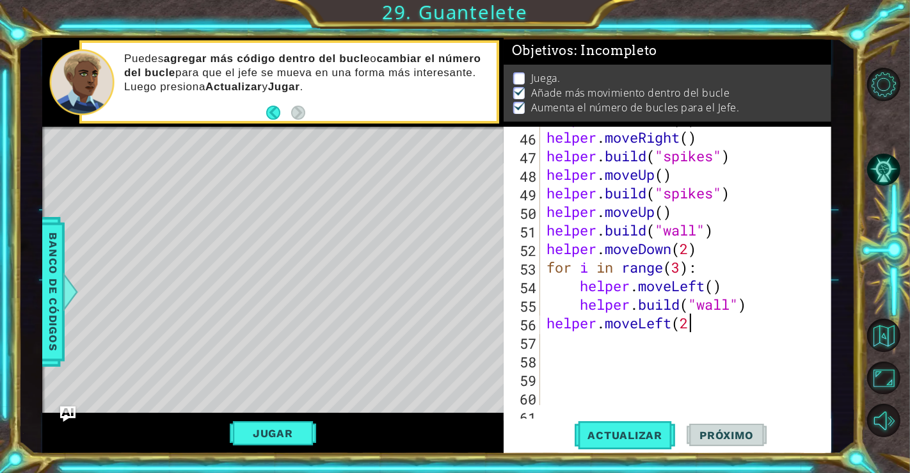
type textarea "helper.moveLeft(2)"
type textarea "helper.moveUp()"
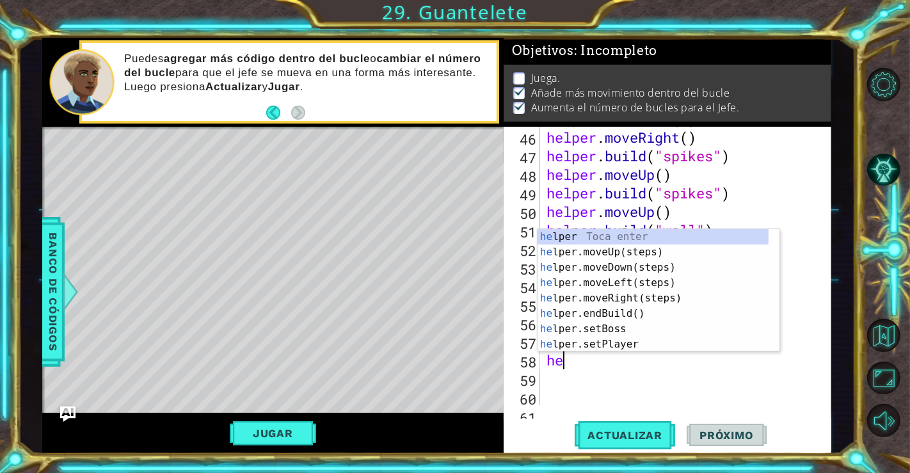
scroll to position [0, 0]
type textarea "h"
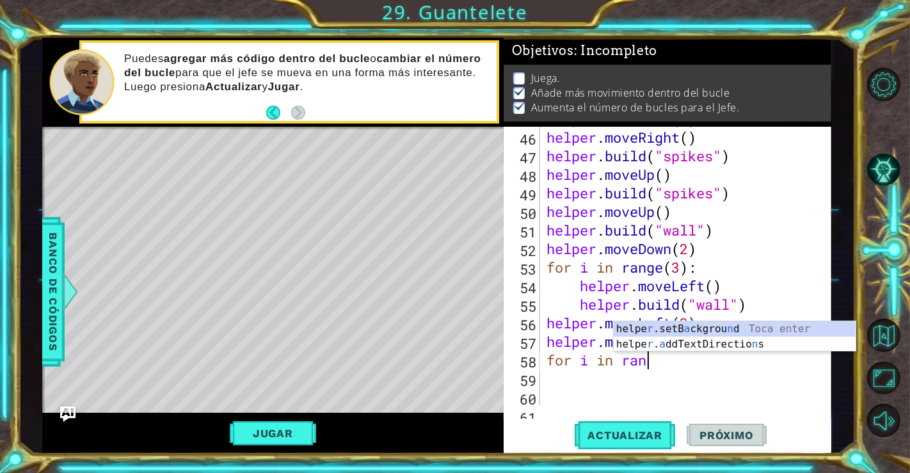
scroll to position [0, 4]
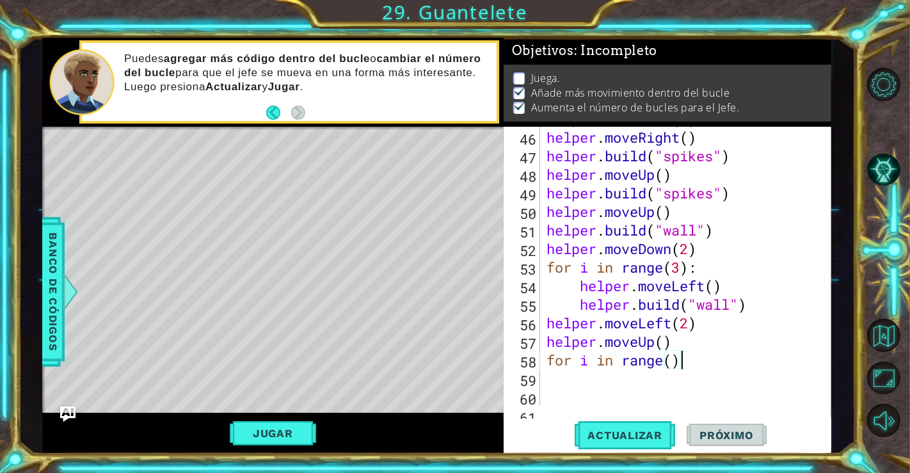
type textarea "for i in range():"
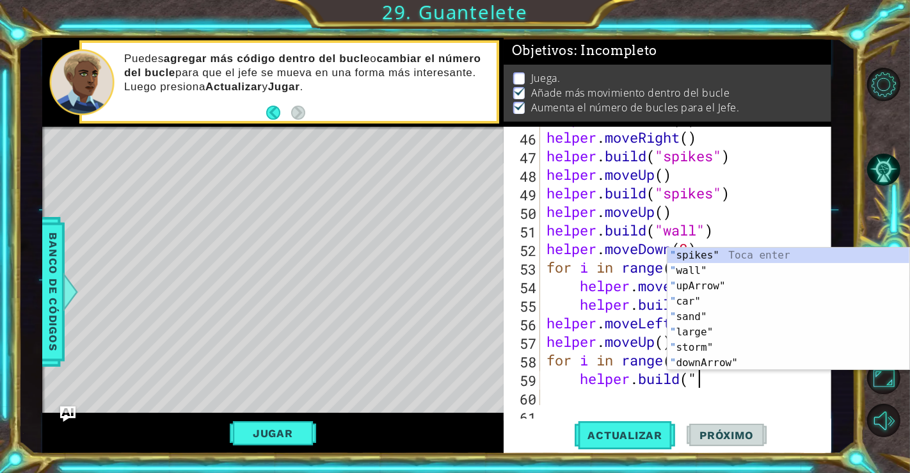
scroll to position [0, 6]
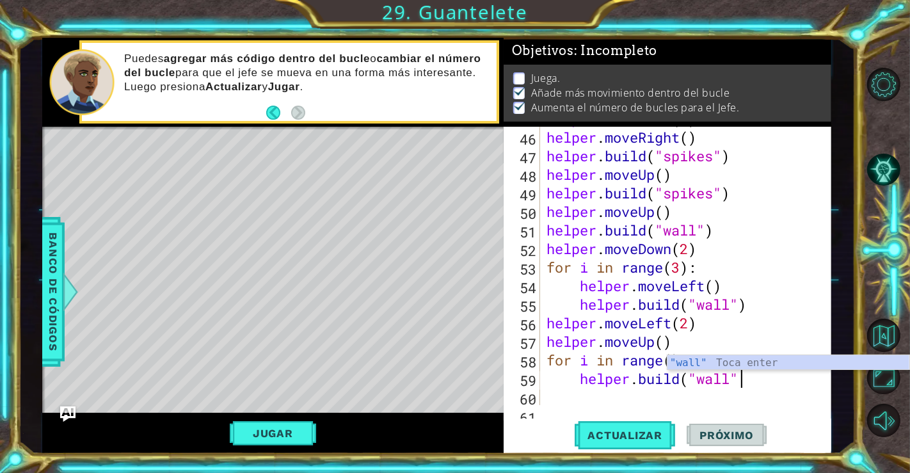
type textarea "helper.build("wall")"
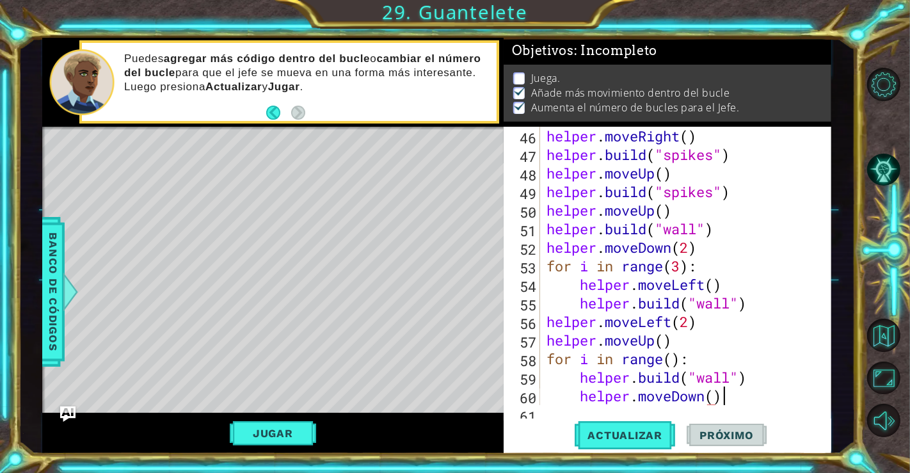
scroll to position [0, 7]
click at [683, 436] on div "Actualizar Próximo" at bounding box center [671, 434] width 328 height 33
click at [664, 434] on span "Actualizar" at bounding box center [625, 435] width 100 height 13
click at [672, 356] on div "helper . moveRight ( ) helper . build ( "spikes" ) helper . moveUp ( ) helper .…" at bounding box center [684, 284] width 280 height 315
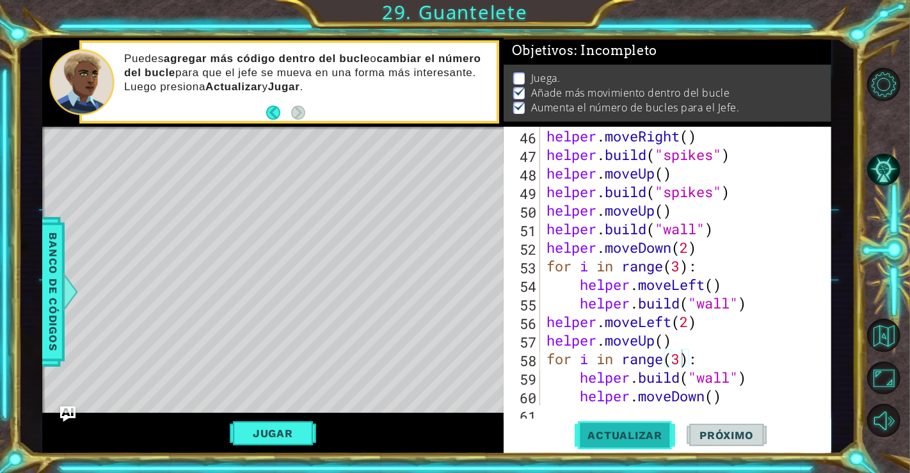
click at [654, 424] on button "Actualizar" at bounding box center [625, 434] width 100 height 33
drag, startPoint x: 656, startPoint y: 342, endPoint x: 670, endPoint y: 343, distance: 14.1
click at [670, 343] on div "helper . moveRight ( ) helper . build ( "spikes" ) helper . moveUp ( ) helper .…" at bounding box center [684, 284] width 280 height 315
click at [664, 340] on div "helper . moveRight ( ) helper . build ( "spikes" ) helper . moveUp ( ) helper .…" at bounding box center [680, 266] width 273 height 278
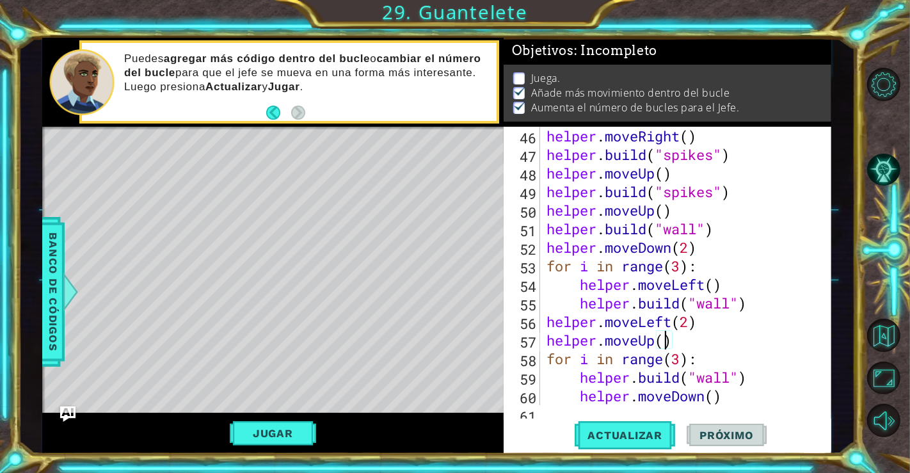
scroll to position [0, 5]
click at [646, 422] on button "Actualizar" at bounding box center [625, 434] width 100 height 33
click at [684, 359] on div "helper . moveRight ( ) helper . build ( "spikes" ) helper . moveUp ( ) helper .…" at bounding box center [684, 284] width 280 height 315
click at [621, 441] on span "Actualizar" at bounding box center [625, 435] width 100 height 13
click at [273, 426] on button "Jugar" at bounding box center [273, 433] width 86 height 24
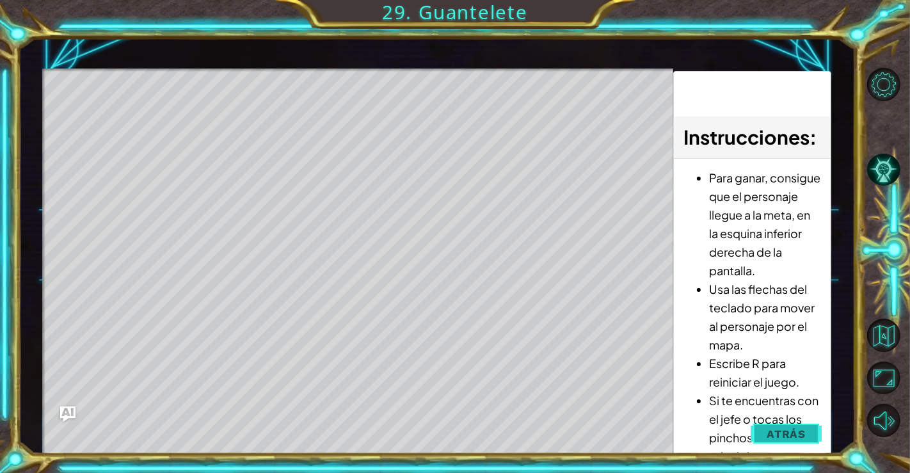
click at [763, 430] on button "Atrás" at bounding box center [786, 434] width 71 height 26
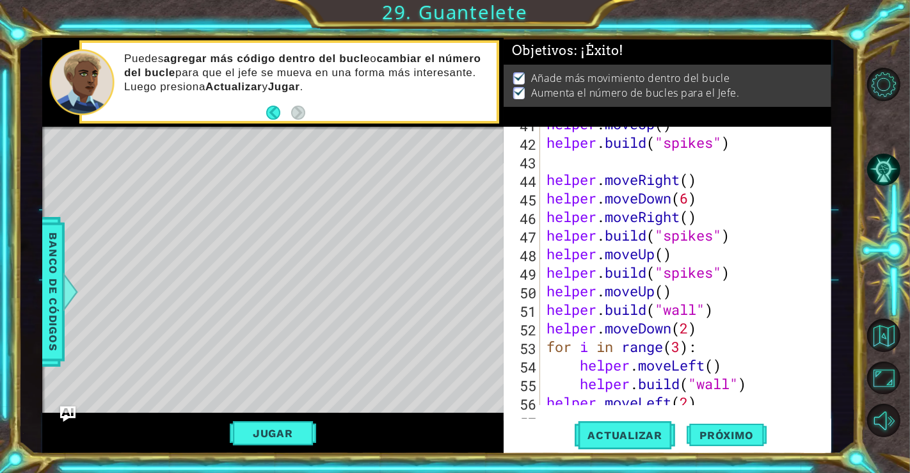
scroll to position [809, 0]
click at [288, 422] on button "Jugar" at bounding box center [273, 433] width 86 height 24
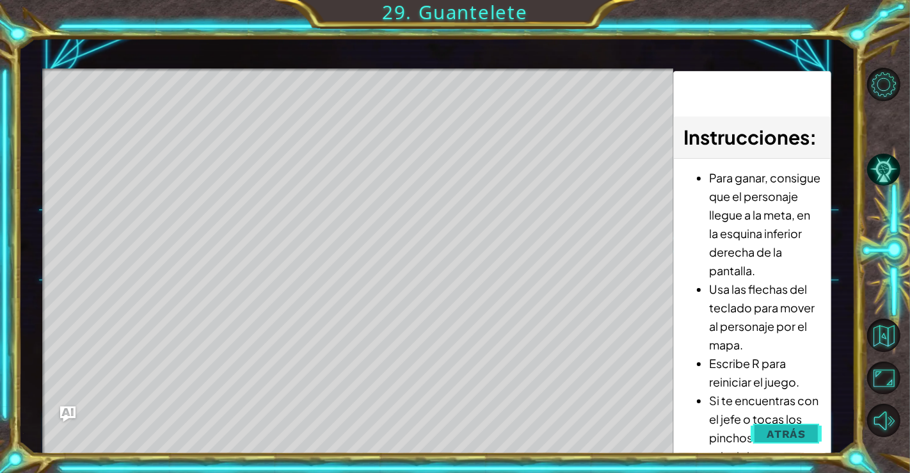
click at [796, 440] on button "Atrás" at bounding box center [786, 434] width 71 height 26
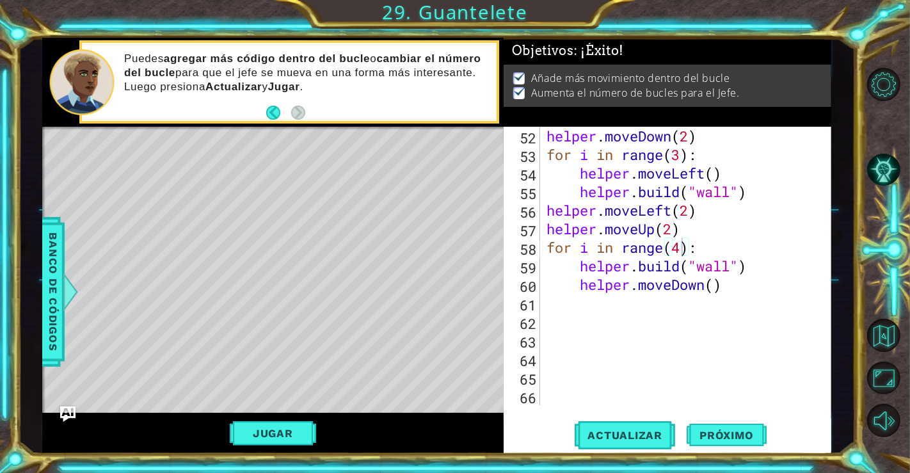
scroll to position [1001, 0]
click at [582, 427] on button "Actualizar" at bounding box center [625, 434] width 100 height 33
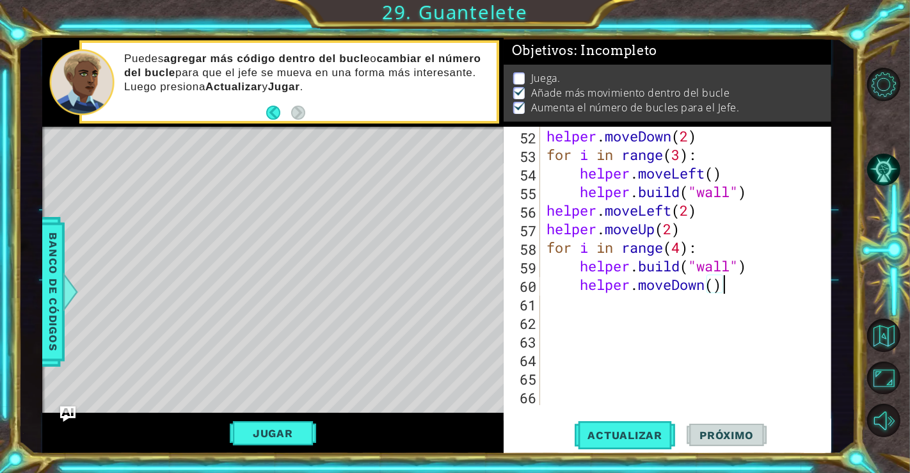
click at [730, 292] on div "helper . build ( "wall" ) helper . moveDown ( 2 ) for i in range ( 3 ) : helper…" at bounding box center [684, 265] width 280 height 315
type textarea "helper.moveDown()"
type textarea "helper.moveRight(7)"
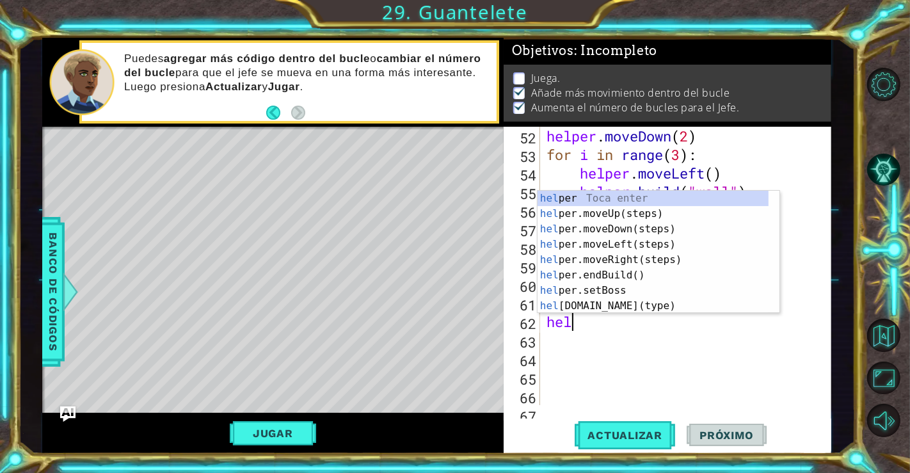
scroll to position [0, 0]
type textarea "h"
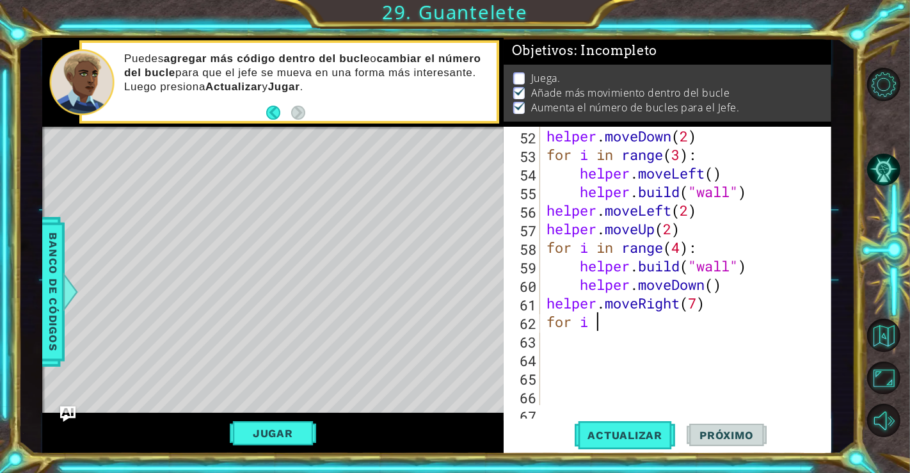
scroll to position [0, 1]
type textarea "for i in range():"
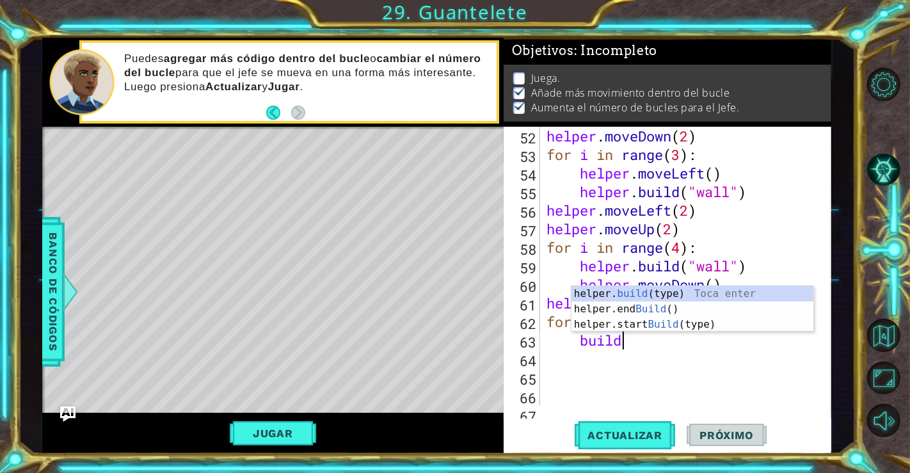
scroll to position [0, 3]
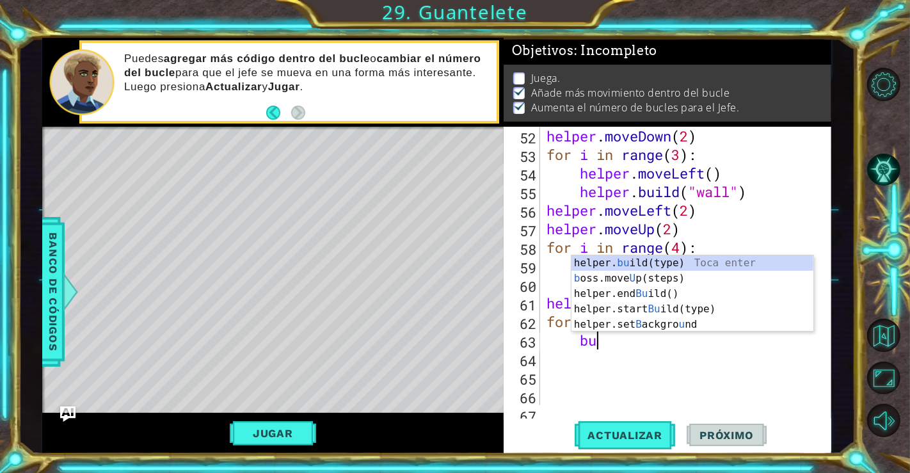
type textarea "b"
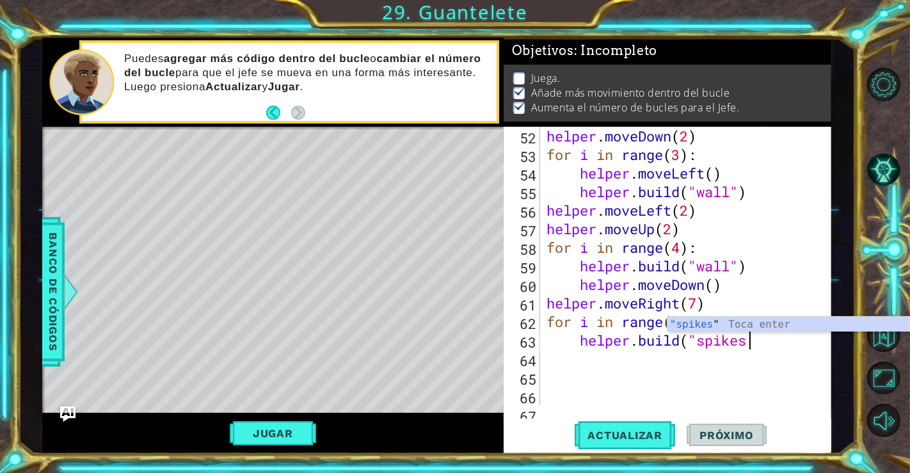
scroll to position [0, 8]
type textarea "helper.build("spikes")"
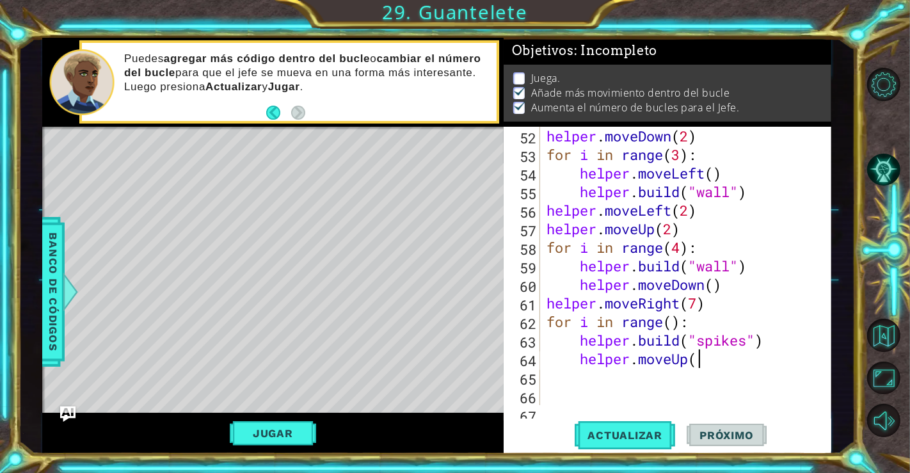
scroll to position [0, 6]
click at [660, 429] on span "Actualizar" at bounding box center [625, 435] width 100 height 13
click at [672, 332] on div "helper . build ( "wall" ) helper . moveDown ( 2 ) for i in range ( 3 ) : helper…" at bounding box center [684, 265] width 280 height 315
click at [671, 321] on div "helper . build ( "wall" ) helper . moveDown ( 2 ) for i in range ( 3 ) : helper…" at bounding box center [684, 265] width 280 height 315
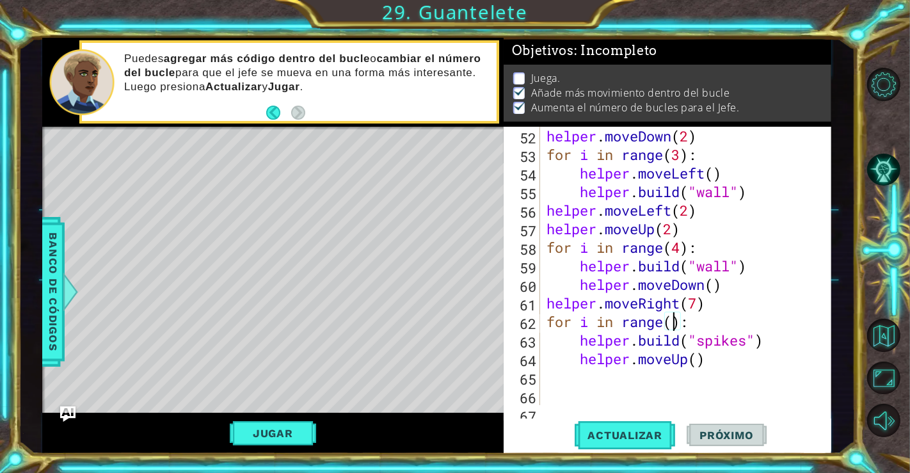
scroll to position [0, 5]
click at [616, 445] on button "Actualizar" at bounding box center [625, 434] width 100 height 33
click at [266, 438] on button "Jugar" at bounding box center [273, 433] width 86 height 24
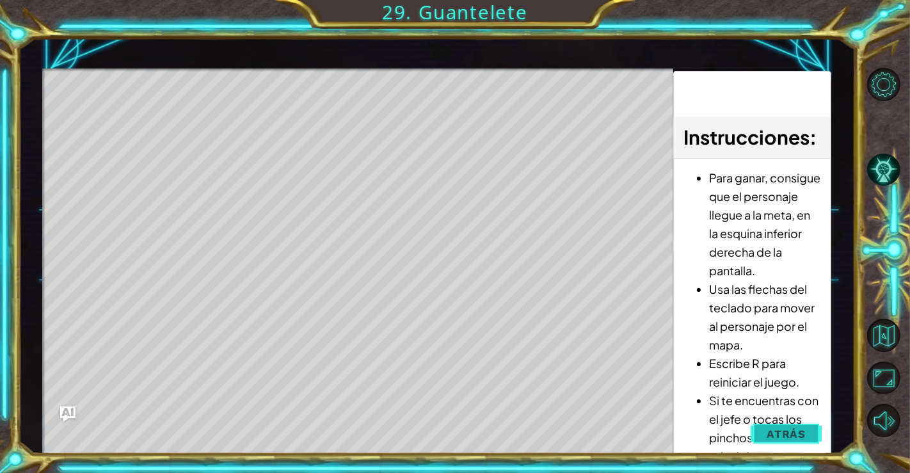
click at [773, 422] on button "Atrás" at bounding box center [786, 434] width 71 height 26
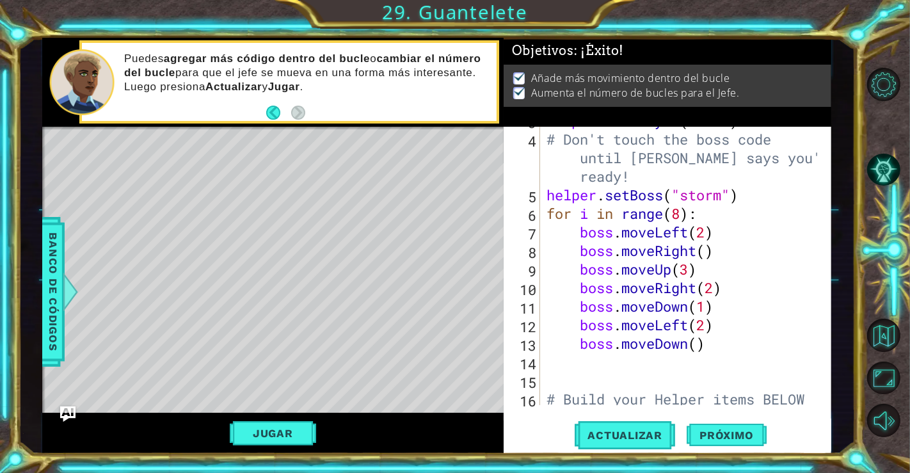
scroll to position [51, 0]
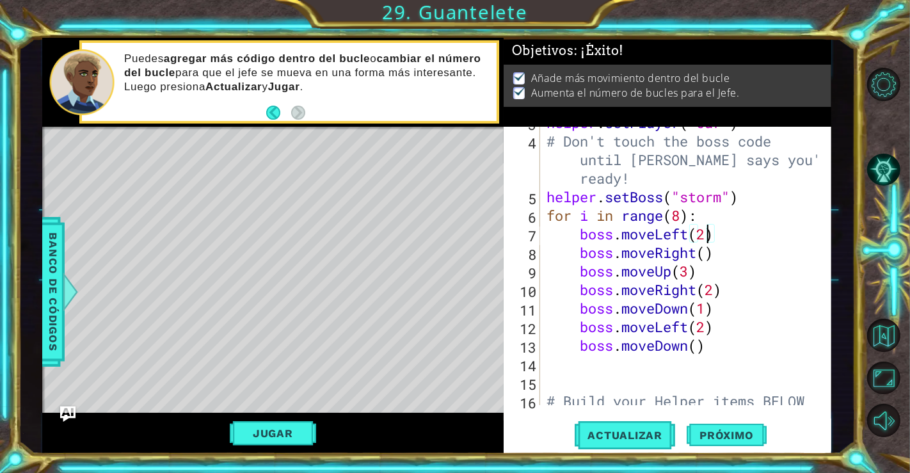
click at [708, 231] on div "helper . setPlayer ( "car" ) # Don't touch the boss code until Vega says you're…" at bounding box center [684, 280] width 280 height 334
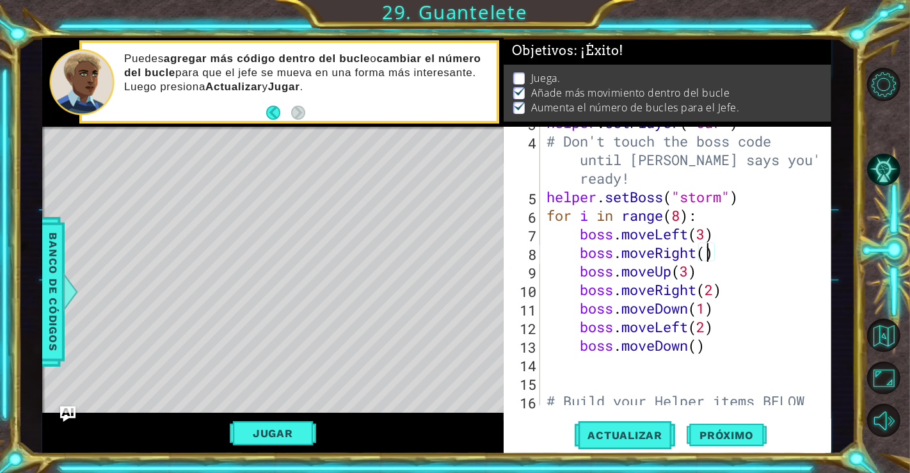
click at [703, 253] on div "helper . setPlayer ( "car" ) # Don't touch the boss code until Vega says you're…" at bounding box center [684, 280] width 280 height 334
click at [691, 273] on div "helper . setPlayer ( "car" ) # Don't touch the boss code until Vega says you're…" at bounding box center [684, 280] width 280 height 334
click at [713, 289] on div "helper . setPlayer ( "car" ) # Don't touch the boss code until Vega says you're…" at bounding box center [684, 280] width 280 height 334
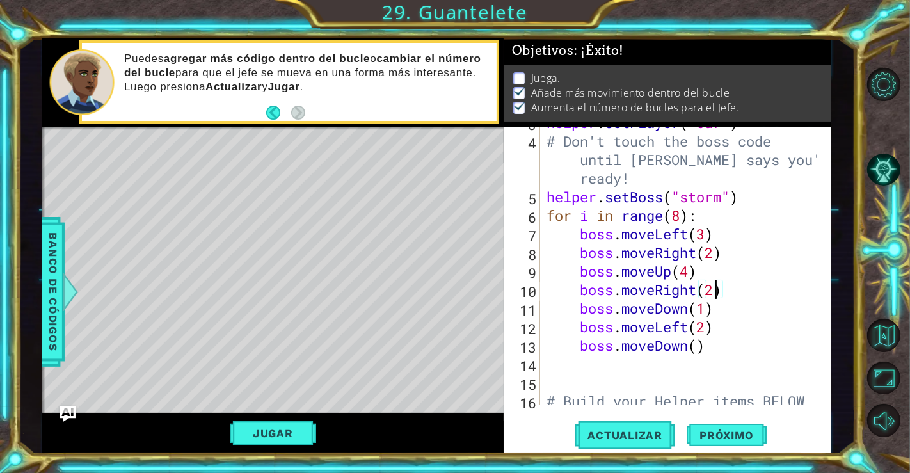
scroll to position [0, 7]
click at [701, 309] on div "helper . setPlayer ( "car" ) # Don't touch the boss code until Vega says you're…" at bounding box center [684, 280] width 280 height 334
click at [704, 324] on div "helper . setPlayer ( "car" ) # Don't touch the boss code until Vega says you're…" at bounding box center [684, 280] width 280 height 334
click at [697, 342] on div "helper . setPlayer ( "car" ) # Don't touch the boss code until Vega says you're…" at bounding box center [684, 280] width 280 height 334
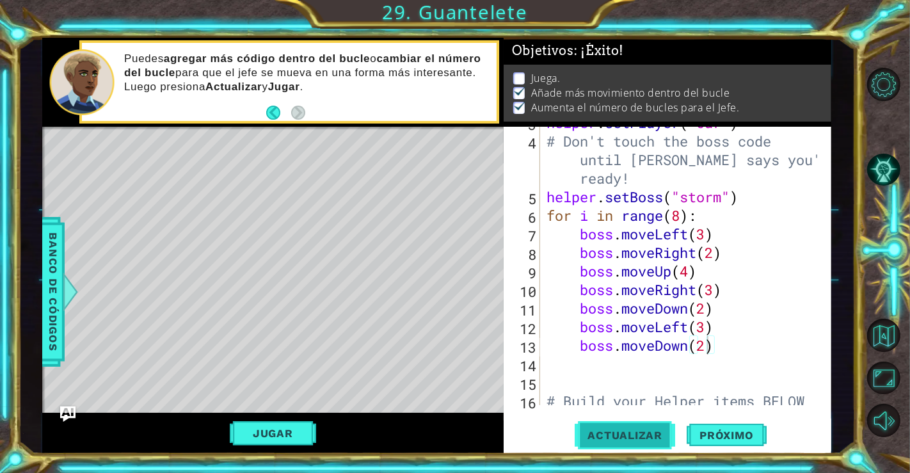
click at [642, 434] on span "Actualizar" at bounding box center [625, 435] width 100 height 13
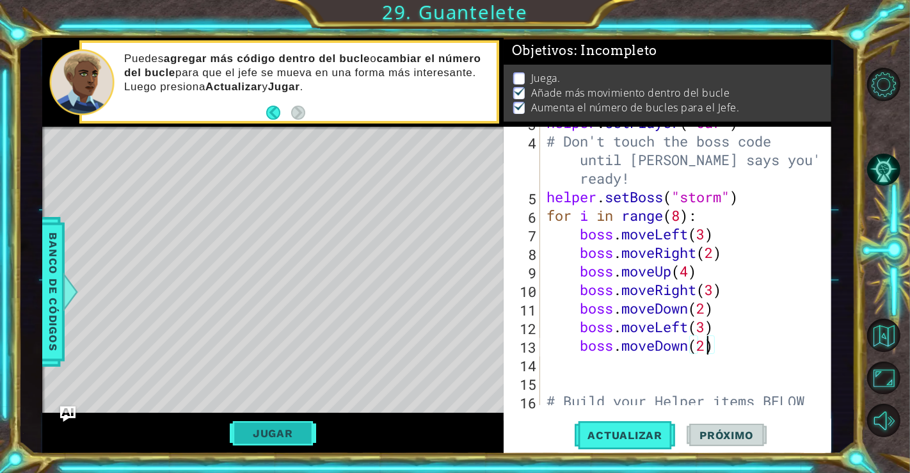
scroll to position [6, 0]
click at [294, 438] on button "Jugar" at bounding box center [273, 433] width 86 height 24
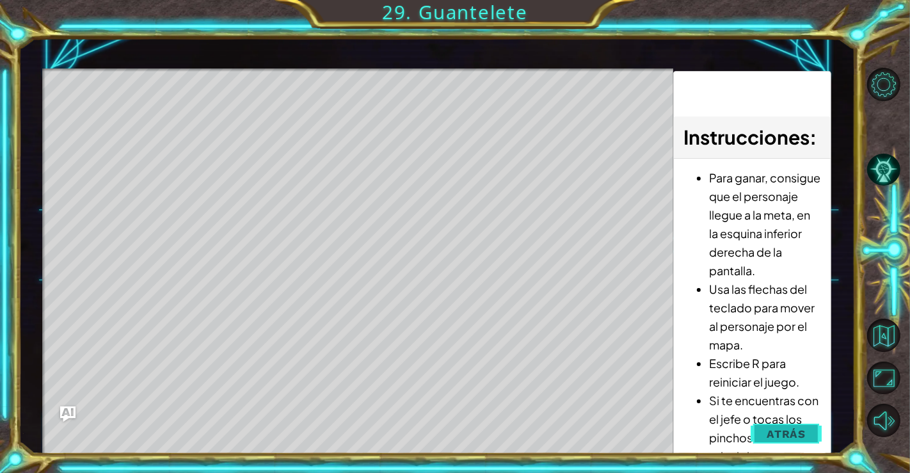
click at [803, 434] on span "Atrás" at bounding box center [786, 433] width 39 height 13
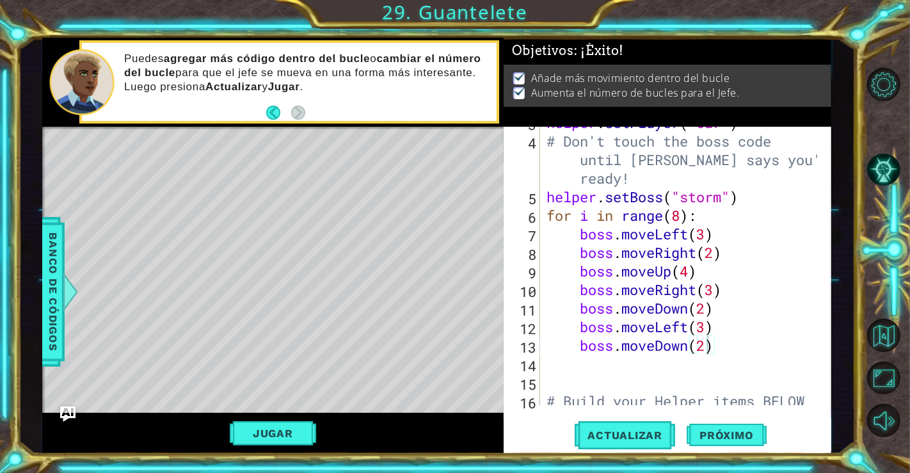
scroll to position [0, 0]
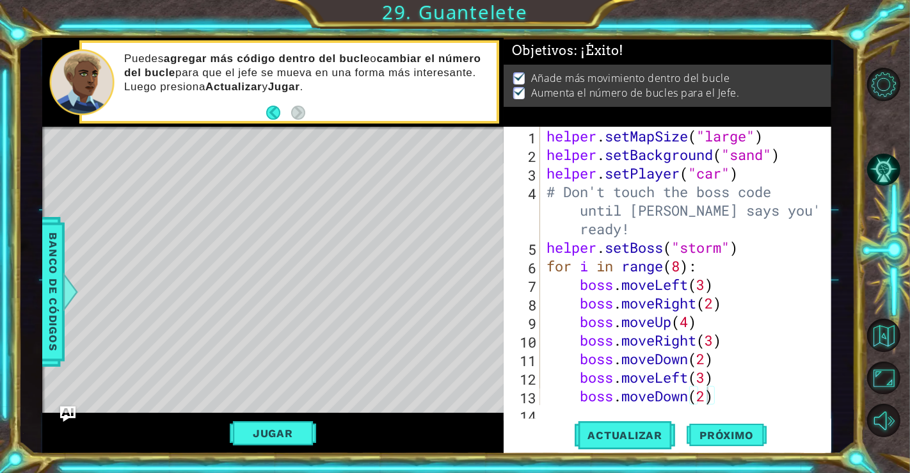
type textarea "helper.setMapSize("large")"
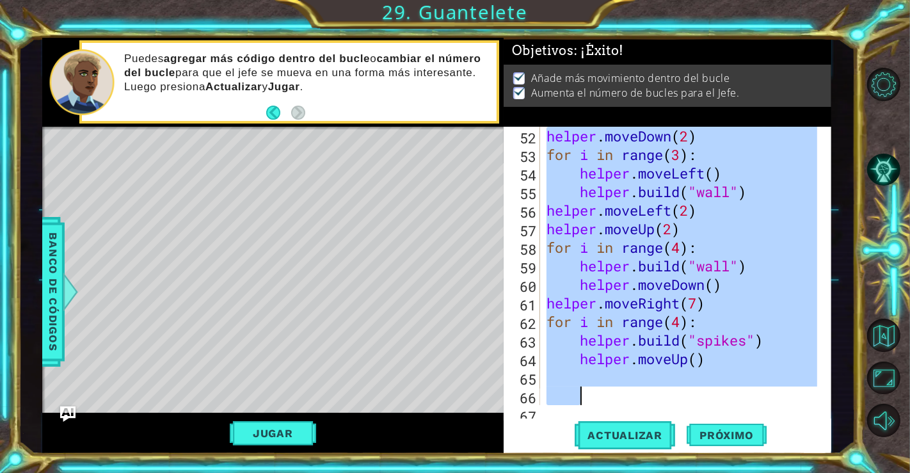
scroll to position [1076, 0]
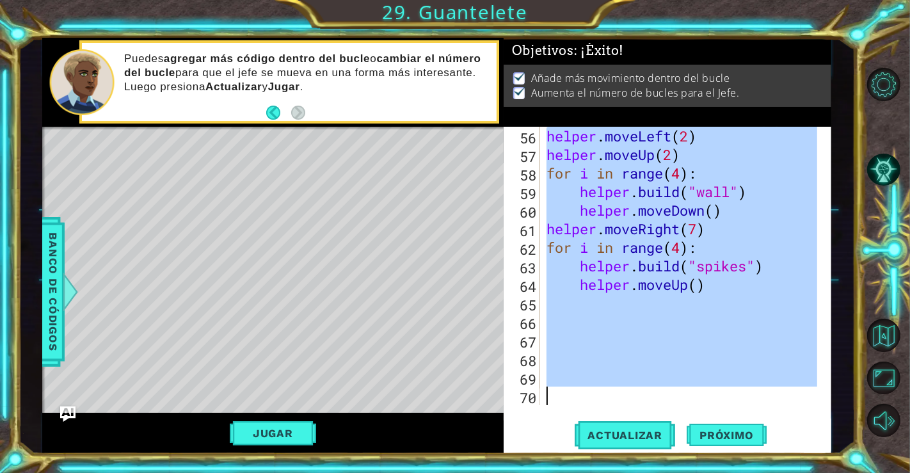
drag, startPoint x: 546, startPoint y: 134, endPoint x: 702, endPoint y: 506, distance: 403.8
click at [702, 472] on html "1 2 3 4 5 6 7 helper . setMapSize ( "large" ) helper . setBackground ( "sand" )…" at bounding box center [455, 236] width 910 height 473
click at [724, 218] on div "helper . moveLeft ( 2 ) helper . moveUp ( 2 ) for i in range ( 4 ) : helper . b…" at bounding box center [680, 266] width 273 height 278
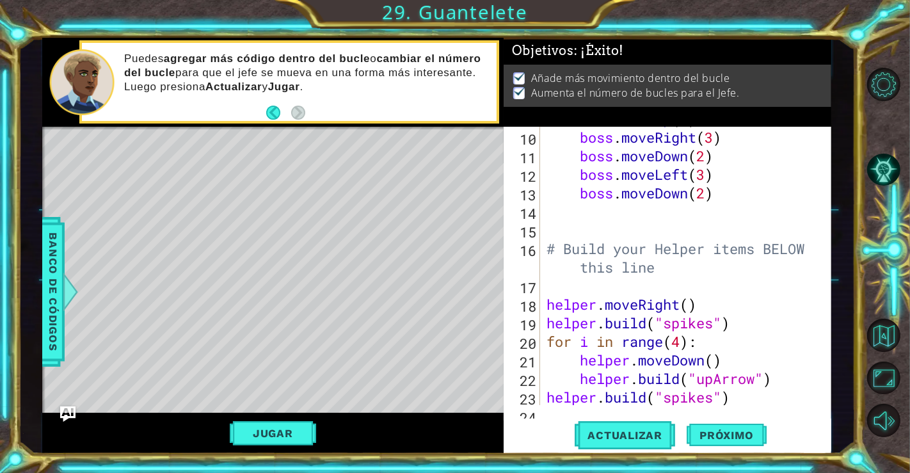
scroll to position [203, 0]
click at [732, 322] on div "boss . moveUp ( 4 ) boss . moveRight ( 3 ) boss . moveDown ( 2 ) boss . moveLef…" at bounding box center [684, 266] width 280 height 315
type textarea "helper.build("spikes")"
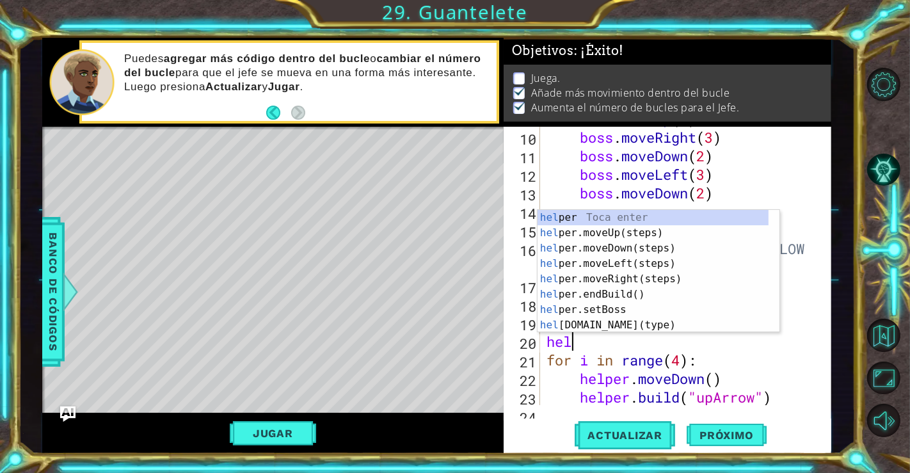
scroll to position [0, 0]
type textarea "h"
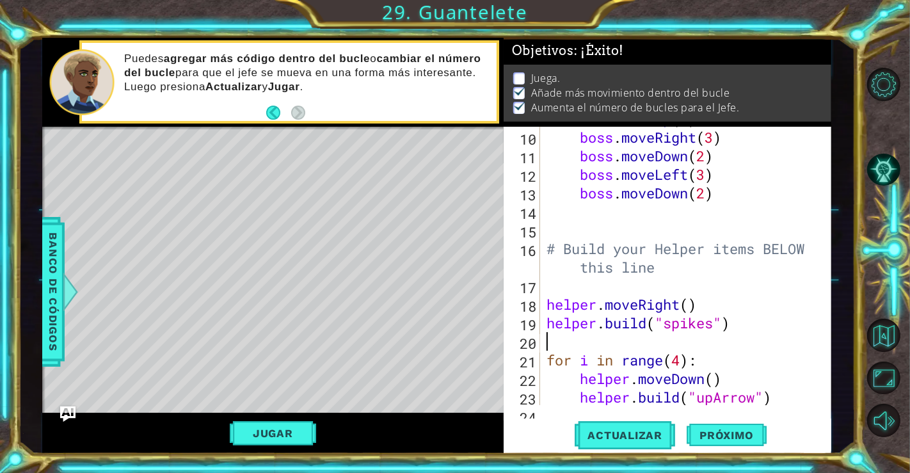
type textarea "helper.build("spikes")"
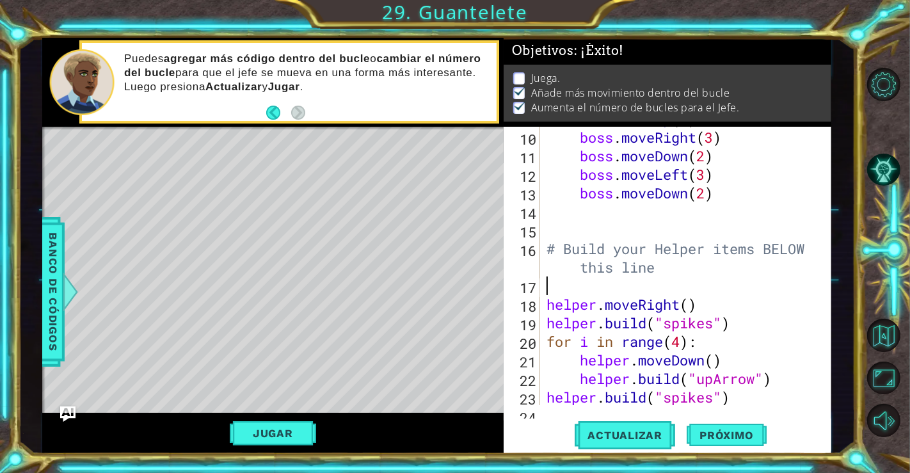
click at [698, 289] on div "boss . moveUp ( 4 ) boss . moveRight ( 3 ) boss . moveDown ( 2 ) boss . moveLef…" at bounding box center [684, 266] width 280 height 315
type textarea "f"
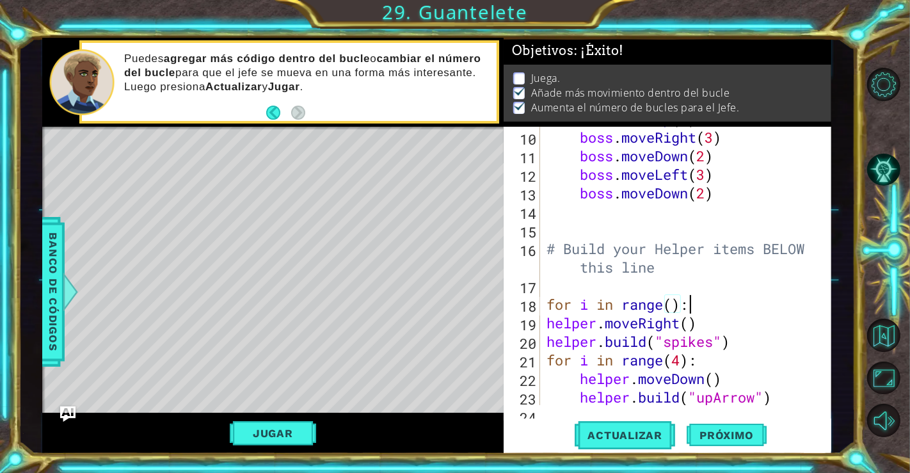
scroll to position [0, 5]
click at [546, 324] on div "boss . moveUp ( 4 ) boss . moveRight ( 3 ) boss . moveDown ( 2 ) boss . moveLef…" at bounding box center [684, 266] width 280 height 315
click at [546, 339] on div "boss . moveUp ( 4 ) boss . moveRight ( 3 ) boss . moveDown ( 2 ) boss . moveLef…" at bounding box center [684, 266] width 280 height 315
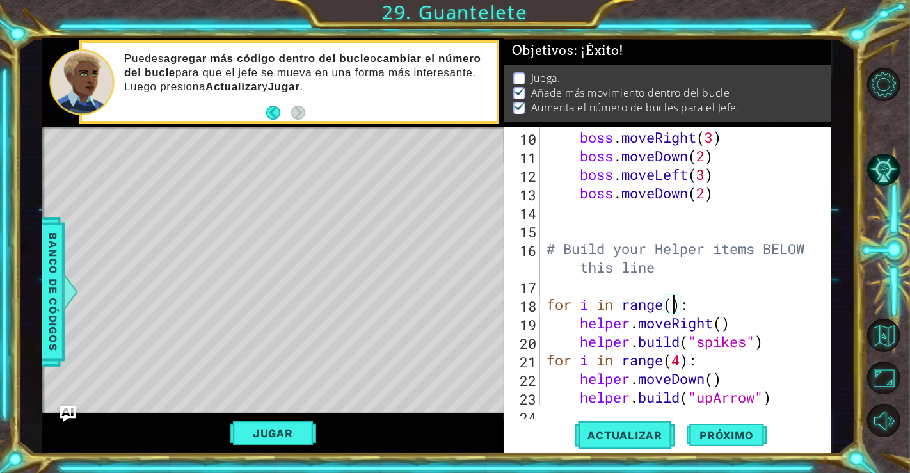
click at [672, 306] on div "boss . moveUp ( 4 ) boss . moveRight ( 3 ) boss . moveDown ( 2 ) boss . moveLef…" at bounding box center [684, 266] width 280 height 315
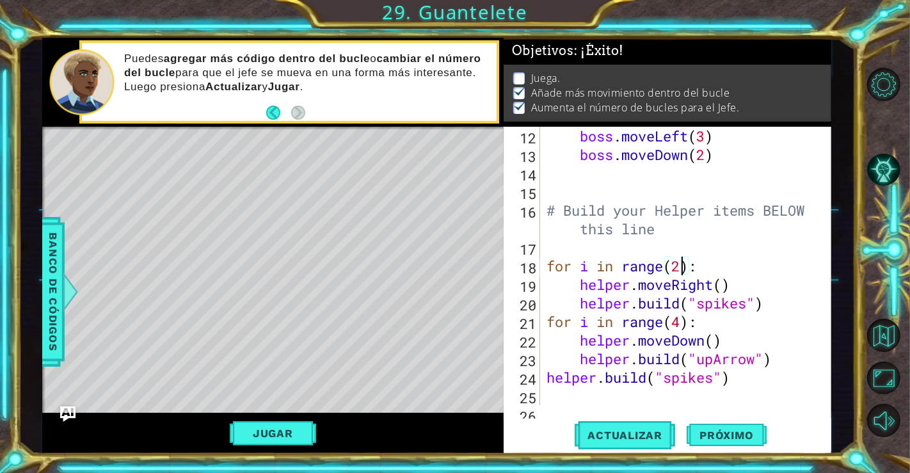
scroll to position [241, 0]
click at [770, 308] on div "boss . moveLeft ( 3 ) boss . moveDown ( 2 ) # Build your Helper items BELOW thi…" at bounding box center [684, 284] width 280 height 315
type textarea "helper.build("spikes")"
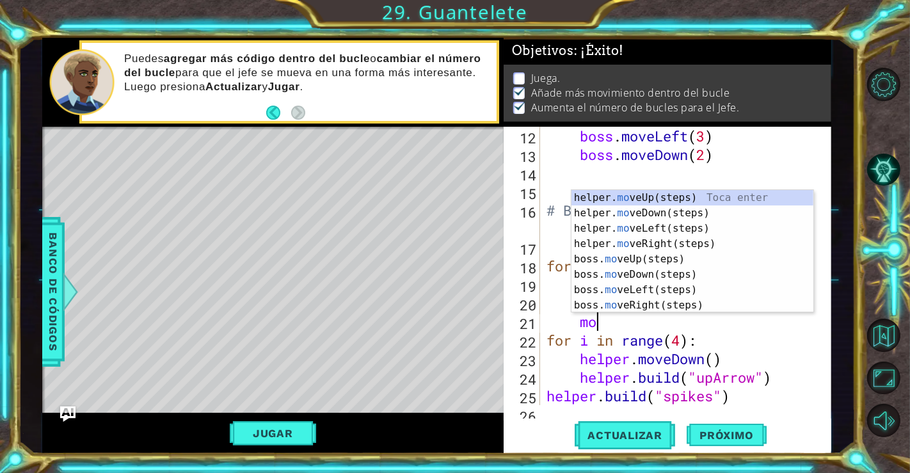
scroll to position [0, 1]
type textarea "m"
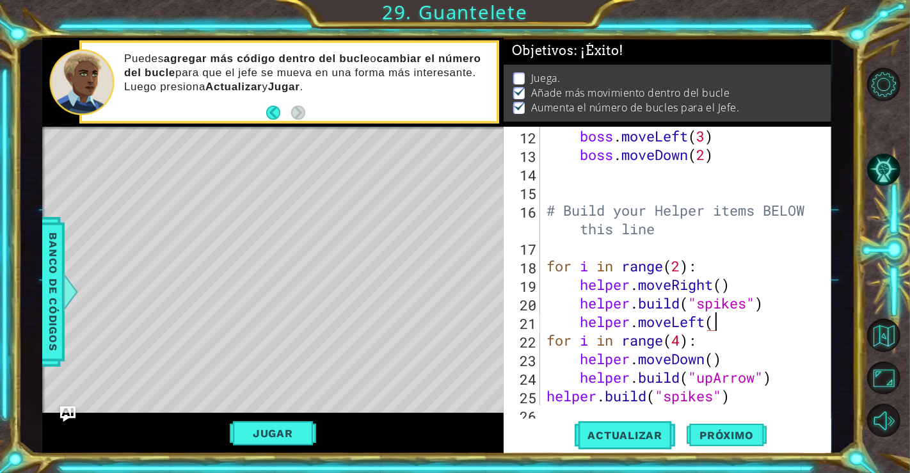
scroll to position [0, 7]
click at [578, 318] on div "boss . moveLeft ( 3 ) boss . moveDown ( 2 ) # Build your Helper items BELOW thi…" at bounding box center [684, 284] width 280 height 315
click at [635, 429] on span "Actualizar" at bounding box center [625, 435] width 100 height 13
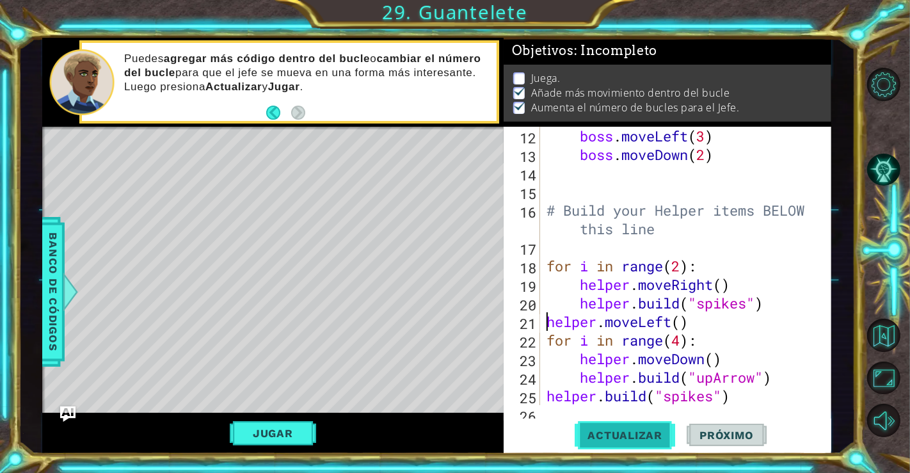
scroll to position [6, 0]
click at [300, 432] on button "Jugar" at bounding box center [273, 433] width 86 height 24
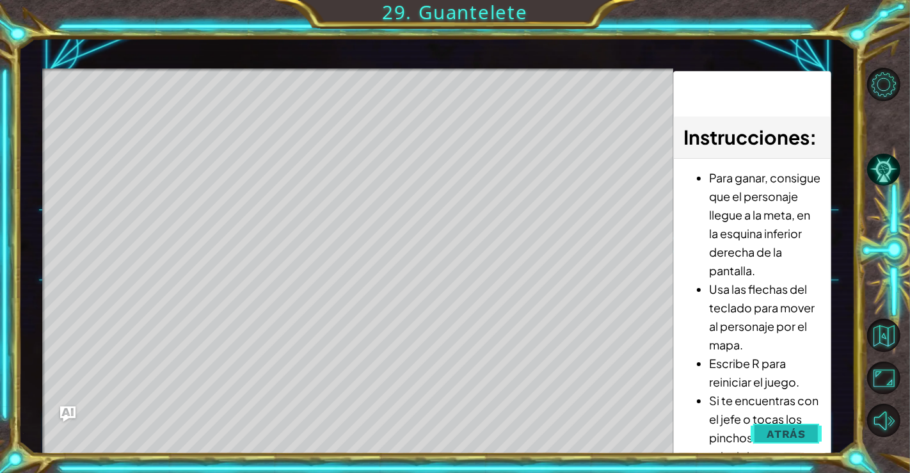
click at [768, 429] on span "Atrás" at bounding box center [786, 433] width 39 height 13
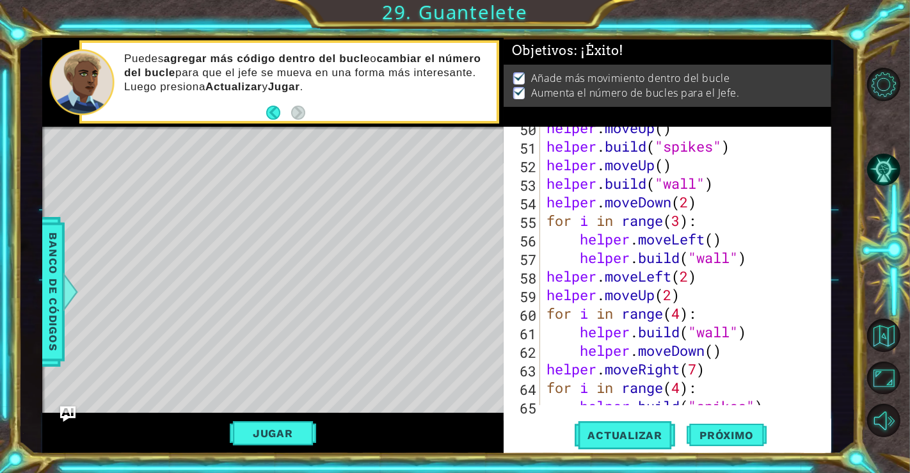
scroll to position [1113, 0]
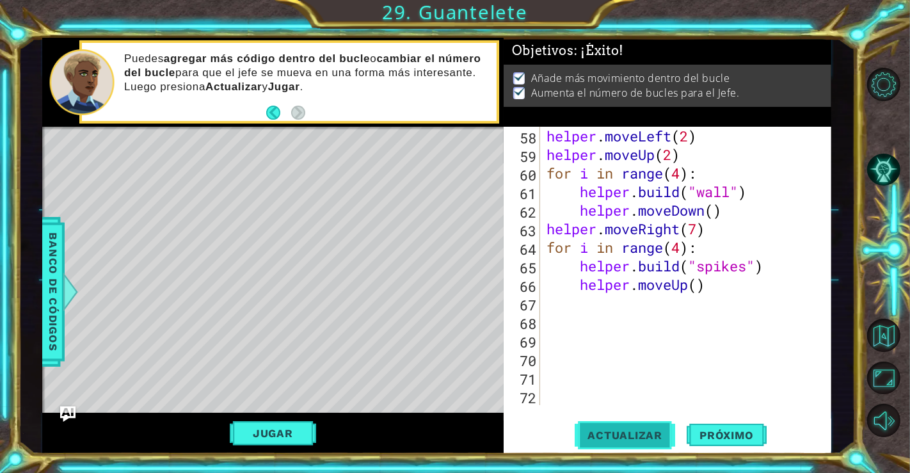
click at [608, 444] on button "Actualizar" at bounding box center [625, 434] width 100 height 33
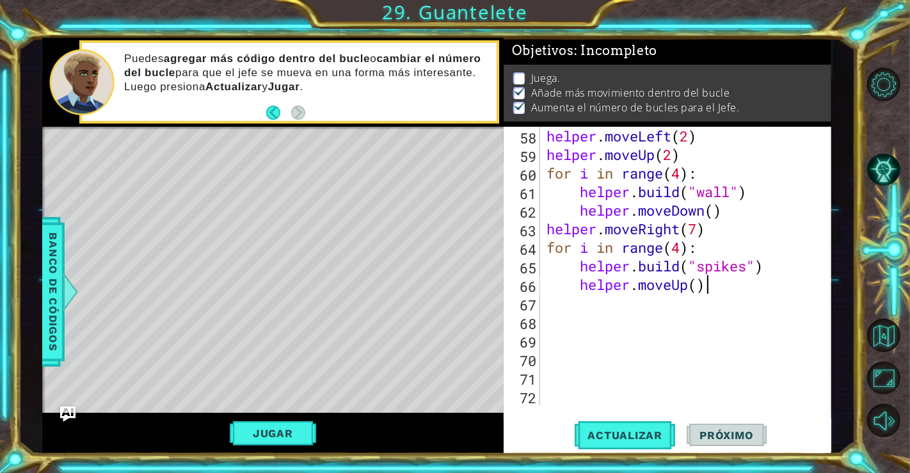
click at [707, 293] on div "helper . moveLeft ( 2 ) helper . moveUp ( 2 ) for i in range ( 4 ) : helper . b…" at bounding box center [684, 284] width 280 height 315
type textarea "helper.moveUp()"
click at [48, 271] on span "Banco de códigos" at bounding box center [53, 292] width 20 height 132
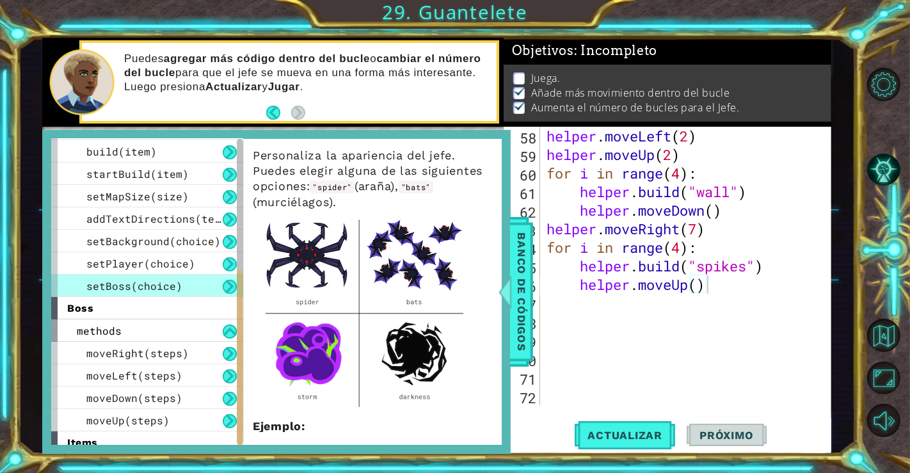
scroll to position [230, 0]
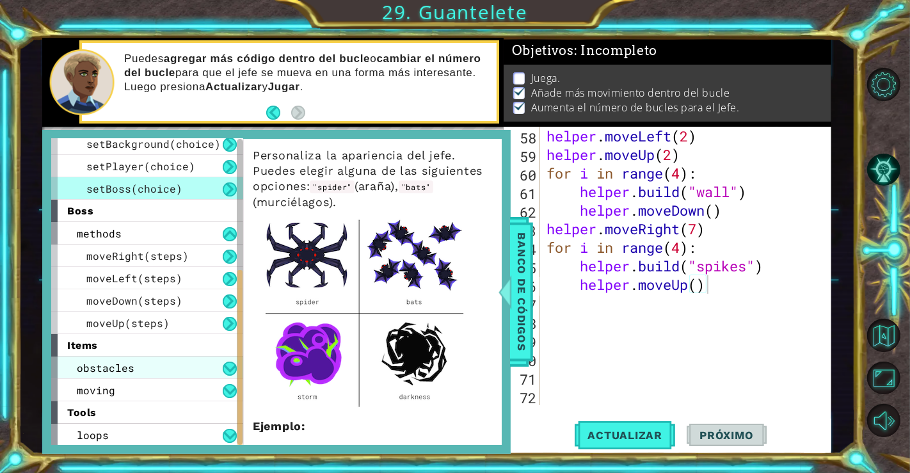
click at [148, 364] on div "obstacles" at bounding box center [147, 367] width 192 height 22
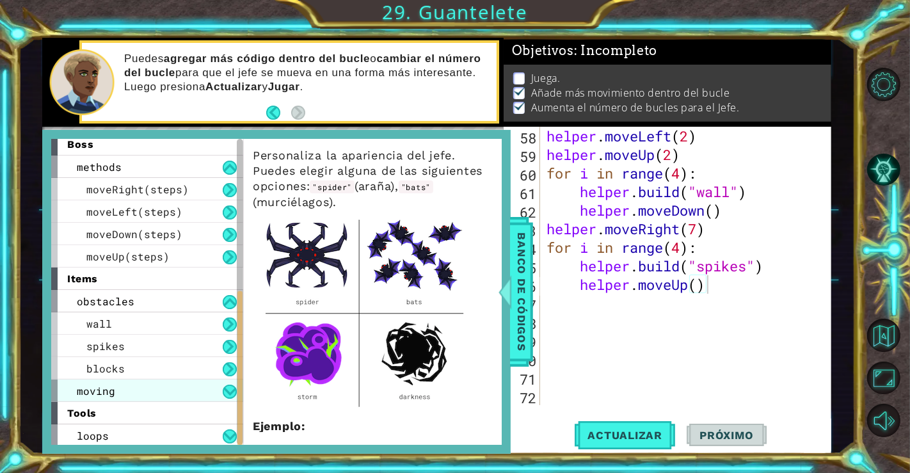
click at [141, 392] on div "moving" at bounding box center [147, 390] width 192 height 22
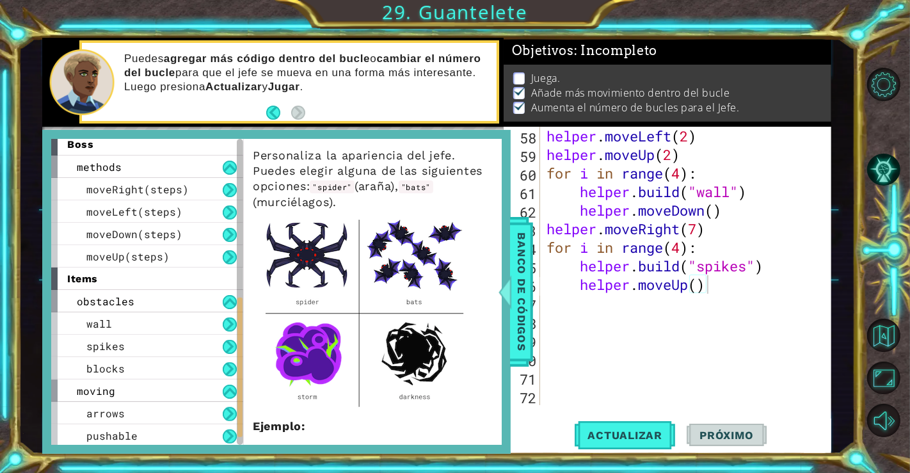
scroll to position [364, 0]
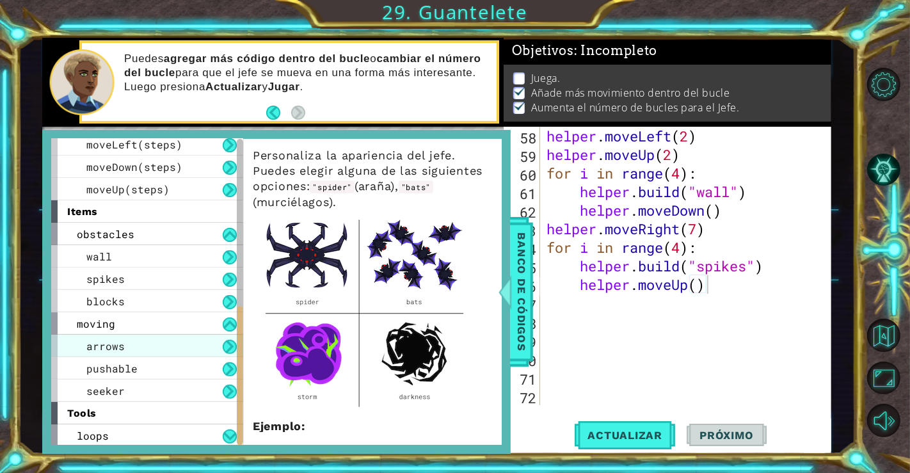
click at [178, 348] on div "arrows" at bounding box center [147, 346] width 192 height 22
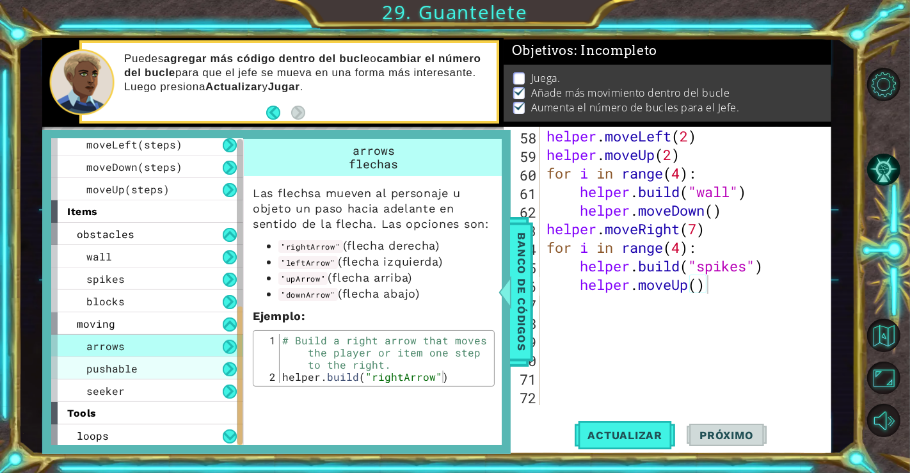
click at [180, 363] on div "pushable" at bounding box center [147, 368] width 192 height 22
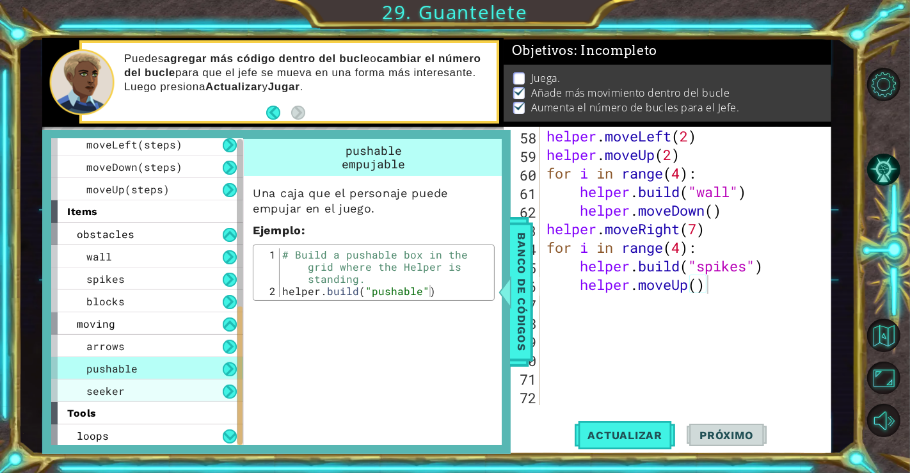
click at [175, 398] on div "seeker" at bounding box center [147, 390] width 192 height 22
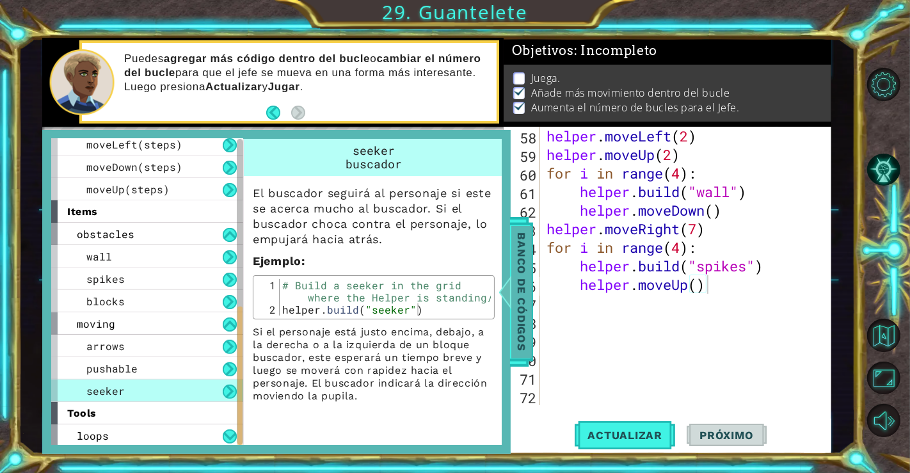
click at [517, 299] on span "Banco de códigos" at bounding box center [521, 292] width 20 height 132
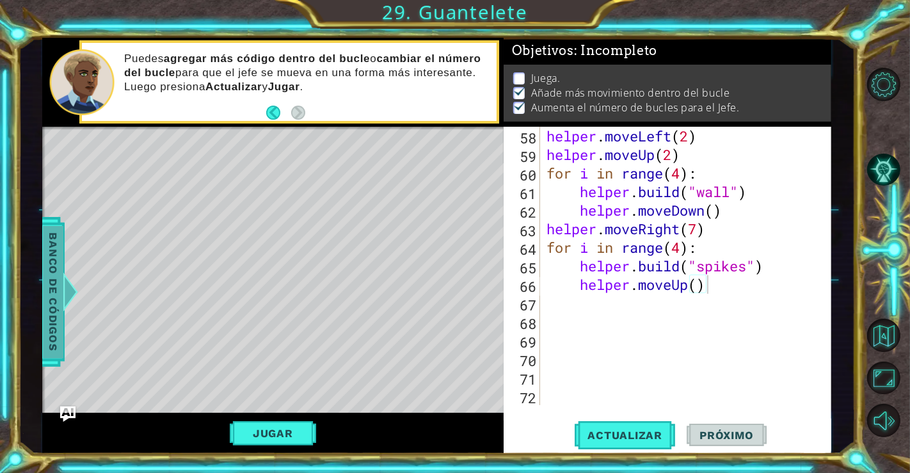
click at [52, 271] on span "Banco de códigos" at bounding box center [53, 292] width 20 height 132
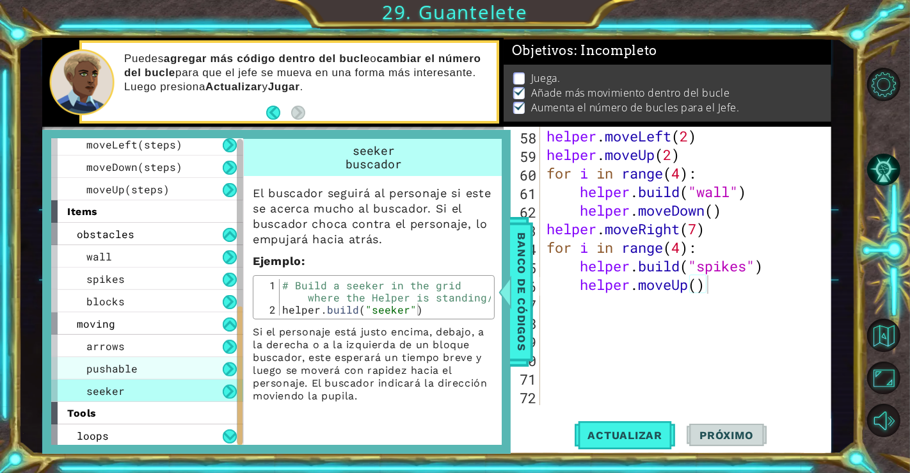
click at [163, 361] on div "pushable" at bounding box center [147, 368] width 192 height 22
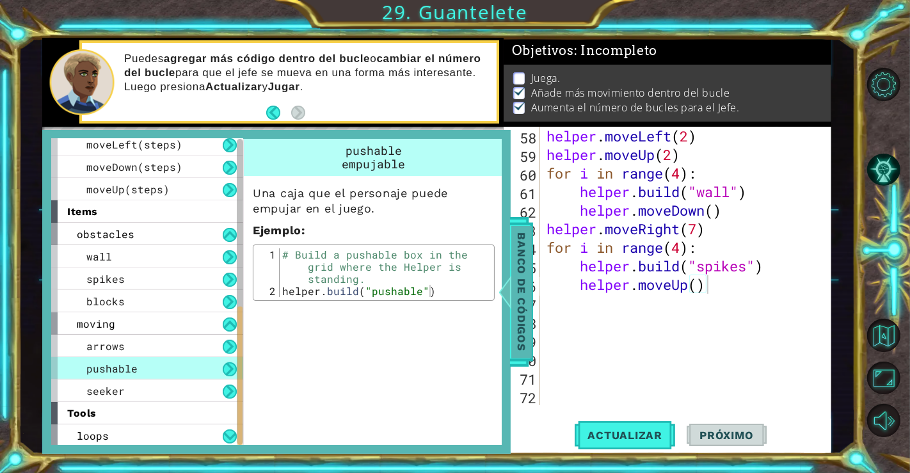
click at [510, 287] on div at bounding box center [505, 292] width 16 height 38
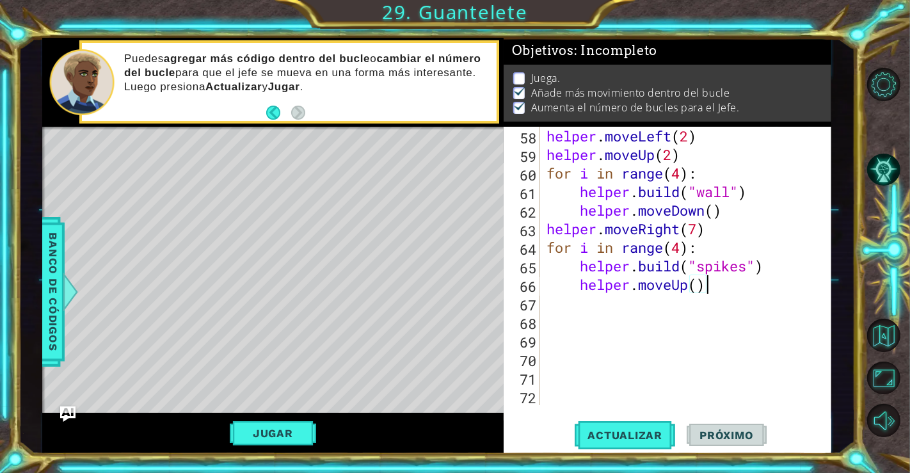
click at [735, 282] on div "helper . moveLeft ( 2 ) helper . moveUp ( 2 ) for i in range ( 4 ) : helper . b…" at bounding box center [684, 284] width 280 height 315
type textarea "helper.moveLeft(3)"
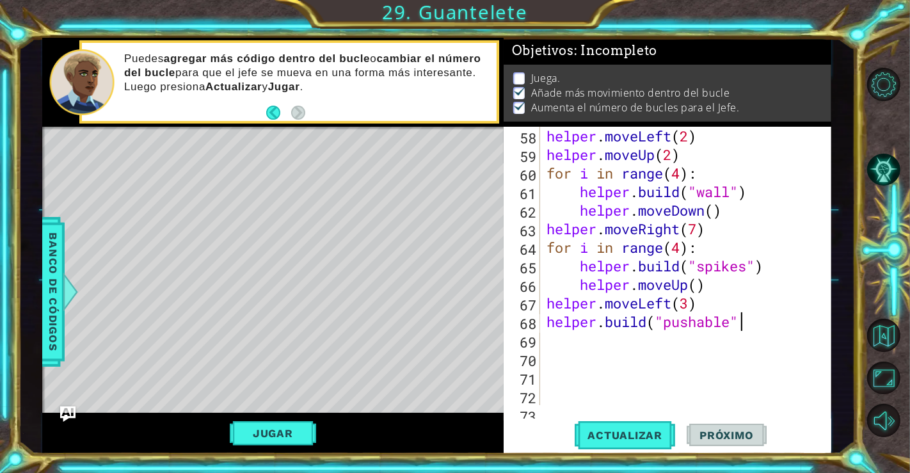
scroll to position [0, 8]
click at [614, 427] on button "Actualizar" at bounding box center [625, 434] width 100 height 33
click at [298, 425] on button "Jugar" at bounding box center [273, 433] width 86 height 24
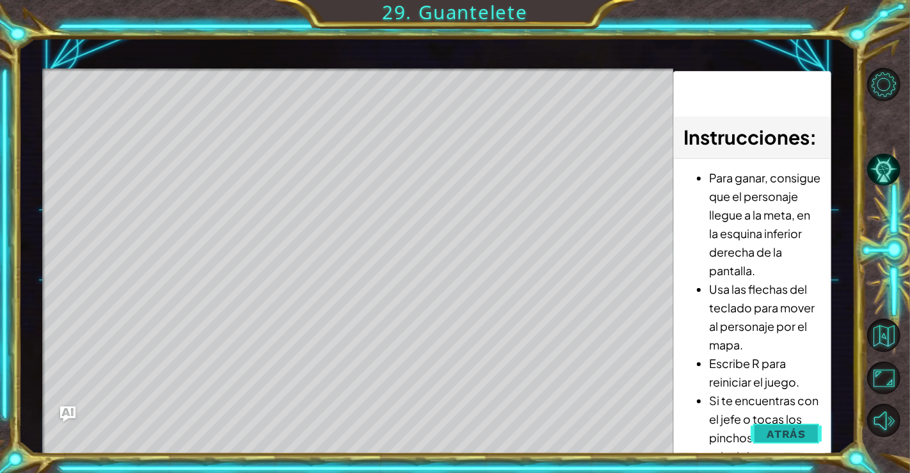
click at [781, 443] on button "Atrás" at bounding box center [786, 434] width 71 height 26
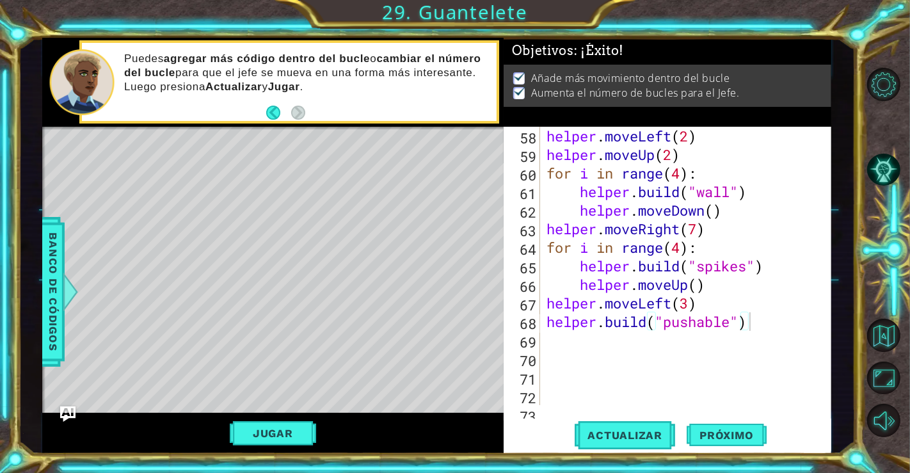
scroll to position [0, 0]
type textarea "helper.moveLeft(3)"
click at [715, 306] on div "helper . moveLeft ( 2 ) helper . moveUp ( 2 ) for i in range ( 4 ) : helper . b…" at bounding box center [684, 284] width 280 height 315
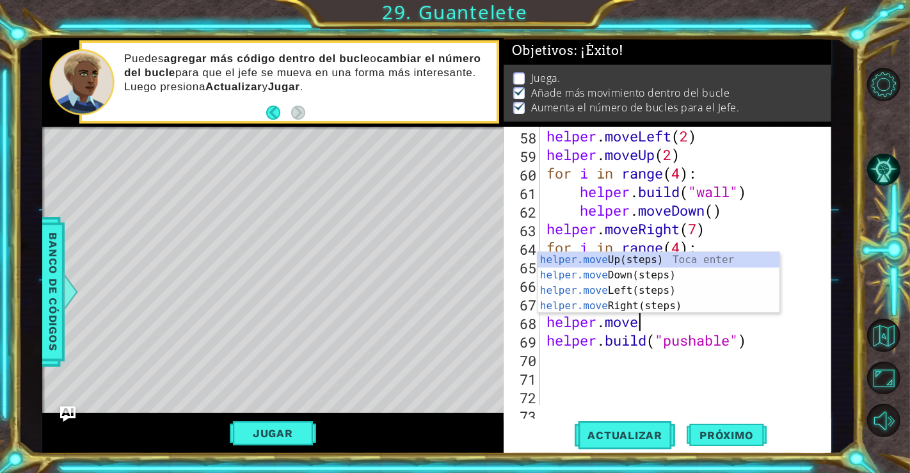
scroll to position [0, 3]
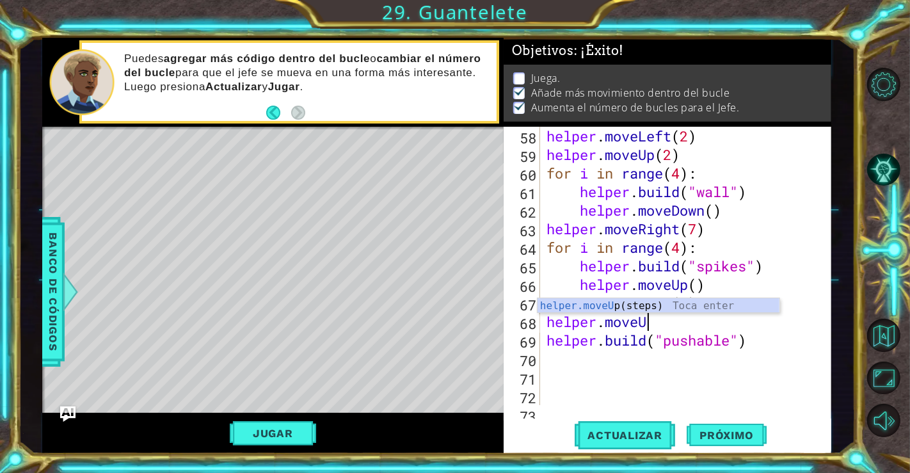
type textarea "helper.moveUp"
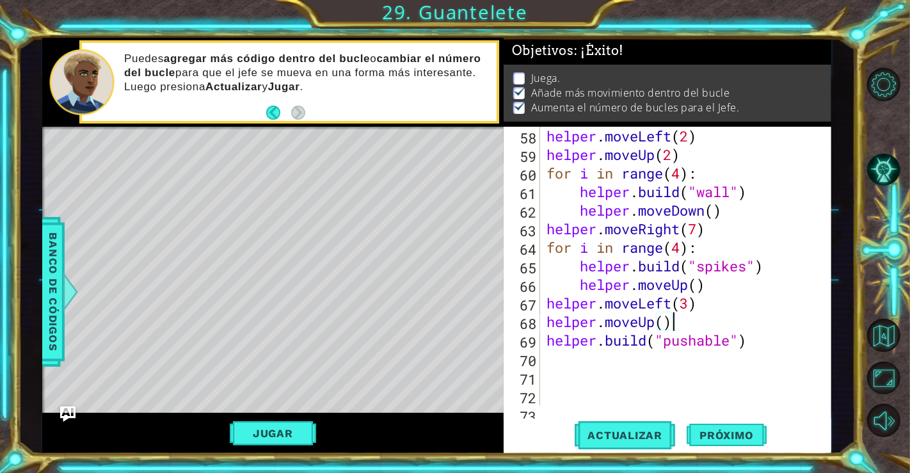
click at [676, 438] on div "Actualizar Próximo" at bounding box center [671, 434] width 328 height 33
click at [663, 436] on span "Actualizar" at bounding box center [625, 435] width 100 height 13
click at [777, 341] on div "helper . moveLeft ( 2 ) helper . moveUp ( 2 ) for i in range ( 4 ) : helper . b…" at bounding box center [684, 284] width 280 height 315
type textarea "helper.build("pushable")"
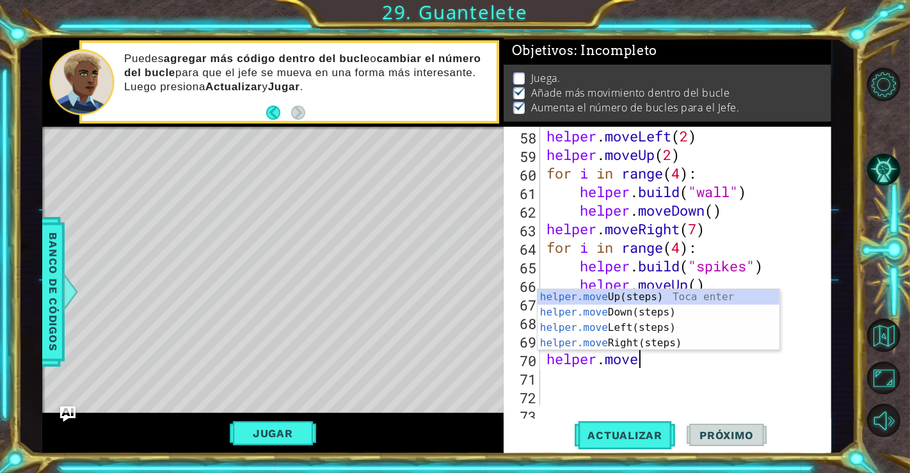
scroll to position [0, 3]
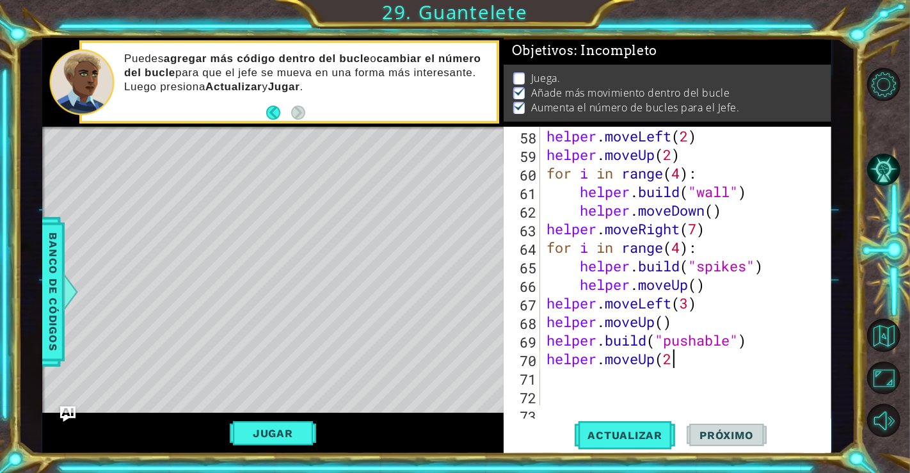
type textarea "helper.moveUp(2)"
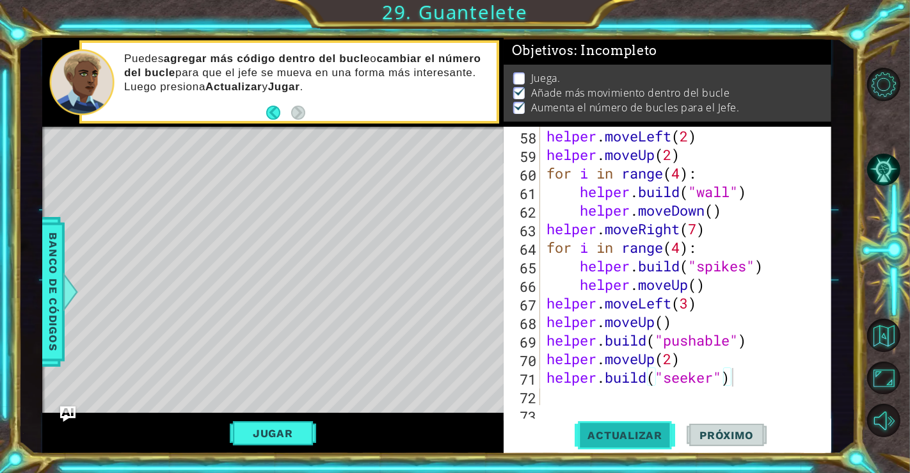
click at [607, 427] on button "Actualizar" at bounding box center [625, 434] width 100 height 33
click at [274, 429] on button "Jugar" at bounding box center [273, 433] width 86 height 24
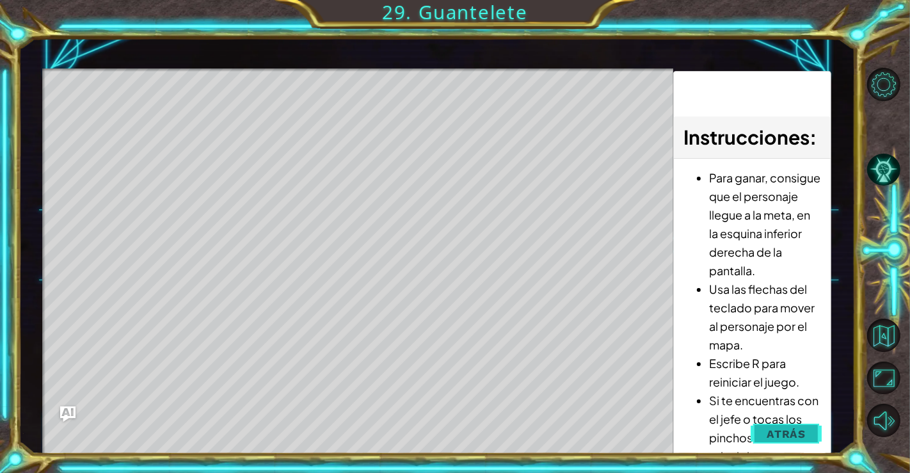
click at [806, 421] on button "Atrás" at bounding box center [786, 434] width 71 height 26
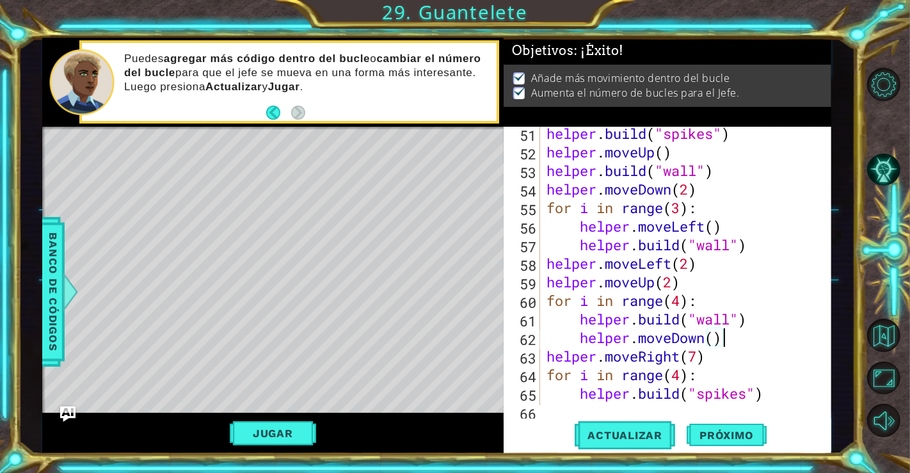
click at [731, 337] on div "helper . build ( "spikes" ) helper . moveUp ( ) helper . build ( "wall" ) helpe…" at bounding box center [684, 281] width 280 height 315
click at [709, 363] on div "helper . build ( "spikes" ) helper . moveUp ( ) helper . build ( "wall" ) helpe…" at bounding box center [684, 281] width 280 height 315
type textarea "helper.moveRight(7)"
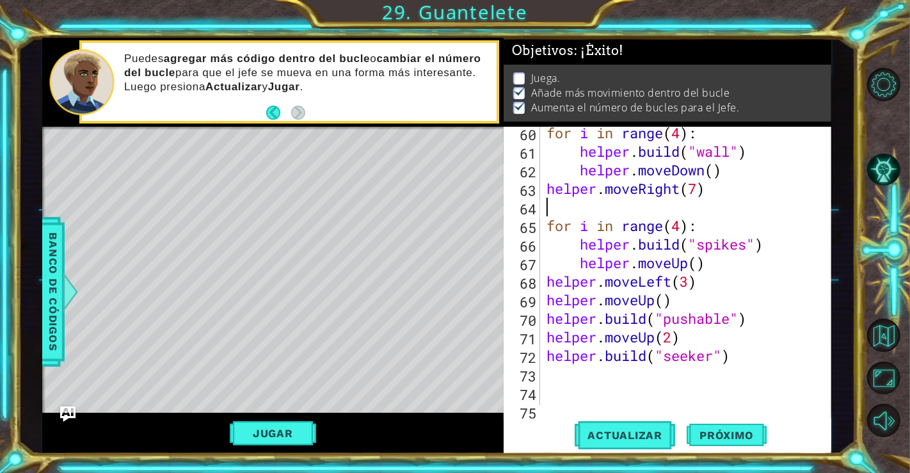
scroll to position [1159, 0]
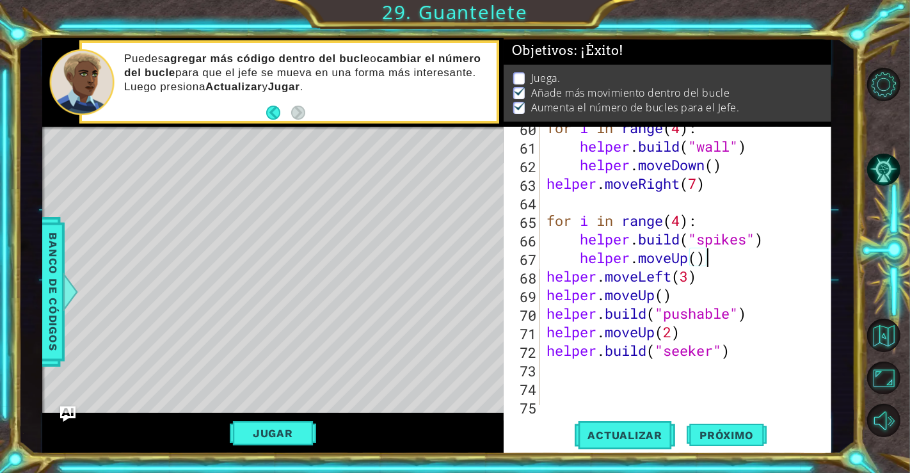
click at [710, 257] on div "for i in range ( 4 ) : helper . build ( "wall" ) helper . moveDown ( ) helper .…" at bounding box center [684, 275] width 280 height 315
click at [703, 281] on div "for i in range ( 4 ) : helper . build ( "wall" ) helper . moveDown ( ) helper .…" at bounding box center [684, 275] width 280 height 315
type textarea "helper.moveLeft(3)"
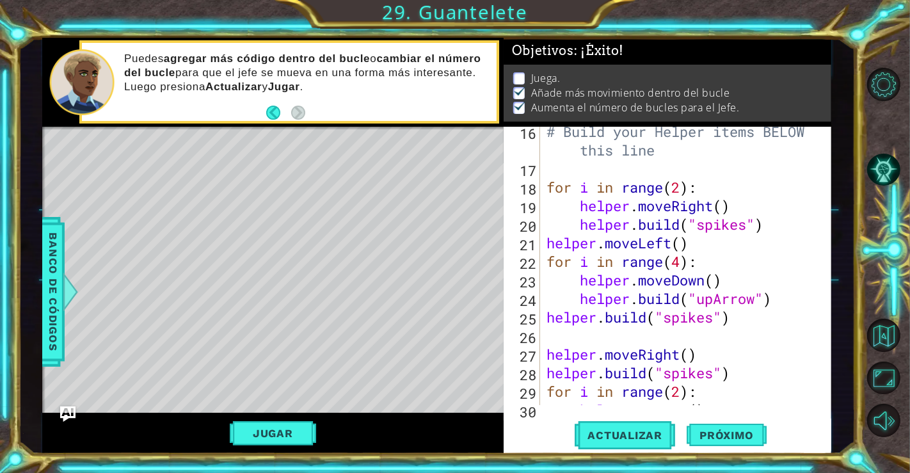
scroll to position [320, 0]
click at [639, 312] on div "# Build your Helper items BELOW this line for i in range ( 2 ) : helper . moveR…" at bounding box center [684, 289] width 280 height 334
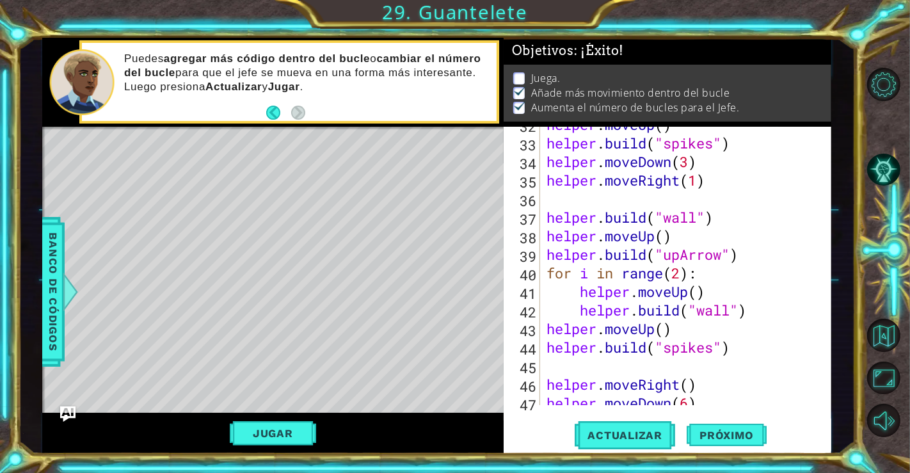
scroll to position [653, 0]
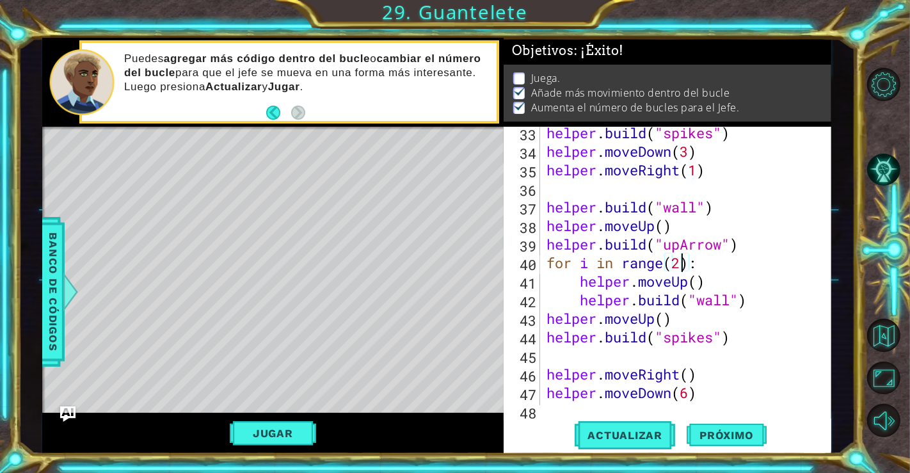
click at [683, 262] on div "helper . build ( "spikes" ) helper . moveDown ( 3 ) helper . moveRight ( 1 ) he…" at bounding box center [684, 280] width 280 height 315
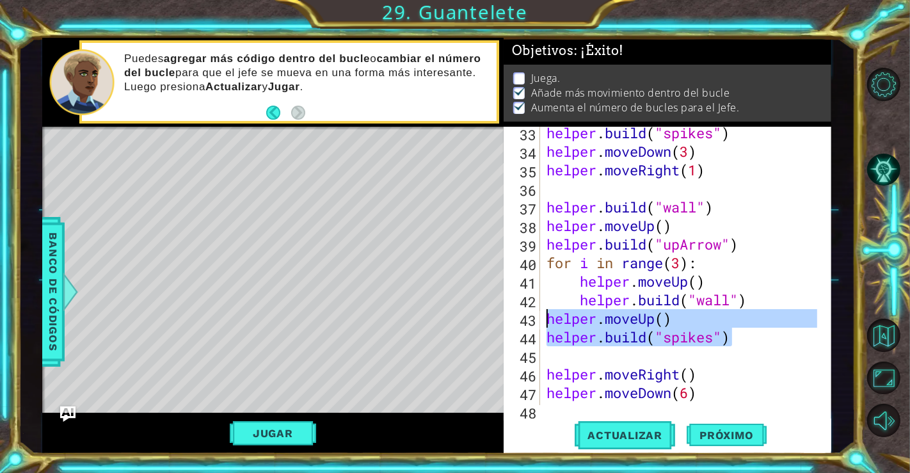
drag, startPoint x: 733, startPoint y: 337, endPoint x: 546, endPoint y: 315, distance: 188.2
click at [546, 315] on div "helper . build ( "spikes" ) helper . moveDown ( 3 ) helper . moveRight ( 1 ) he…" at bounding box center [684, 280] width 280 height 315
type textarea "helper.moveUp() helper.build("spikes")"
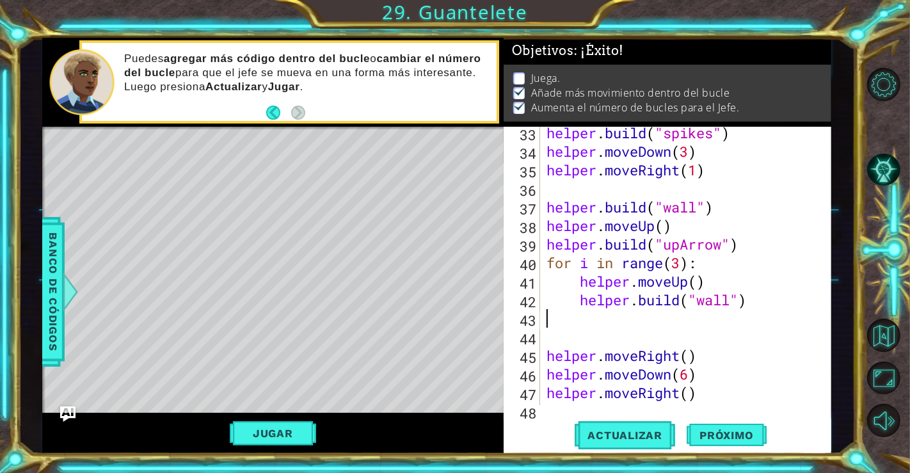
scroll to position [0, 0]
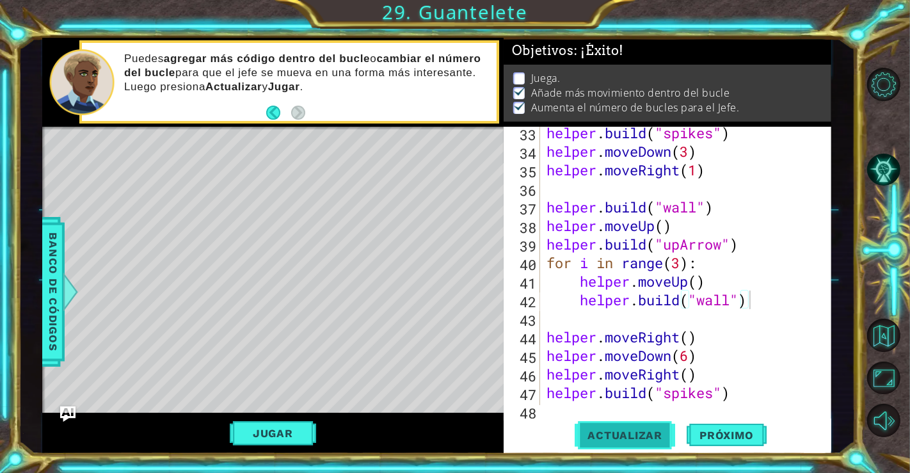
click at [587, 425] on button "Actualizar" at bounding box center [625, 434] width 100 height 33
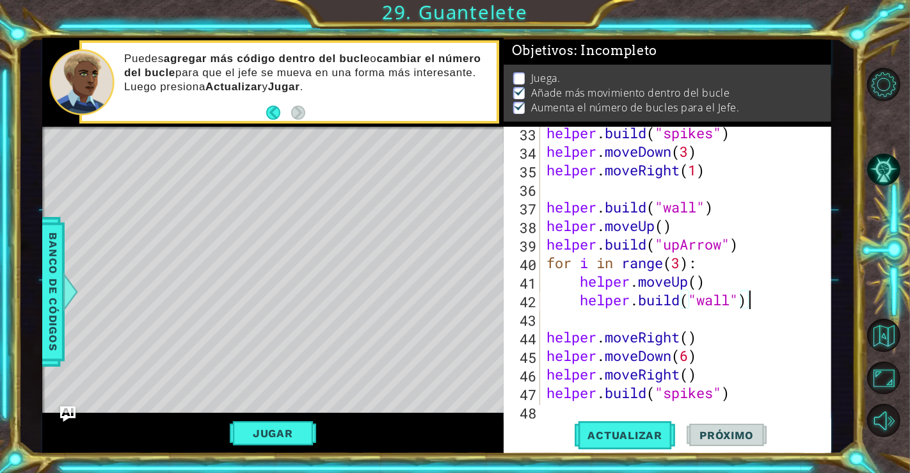
scroll to position [6, 0]
click at [294, 434] on button "Jugar" at bounding box center [273, 433] width 86 height 24
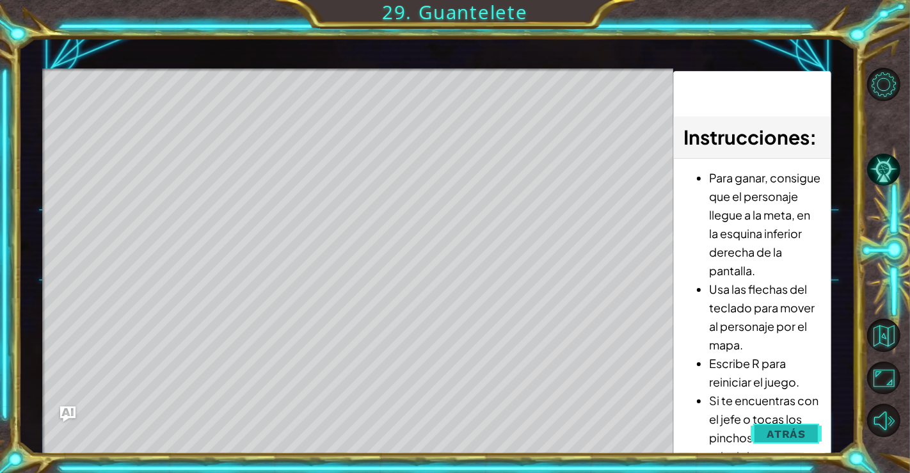
click at [792, 431] on span "Atrás" at bounding box center [786, 433] width 39 height 13
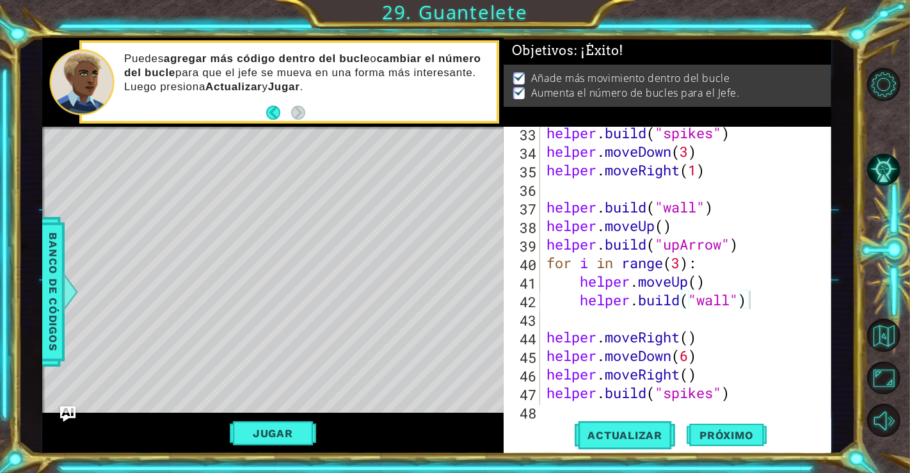
scroll to position [0, 0]
click at [58, 279] on span "Banco de códigos" at bounding box center [53, 292] width 20 height 132
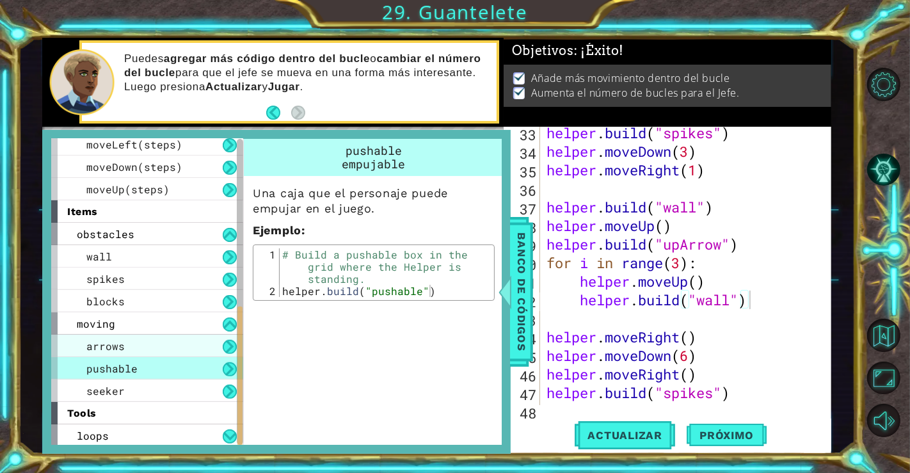
click at [195, 340] on div "arrows" at bounding box center [147, 346] width 192 height 22
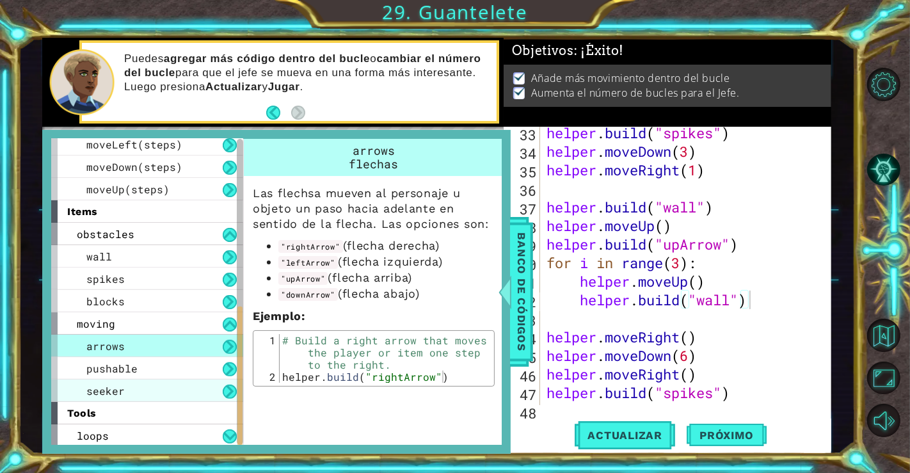
click at [179, 391] on div "seeker" at bounding box center [147, 390] width 192 height 22
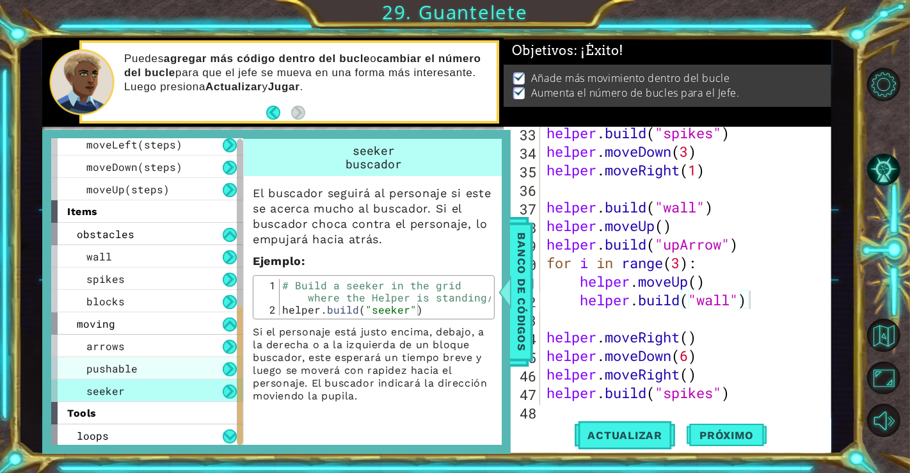
click at [179, 376] on div "pushable" at bounding box center [147, 368] width 192 height 22
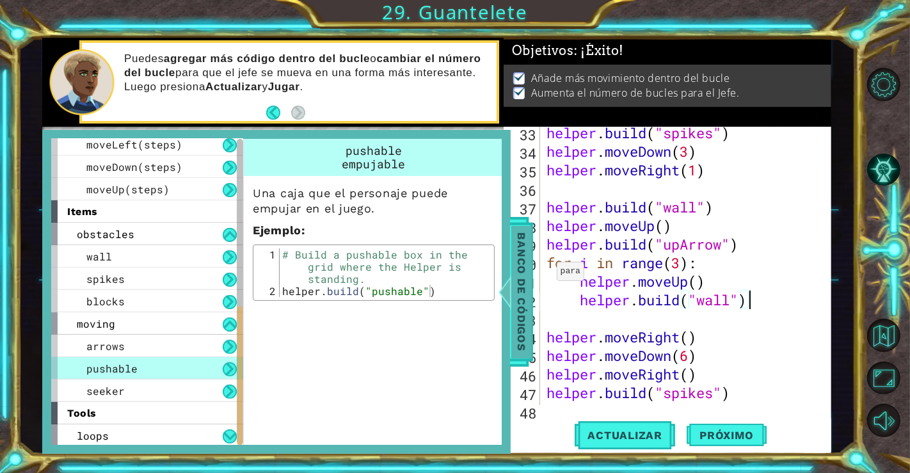
drag, startPoint x: 536, startPoint y: 269, endPoint x: 529, endPoint y: 267, distance: 7.9
click at [529, 267] on div "1 2 3 4 5 6 7 helper . setMapSize ( "large" ) helper . setBackground ( "sand" )…" at bounding box center [436, 246] width 789 height 416
click at [529, 267] on span "Banco de códigos" at bounding box center [521, 292] width 20 height 132
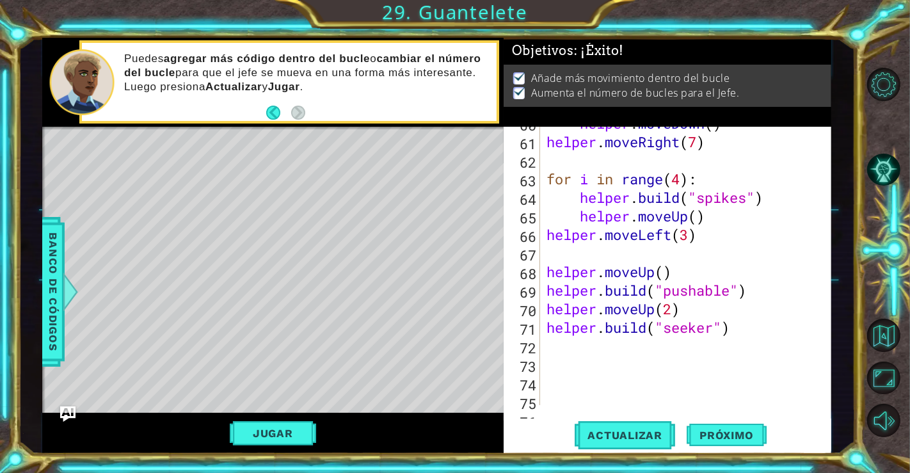
scroll to position [1163, 0]
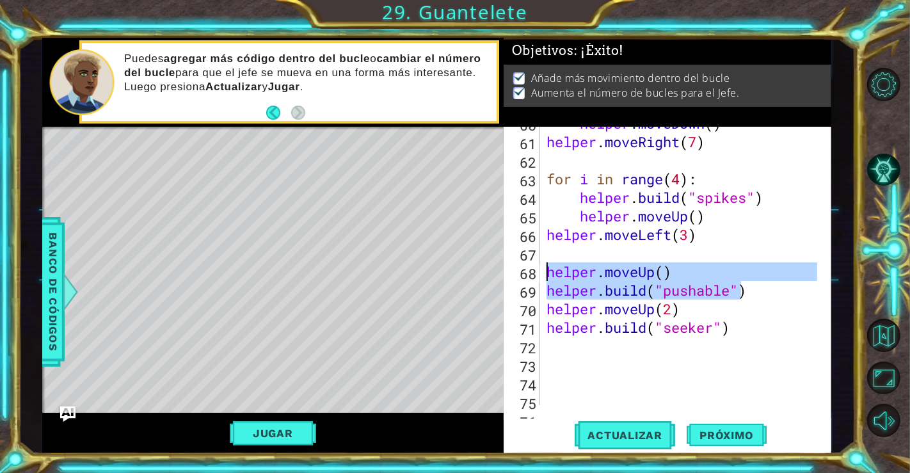
drag, startPoint x: 744, startPoint y: 293, endPoint x: 547, endPoint y: 275, distance: 197.9
click at [547, 275] on div "helper . moveDown ( ) helper . moveRight ( 7 ) for i in range ( 4 ) : helper . …" at bounding box center [684, 271] width 280 height 315
type textarea ")"
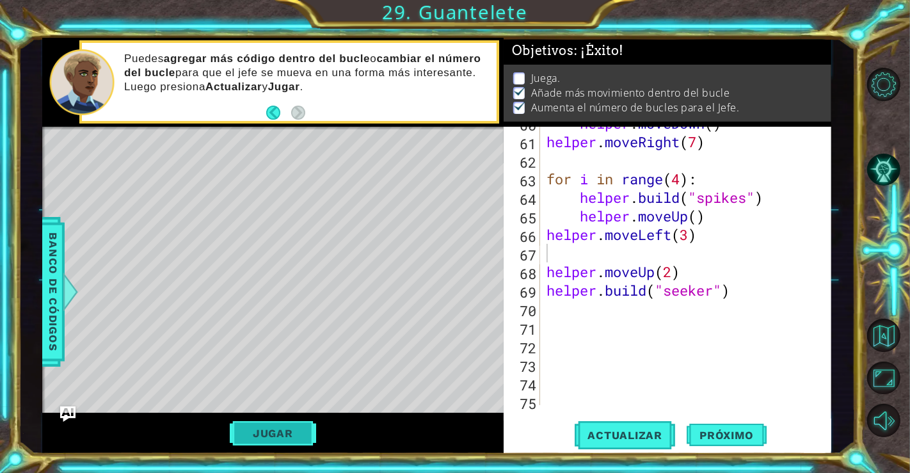
click at [282, 438] on button "Jugar" at bounding box center [273, 433] width 86 height 24
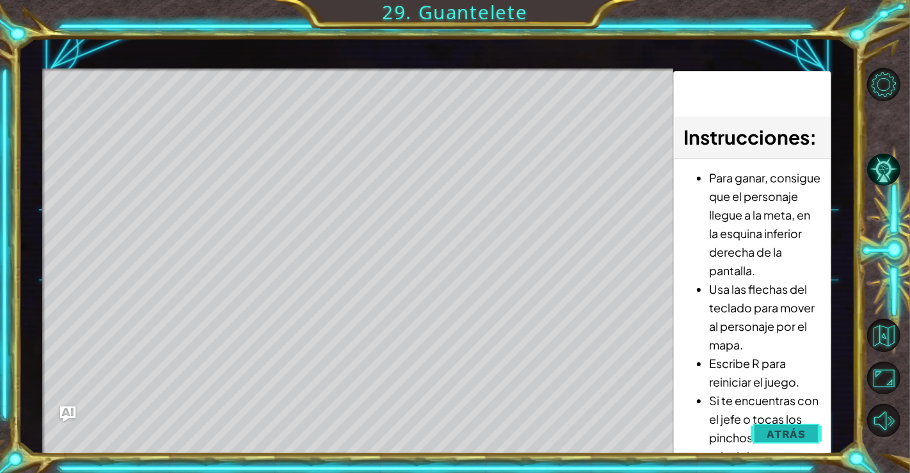
click at [816, 429] on button "Atrás" at bounding box center [786, 434] width 71 height 26
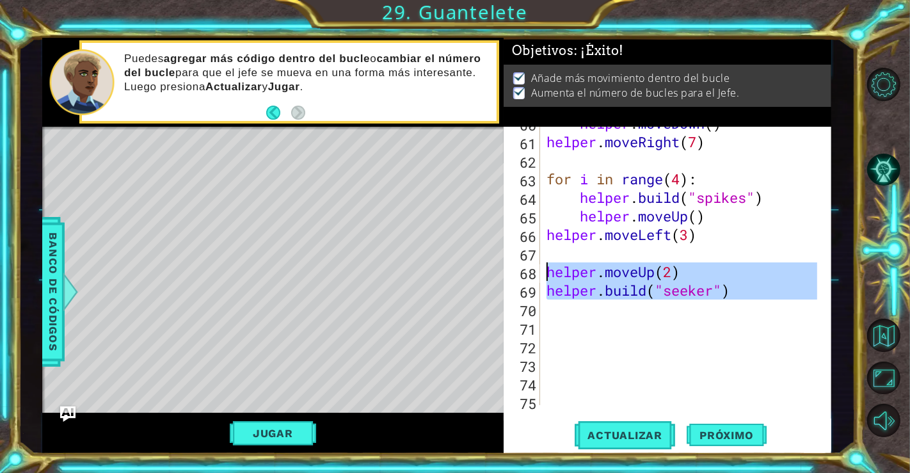
drag, startPoint x: 731, startPoint y: 300, endPoint x: 548, endPoint y: 273, distance: 185.0
click at [548, 273] on div "helper . moveDown ( ) helper . moveRight ( 7 ) for i in range ( 4 ) : helper . …" at bounding box center [684, 271] width 280 height 315
type textarea "helper.moveUp(2) helper.build("seeker")"
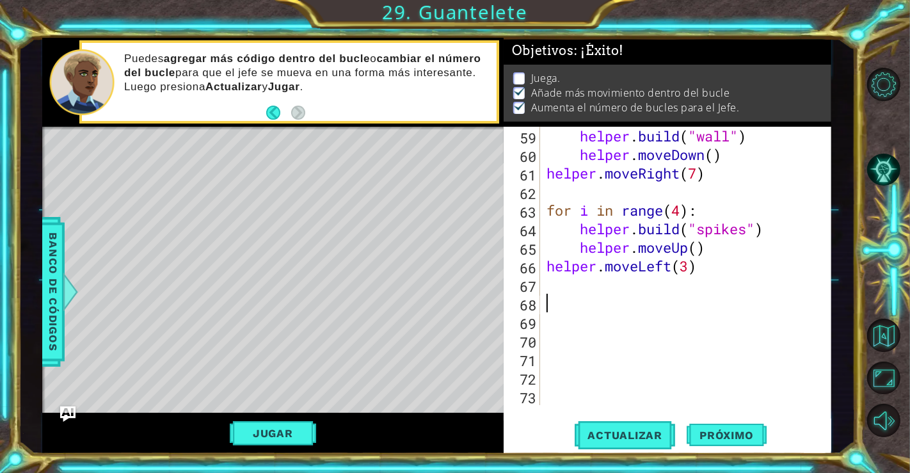
scroll to position [1131, 0]
click at [610, 432] on span "Actualizar" at bounding box center [625, 435] width 100 height 13
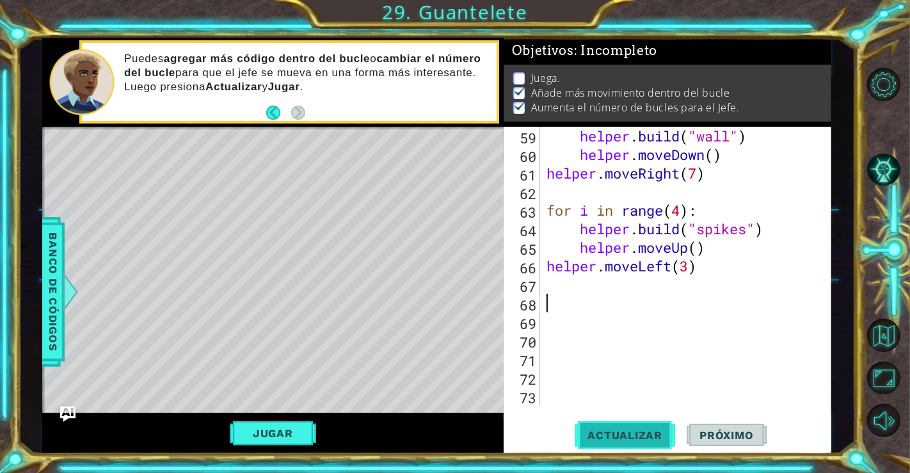
scroll to position [6, 0]
click at [711, 251] on div "helper . build ( "wall" ) helper . moveDown ( ) helper . moveRight ( 7 ) for i …" at bounding box center [684, 284] width 280 height 315
click at [714, 271] on div "helper . build ( "wall" ) helper . moveDown ( ) helper . moveRight ( 7 ) for i …" at bounding box center [684, 284] width 280 height 315
type textarea "helper.moveLeft(3)"
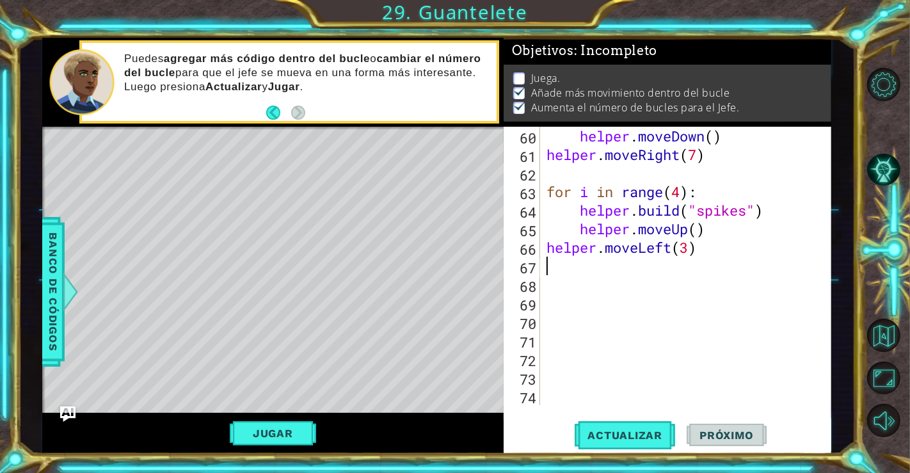
scroll to position [1150, 0]
click at [566, 396] on div "helper . moveDown ( ) helper . moveRight ( 7 ) for i in range ( 4 ) : helper . …" at bounding box center [684, 284] width 280 height 315
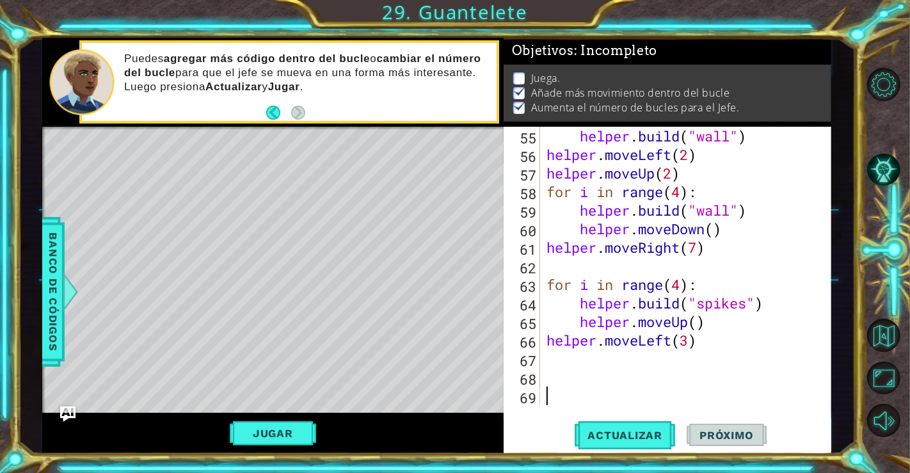
scroll to position [1058, 0]
click at [555, 370] on div "helper . build ( "wall" ) helper . moveLeft ( 2 ) helper . moveUp ( 2 ) for i i…" at bounding box center [684, 284] width 280 height 315
click at [552, 351] on div "helper . build ( "wall" ) helper . moveLeft ( 2 ) helper . moveUp ( 2 ) for i i…" at bounding box center [684, 284] width 280 height 315
click at [689, 343] on div "helper . build ( "wall" ) helper . moveLeft ( 2 ) helper . moveUp ( 2 ) for i i…" at bounding box center [684, 284] width 280 height 315
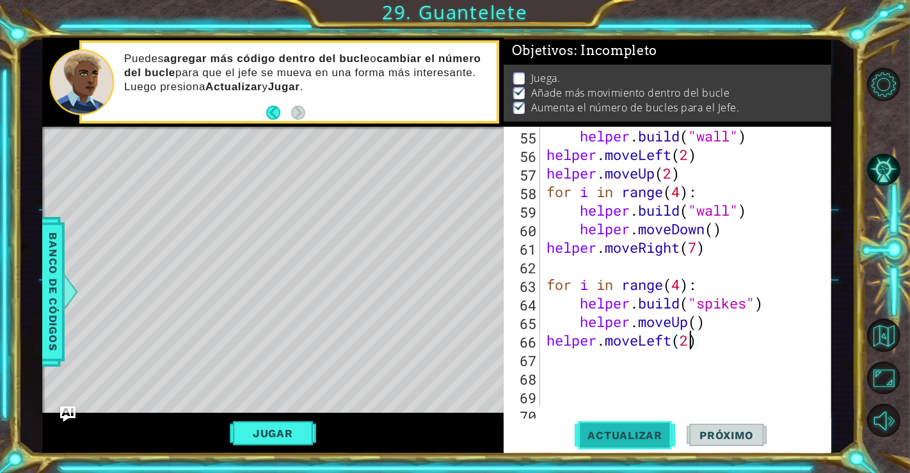
type textarea "helper.moveLeft(2)"
click at [623, 427] on button "Actualizar" at bounding box center [625, 434] width 100 height 33
type textarea "for i in range():"
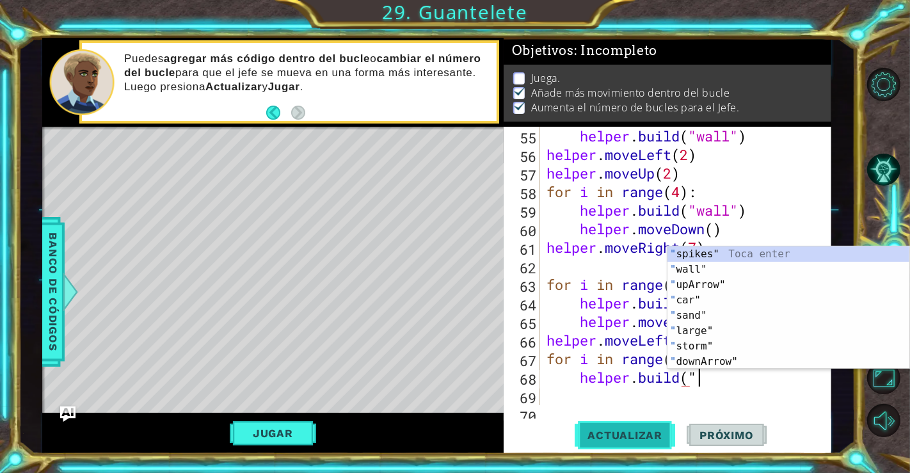
scroll to position [0, 6]
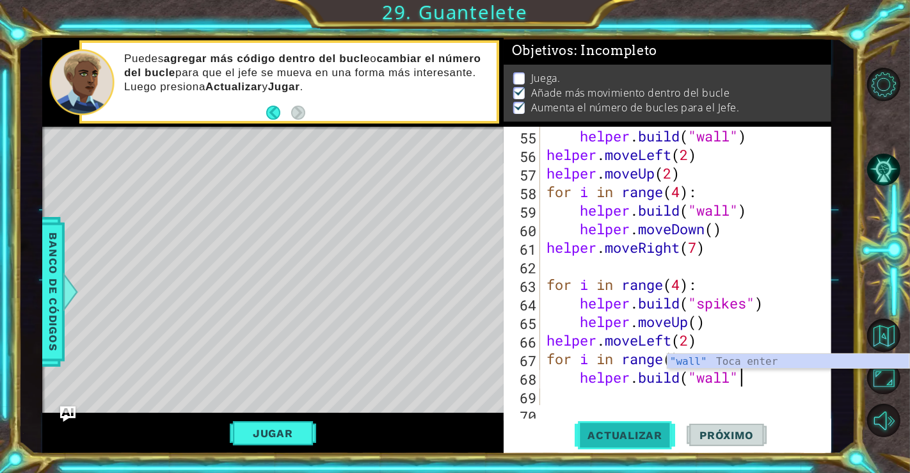
type textarea "helper.build("wall")"
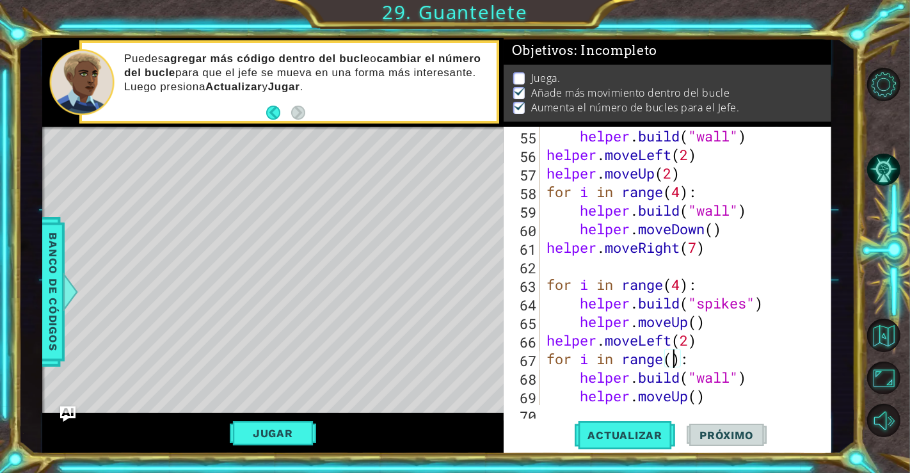
click at [677, 357] on div "helper . build ( "wall" ) helper . moveLeft ( 2 ) helper . moveUp ( 2 ) for i i…" at bounding box center [684, 284] width 280 height 315
type textarea "for i in range(2):"
click at [632, 431] on span "Actualizar" at bounding box center [625, 435] width 100 height 13
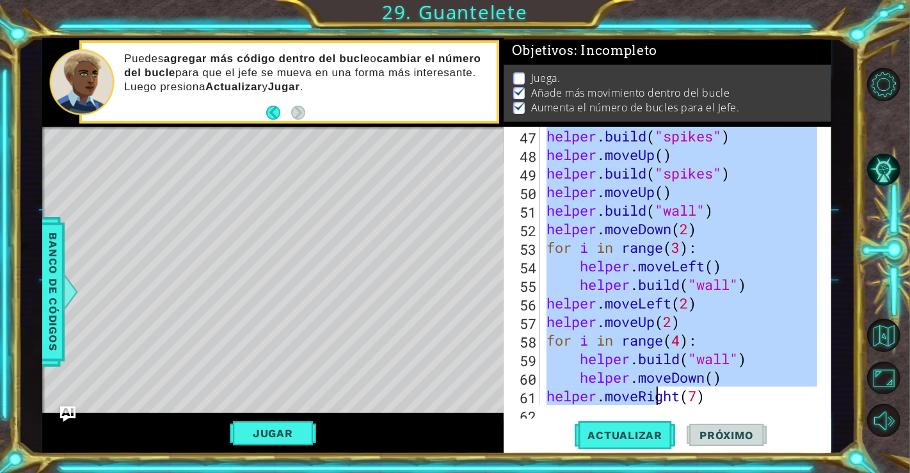
scroll to position [1131, 0]
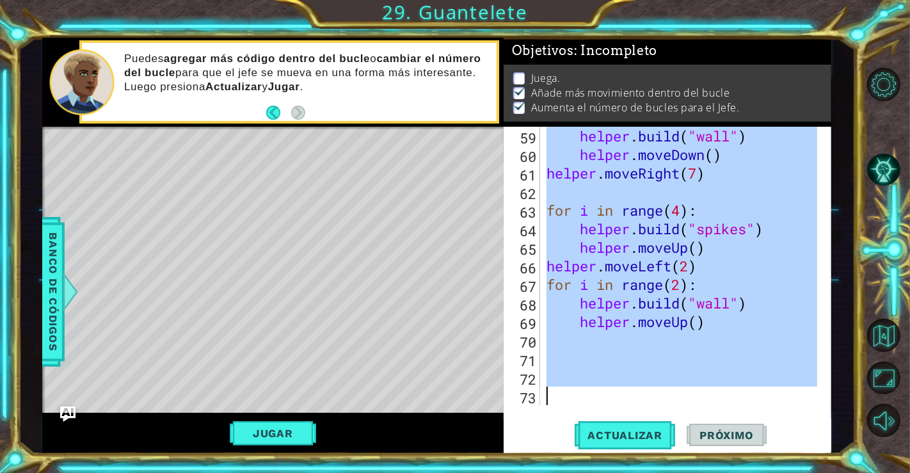
drag, startPoint x: 546, startPoint y: 138, endPoint x: 635, endPoint y: 413, distance: 289.2
click at [635, 413] on div "for i in range(2): 59 60 61 62 63 64 65 66 67 68 69 70 71 72 73 helper . build …" at bounding box center [668, 291] width 328 height 328
click at [749, 138] on div "helper . build ( "wall" ) helper . moveDown ( ) helper . moveRight ( 7 ) for i …" at bounding box center [680, 266] width 273 height 278
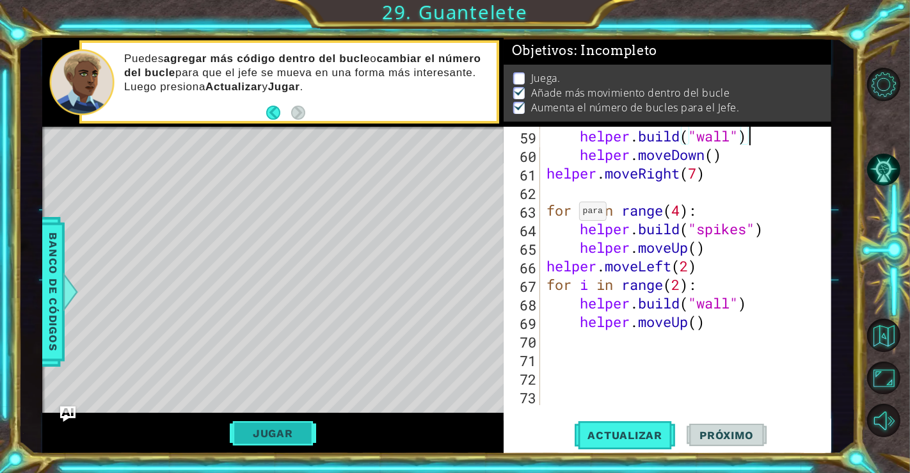
click at [299, 436] on button "Jugar" at bounding box center [273, 433] width 86 height 24
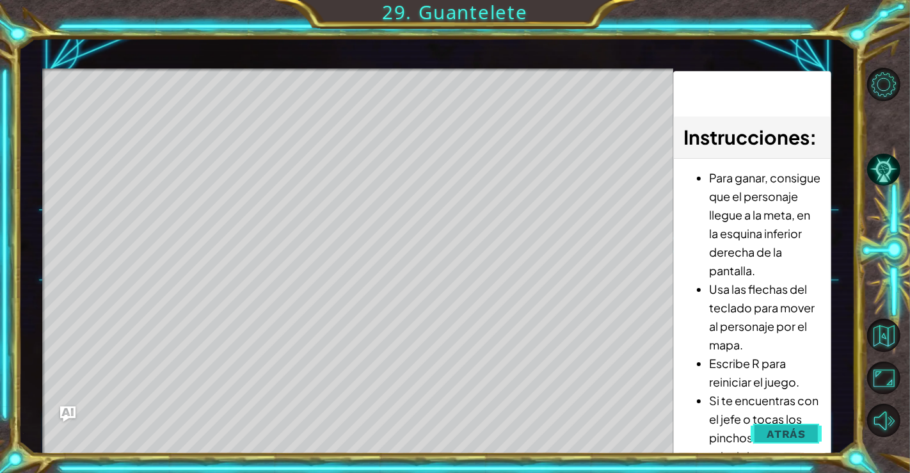
click at [768, 430] on span "Atrás" at bounding box center [786, 433] width 39 height 13
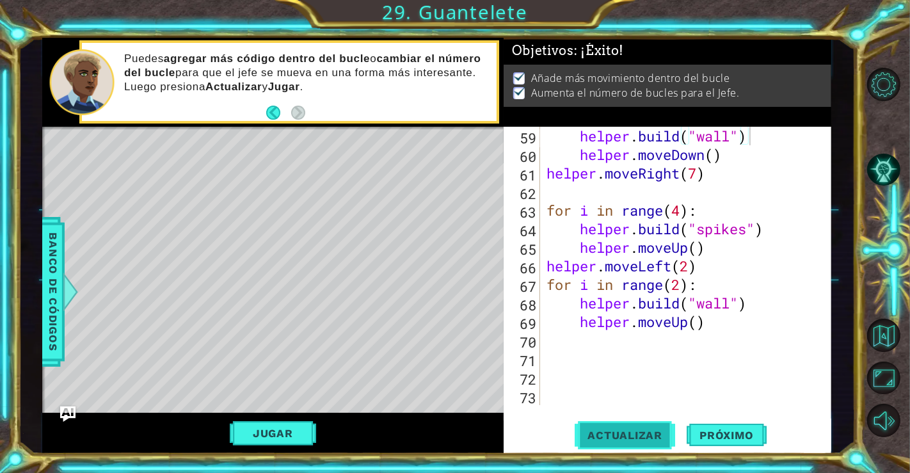
click at [596, 434] on span "Actualizar" at bounding box center [625, 435] width 100 height 13
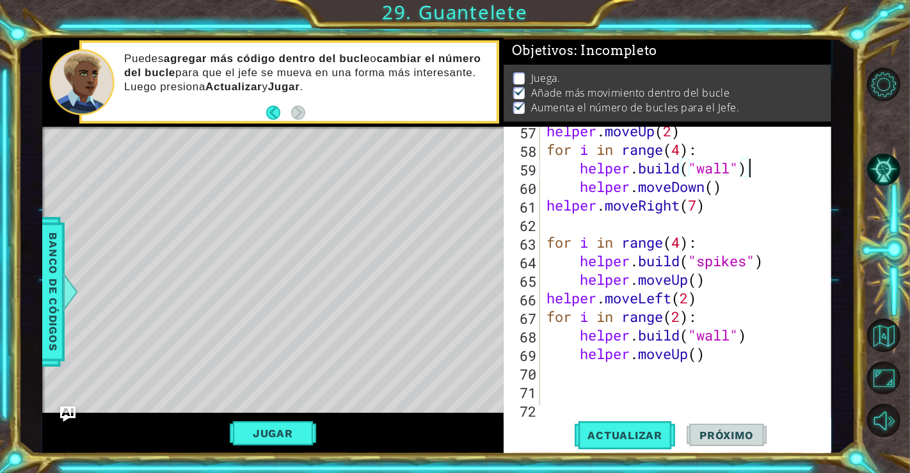
scroll to position [1097, 0]
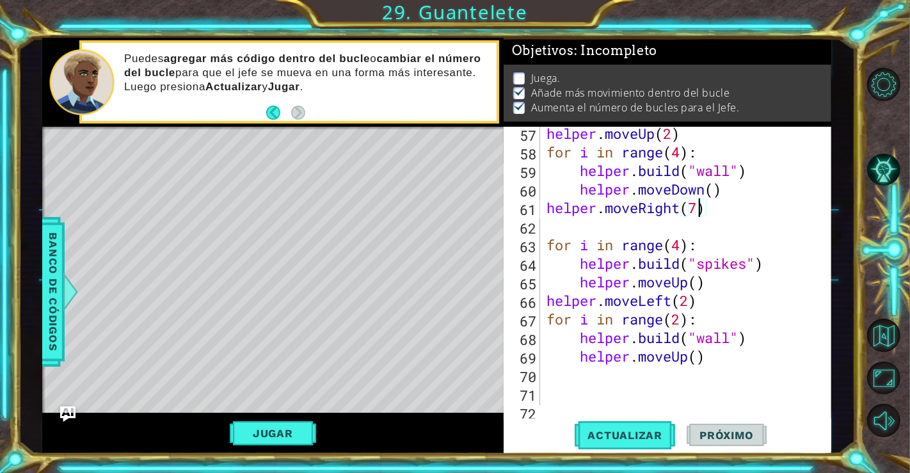
click at [696, 209] on div "helper . moveUp ( 2 ) for i in range ( 4 ) : helper . build ( "wall" ) helper .…" at bounding box center [684, 281] width 280 height 315
type textarea "helper.moveRight(6)"
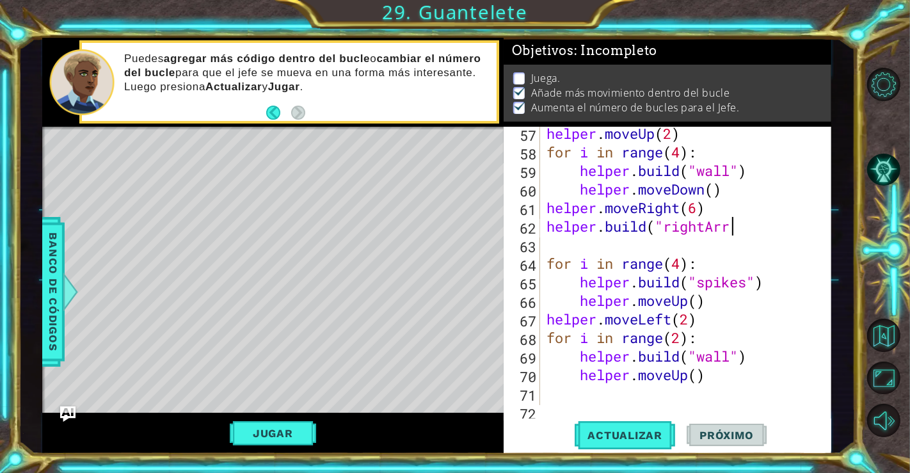
scroll to position [0, 8]
type textarea "helper.build("rightArrow")"
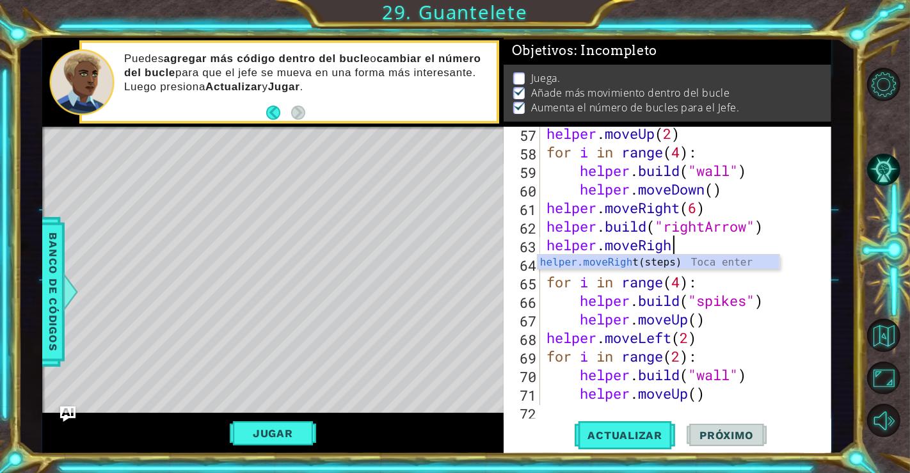
scroll to position [0, 5]
type textarea "helper.moveRight()"
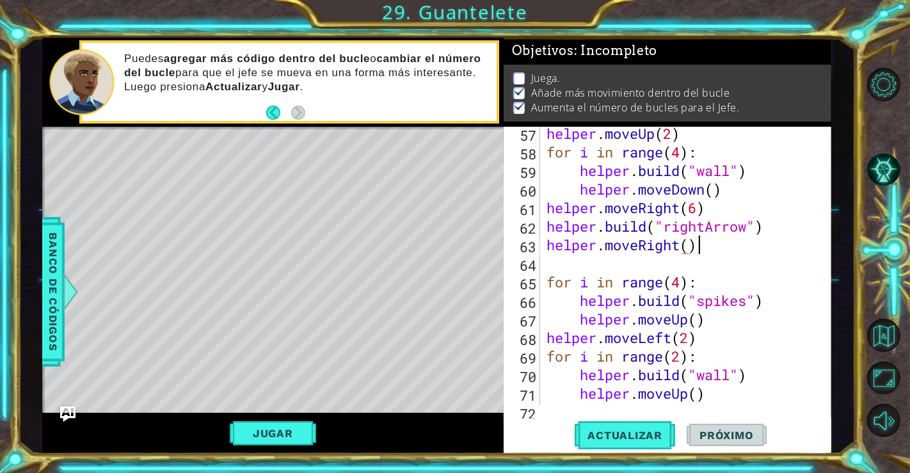
scroll to position [0, 6]
click at [637, 426] on button "Actualizar" at bounding box center [625, 434] width 100 height 33
click at [296, 429] on button "Jugar" at bounding box center [273, 433] width 86 height 24
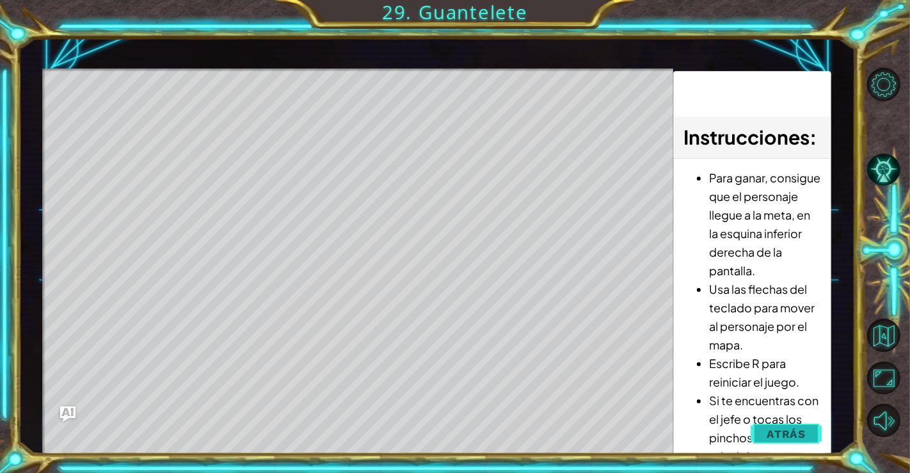
click at [775, 428] on span "Atrás" at bounding box center [786, 433] width 39 height 13
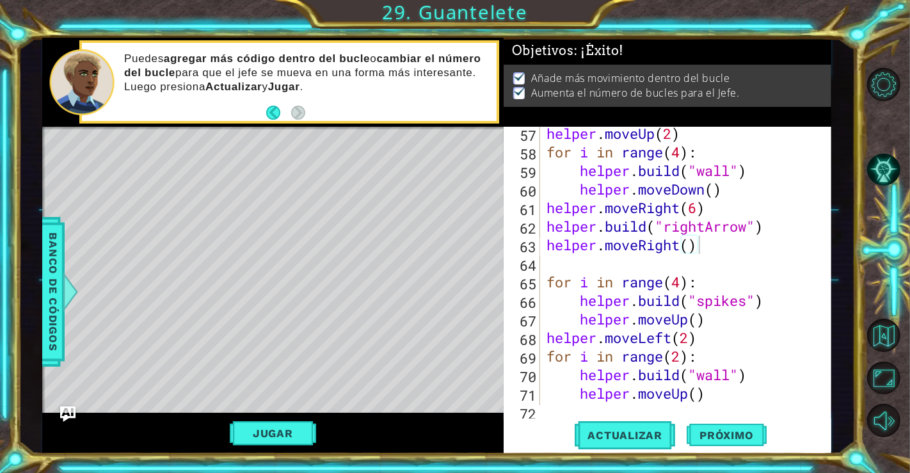
scroll to position [0, 0]
click at [616, 439] on span "Actualizar" at bounding box center [625, 435] width 100 height 13
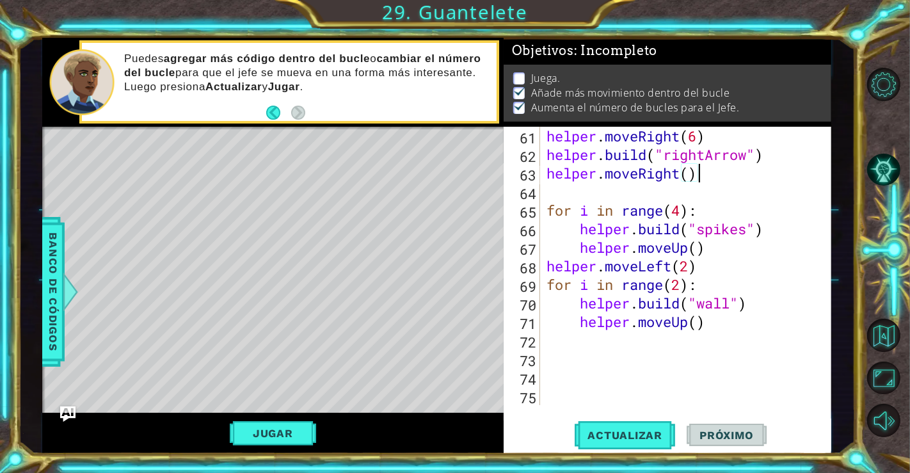
scroll to position [1168, 0]
click at [44, 262] on span "Banco de códigos" at bounding box center [53, 292] width 20 height 132
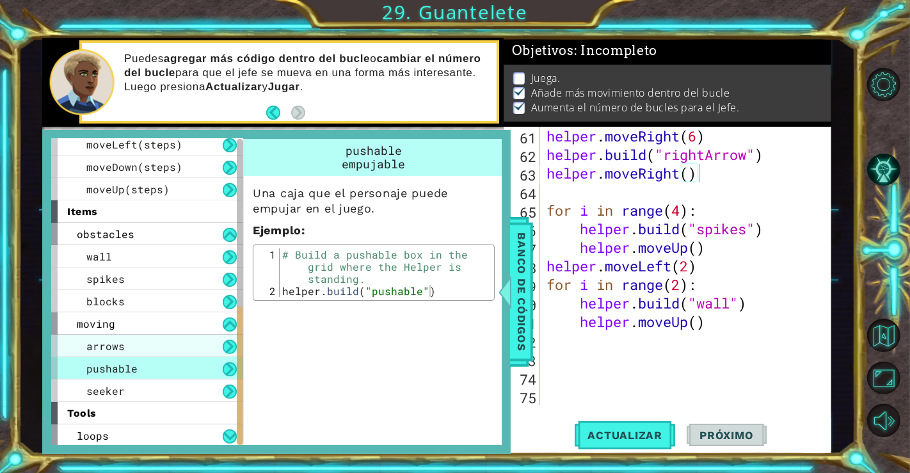
click at [141, 336] on div "arrows" at bounding box center [147, 346] width 192 height 22
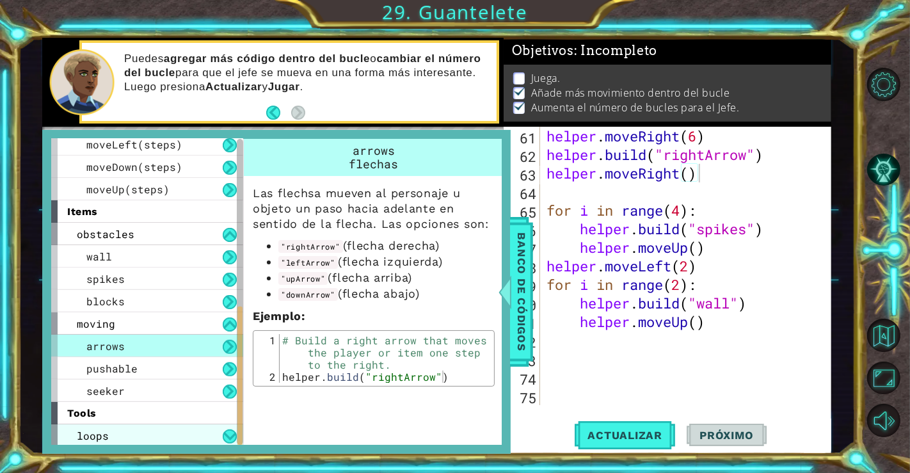
click at [166, 430] on div "loops" at bounding box center [147, 435] width 192 height 22
click at [176, 438] on div "loops" at bounding box center [147, 435] width 192 height 22
click at [173, 434] on div "loops" at bounding box center [147, 435] width 192 height 22
click at [160, 433] on div "loops" at bounding box center [147, 435] width 192 height 22
drag, startPoint x: 160, startPoint y: 433, endPoint x: 144, endPoint y: 418, distance: 22.2
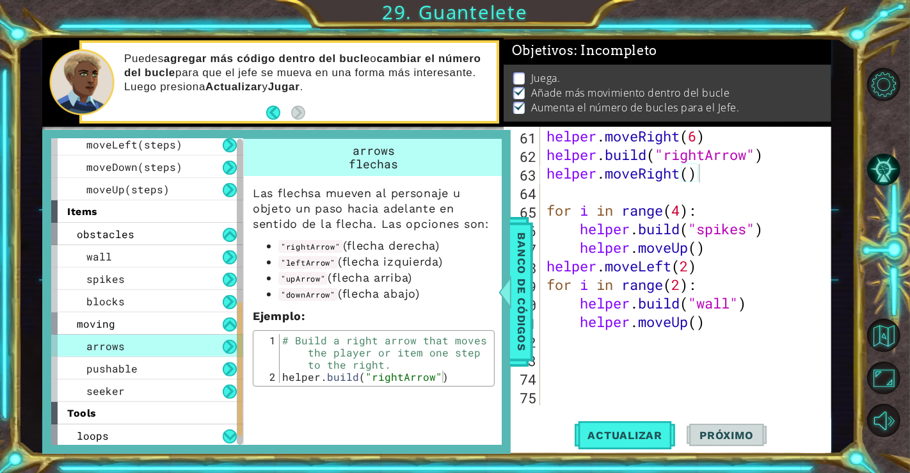
click at [144, 418] on div "helper methods moveLeft(steps) moveRight(steps) moveUp(steps) moveDown(steps) b…" at bounding box center [152, 292] width 203 height 306
click at [144, 418] on div "tools" at bounding box center [147, 413] width 192 height 22
click at [225, 433] on button at bounding box center [230, 436] width 14 height 14
click at [186, 396] on div "seeker" at bounding box center [147, 390] width 192 height 22
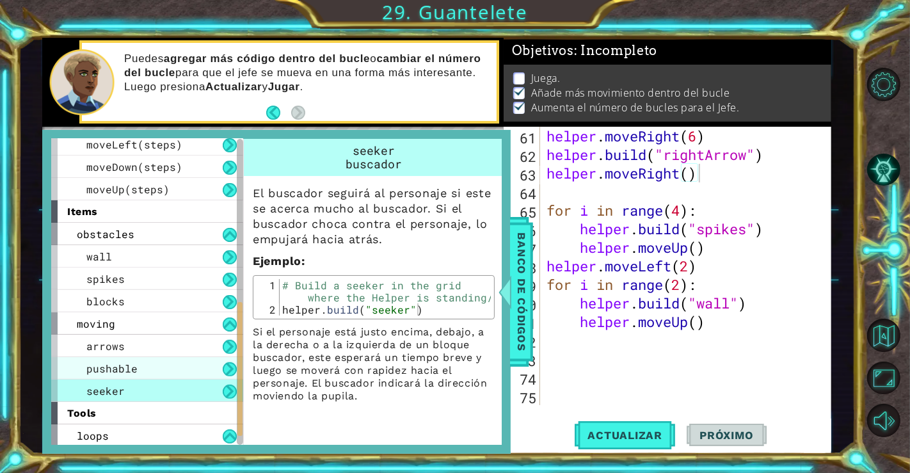
click at [179, 372] on div "pushable" at bounding box center [147, 368] width 192 height 22
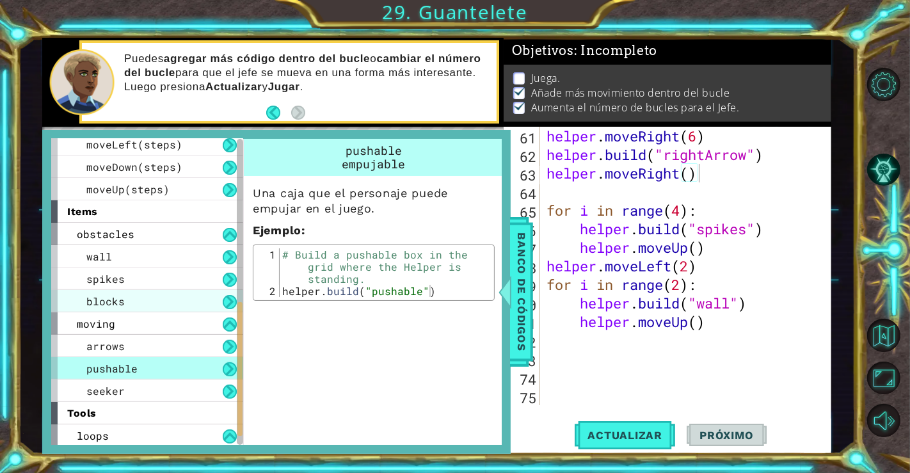
click at [154, 297] on div "blocks" at bounding box center [147, 301] width 192 height 22
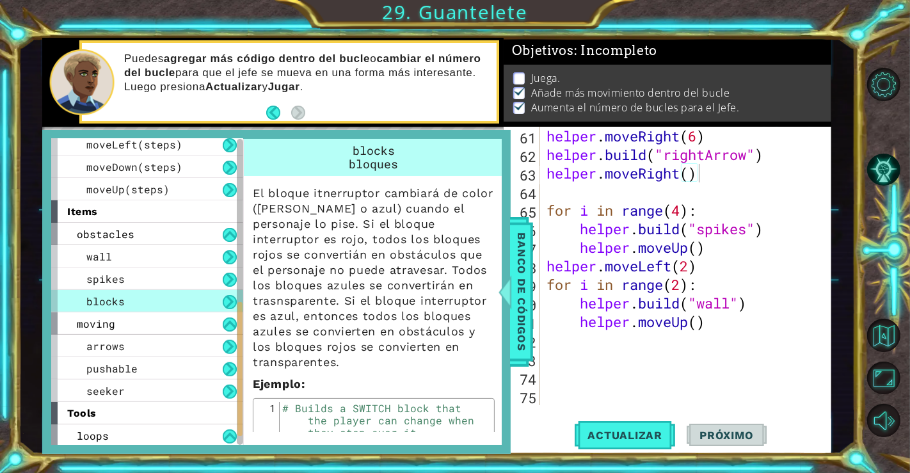
click at [290, 312] on p "El bloque itnerruptor cambiará de color (a rojo o azul) cuando el personaje lo …" at bounding box center [374, 278] width 242 height 184
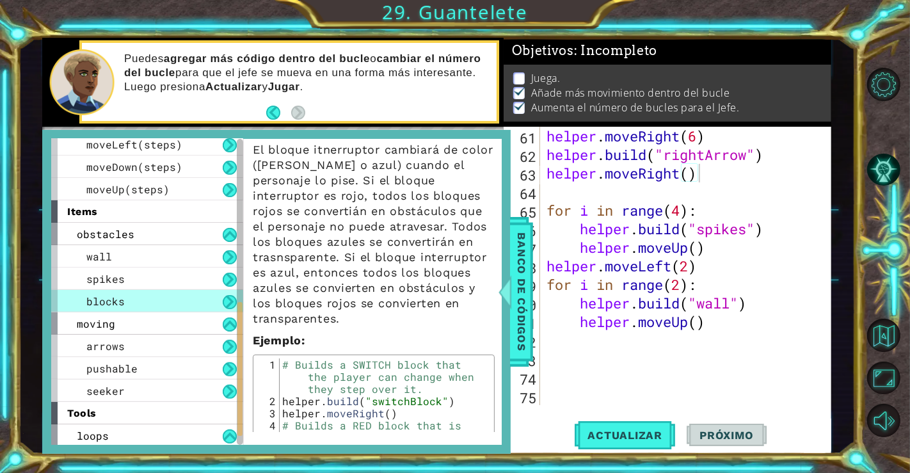
scroll to position [210, 0]
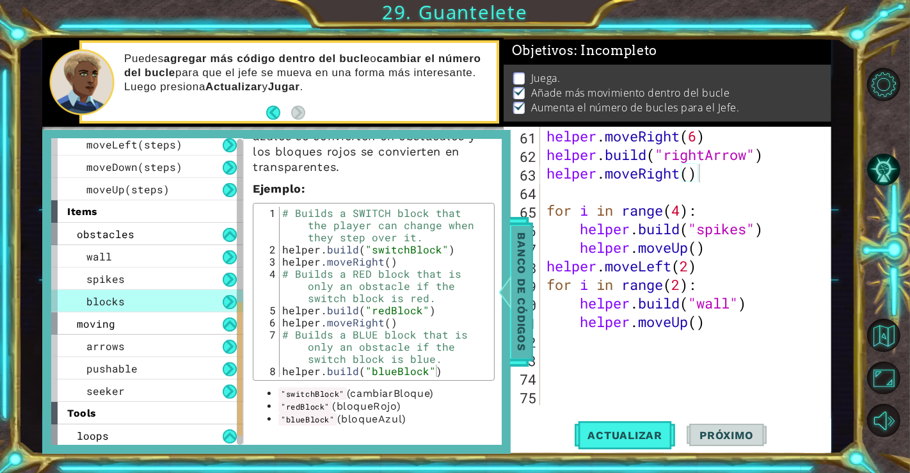
click at [518, 310] on span "Banco de códigos" at bounding box center [521, 292] width 20 height 132
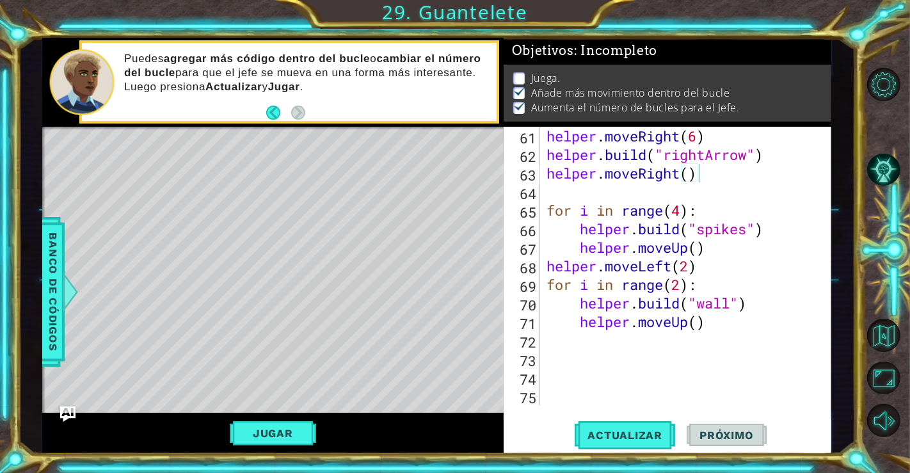
click at [601, 342] on div "helper . moveRight ( 6 ) helper . build ( "rightArrow" ) helper . moveRight ( )…" at bounding box center [684, 284] width 280 height 315
type textarea "helper.build("block")"
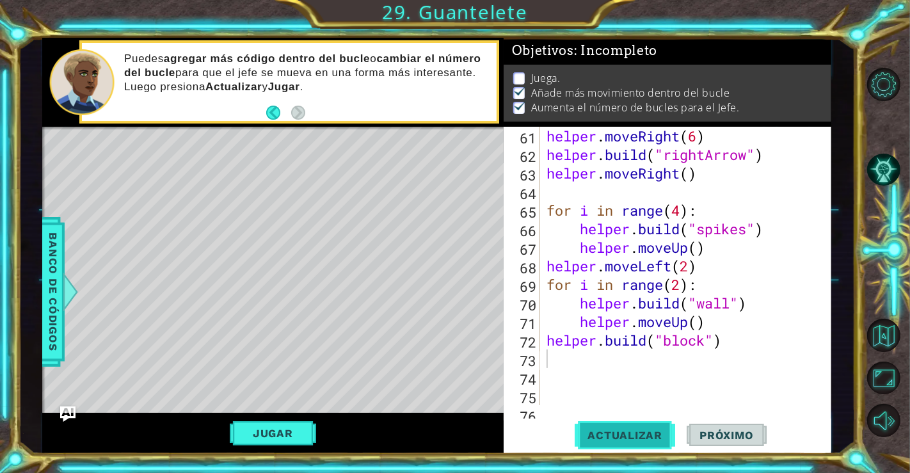
click at [598, 430] on span "Actualizar" at bounding box center [625, 435] width 100 height 13
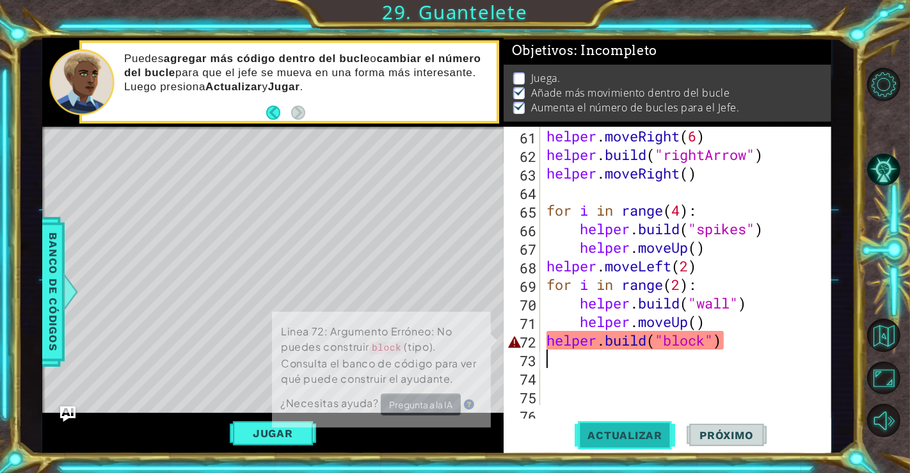
scroll to position [6, 0]
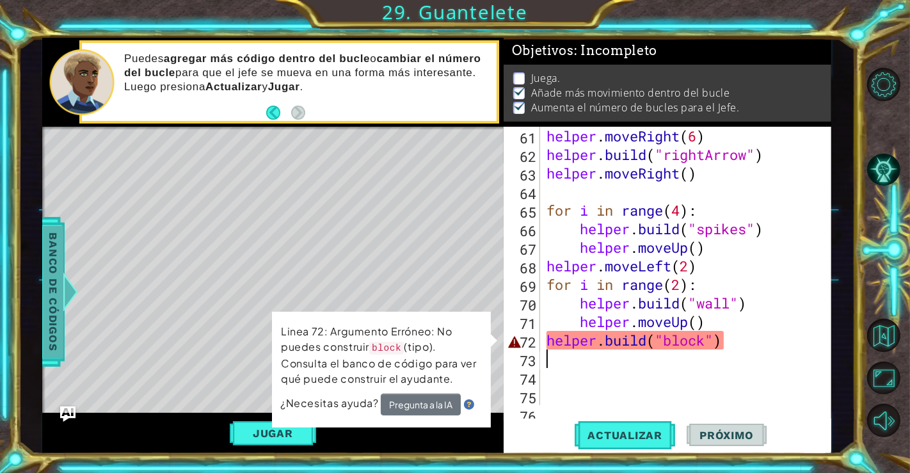
click at [52, 322] on span "Banco de códigos" at bounding box center [53, 292] width 20 height 132
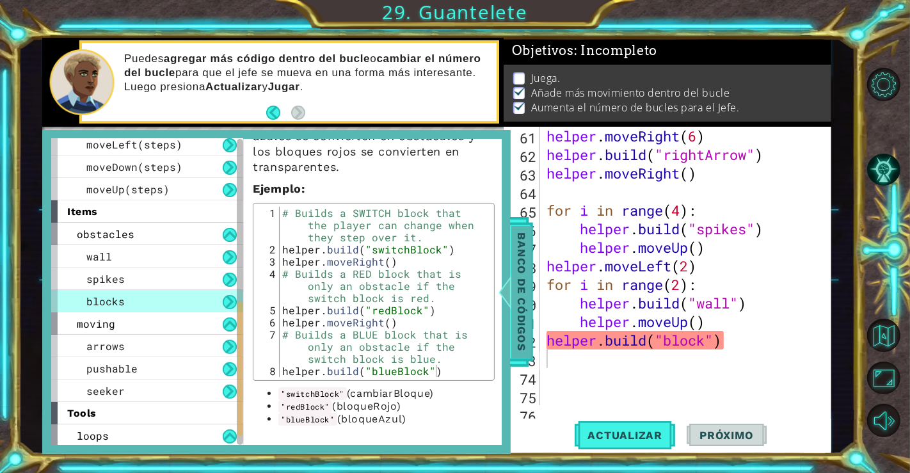
click at [513, 326] on span "Banco de códigos" at bounding box center [521, 292] width 20 height 132
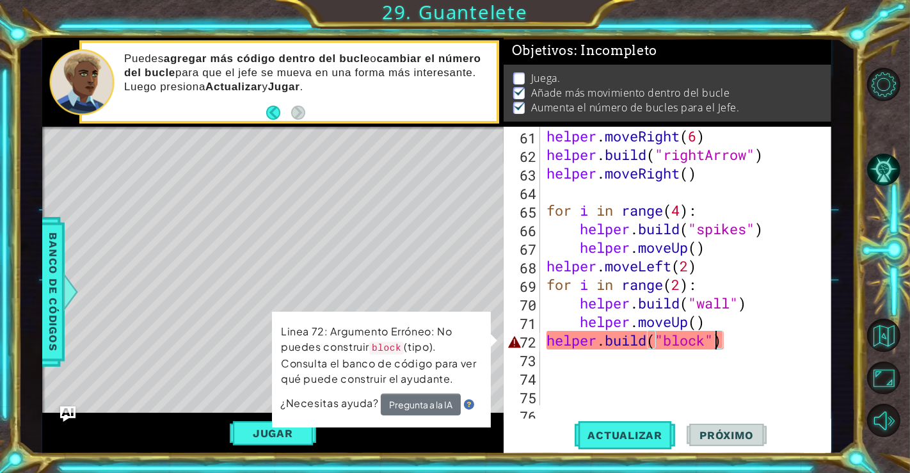
click at [712, 344] on div "helper . moveRight ( 6 ) helper . build ( "rightArrow" ) helper . moveRight ( )…" at bounding box center [684, 284] width 280 height 315
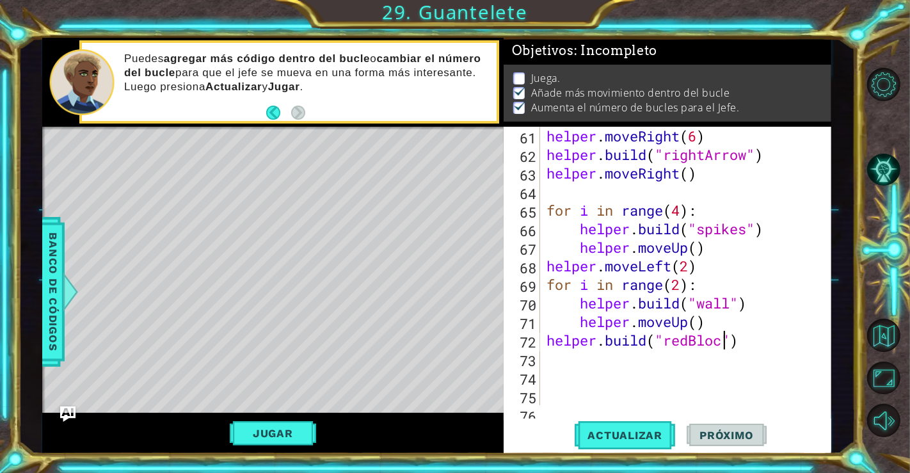
scroll to position [0, 8]
type textarea "helper.build("redBlock")"
click at [637, 432] on span "Actualizar" at bounding box center [625, 435] width 100 height 13
click at [282, 434] on button "Jugar" at bounding box center [273, 433] width 86 height 24
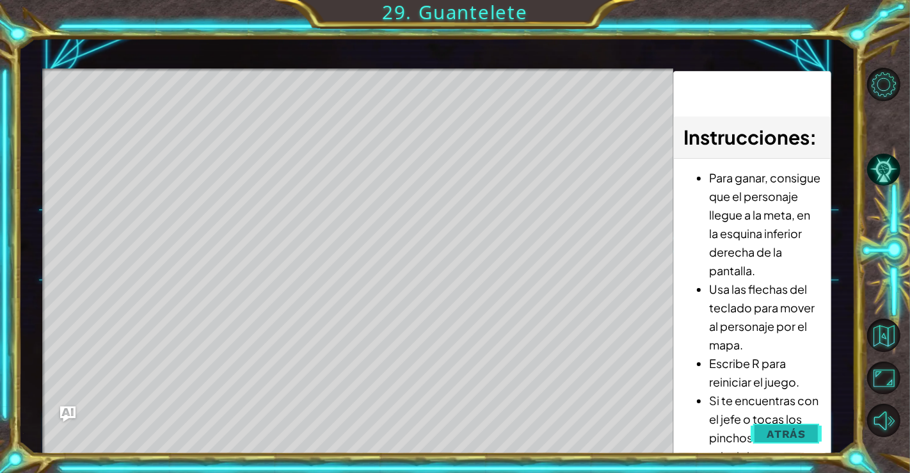
click at [765, 432] on button "Atrás" at bounding box center [786, 434] width 71 height 26
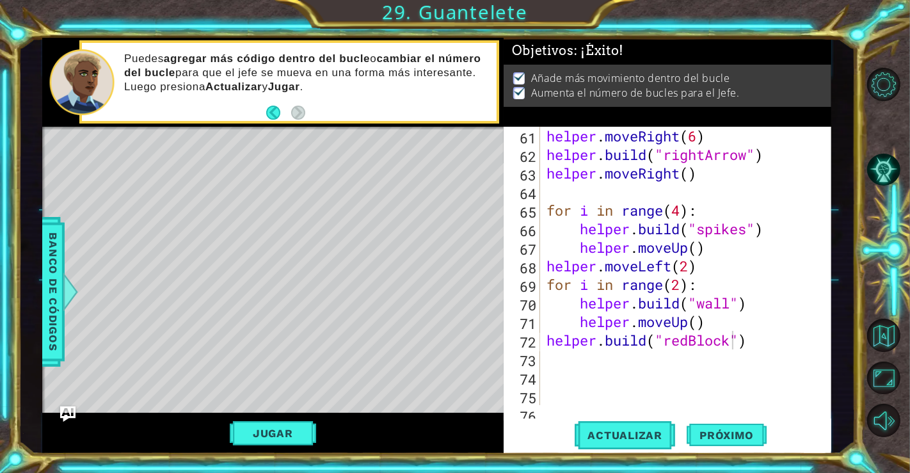
scroll to position [0, 0]
drag, startPoint x: 749, startPoint y: 342, endPoint x: 548, endPoint y: 342, distance: 200.3
click at [548, 342] on div "helper . moveRight ( 6 ) helper . build ( "rightArrow" ) helper . moveRight ( )…" at bounding box center [684, 284] width 280 height 315
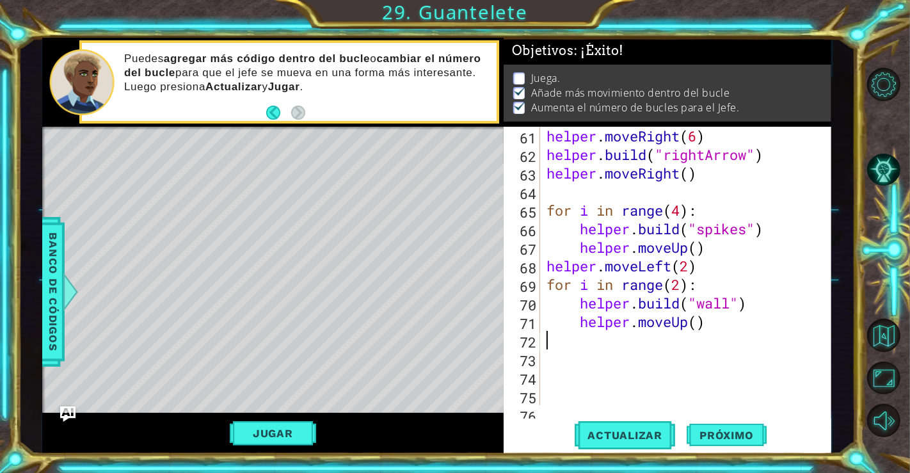
click at [695, 322] on div "helper . moveRight ( 6 ) helper . build ( "rightArrow" ) helper . moveRight ( )…" at bounding box center [684, 284] width 280 height 315
type textarea "helper.moveUp(2)"
click at [723, 325] on div "helper . moveRight ( 6 ) helper . build ( "rightArrow" ) helper . moveRight ( )…" at bounding box center [684, 284] width 280 height 315
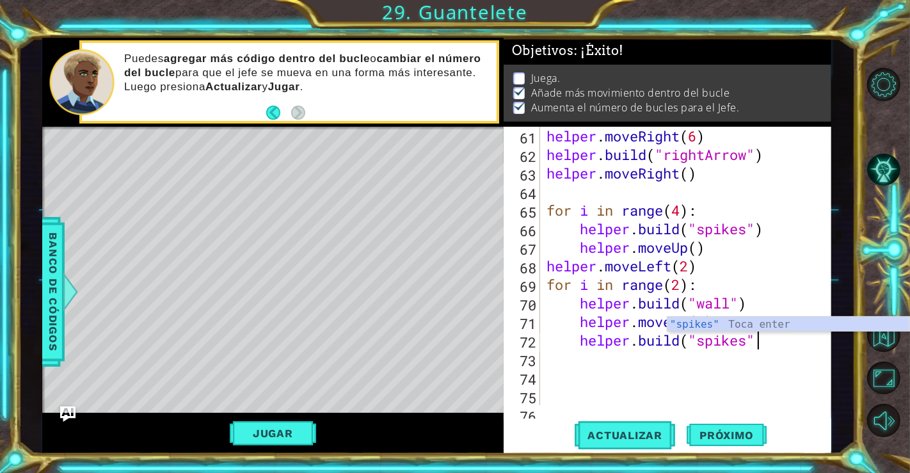
scroll to position [0, 9]
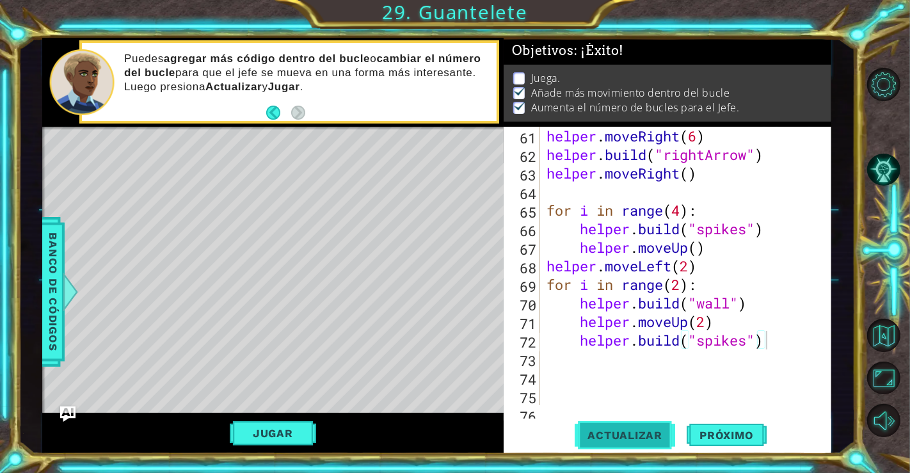
click at [649, 436] on span "Actualizar" at bounding box center [625, 435] width 100 height 13
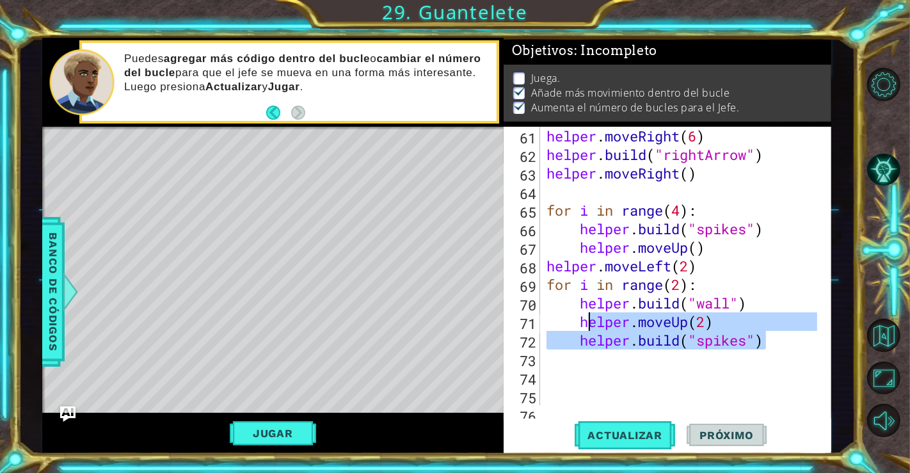
drag, startPoint x: 766, startPoint y: 348, endPoint x: 582, endPoint y: 326, distance: 184.9
click at [582, 326] on div "helper . moveRight ( 6 ) helper . build ( "rightArrow" ) helper . moveRight ( )…" at bounding box center [684, 284] width 280 height 315
type textarea "helper.moveUp(2) helper.build("spikes")"
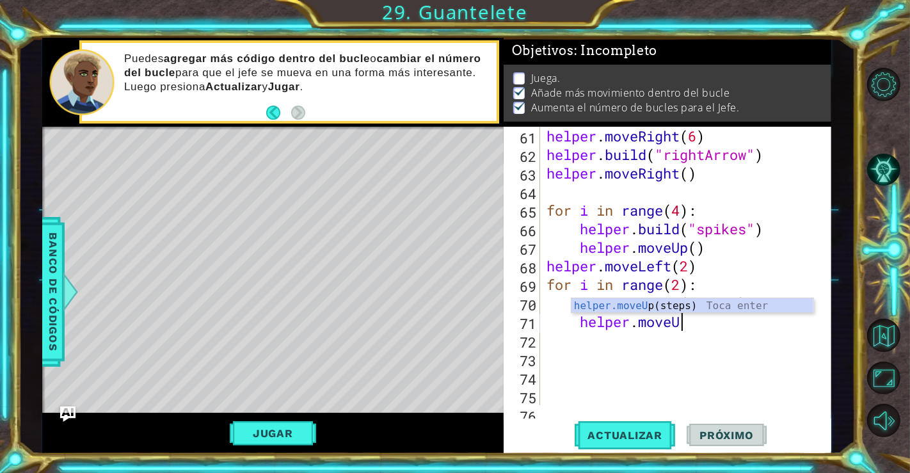
type textarea "helper.moveUp"
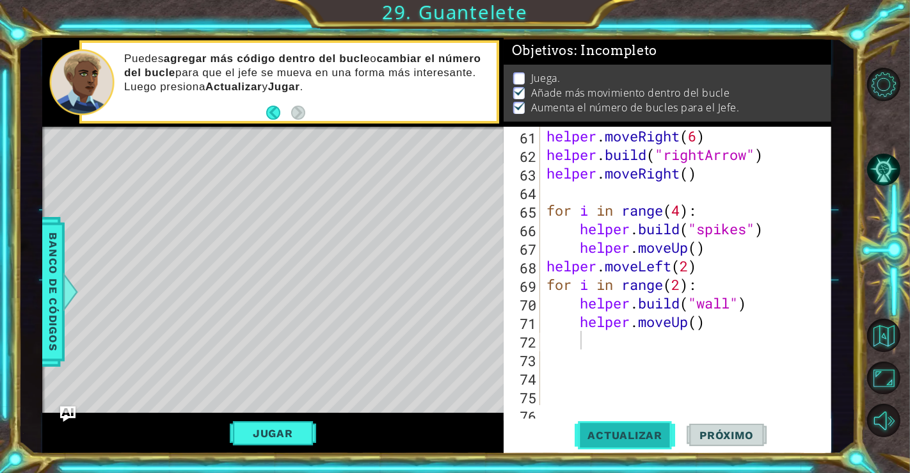
click at [627, 425] on button "Actualizar" at bounding box center [625, 434] width 100 height 33
click at [668, 161] on div "helper . moveRight ( 6 ) helper . build ( "rightArrow" ) helper . moveRight ( )…" at bounding box center [684, 284] width 280 height 315
click at [704, 273] on div "helper . moveRight ( 6 ) helper . build ( "rightArrow" ) helper . moveRight ( )…" at bounding box center [684, 284] width 280 height 315
type textarea "helper.moveLeft(2)"
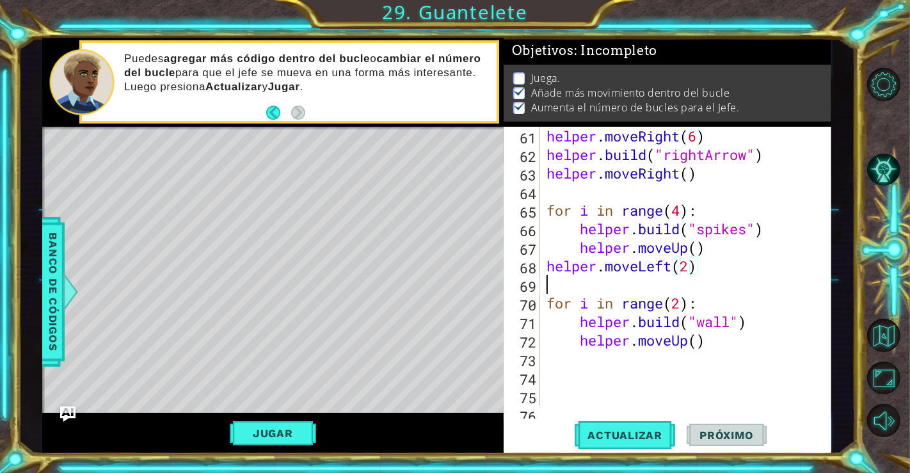
scroll to position [0, 0]
click at [712, 340] on div "helper . moveRight ( 6 ) helper . build ( "rightArrow" ) helper . moveRight ( )…" at bounding box center [684, 284] width 280 height 315
type textarea "helper.moveUp()"
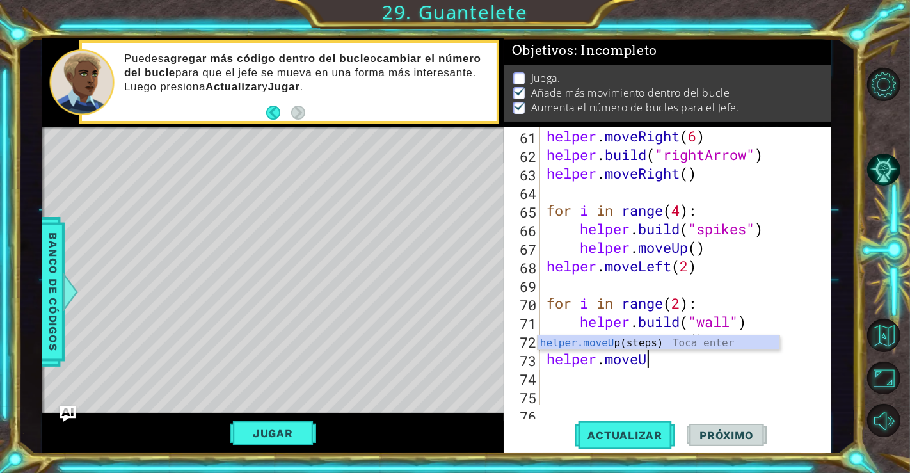
scroll to position [0, 3]
type textarea "helper.moveUp()"
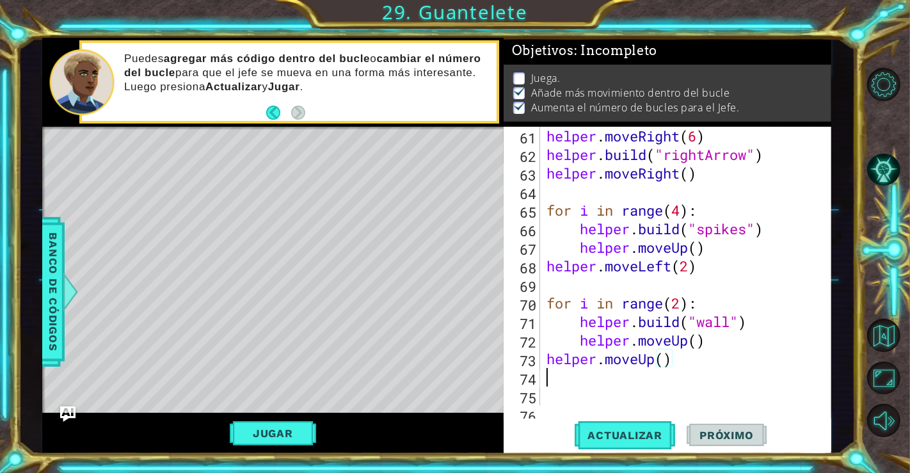
scroll to position [0, 0]
type textarea "e"
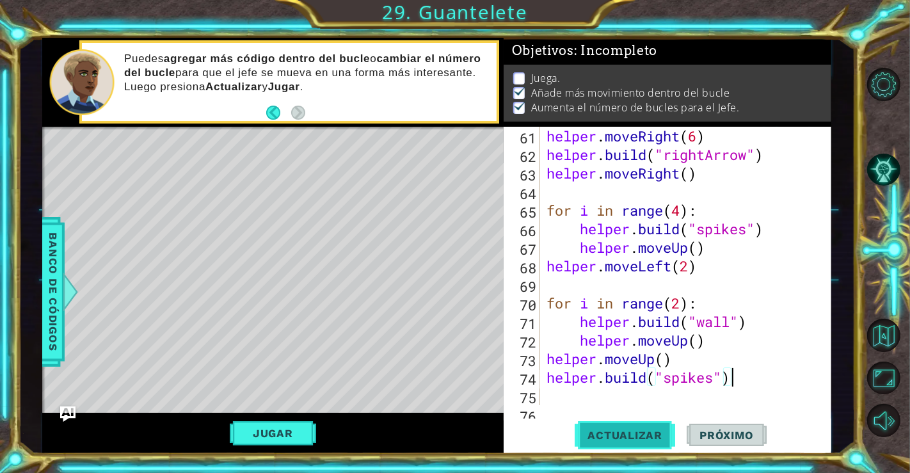
type textarea "helper.build("spikes")"
click at [655, 441] on span "Actualizar" at bounding box center [625, 435] width 100 height 13
click at [301, 430] on button "Jugar" at bounding box center [273, 433] width 86 height 24
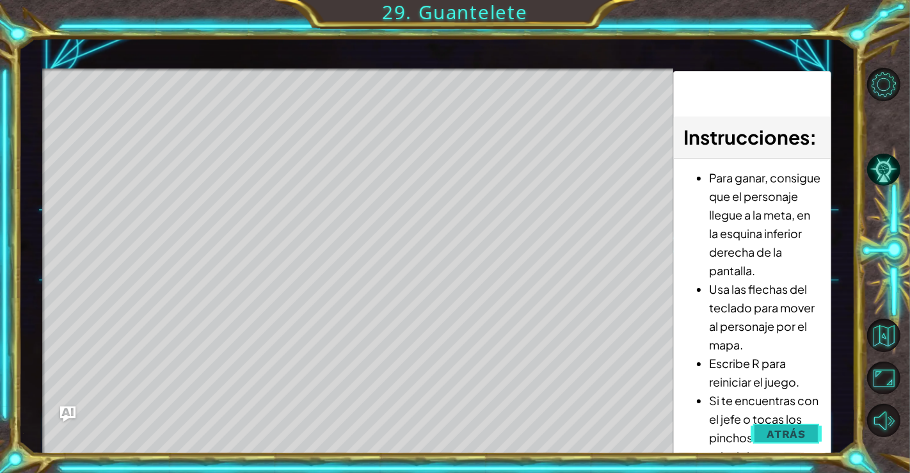
click at [787, 445] on button "Atrás" at bounding box center [786, 434] width 71 height 26
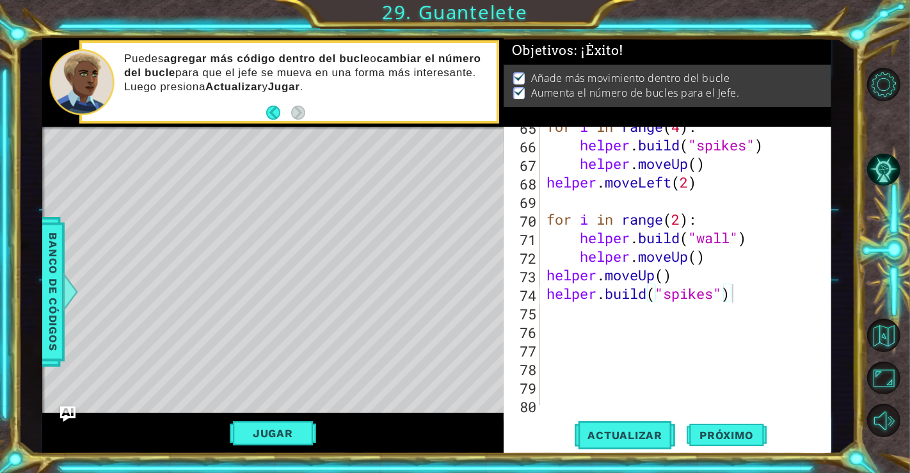
scroll to position [1253, 0]
click at [744, 295] on div "for i in range ( 4 ) : helper . build ( "spikes" ) helper . moveUp ( ) helper .…" at bounding box center [684, 274] width 280 height 315
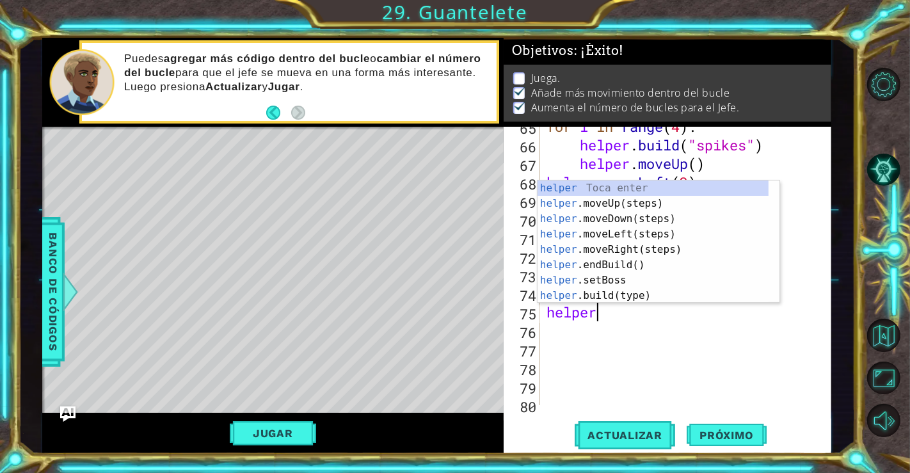
scroll to position [0, 1]
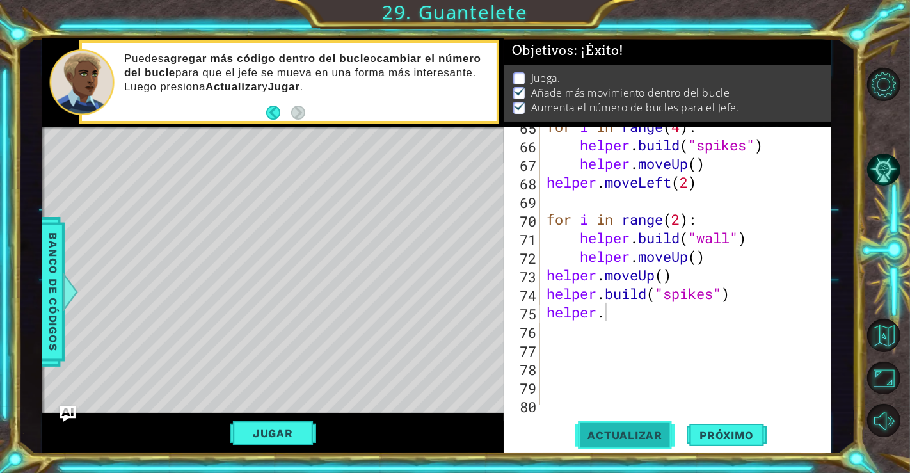
click at [623, 424] on button "Actualizar" at bounding box center [625, 434] width 100 height 33
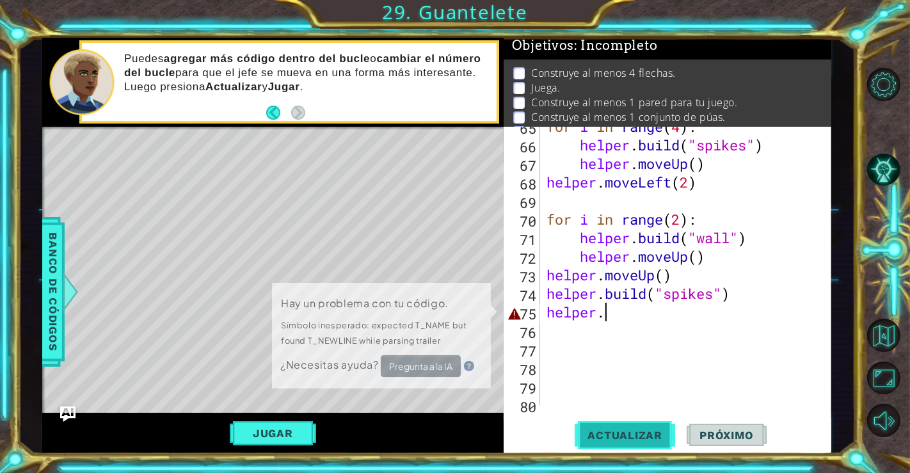
scroll to position [6, 0]
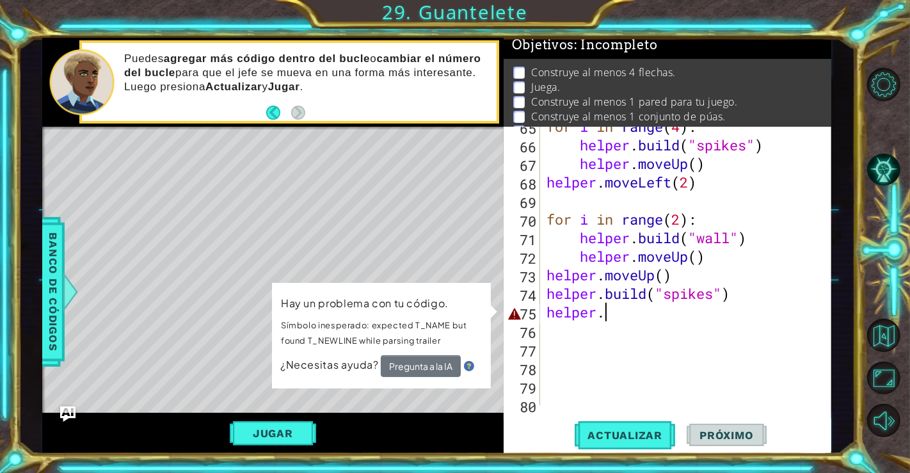
click at [617, 317] on div "for i in range ( 4 ) : helper . build ( "spikes" ) helper . moveUp ( ) helper .…" at bounding box center [684, 274] width 280 height 315
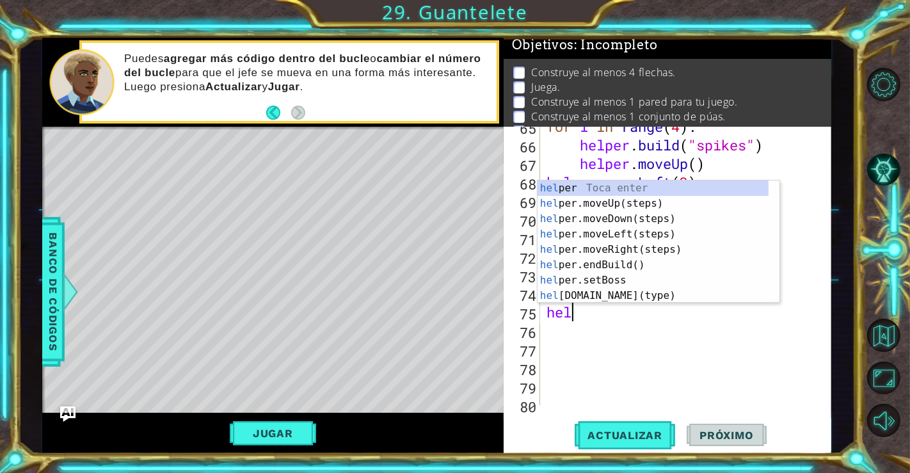
scroll to position [0, 0]
type textarea "h"
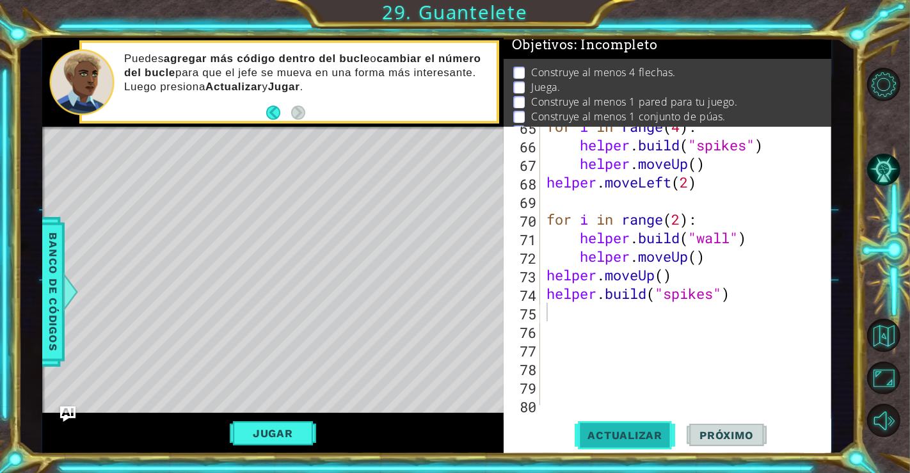
click at [596, 421] on button "Actualizar" at bounding box center [625, 434] width 100 height 33
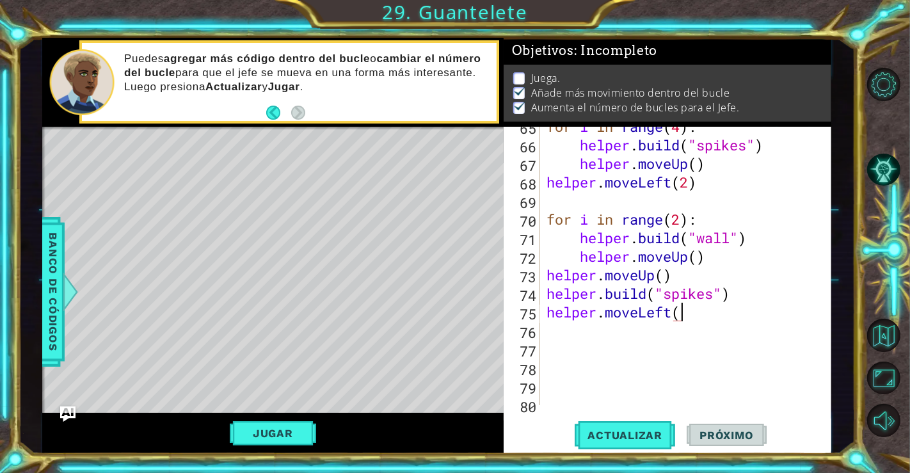
scroll to position [0, 5]
type textarea "helper.moveLeft()"
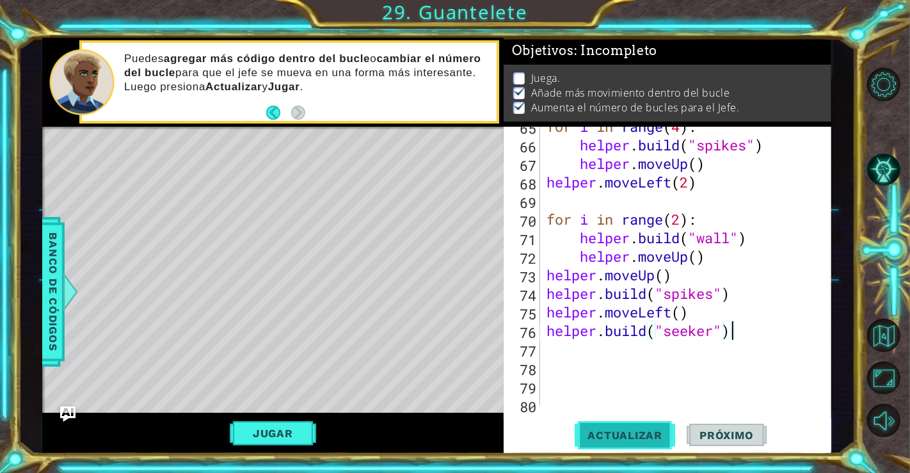
type textarea "helper.build("seeker")"
click at [635, 448] on button "Actualizar" at bounding box center [625, 434] width 100 height 33
drag, startPoint x: 265, startPoint y: 414, endPoint x: 269, endPoint y: 423, distance: 9.7
click at [269, 423] on div "Jugar" at bounding box center [272, 434] width 461 height 42
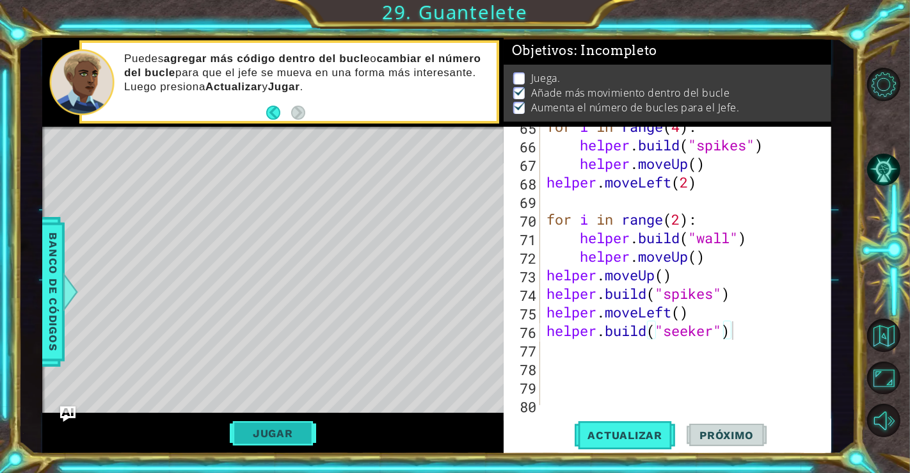
click at [269, 423] on button "Jugar" at bounding box center [273, 433] width 86 height 24
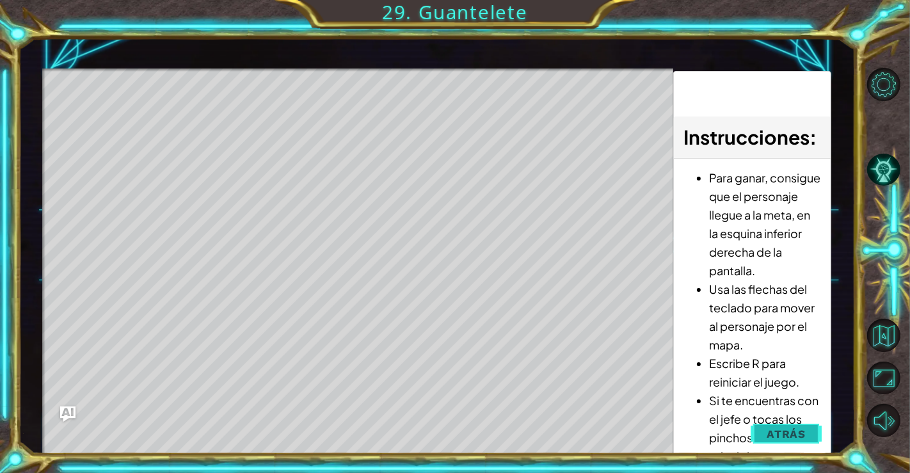
click at [793, 435] on span "Atrás" at bounding box center [786, 433] width 39 height 13
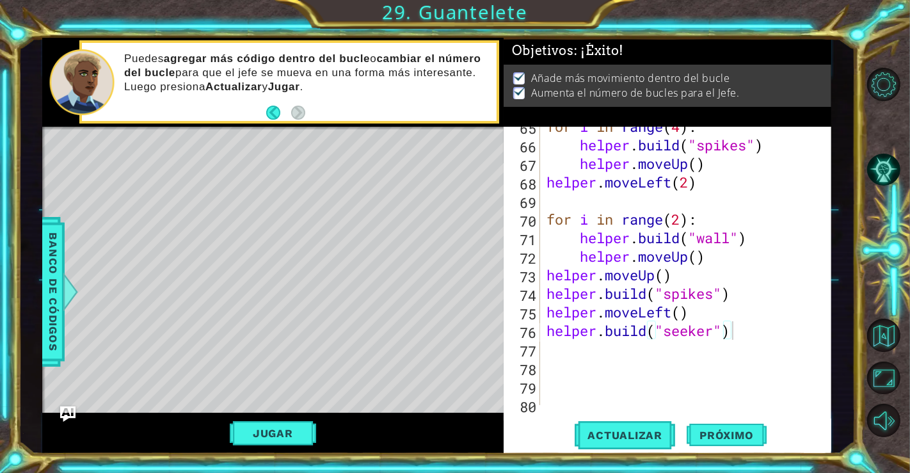
scroll to position [0, 0]
click at [738, 337] on div "for i in range ( 4 ) : helper . build ( "spikes" ) helper . moveUp ( ) helper .…" at bounding box center [684, 274] width 280 height 315
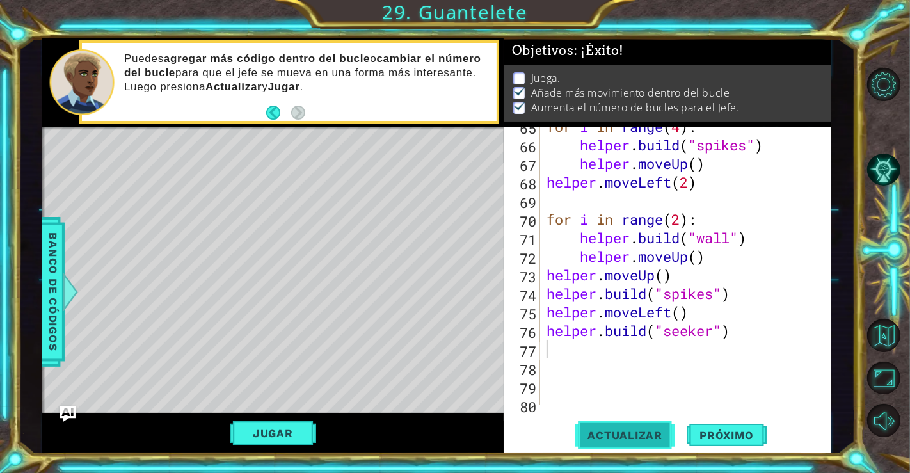
click at [624, 439] on span "Actualizar" at bounding box center [625, 435] width 100 height 13
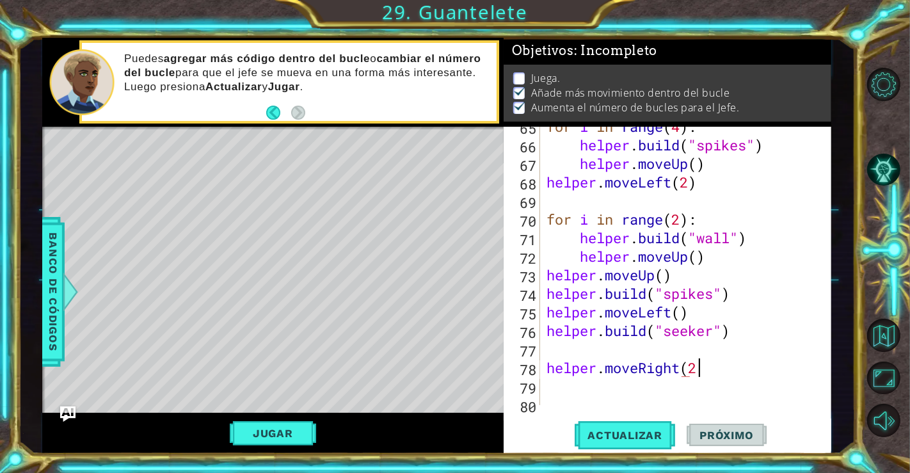
scroll to position [0, 6]
type textarea "helper.moveRight(2)"
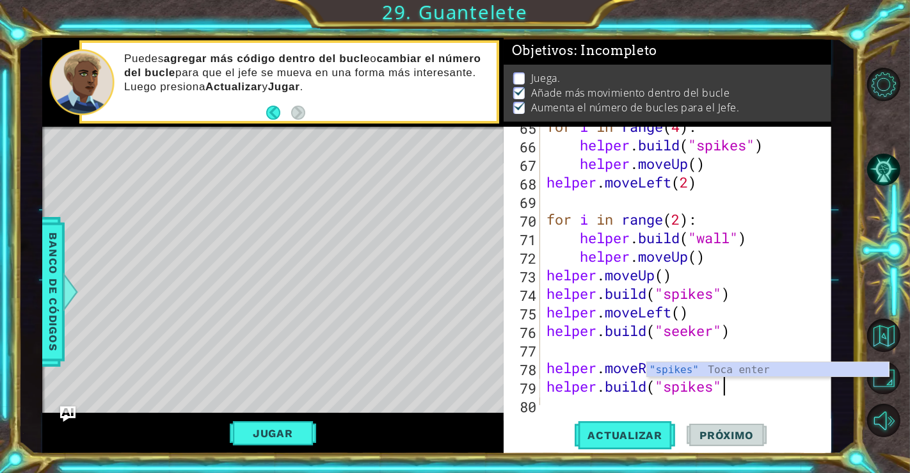
type textarea "helper.build("spikes")"
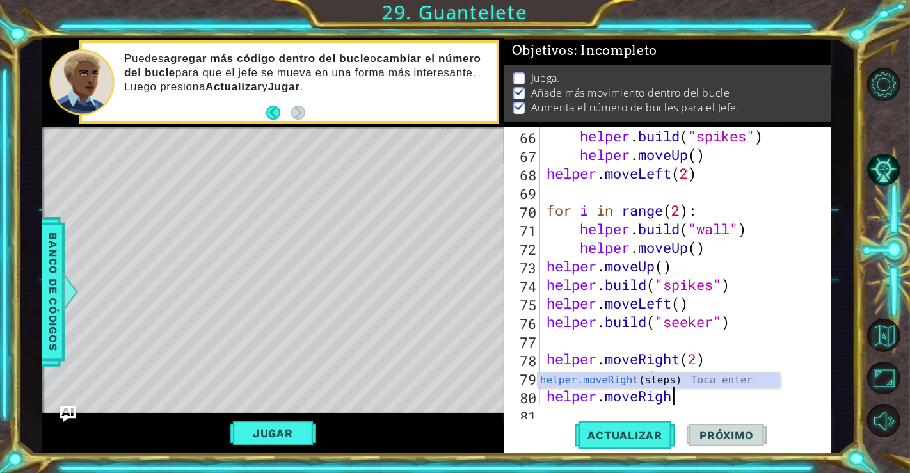
scroll to position [0, 5]
type textarea "helper.moveRight()"
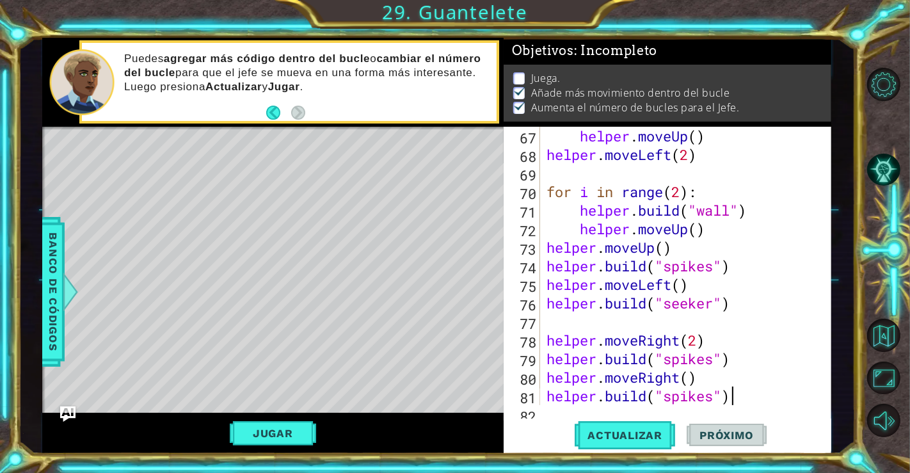
scroll to position [0, 7]
type textarea "helper.build("spikes")"
click at [642, 422] on button "Actualizar" at bounding box center [625, 434] width 100 height 33
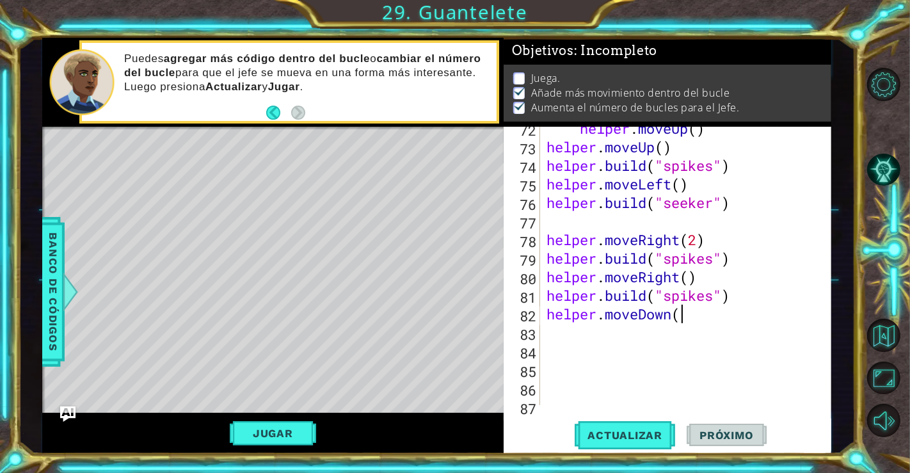
scroll to position [0, 5]
type textarea "helper.moveDown()"
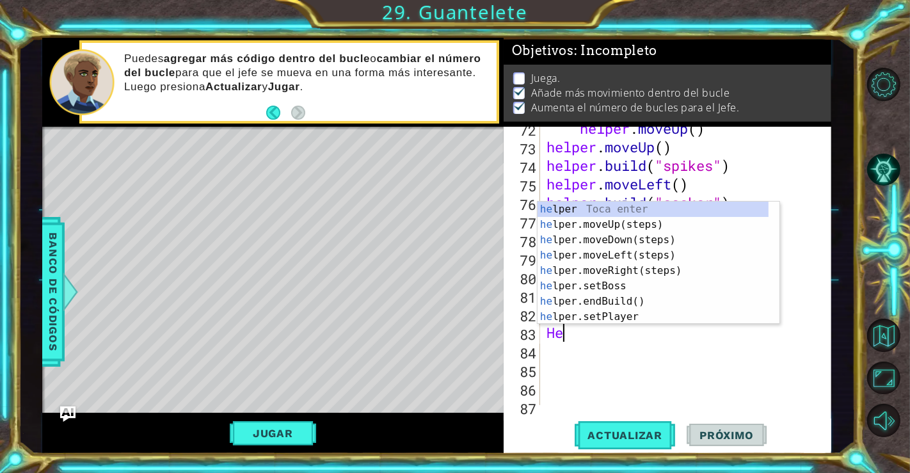
scroll to position [0, 0]
type textarea "H"
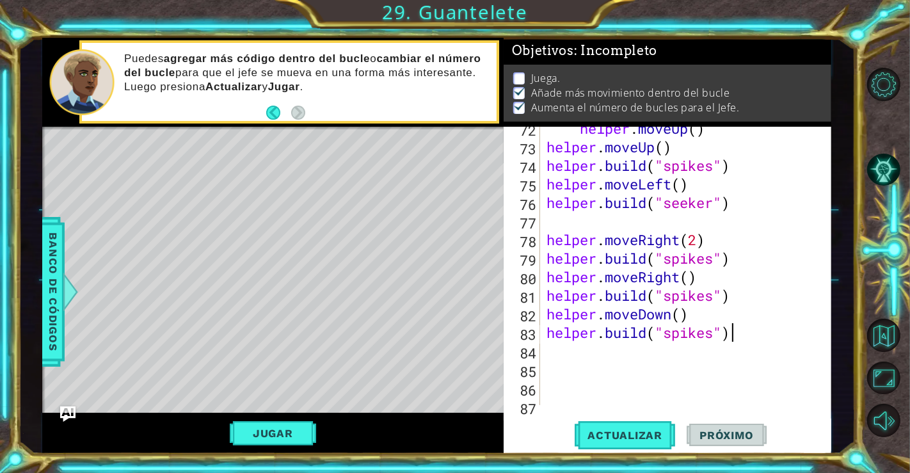
scroll to position [0, 7]
type textarea "helper.build("spikes")"
click at [626, 441] on button "Actualizar" at bounding box center [625, 434] width 100 height 33
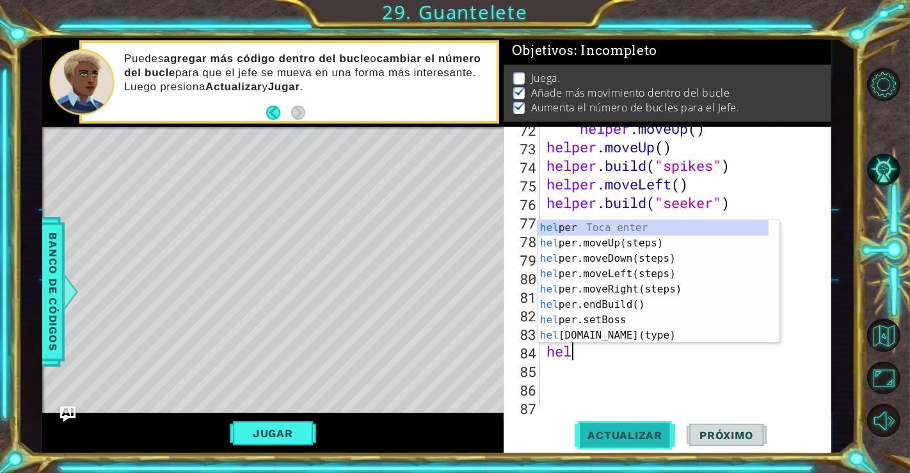
scroll to position [0, 0]
type textarea "h"
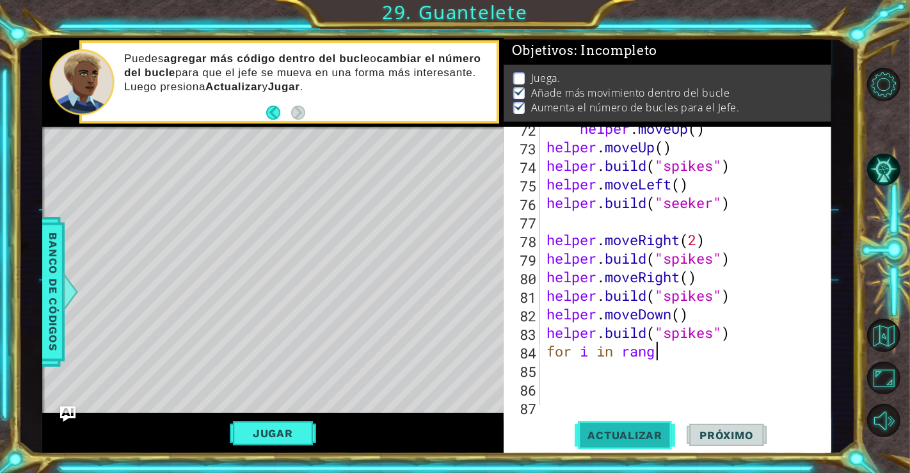
scroll to position [0, 4]
type textarea "for i in range():"
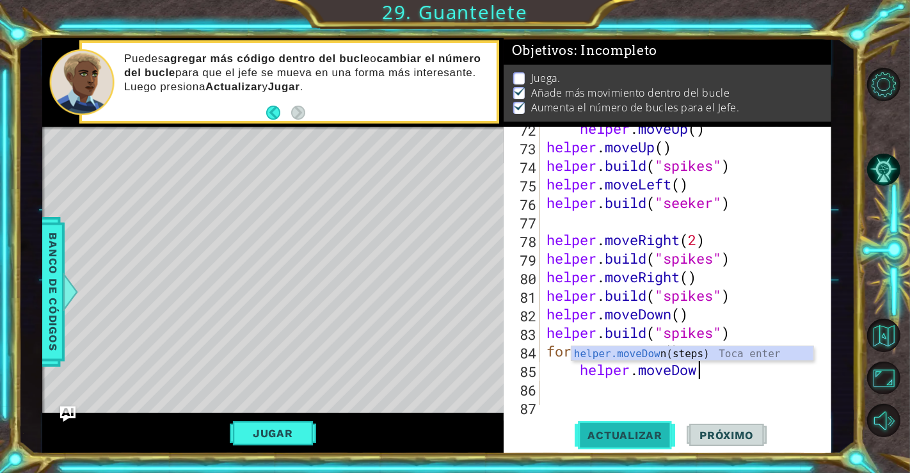
scroll to position [0, 6]
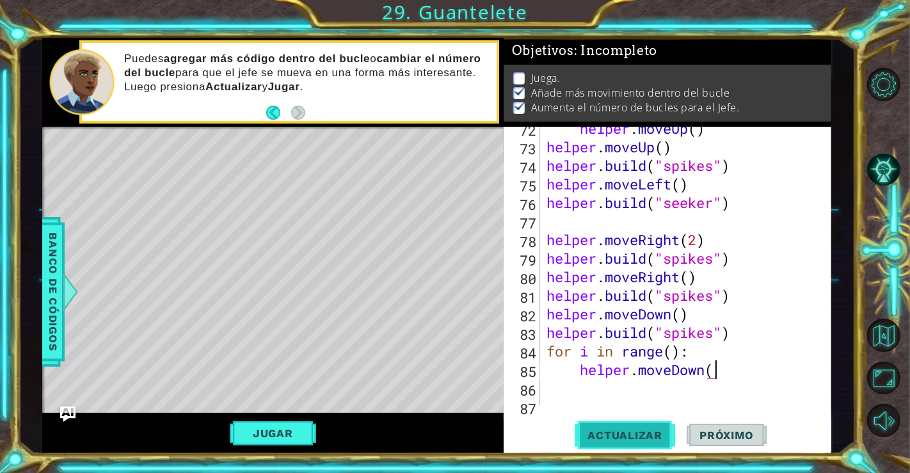
type textarea "helper.moveDown()"
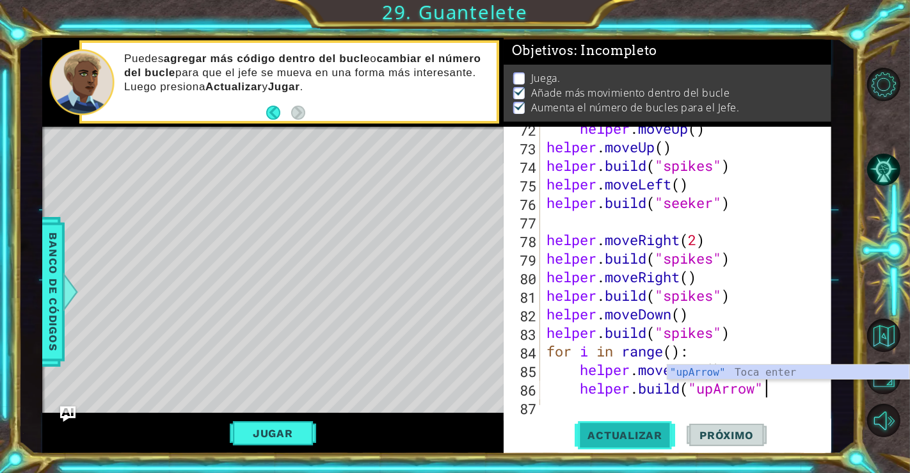
scroll to position [0, 9]
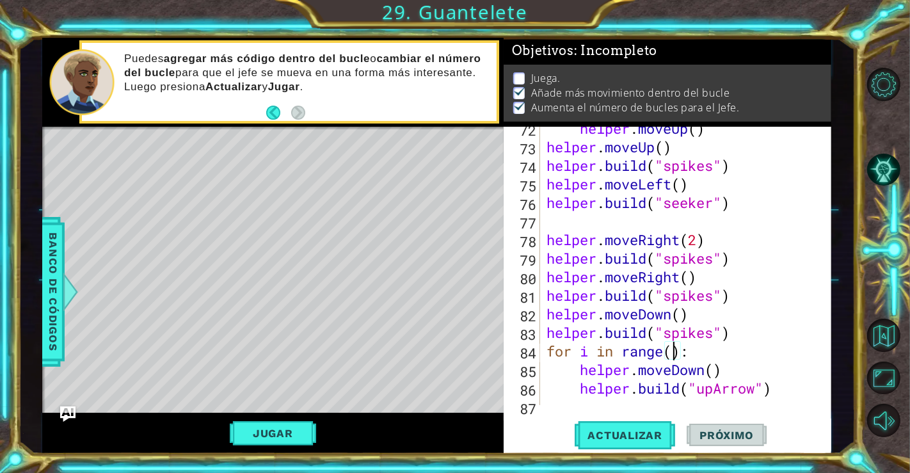
click at [675, 355] on div "helper . moveUp ( ) helper . moveUp ( ) helper . build ( "spikes" ) helper . mo…" at bounding box center [684, 276] width 280 height 315
click at [634, 431] on span "Actualizar" at bounding box center [625, 435] width 100 height 13
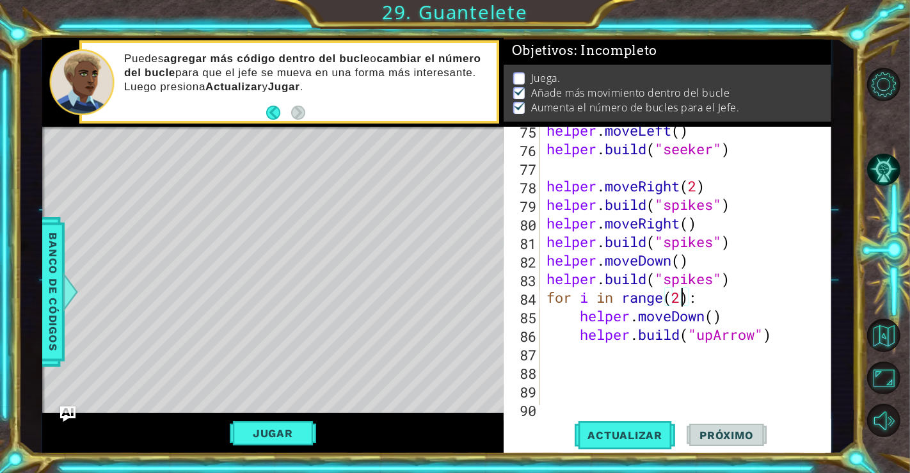
scroll to position [1435, 0]
click at [784, 331] on div "helper . moveLeft ( ) helper . build ( "seeker" ) helper . moveRight ( 2 ) help…" at bounding box center [684, 278] width 280 height 315
type textarea "helper.build("upArrow")"
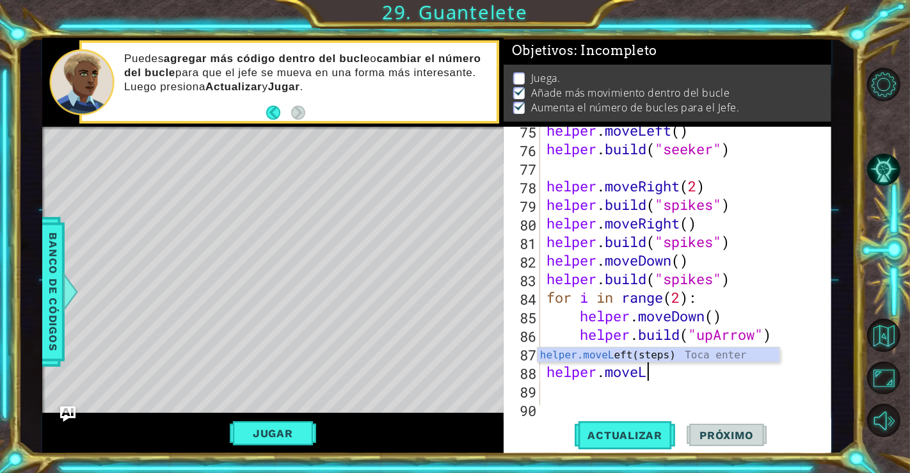
scroll to position [0, 3]
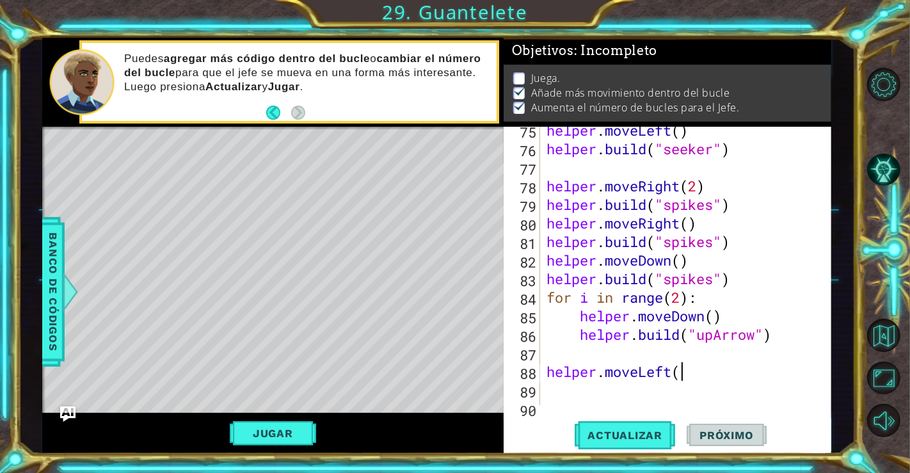
type textarea "helper.moveLeft()"
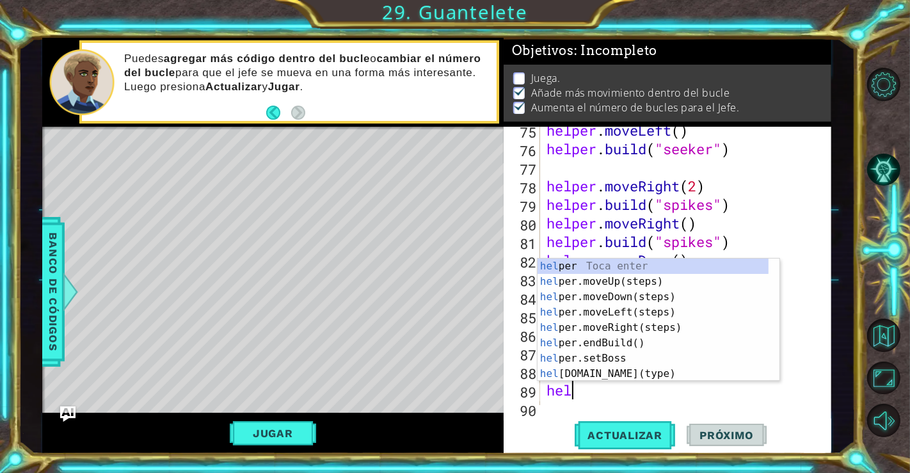
scroll to position [0, 0]
type textarea "h"
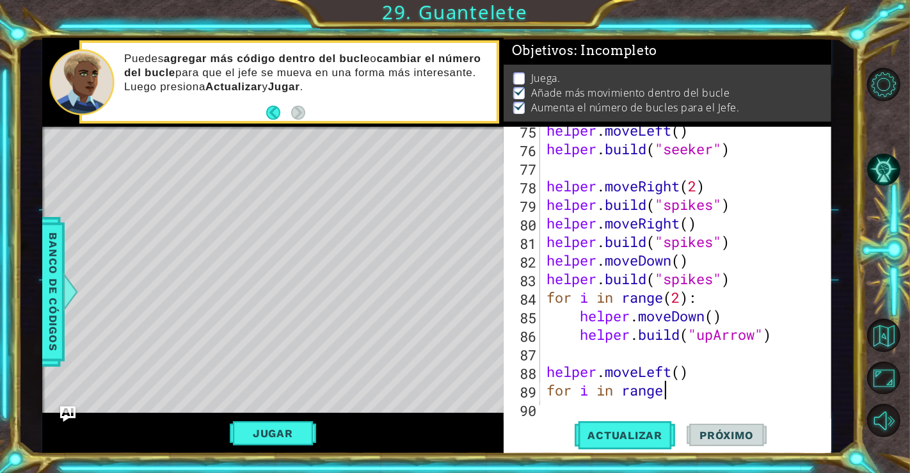
scroll to position [0, 4]
type textarea "for i in range():"
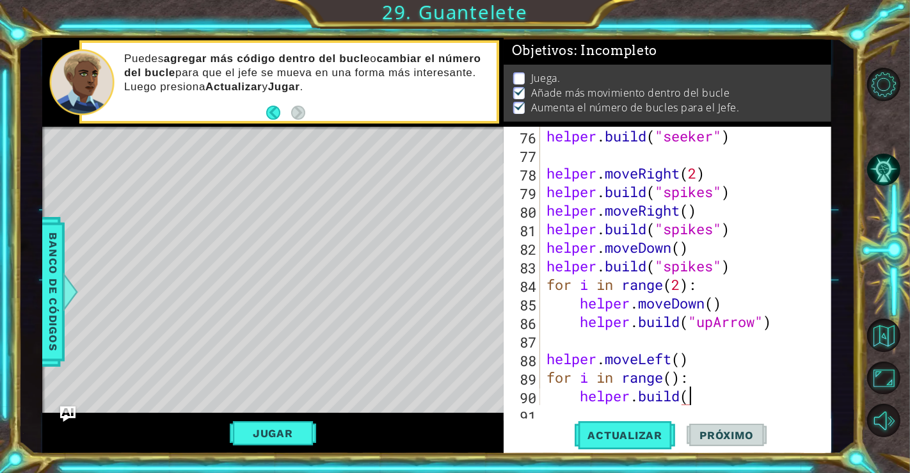
scroll to position [0, 6]
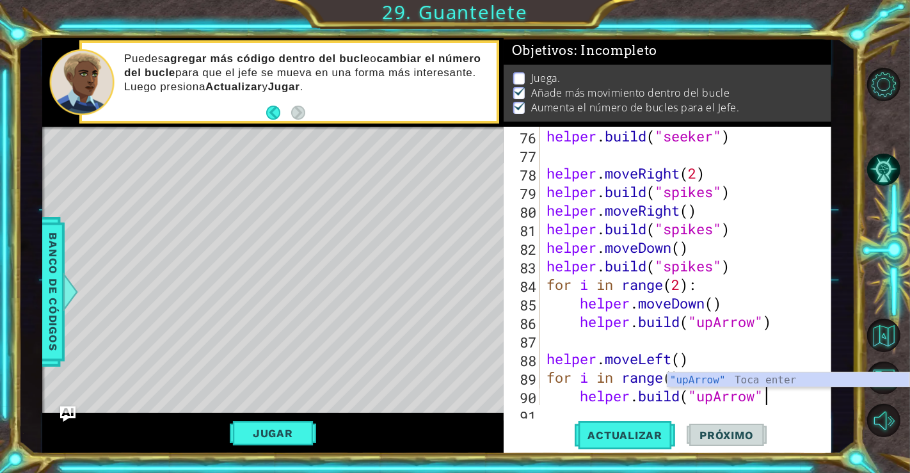
type textarea "helper.build("upArrow")"
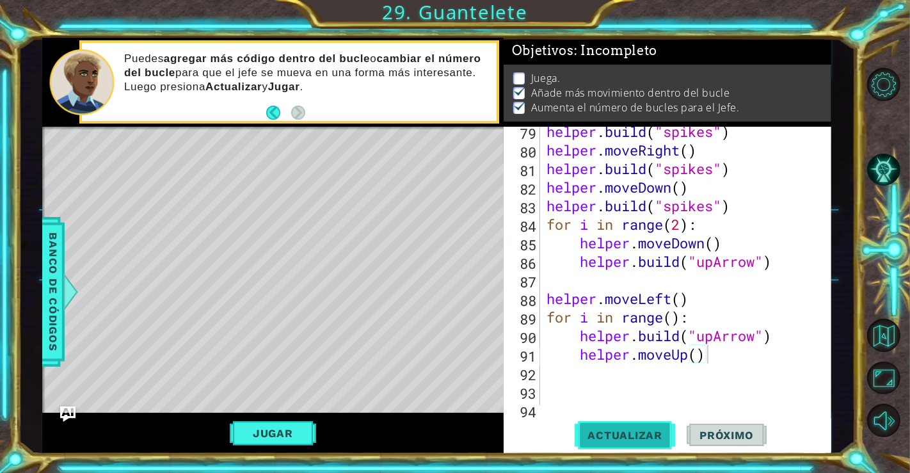
click at [630, 427] on button "Actualizar" at bounding box center [625, 434] width 100 height 33
click at [282, 440] on button "Jugar" at bounding box center [273, 433] width 86 height 24
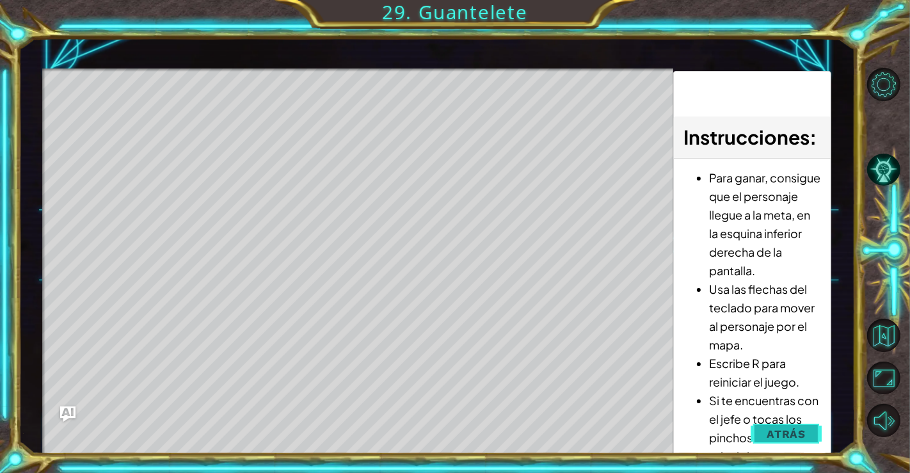
click at [752, 424] on button "Atrás" at bounding box center [786, 434] width 71 height 26
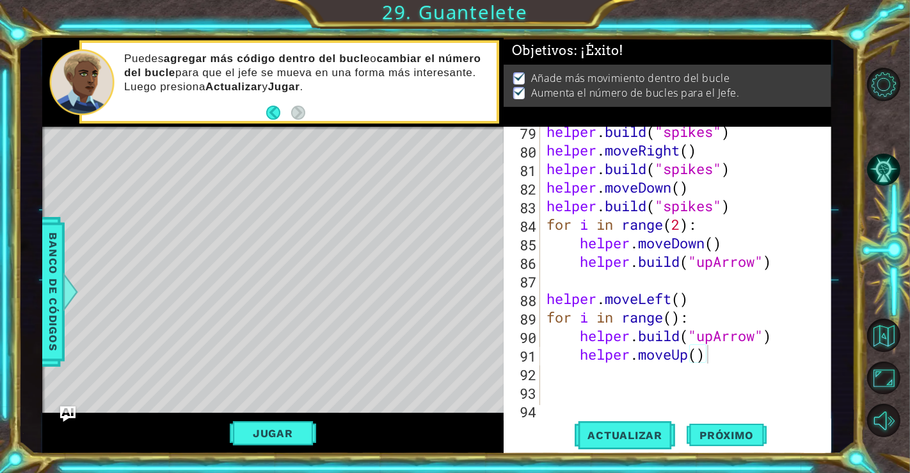
scroll to position [0, 0]
click at [259, 441] on button "Jugar" at bounding box center [273, 433] width 86 height 24
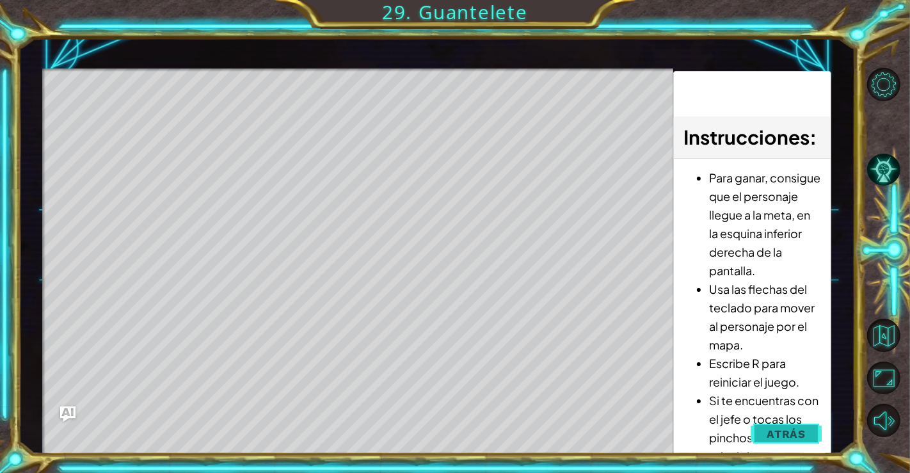
click at [792, 427] on span "Atrás" at bounding box center [786, 433] width 39 height 13
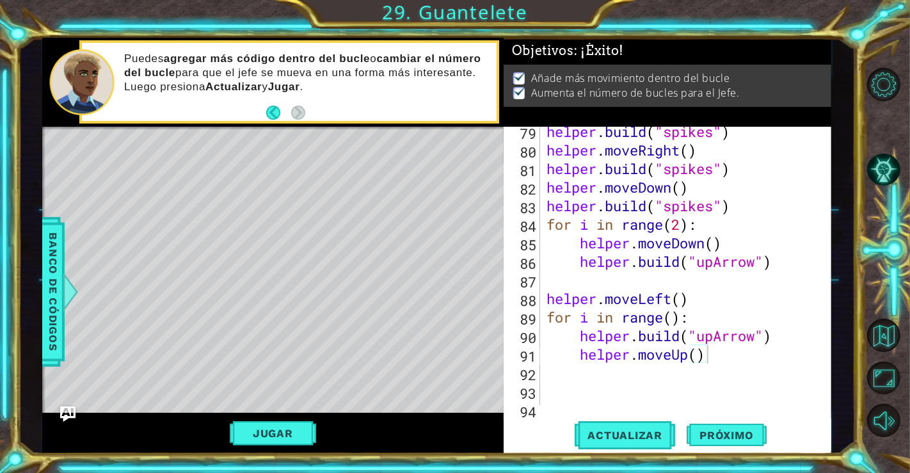
scroll to position [0, 5]
click at [670, 317] on div "helper . build ( "spikes" ) helper . moveRight ( ) helper . build ( "spikes" ) …" at bounding box center [684, 279] width 280 height 315
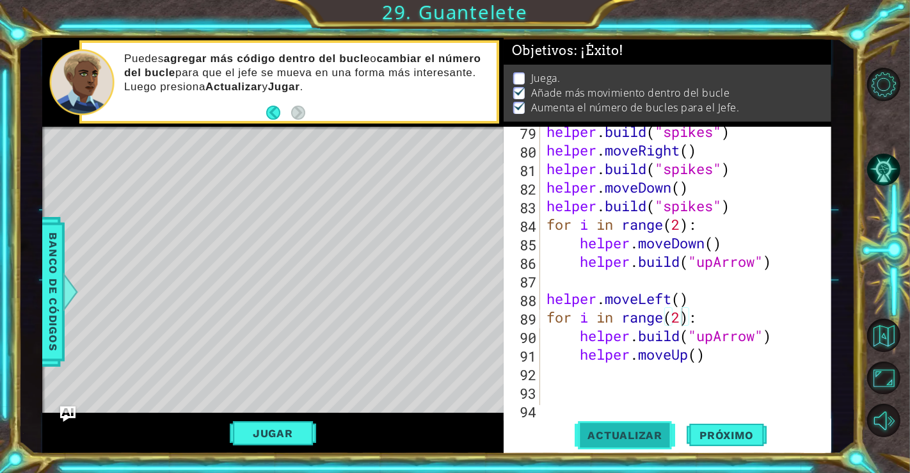
click at [647, 427] on button "Actualizar" at bounding box center [625, 434] width 100 height 33
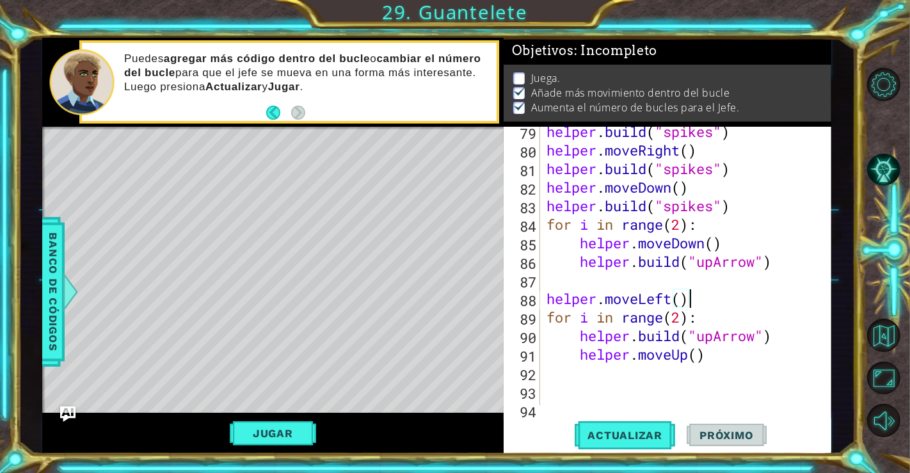
click at [691, 302] on div "helper . build ( "spikes" ) helper . moveRight ( ) helper . build ( "spikes" ) …" at bounding box center [684, 279] width 280 height 315
type textarea "helper.moveLeft()"
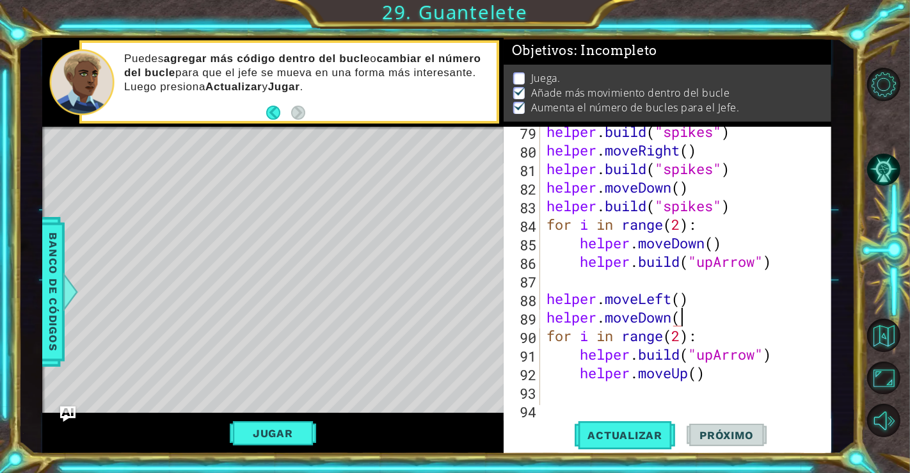
scroll to position [0, 5]
type textarea "helper.moveDown()"
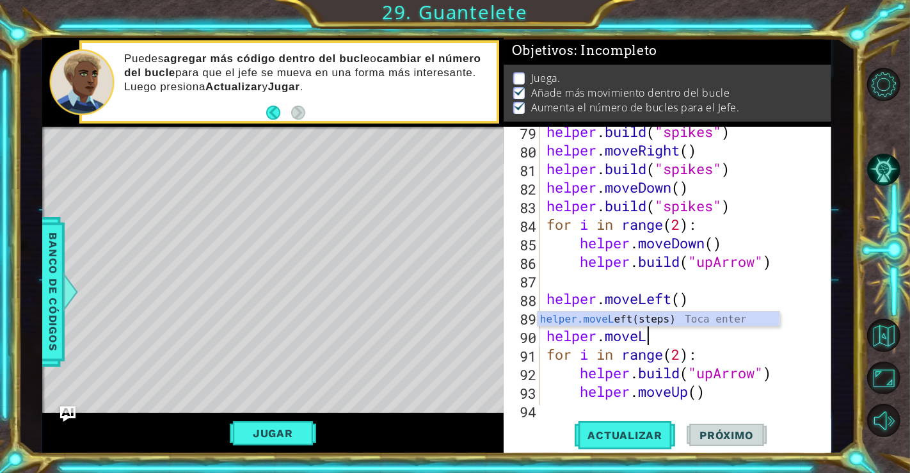
scroll to position [0, 3]
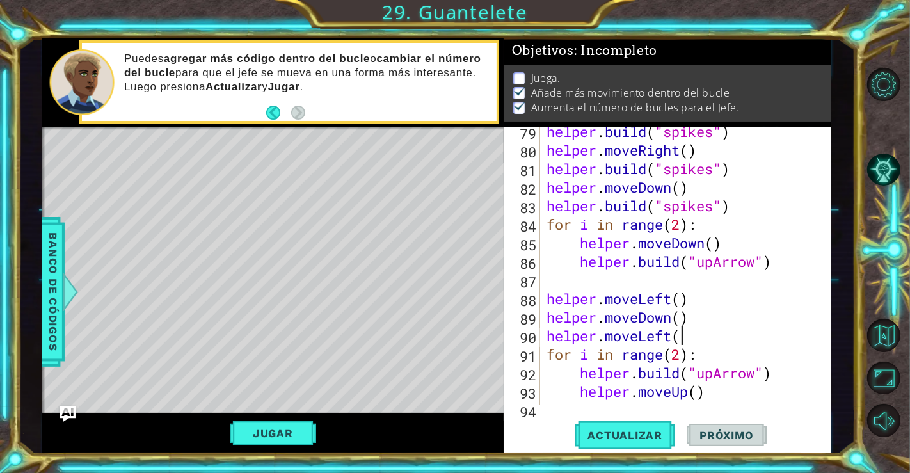
type textarea "helper.moveLeft()"
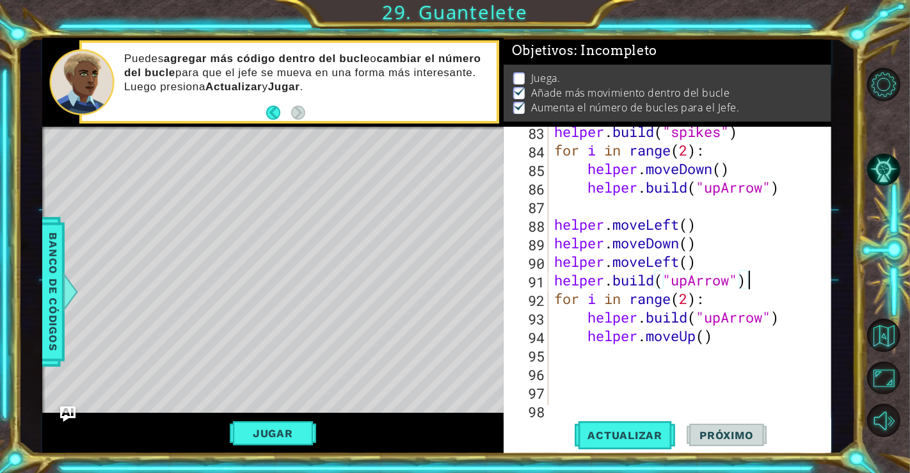
scroll to position [1584, 0]
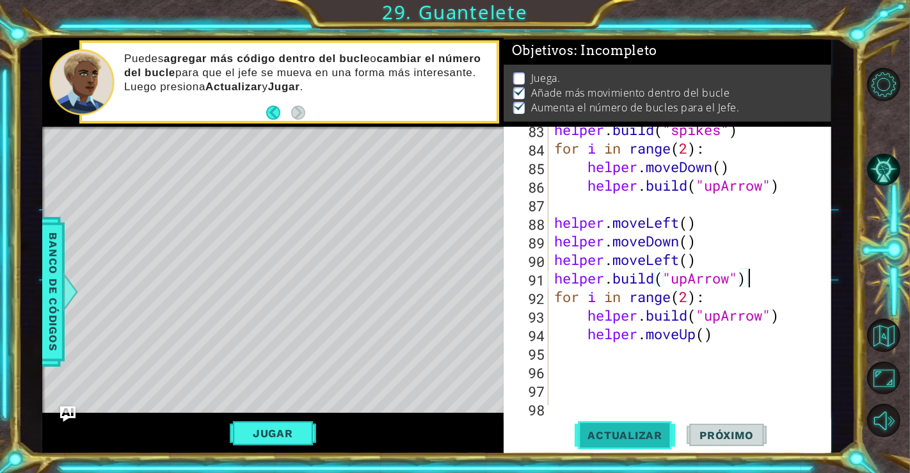
click at [626, 423] on button "Actualizar" at bounding box center [625, 434] width 100 height 33
click at [689, 262] on div "helper . build ( "spikes" ) for i in range ( 2 ) : helper . moveDown ( ) helper…" at bounding box center [687, 277] width 271 height 315
type textarea "helper.moveLeft()"
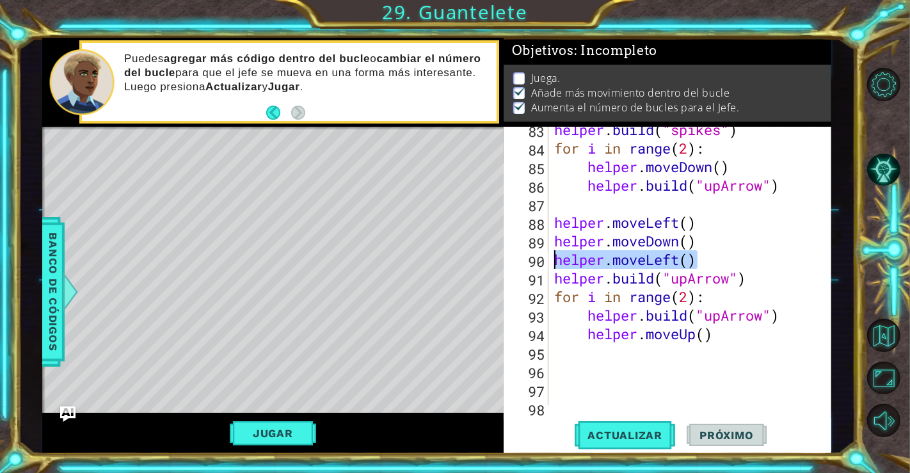
drag, startPoint x: 700, startPoint y: 260, endPoint x: 555, endPoint y: 260, distance: 144.6
click at [555, 260] on div "helper . build ( "spikes" ) for i in range ( 2 ) : helper . moveDown ( ) helper…" at bounding box center [687, 277] width 271 height 315
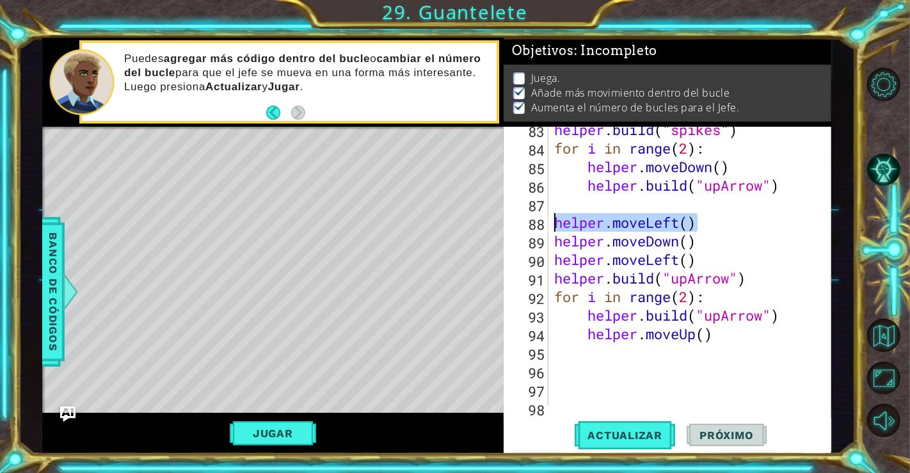
drag, startPoint x: 699, startPoint y: 218, endPoint x: 555, endPoint y: 223, distance: 143.4
click at [555, 223] on div "helper . build ( "spikes" ) for i in range ( 2 ) : helper . moveDown ( ) helper…" at bounding box center [687, 277] width 271 height 315
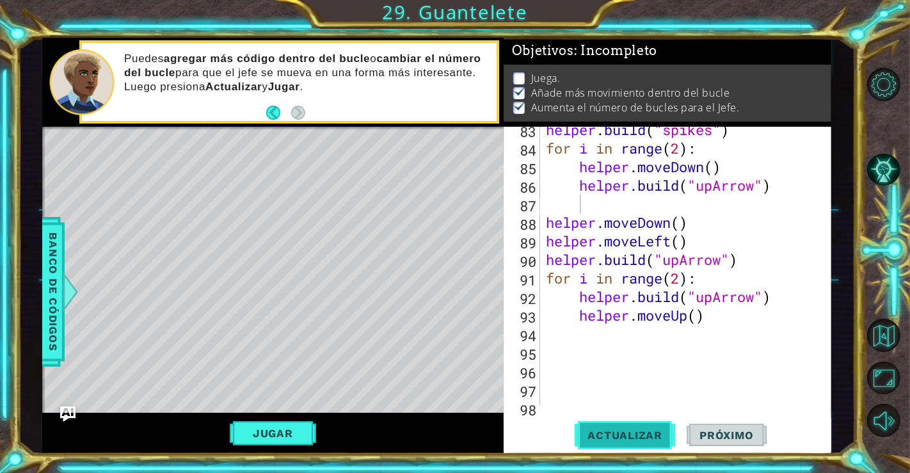
click at [627, 427] on button "Actualizar" at bounding box center [625, 434] width 100 height 33
click at [282, 434] on button "Jugar" at bounding box center [273, 433] width 86 height 24
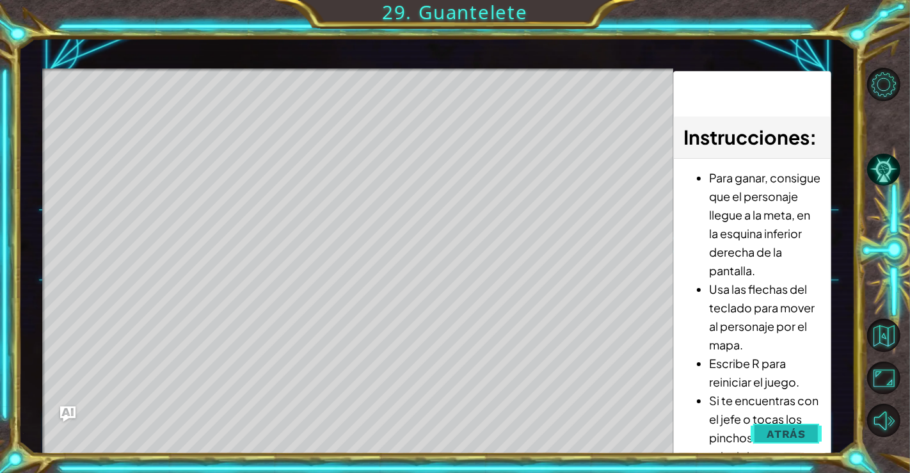
click at [783, 427] on span "Atrás" at bounding box center [786, 433] width 39 height 13
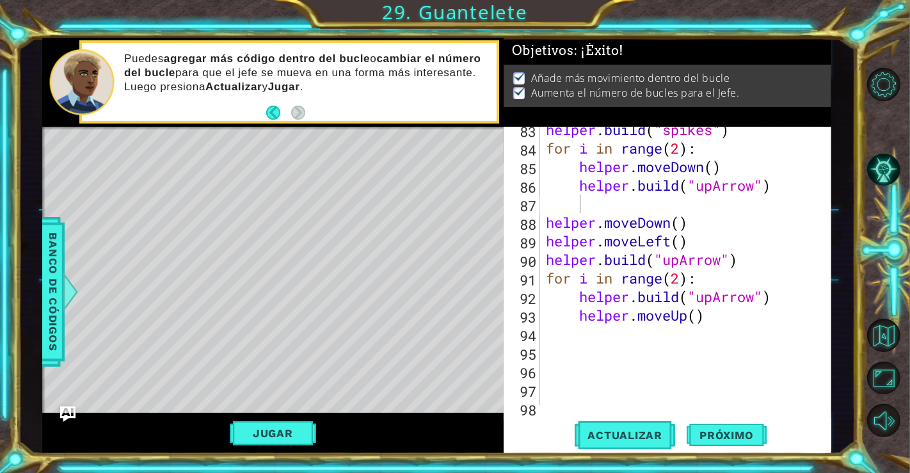
type textarea "helper.moveUp()"
click at [717, 315] on div "helper . build ( "spikes" ) for i in range ( 2 ) : helper . moveDown ( ) helper…" at bounding box center [683, 277] width 280 height 315
click at [650, 440] on span "Actualizar" at bounding box center [625, 435] width 100 height 13
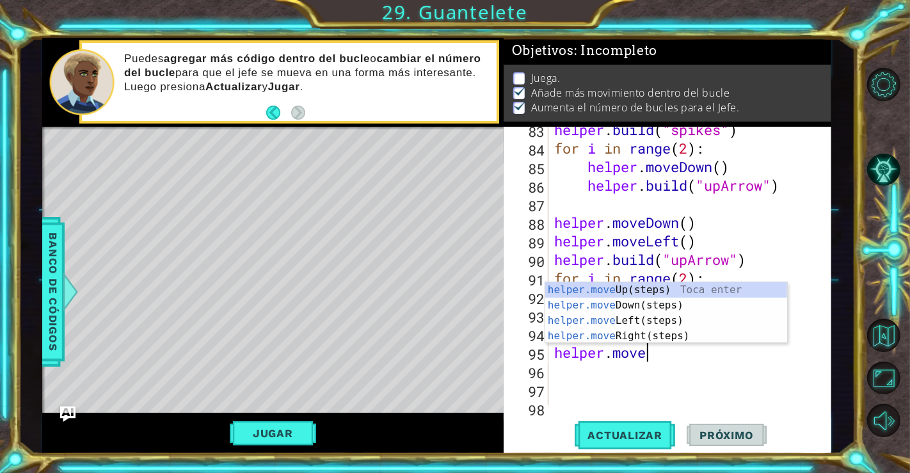
scroll to position [0, 3]
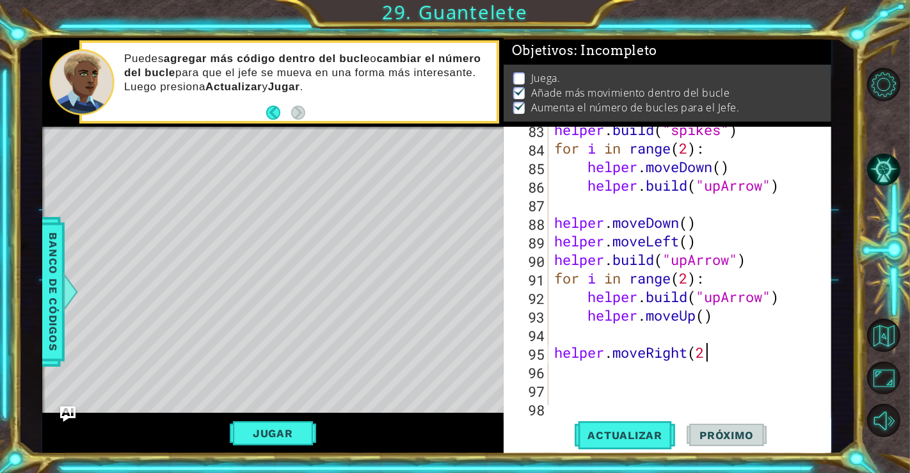
type textarea "helper.moveRight(2)"
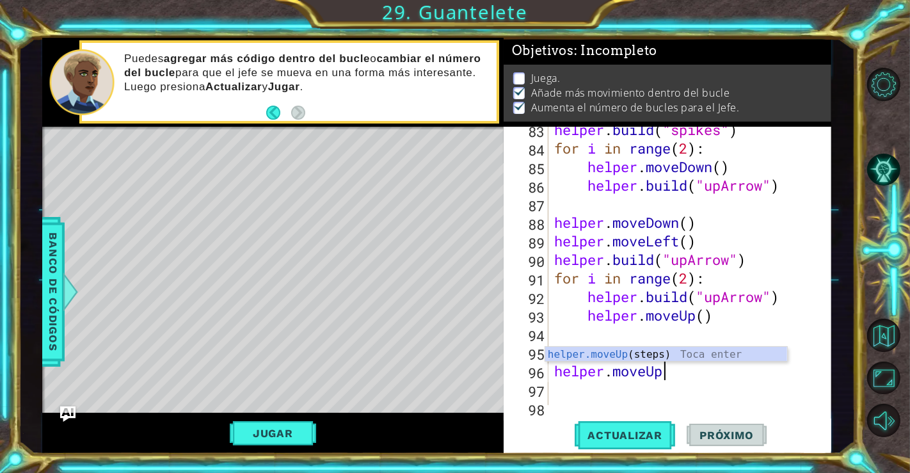
scroll to position [0, 4]
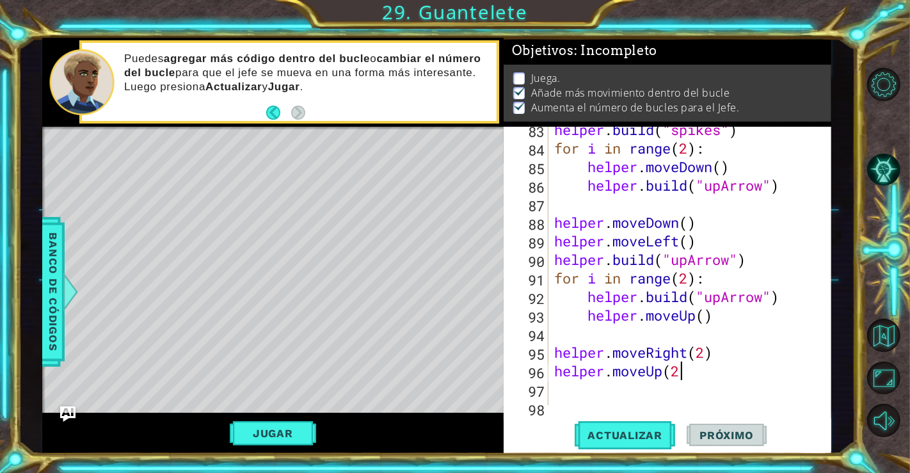
type textarea "helper.moveUp(2)"
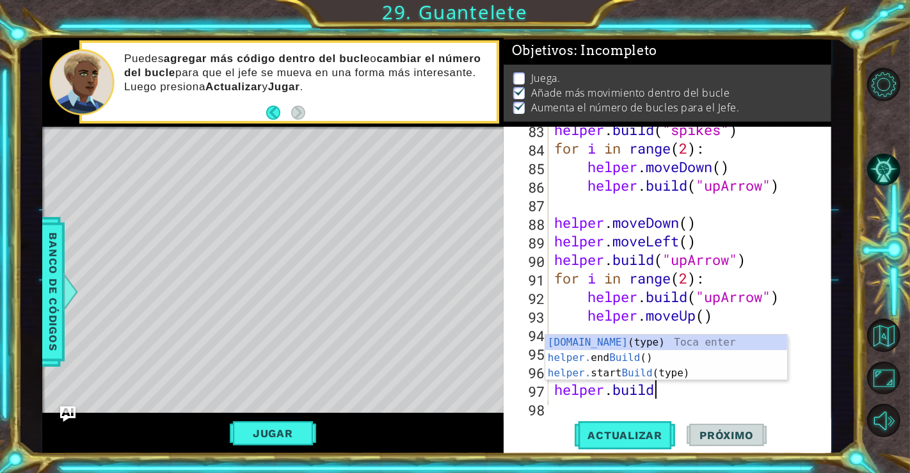
scroll to position [0, 3]
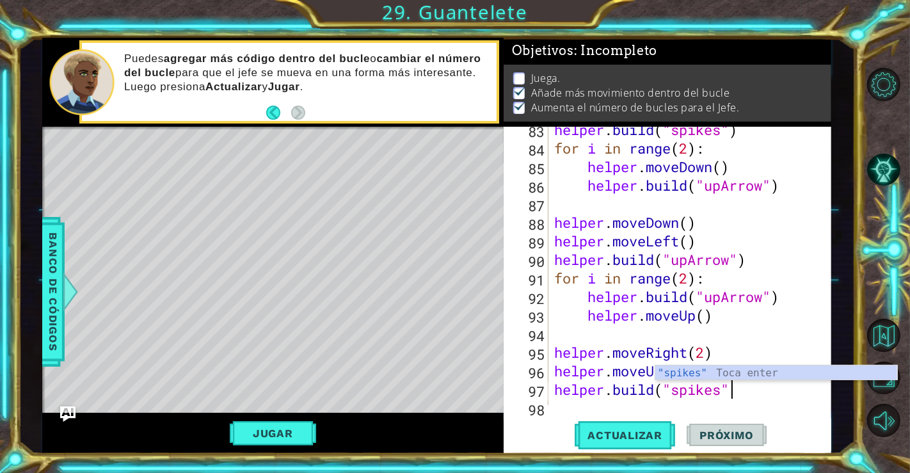
type textarea "helper.build("spikes")"
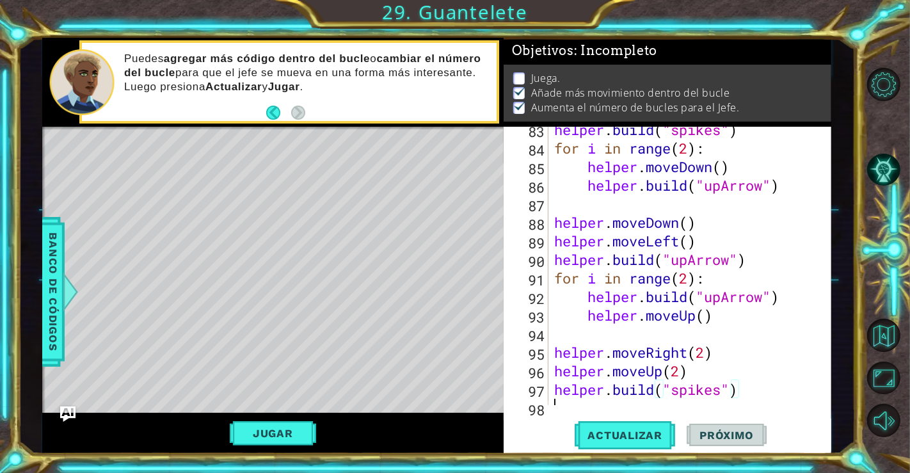
scroll to position [0, 0]
click at [655, 425] on button "Actualizar" at bounding box center [625, 434] width 100 height 33
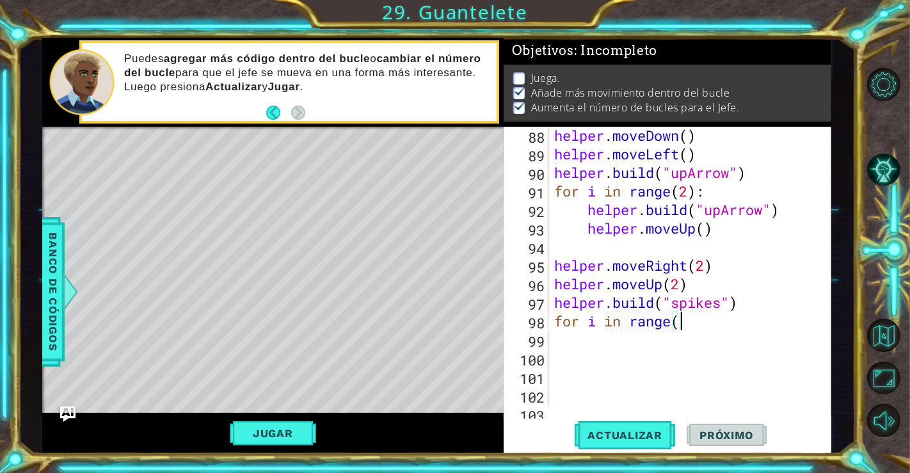
scroll to position [0, 4]
click at [687, 285] on div "helper . moveDown ( ) helper . moveLeft ( ) helper . build ( "upArrow" ) for i …" at bounding box center [687, 283] width 271 height 315
type textarea "helper.moveUp(2)"
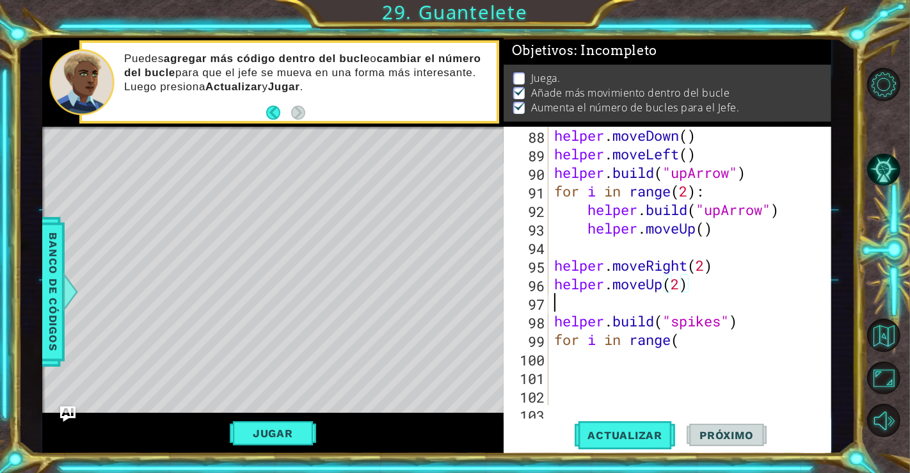
scroll to position [0, 0]
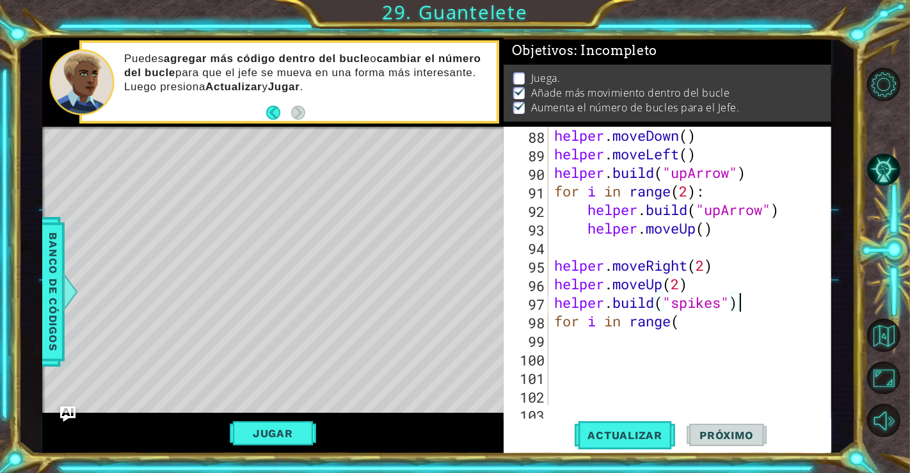
click at [740, 302] on div "helper . moveDown ( ) helper . moveLeft ( ) helper . build ( "upArrow" ) for i …" at bounding box center [687, 283] width 271 height 315
type textarea "helper.build("spikes")"
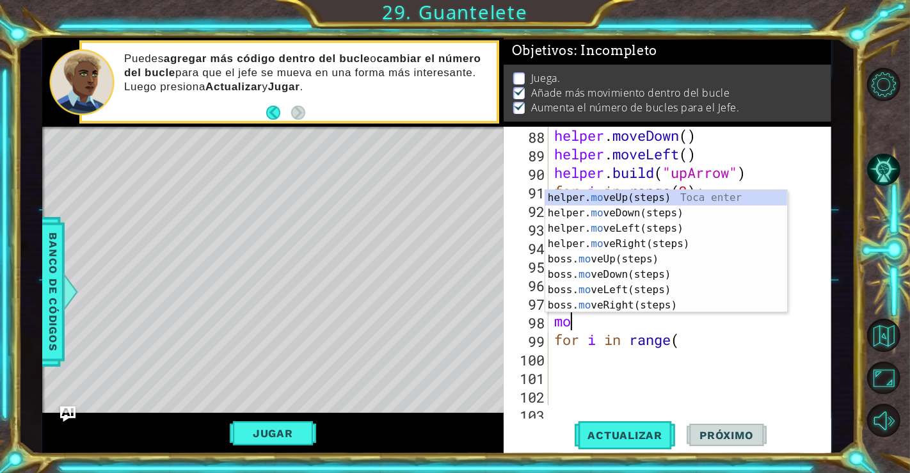
type textarea "m"
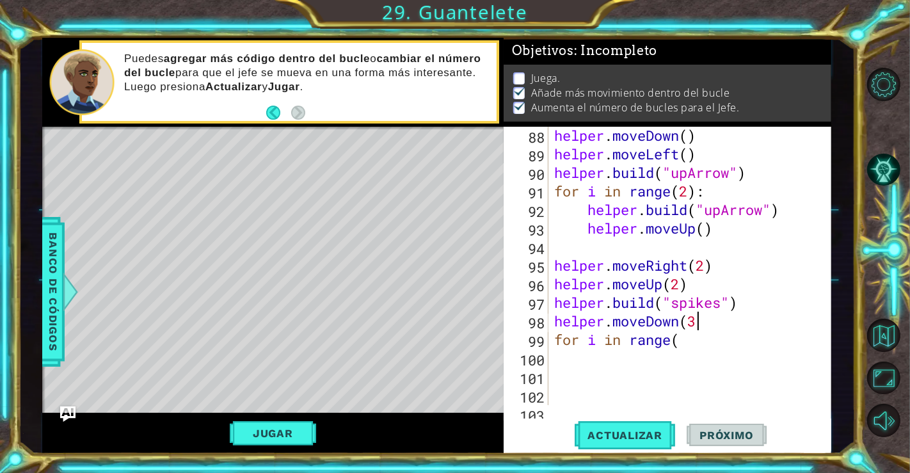
scroll to position [0, 6]
click at [708, 335] on div "helper . moveDown ( ) helper . moveLeft ( ) helper . build ( "upArrow" ) for i …" at bounding box center [687, 283] width 271 height 315
type textarea "for i in range(4):"
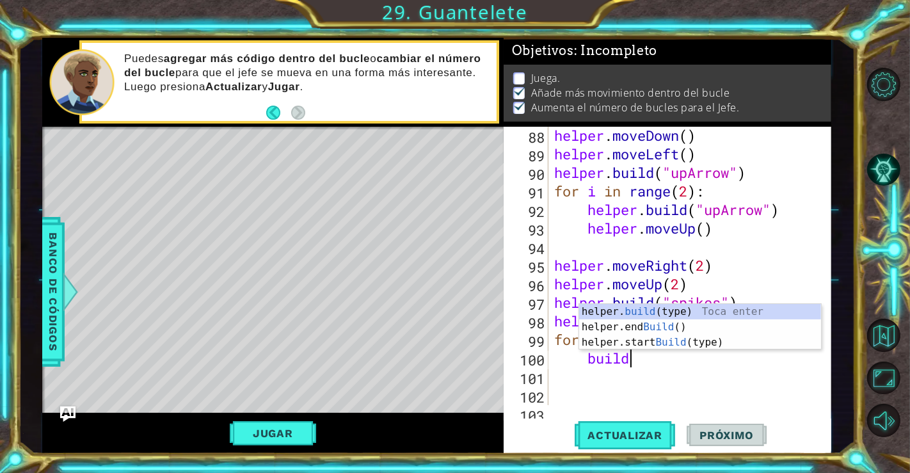
scroll to position [0, 2]
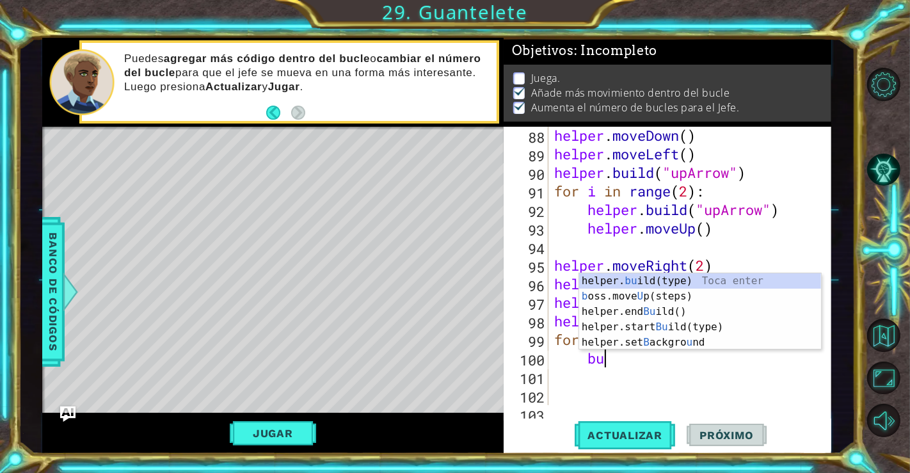
type textarea "b"
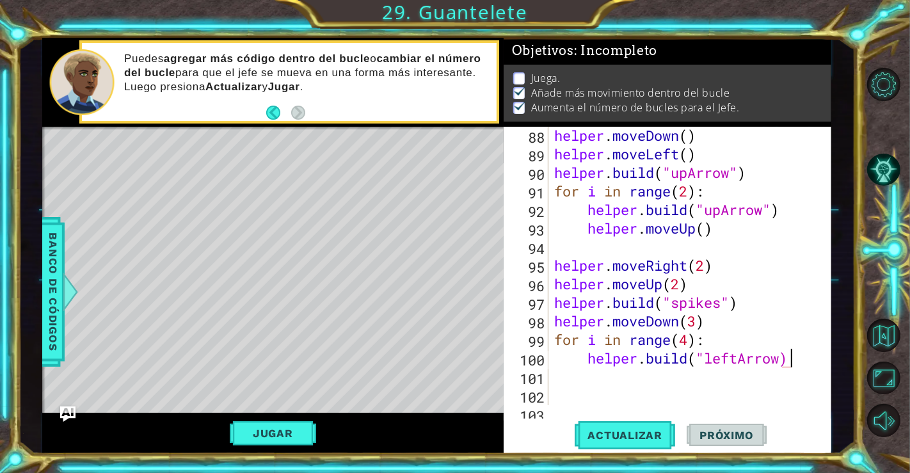
scroll to position [0, 10]
type textarea "helper.build("leftArrow")"
type textarea "helper.moveDown()"
click at [639, 444] on button "Actualizar" at bounding box center [625, 434] width 100 height 33
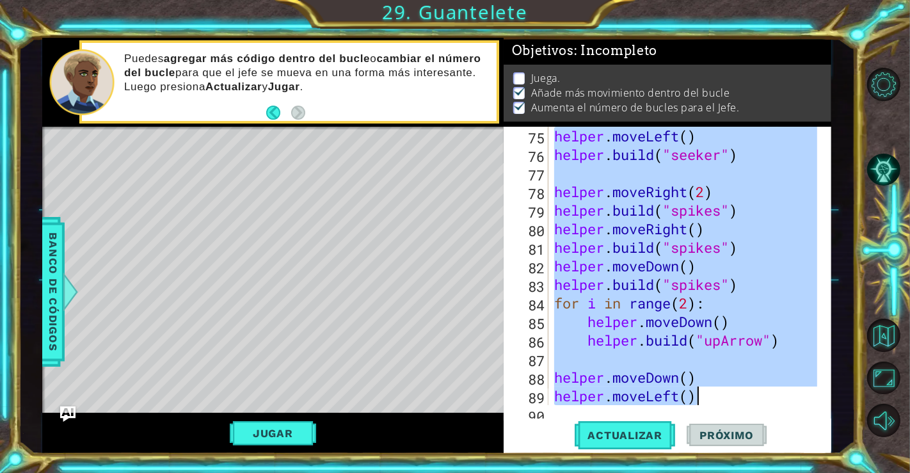
scroll to position [1762, 0]
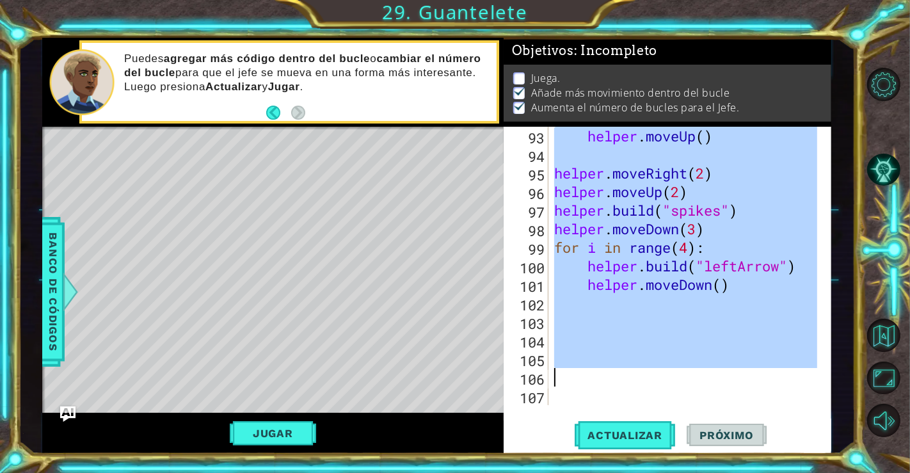
drag, startPoint x: 552, startPoint y: 138, endPoint x: 720, endPoint y: 374, distance: 290.3
click at [720, 374] on div "helper . moveUp ( ) helper . moveRight ( 2 ) helper . moveUp ( 2 ) helper . bui…" at bounding box center [687, 284] width 271 height 315
click at [620, 431] on span "Actualizar" at bounding box center [625, 435] width 100 height 13
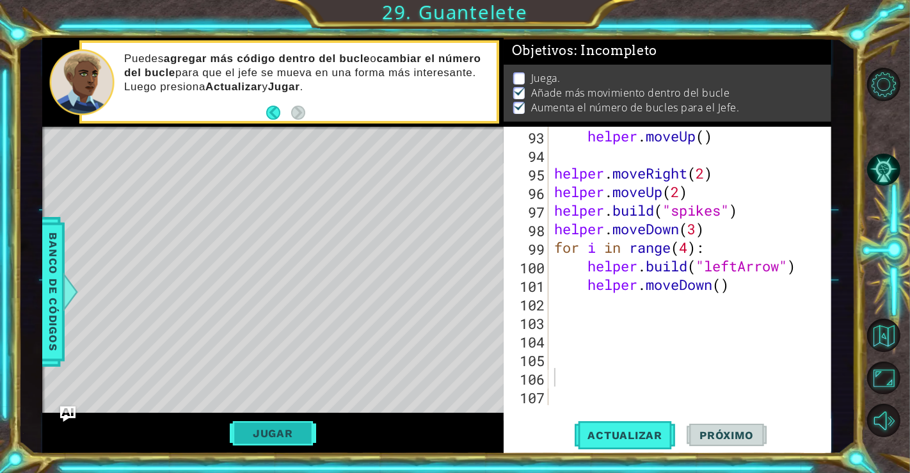
click at [305, 433] on button "Jugar" at bounding box center [273, 433] width 86 height 24
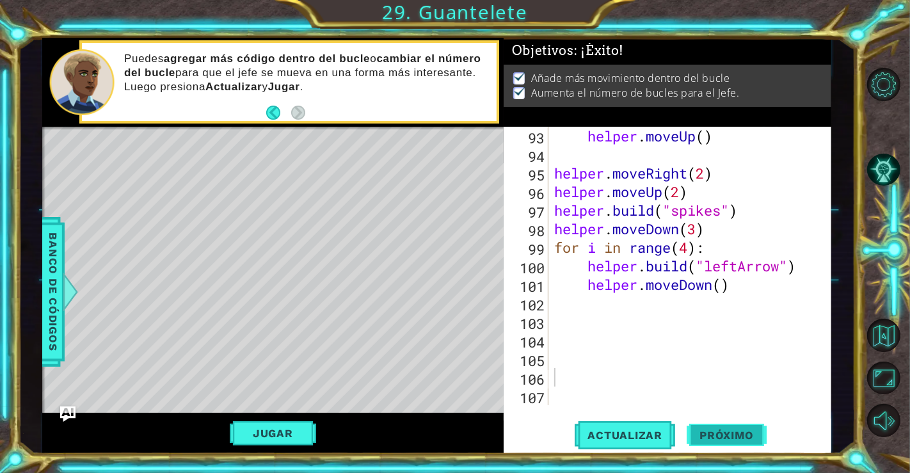
click at [744, 421] on button "Próximo" at bounding box center [726, 434] width 79 height 33
click at [736, 432] on body "1 2 3 4 5 6 7 helper . setMapSize ( "large" ) helper . setBackground ( "sand" )…" at bounding box center [455, 236] width 910 height 473
click at [630, 257] on body "1 2 3 4 5 6 7 helper . setMapSize ( "large" ) helper . setBackground ( "sand" )…" at bounding box center [455, 236] width 910 height 473
